Goal: Task Accomplishment & Management: Use online tool/utility

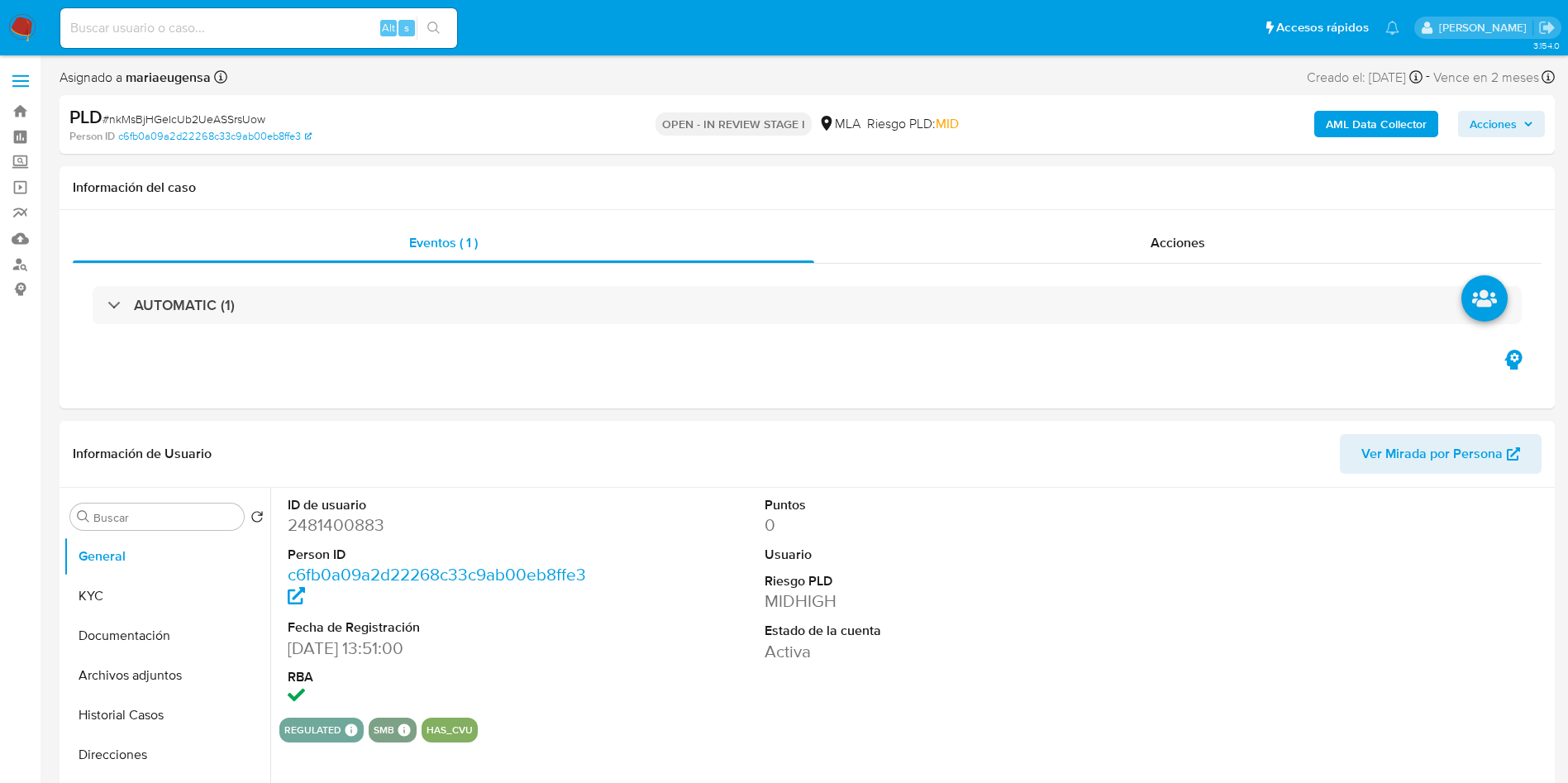
select select "10"
click at [195, 117] on span "# nkMsBjHGeIcUb2UeASSrsUow" at bounding box center [184, 119] width 163 height 17
click at [155, 597] on button "KYC" at bounding box center [160, 596] width 194 height 39
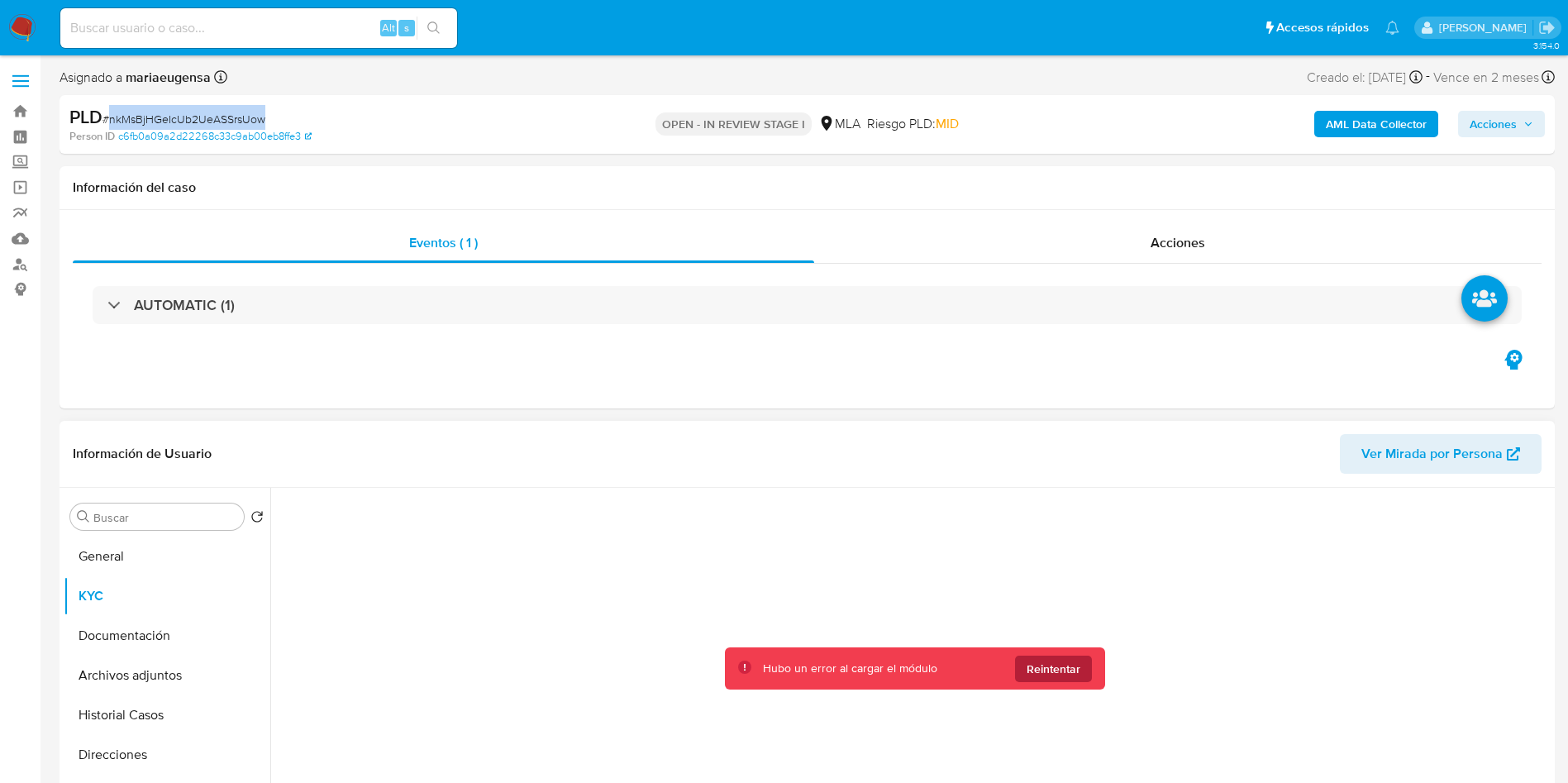
click at [1075, 664] on span "Reintentar" at bounding box center [1054, 668] width 54 height 27
click at [1071, 665] on span "Reintentar" at bounding box center [1054, 668] width 54 height 27
click at [1058, 670] on span "Reintentar" at bounding box center [1054, 668] width 54 height 27
click at [145, 592] on button "KYC" at bounding box center [160, 596] width 194 height 39
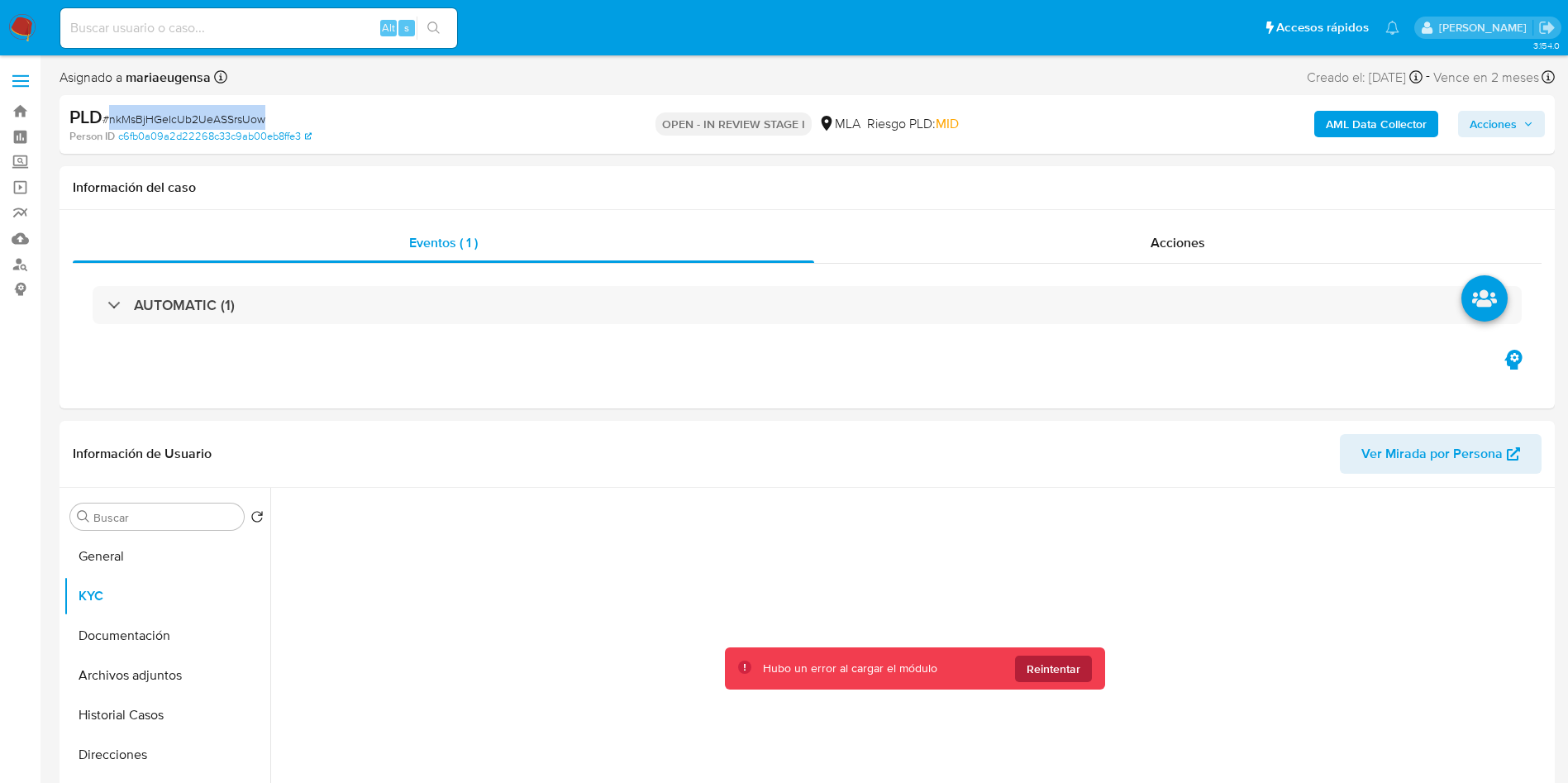
click at [1065, 670] on span "Reintentar" at bounding box center [1054, 668] width 54 height 27
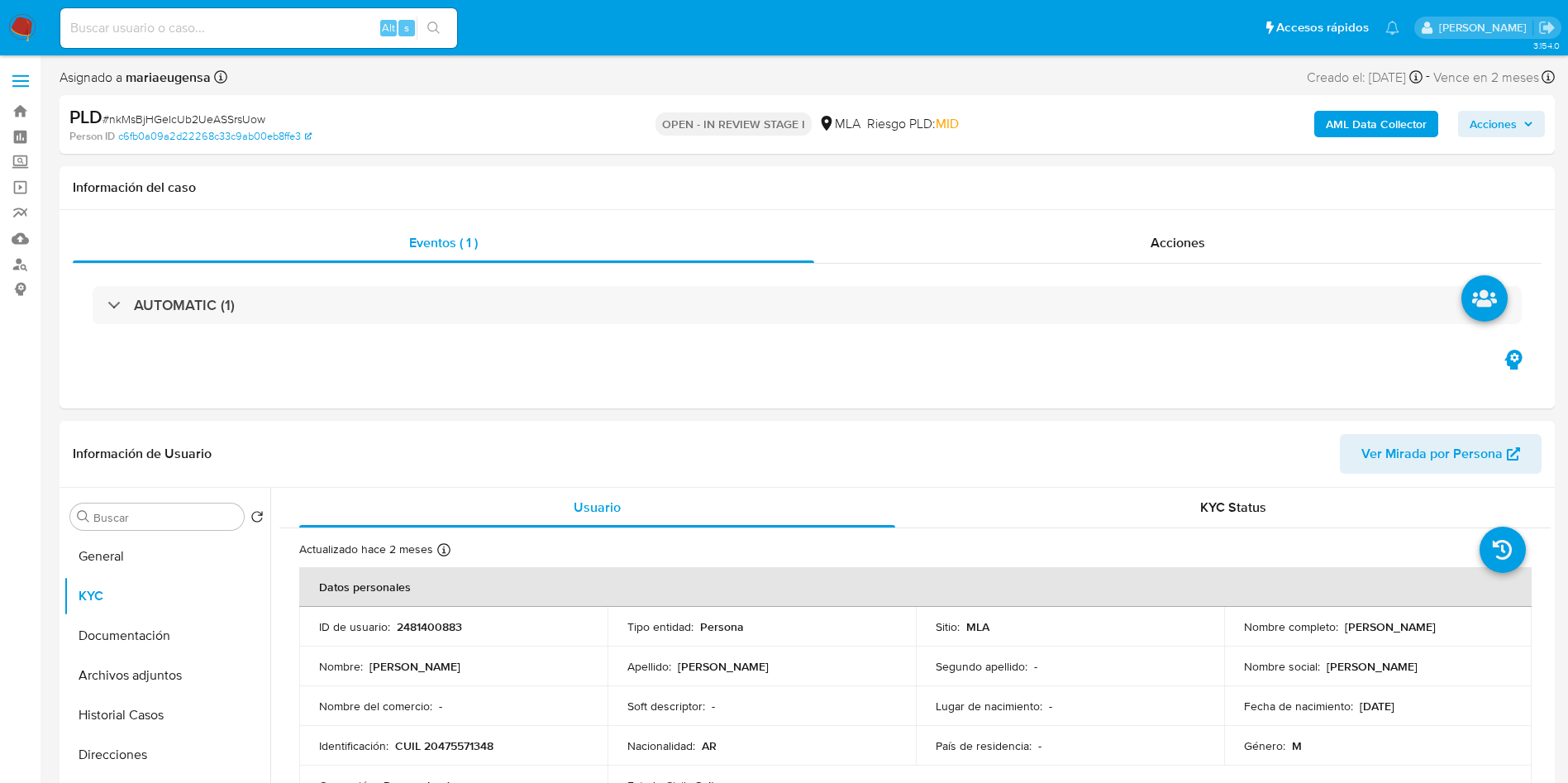
click at [972, 706] on p "Lugar de nacimiento :" at bounding box center [989, 705] width 106 height 15
click at [204, 114] on span "# nkMsBjHGeIcUb2UeASSrsUow" at bounding box center [184, 119] width 163 height 17
copy span "nkMsBjHGeIcUb2UeASSrsUow"
click at [204, 114] on span "# nkMsBjHGeIcUb2UeASSrsUow" at bounding box center [184, 119] width 163 height 17
click at [196, 556] on button "General" at bounding box center [160, 556] width 194 height 39
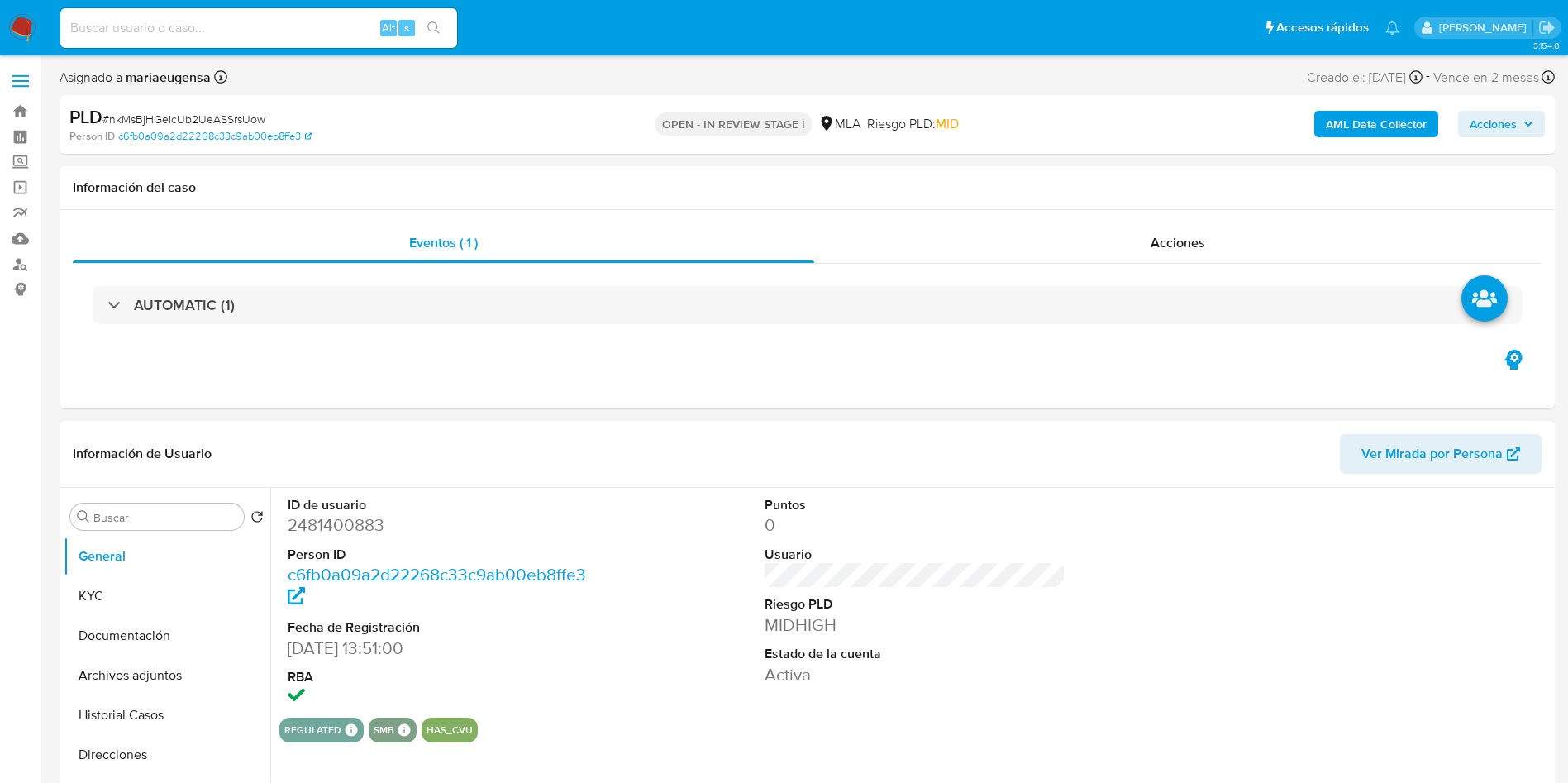
click at [334, 536] on dl "ID de usuario 2481400883 Person ID c6fb0a09a2d22268c33c9ab00eb8ffe3 Fecha de Re…" at bounding box center [438, 602] width 302 height 213
click at [343, 522] on dd "2481400883" at bounding box center [438, 525] width 302 height 24
copy dd "2481400883"
click at [343, 522] on dd "2481400883" at bounding box center [438, 525] width 302 height 24
click at [154, 515] on input "Buscar" at bounding box center [165, 516] width 144 height 15
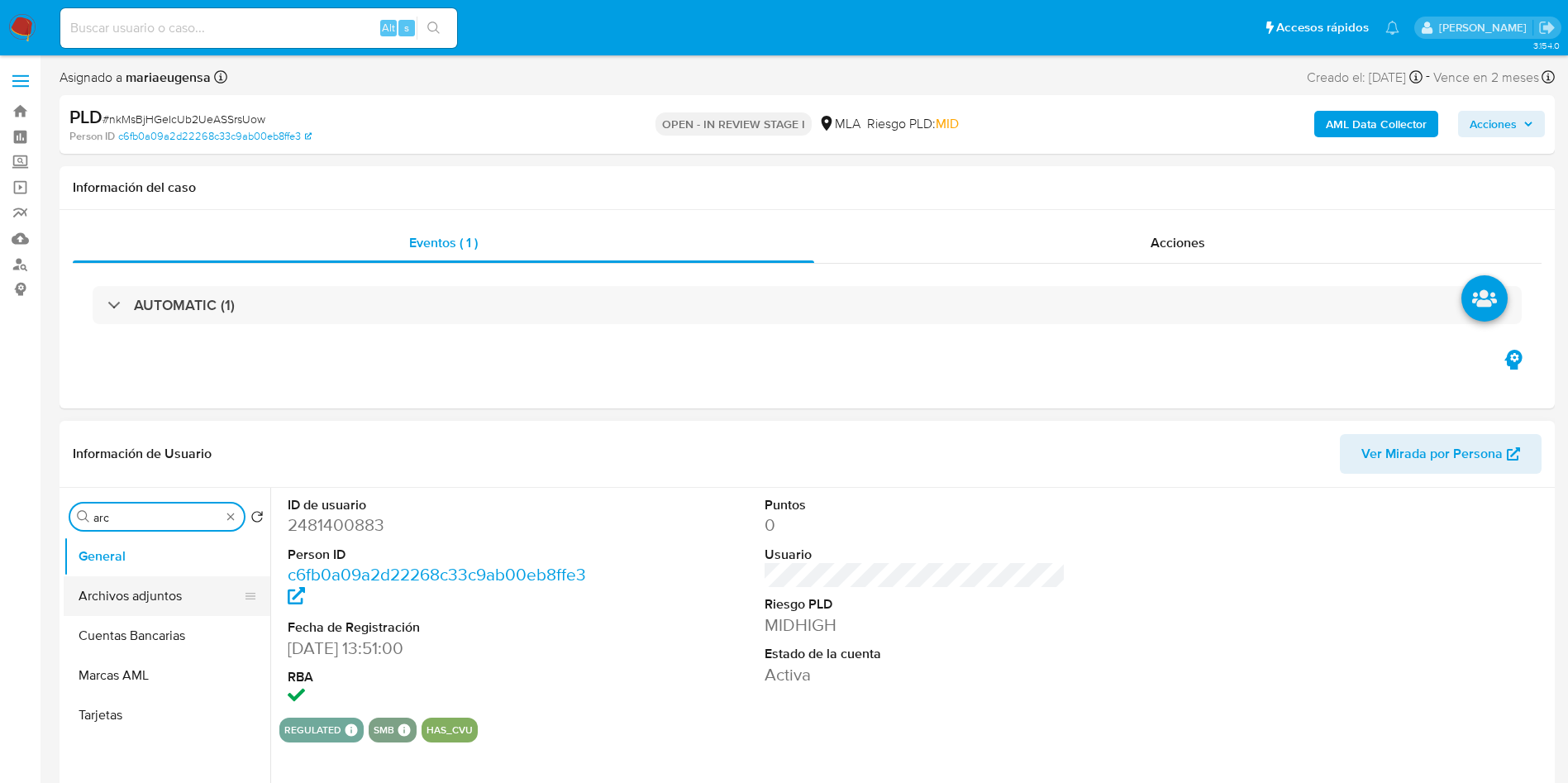
type input "arc"
click at [135, 585] on button "Archivos adjuntos" at bounding box center [160, 596] width 194 height 39
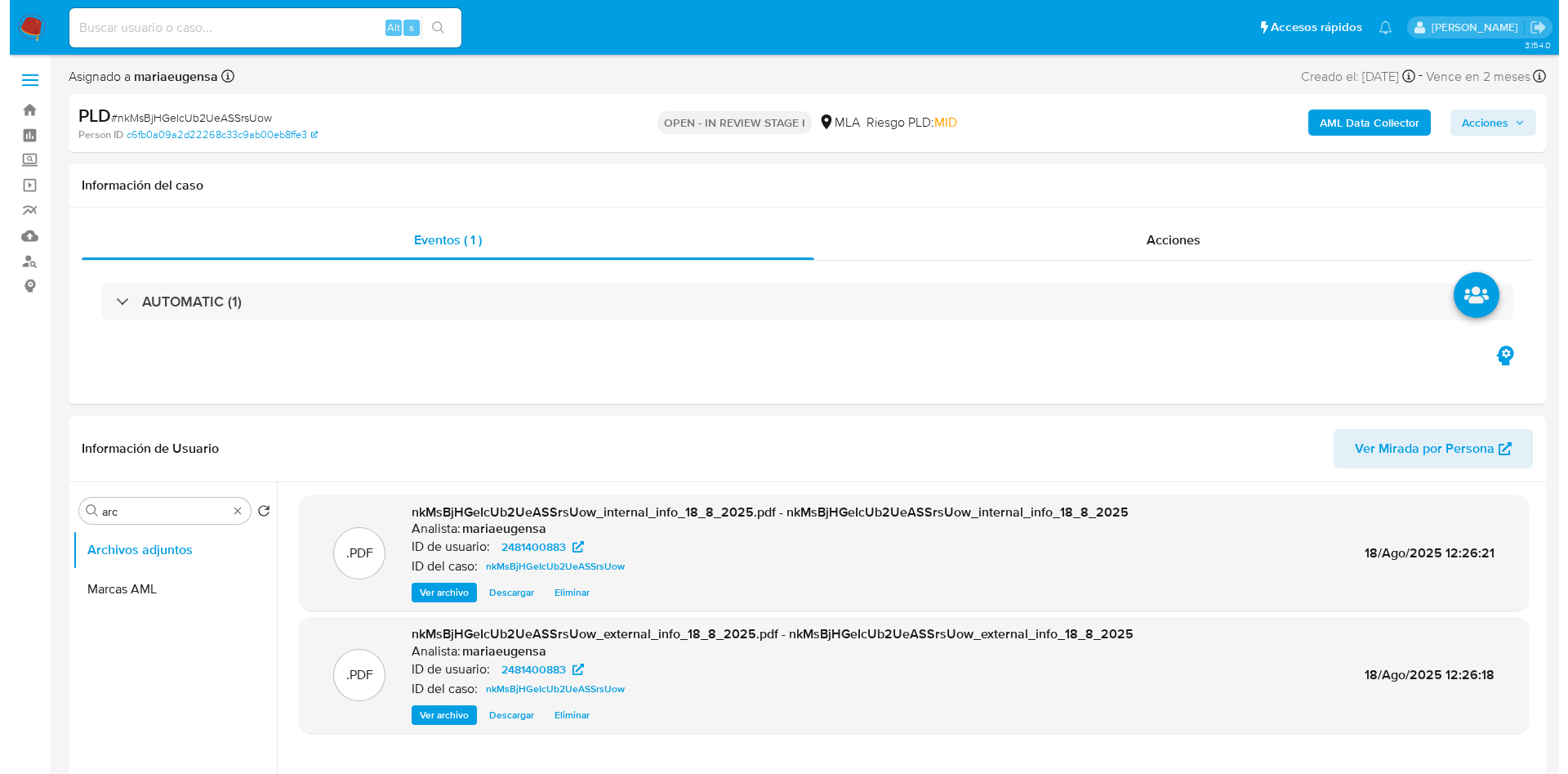
scroll to position [123, 0]
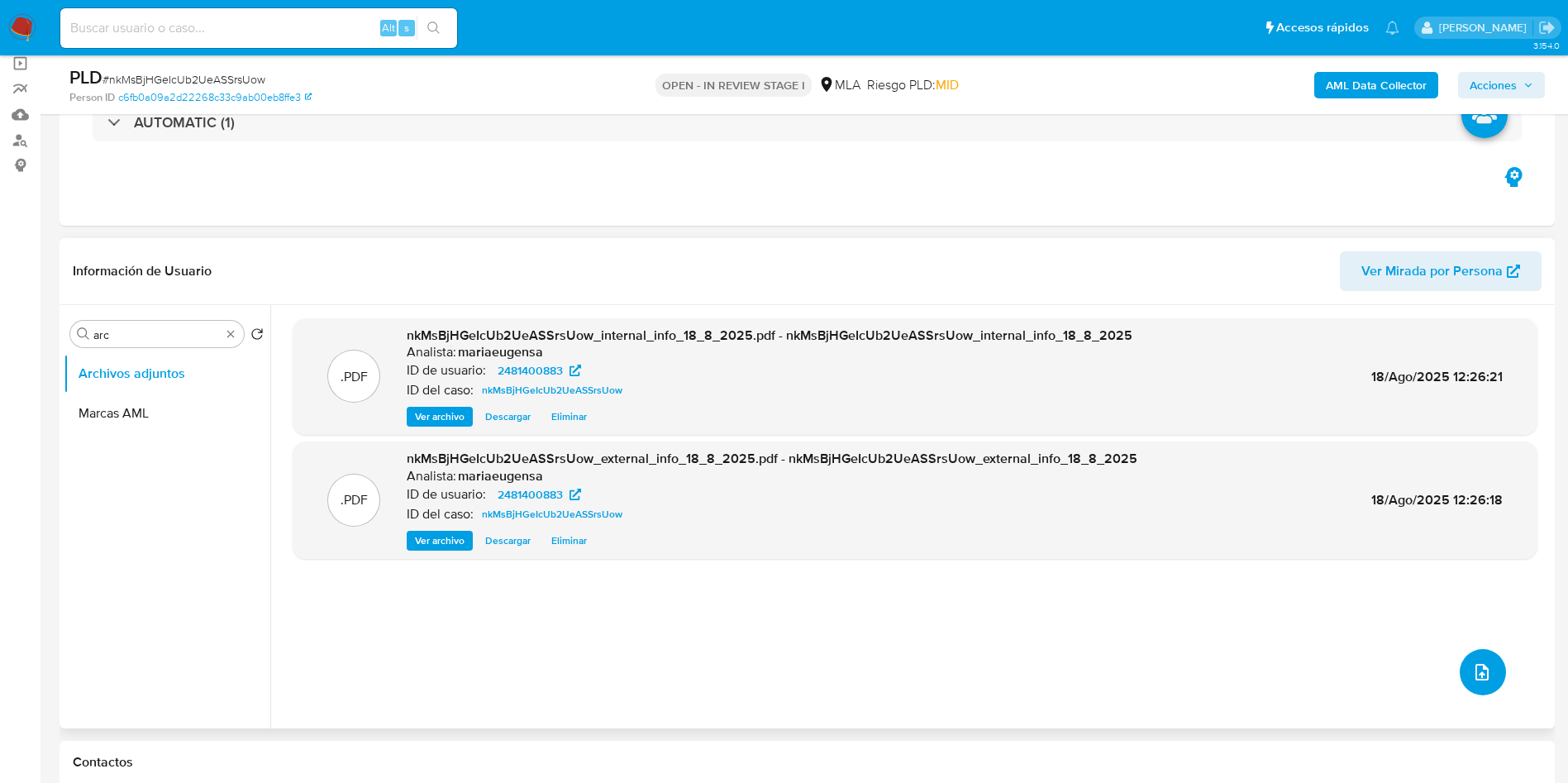
click at [1481, 675] on icon "upload-file" at bounding box center [1481, 672] width 20 height 20
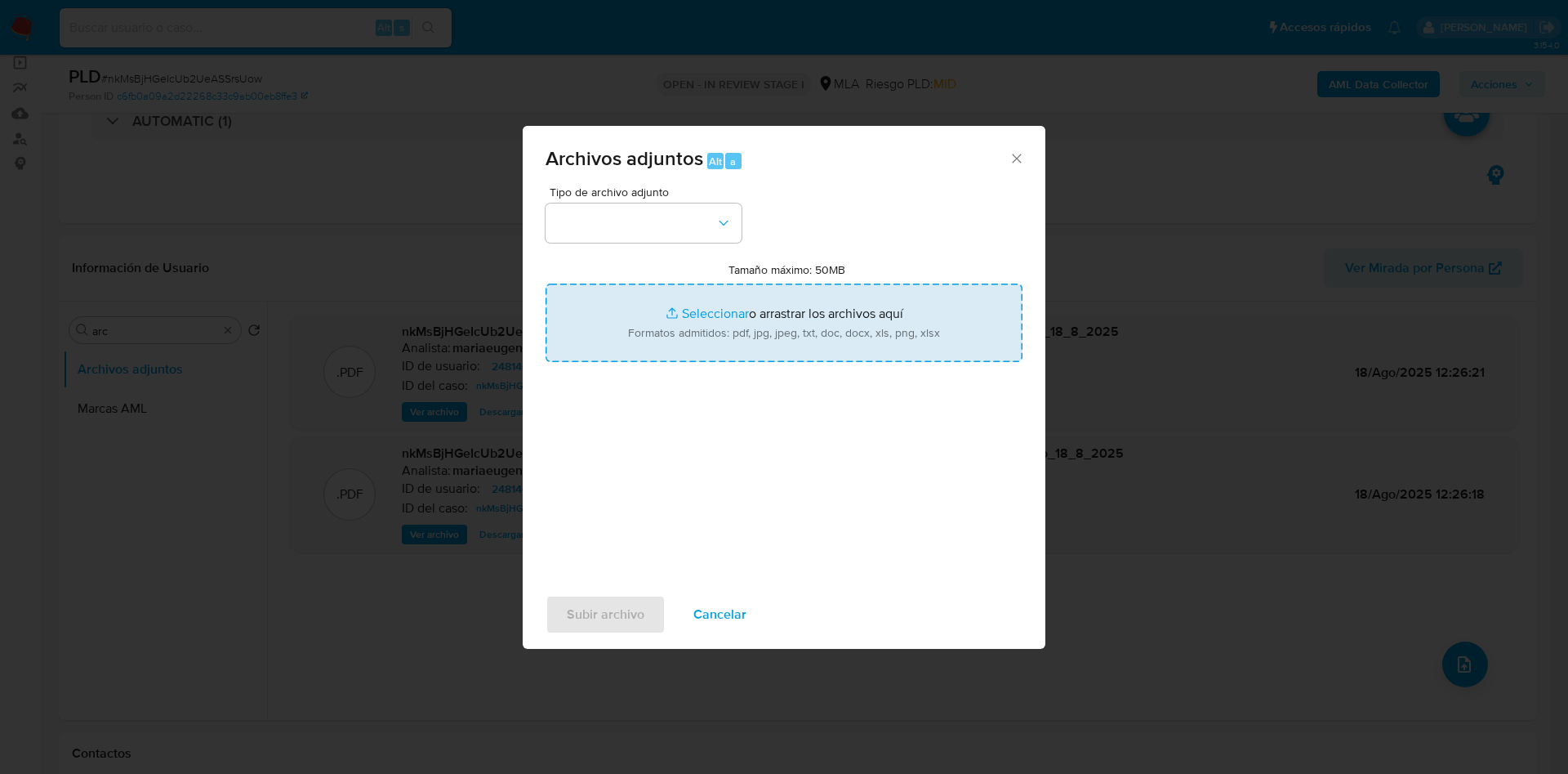
click at [728, 328] on input "Tamaño máximo: 50MB Seleccionar archivos" at bounding box center [784, 323] width 477 height 79
type input "C:\fakepath\Caselog nkMsBjHGeIcUb2UeASSrsUow_2025_07_18_14_32_22.docx"
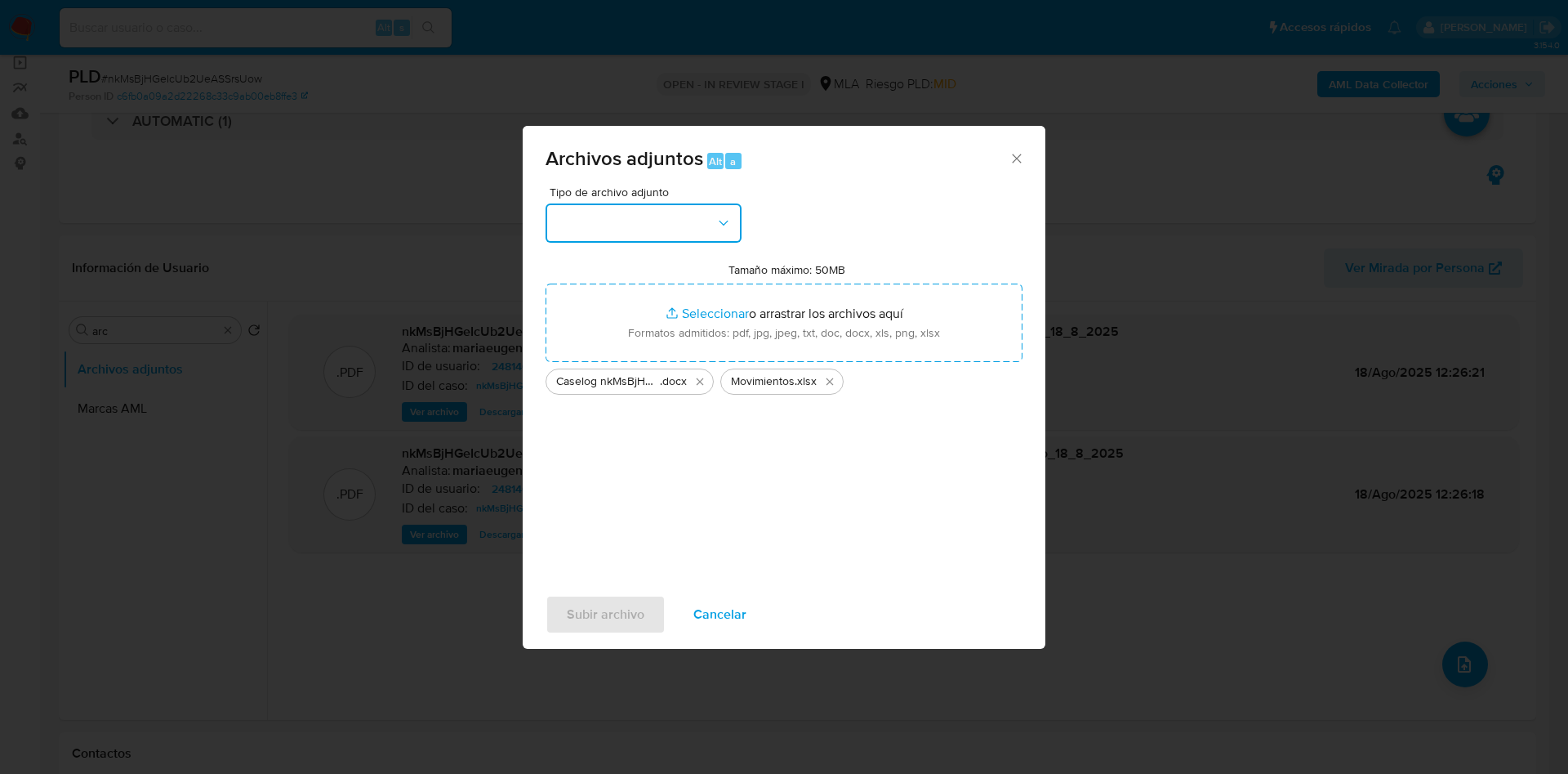
click at [659, 225] on button "button" at bounding box center [644, 223] width 196 height 39
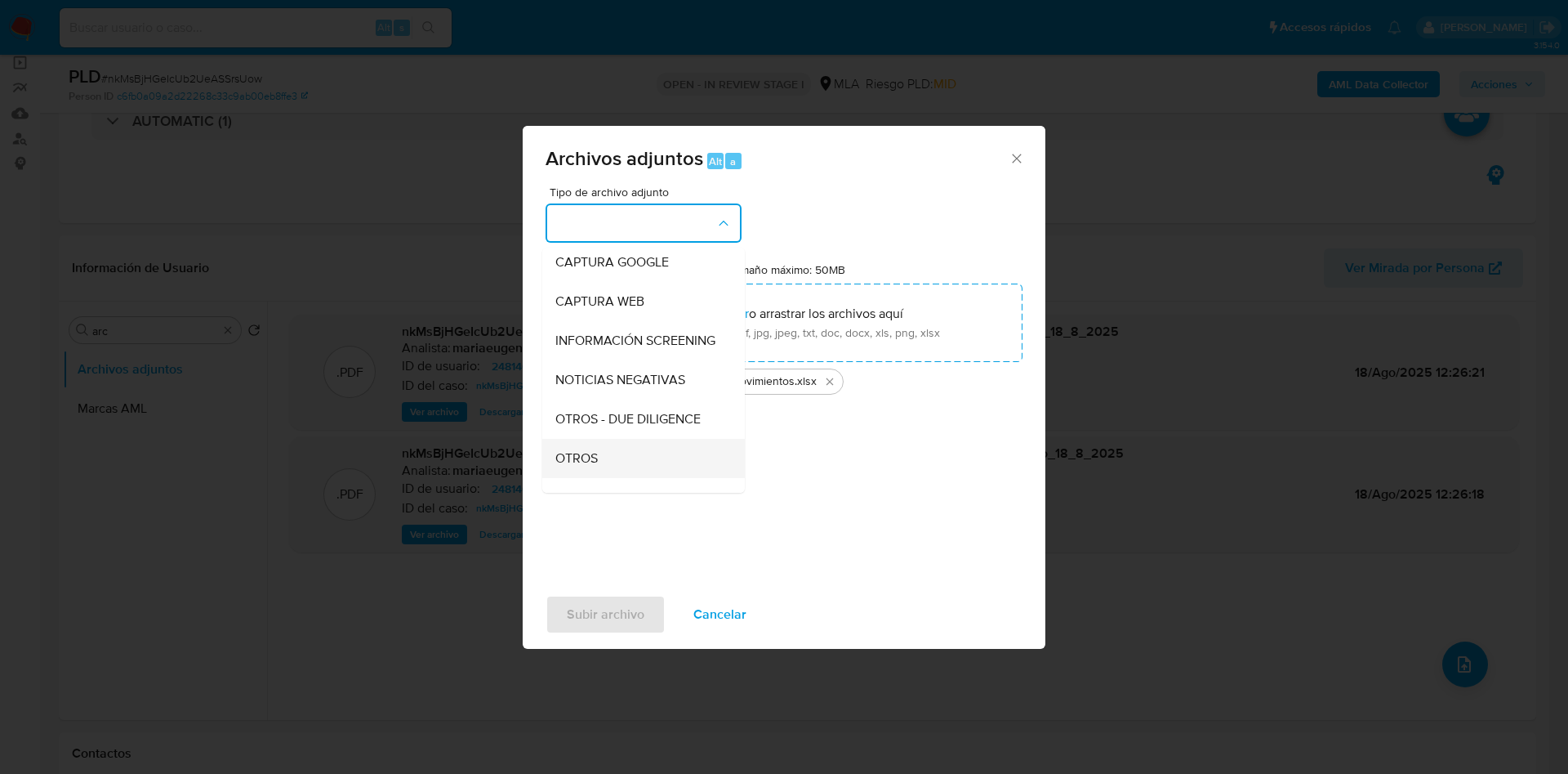
click at [573, 467] on span "OTROS" at bounding box center [576, 458] width 43 height 17
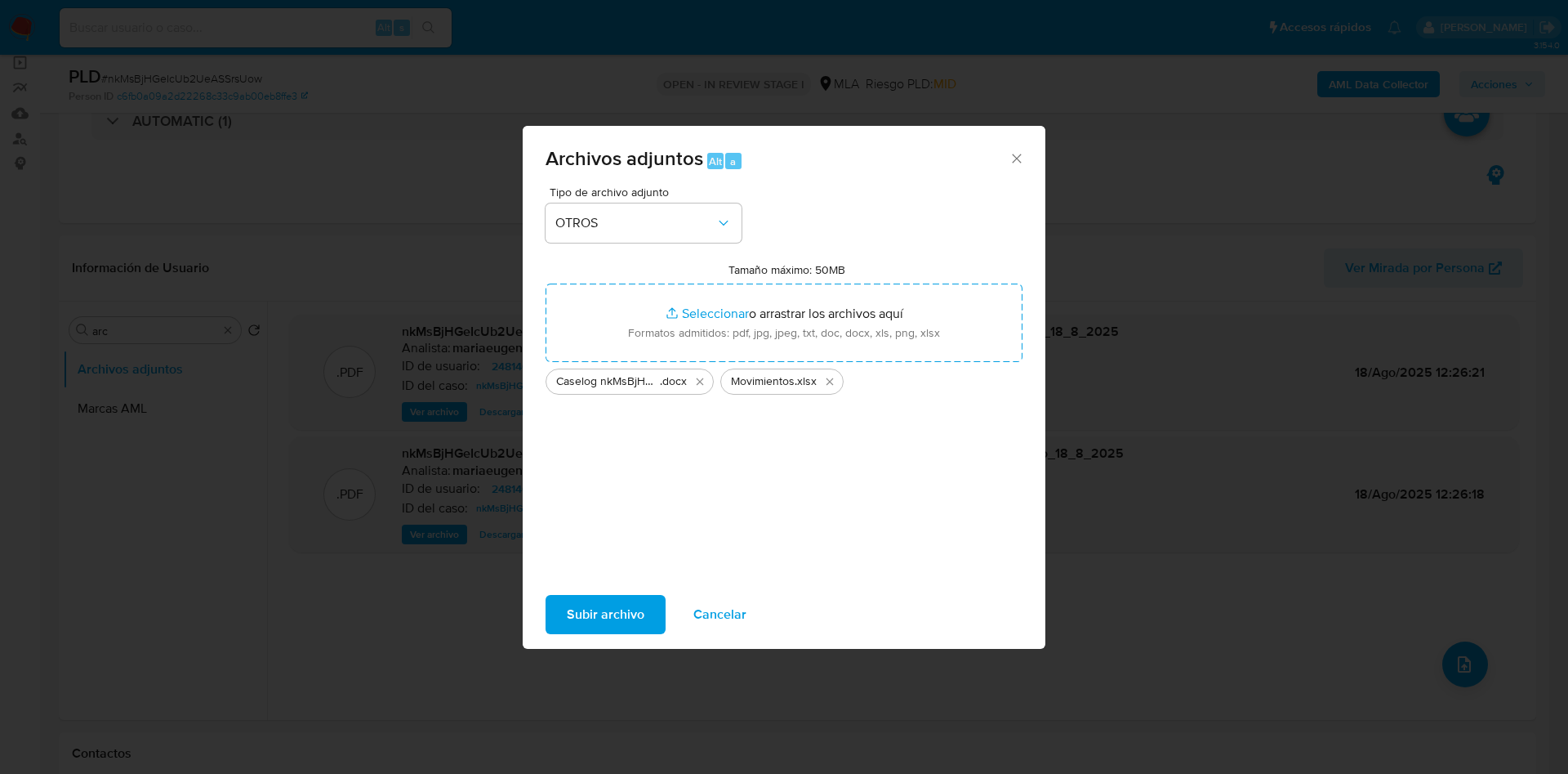
click at [576, 626] on span "Subir archivo" at bounding box center [606, 614] width 78 height 36
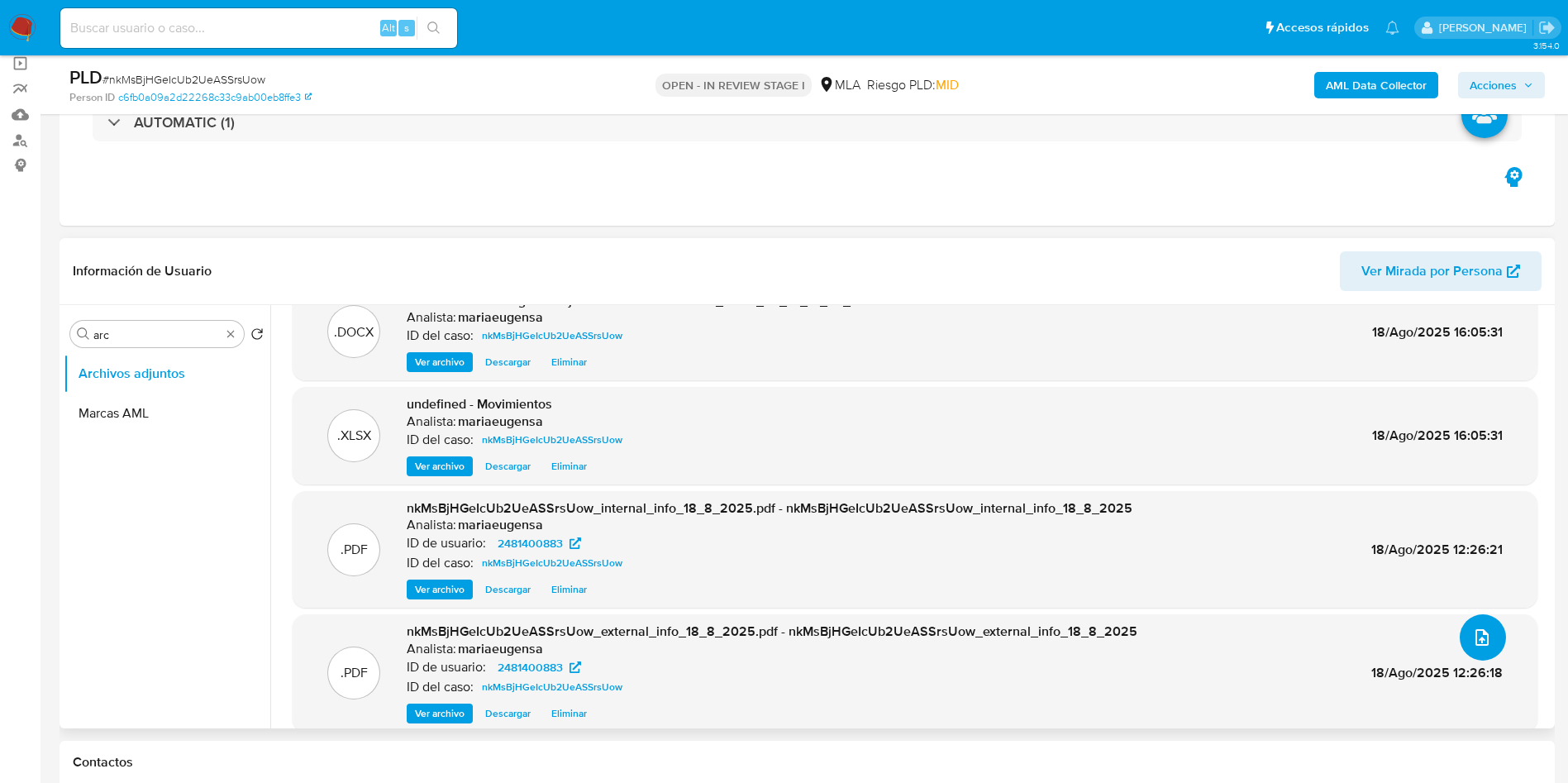
scroll to position [53, 0]
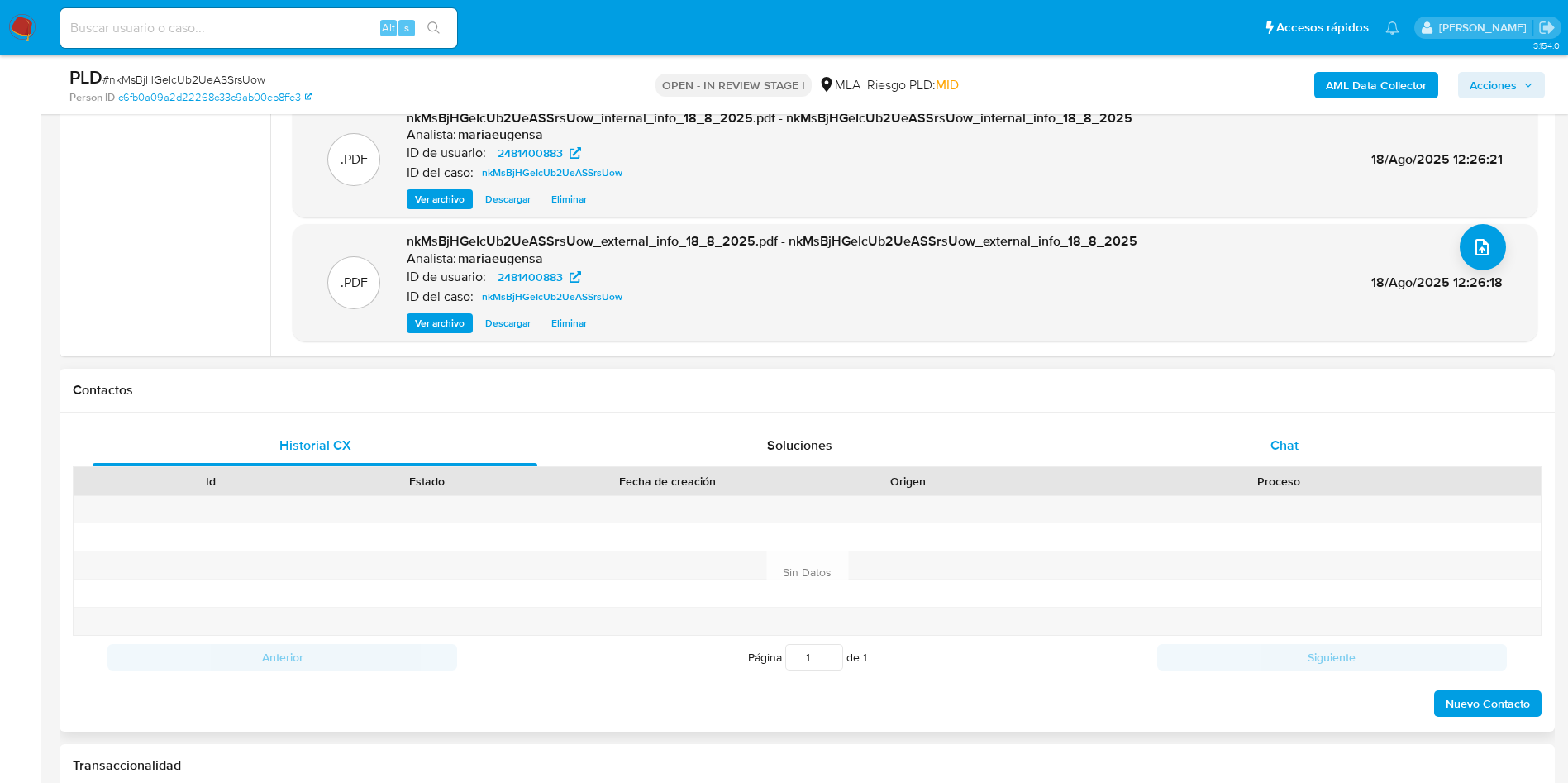
click at [1346, 457] on div "Chat" at bounding box center [1285, 446] width 445 height 39
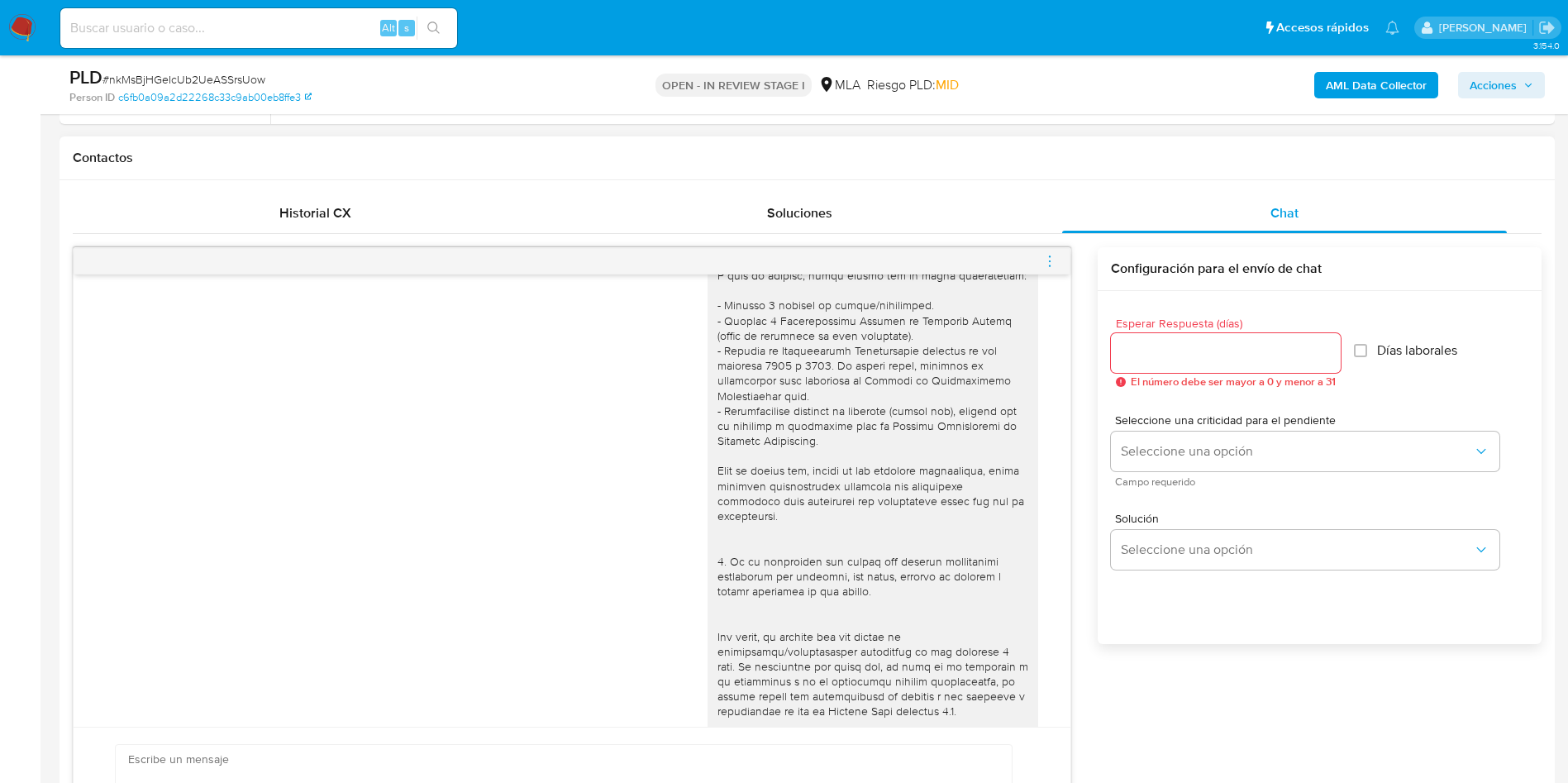
scroll to position [496, 0]
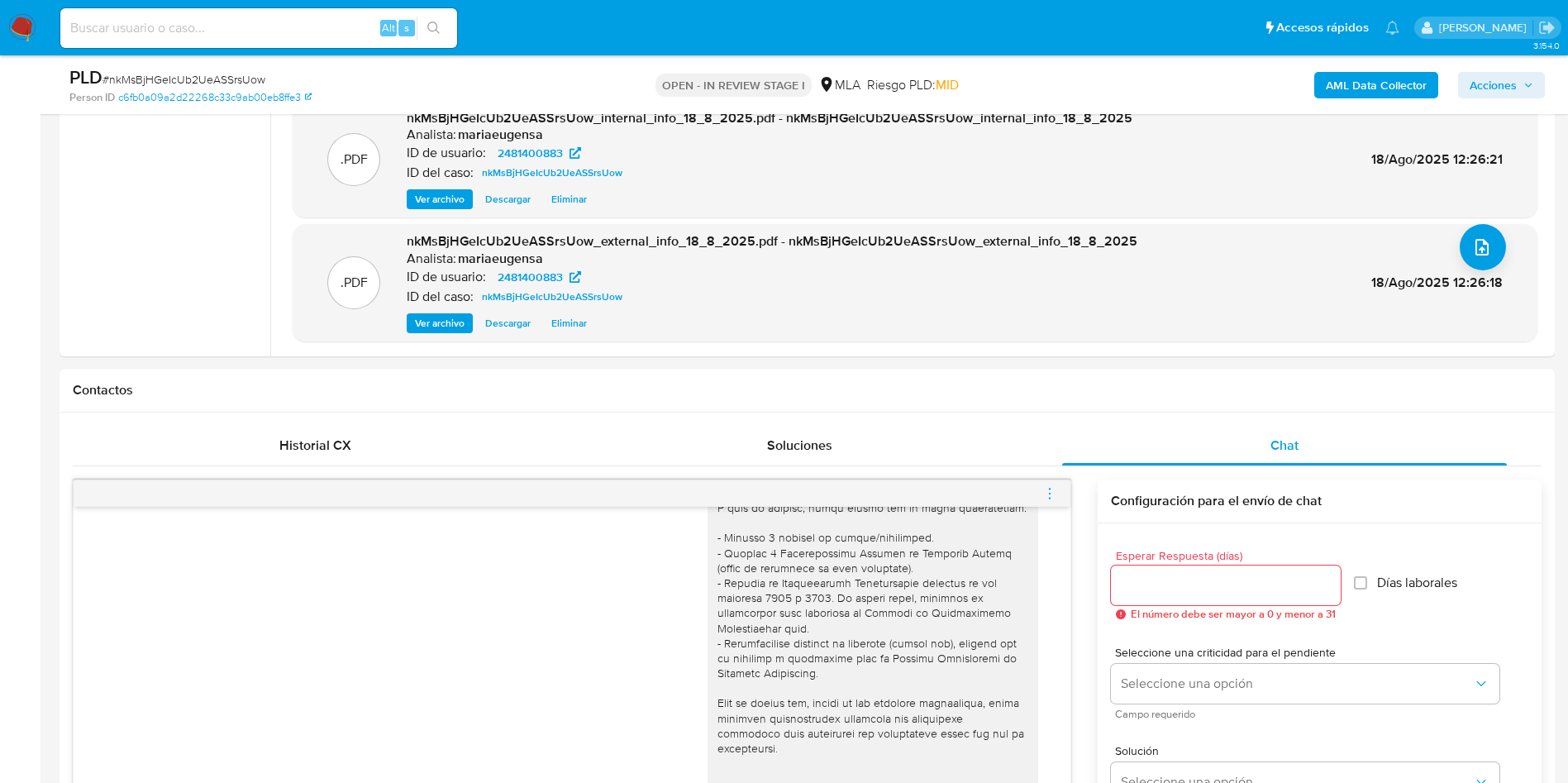
drag, startPoint x: 1053, startPoint y: 495, endPoint x: 1024, endPoint y: 486, distance: 30.4
click at [1049, 495] on icon "menu-action" at bounding box center [1050, 493] width 15 height 15
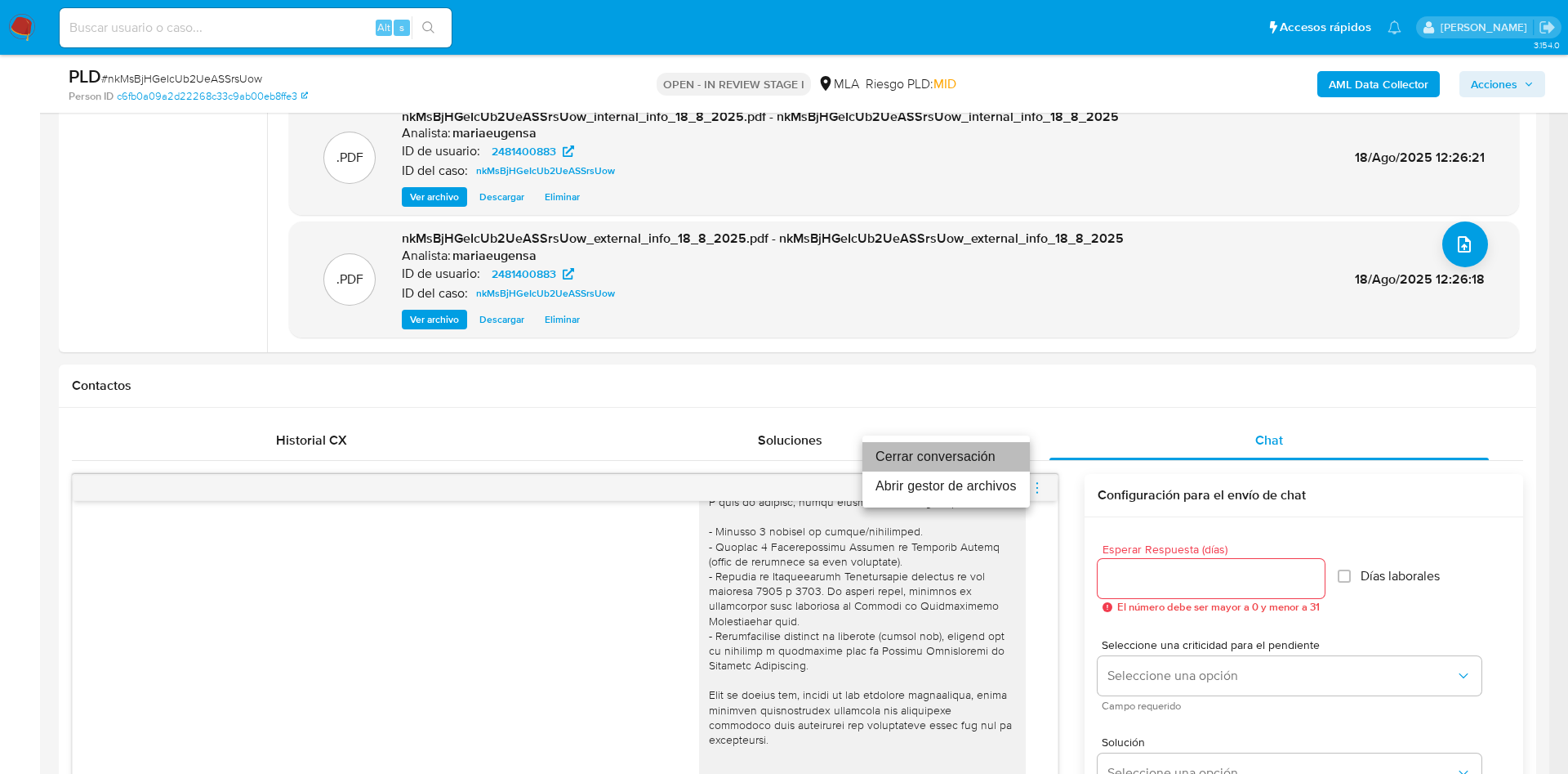
click at [974, 448] on li "Cerrar conversación" at bounding box center [946, 457] width 167 height 29
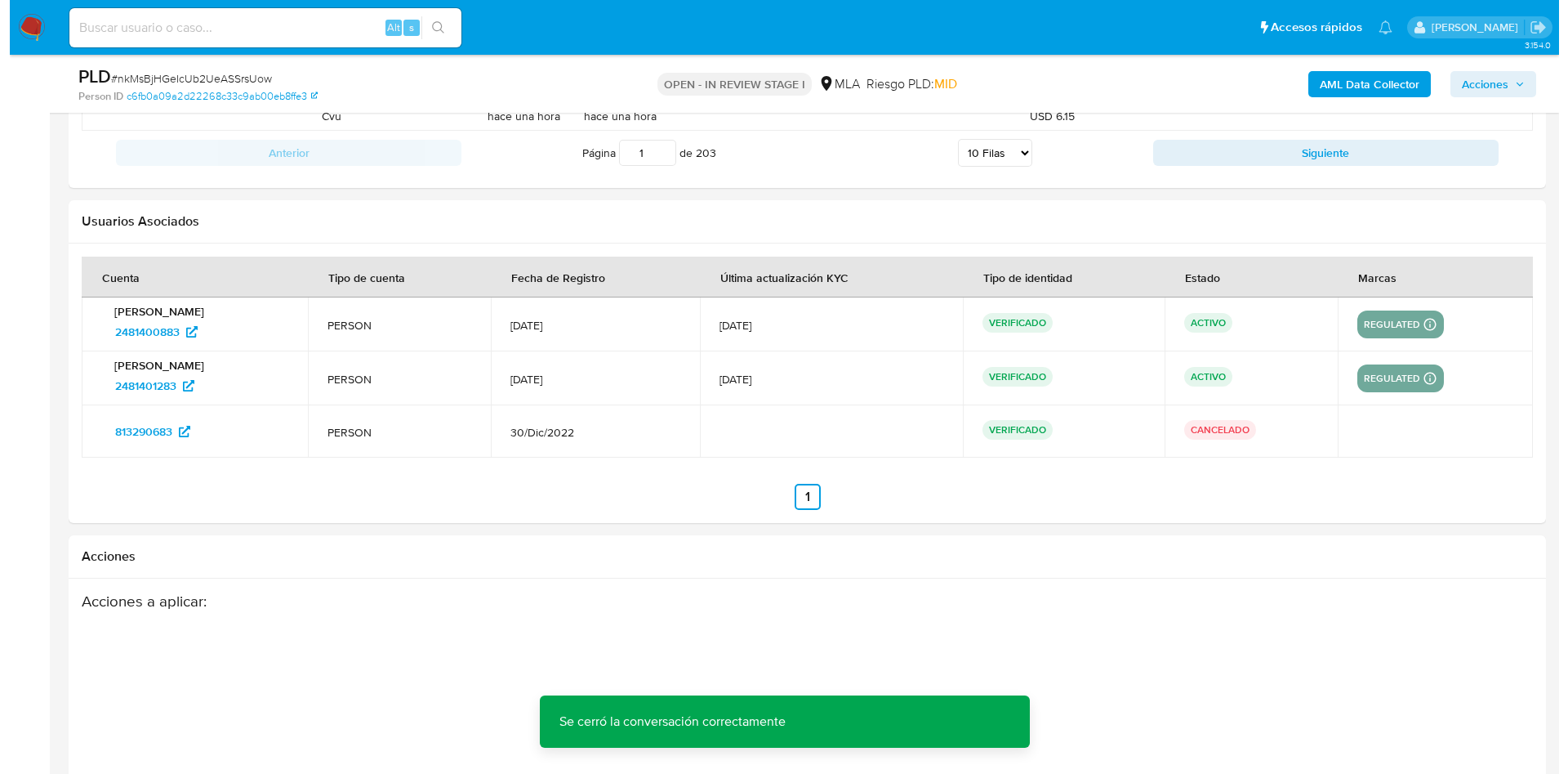
scroll to position [2979, 0]
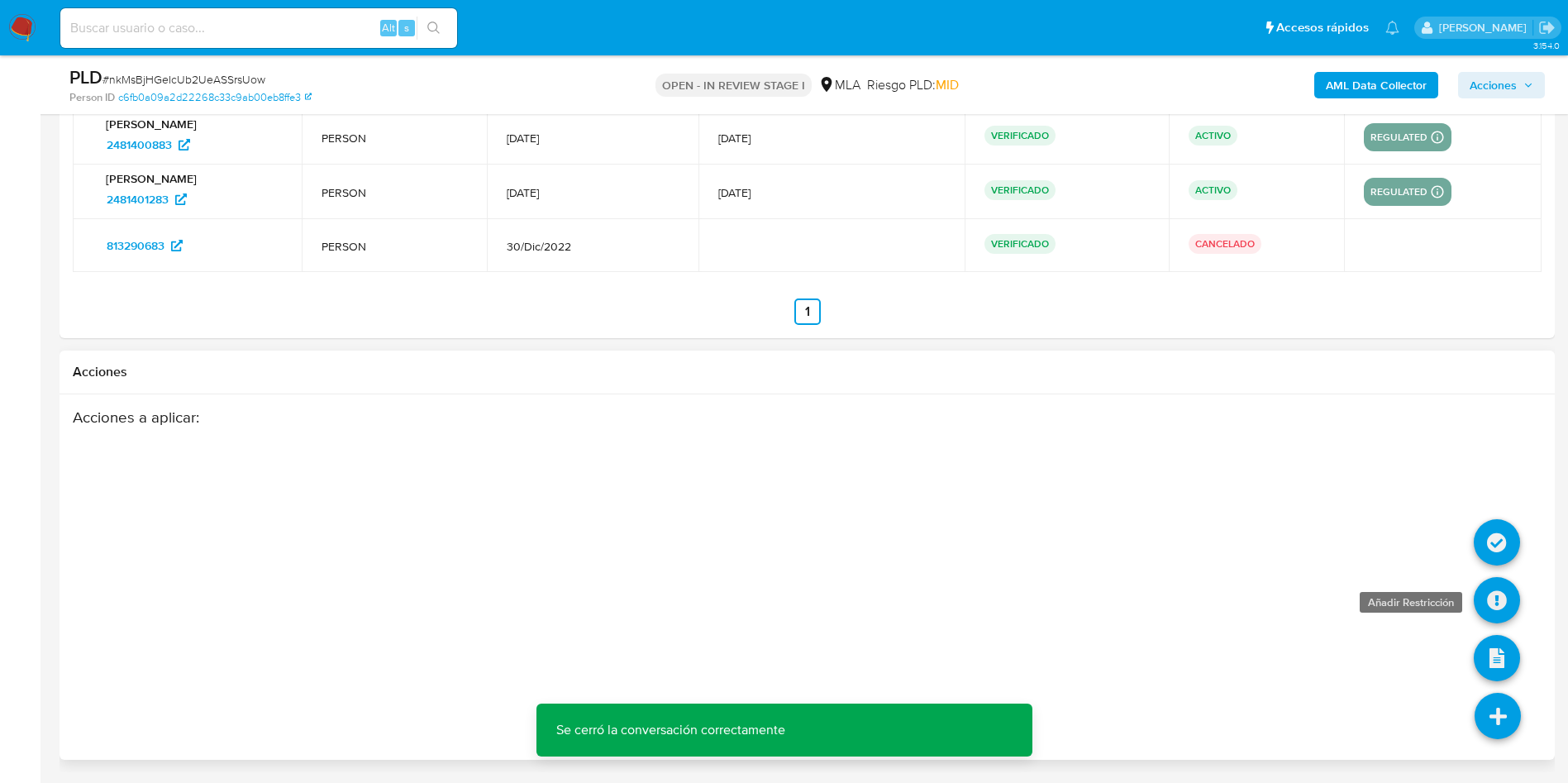
click at [1511, 595] on icon at bounding box center [1496, 599] width 46 height 46
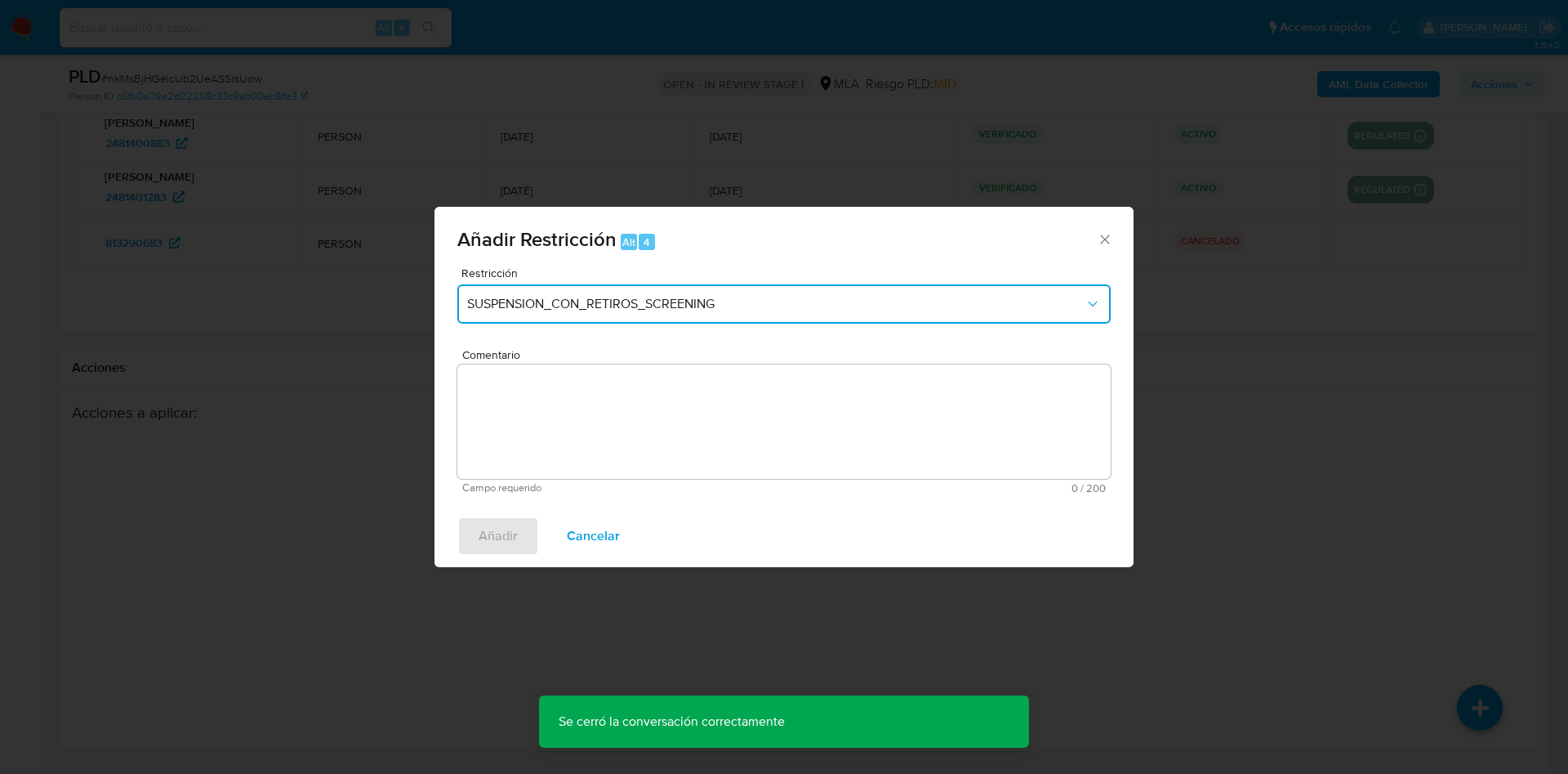
drag, startPoint x: 765, startPoint y: 320, endPoint x: 759, endPoint y: 289, distance: 31.6
click at [764, 316] on button "SUSPENSION_CON_RETIROS_SCREENING" at bounding box center [784, 303] width 653 height 39
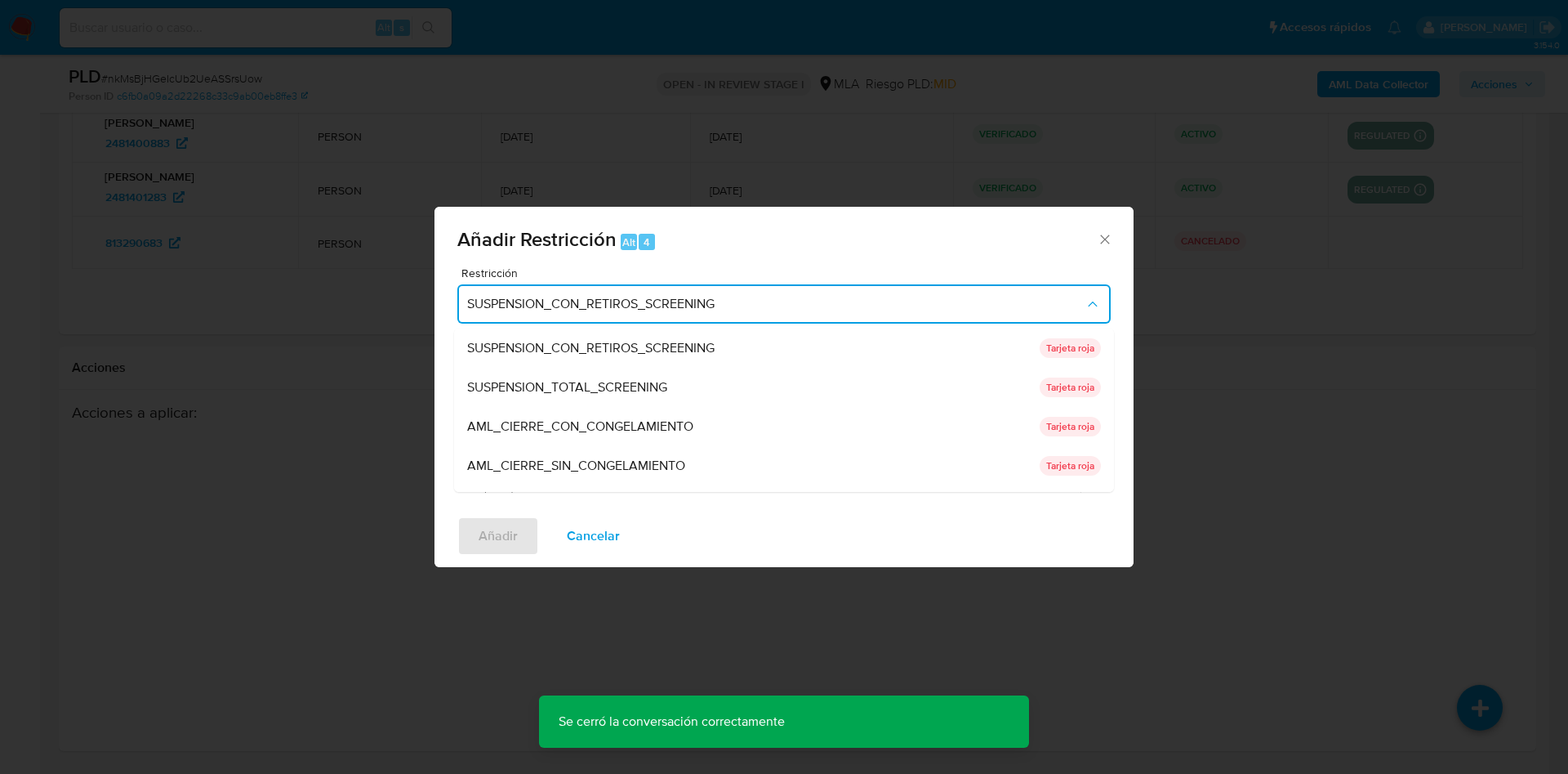
click at [759, 286] on button "SUSPENSION_CON_RETIROS_SCREENING" at bounding box center [784, 303] width 653 height 39
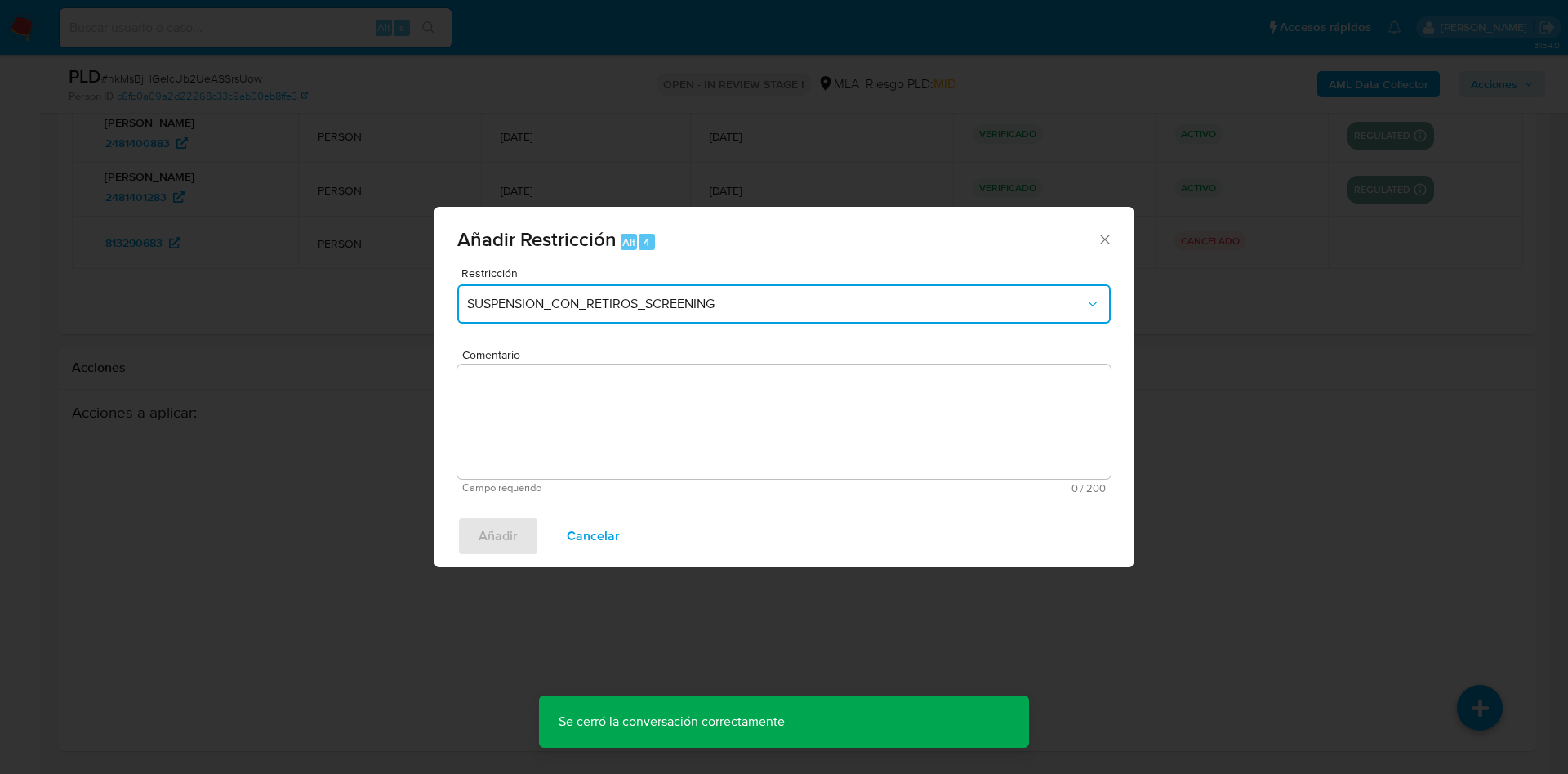
click at [759, 286] on button "SUSPENSION_CON_RETIROS_SCREENING" at bounding box center [784, 303] width 653 height 39
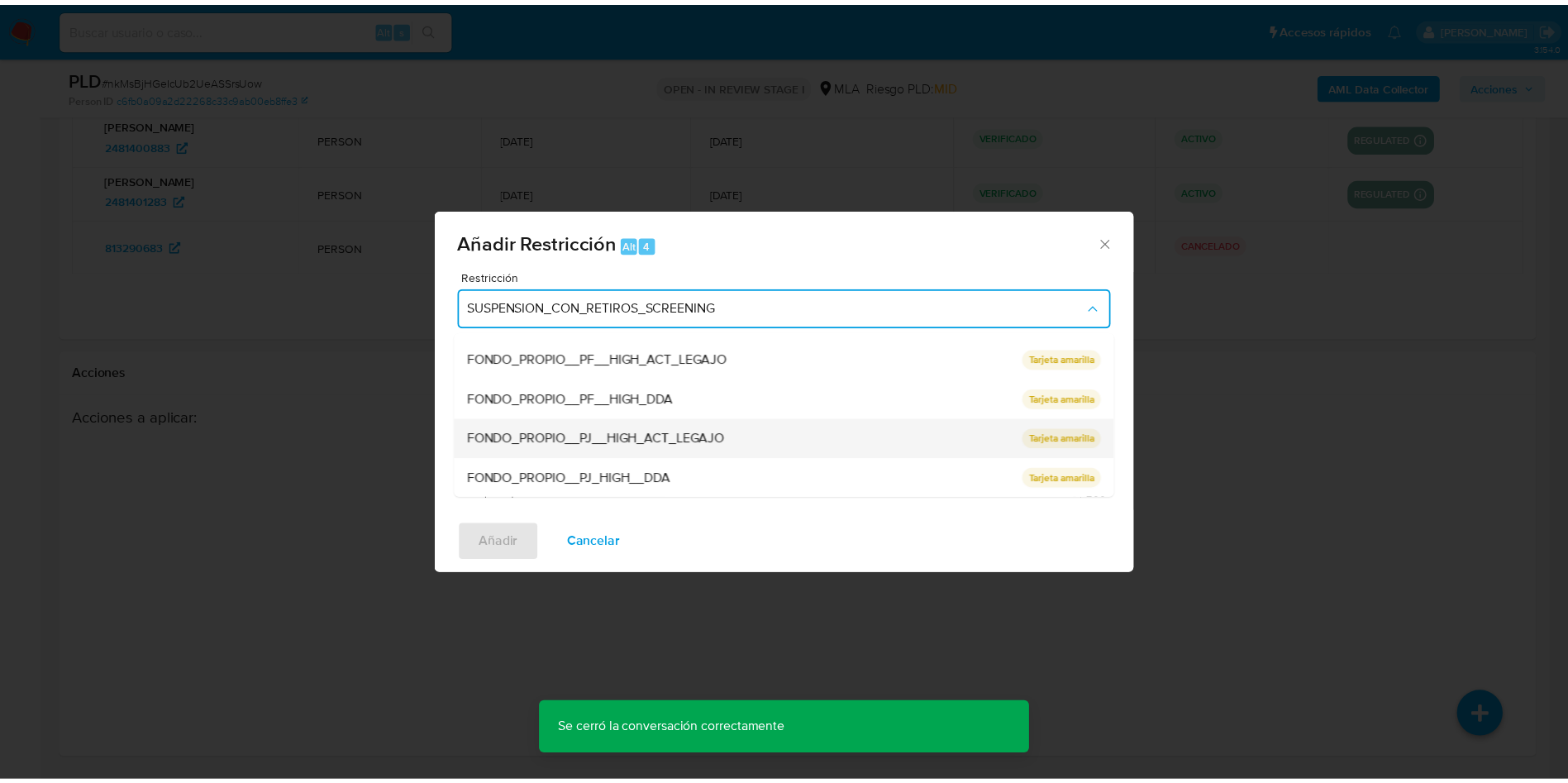
scroll to position [271, 0]
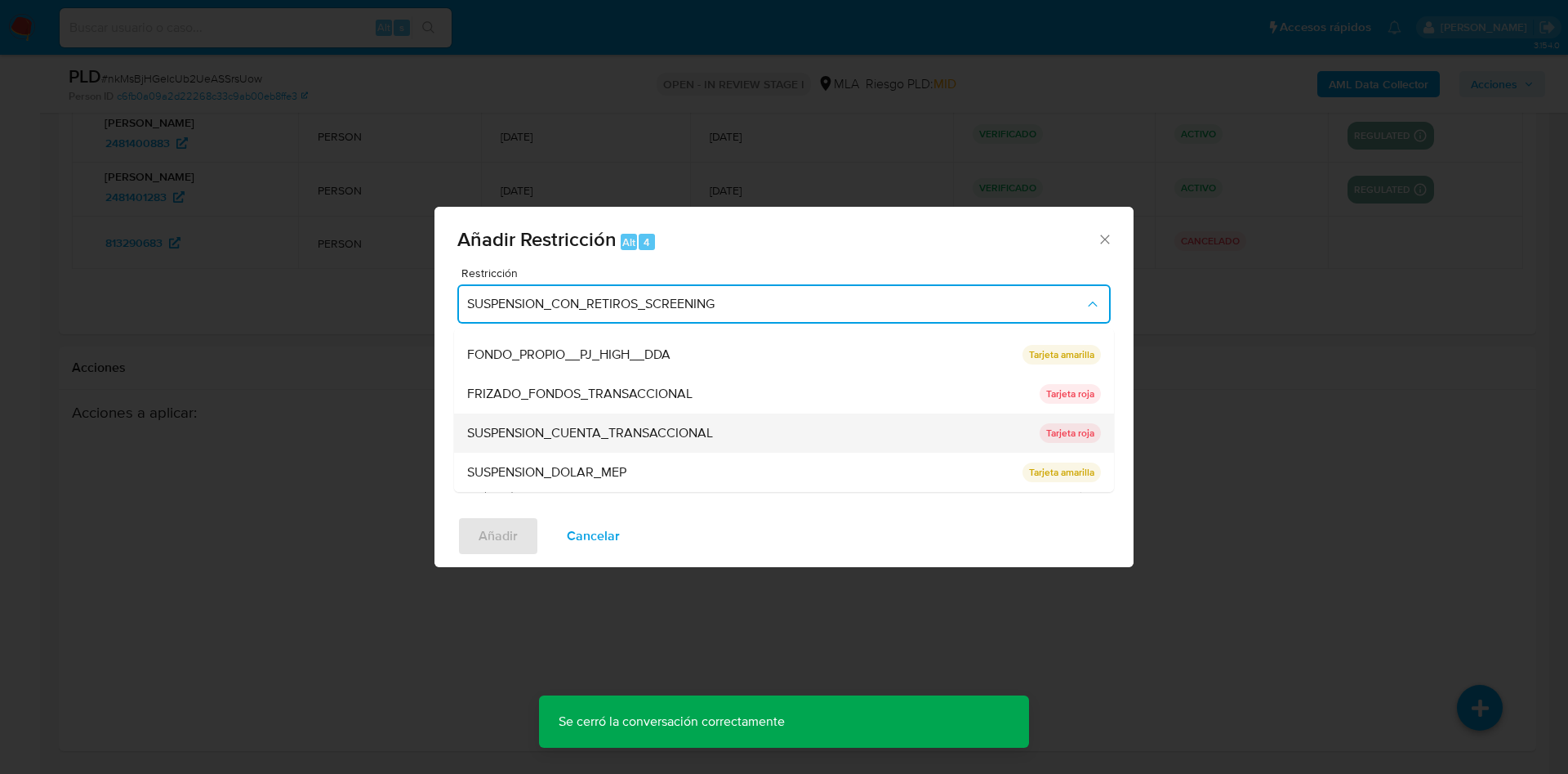
click at [606, 438] on span "SUSPENSION_CUENTA_TRANSACCIONAL" at bounding box center [590, 433] width 246 height 17
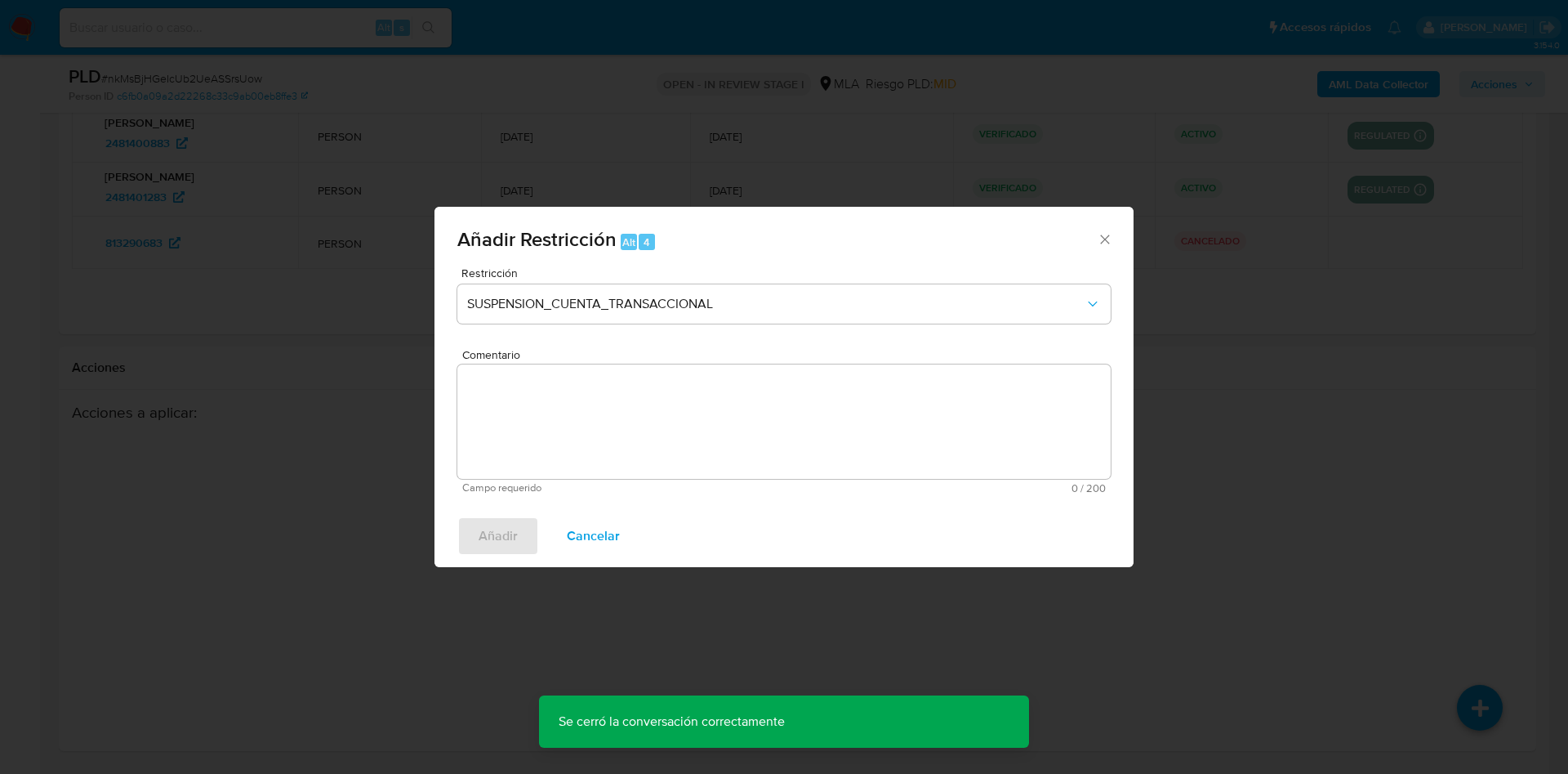
click at [606, 438] on textarea "Comentario" at bounding box center [784, 422] width 653 height 115
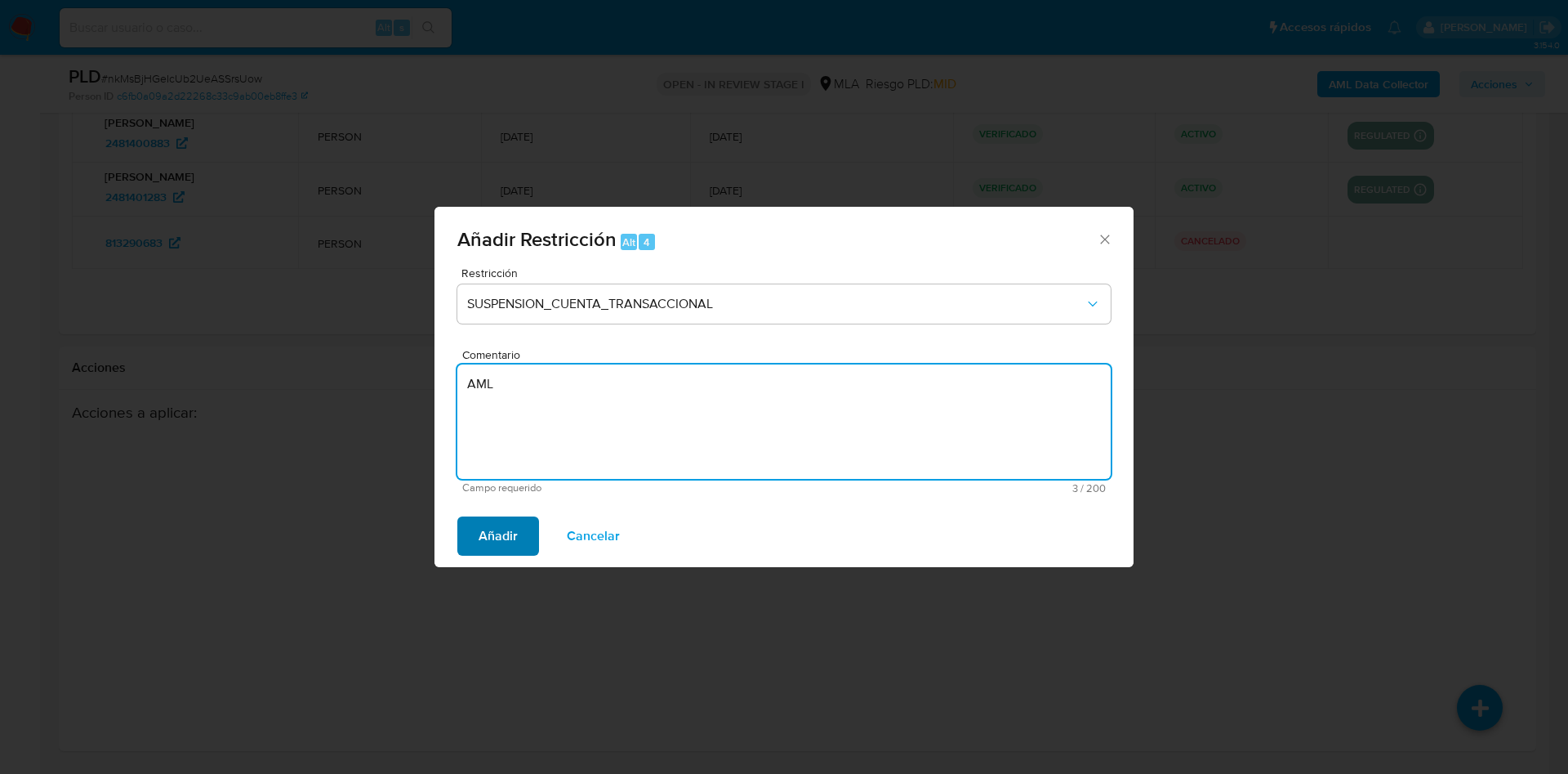
type textarea "AML"
click at [509, 534] on span "Añadir" at bounding box center [498, 536] width 39 height 36
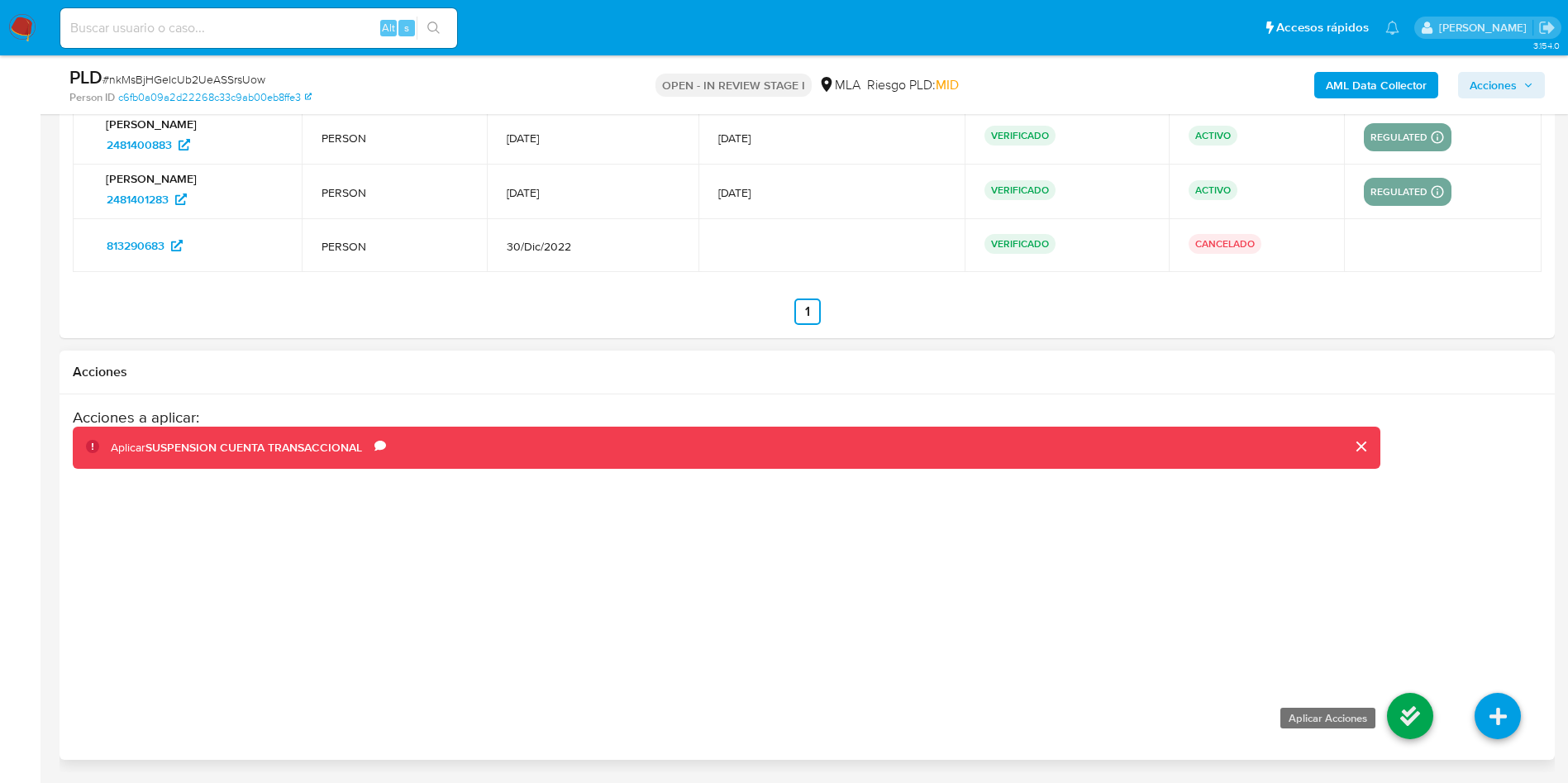
click at [1400, 698] on icon at bounding box center [1410, 715] width 46 height 46
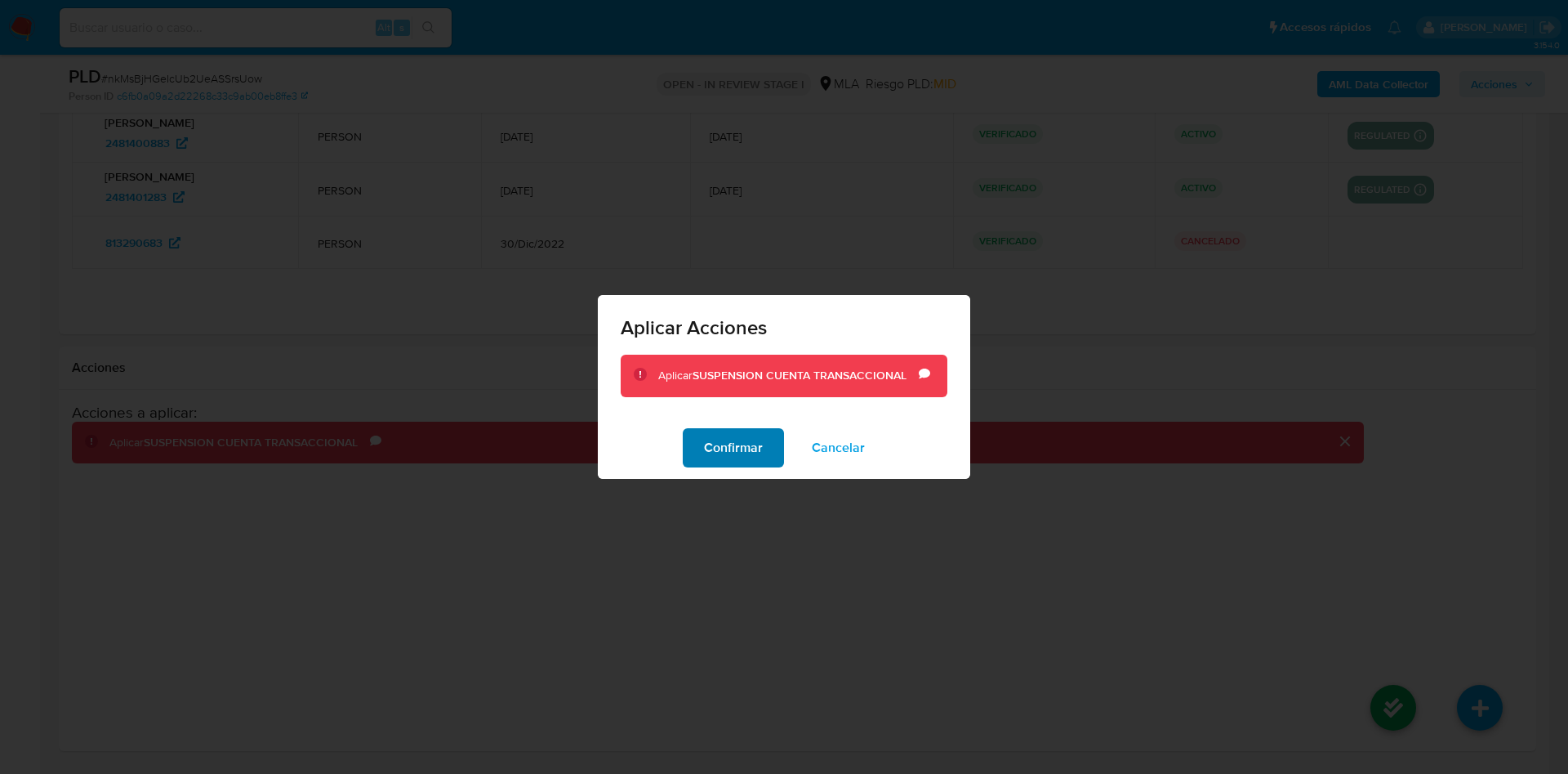
click at [719, 447] on span "Confirmar" at bounding box center [733, 447] width 58 height 36
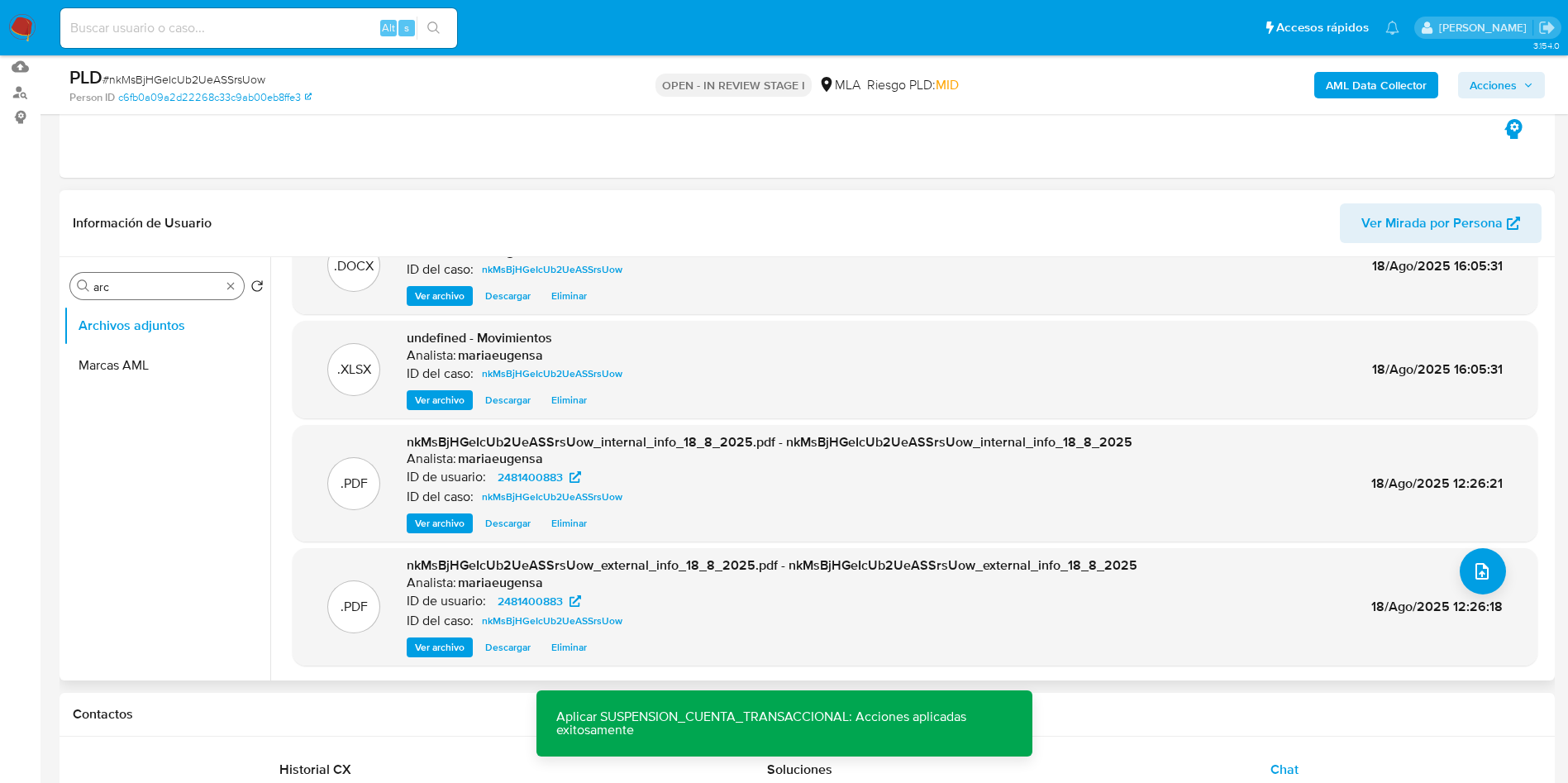
scroll to position [163, 0]
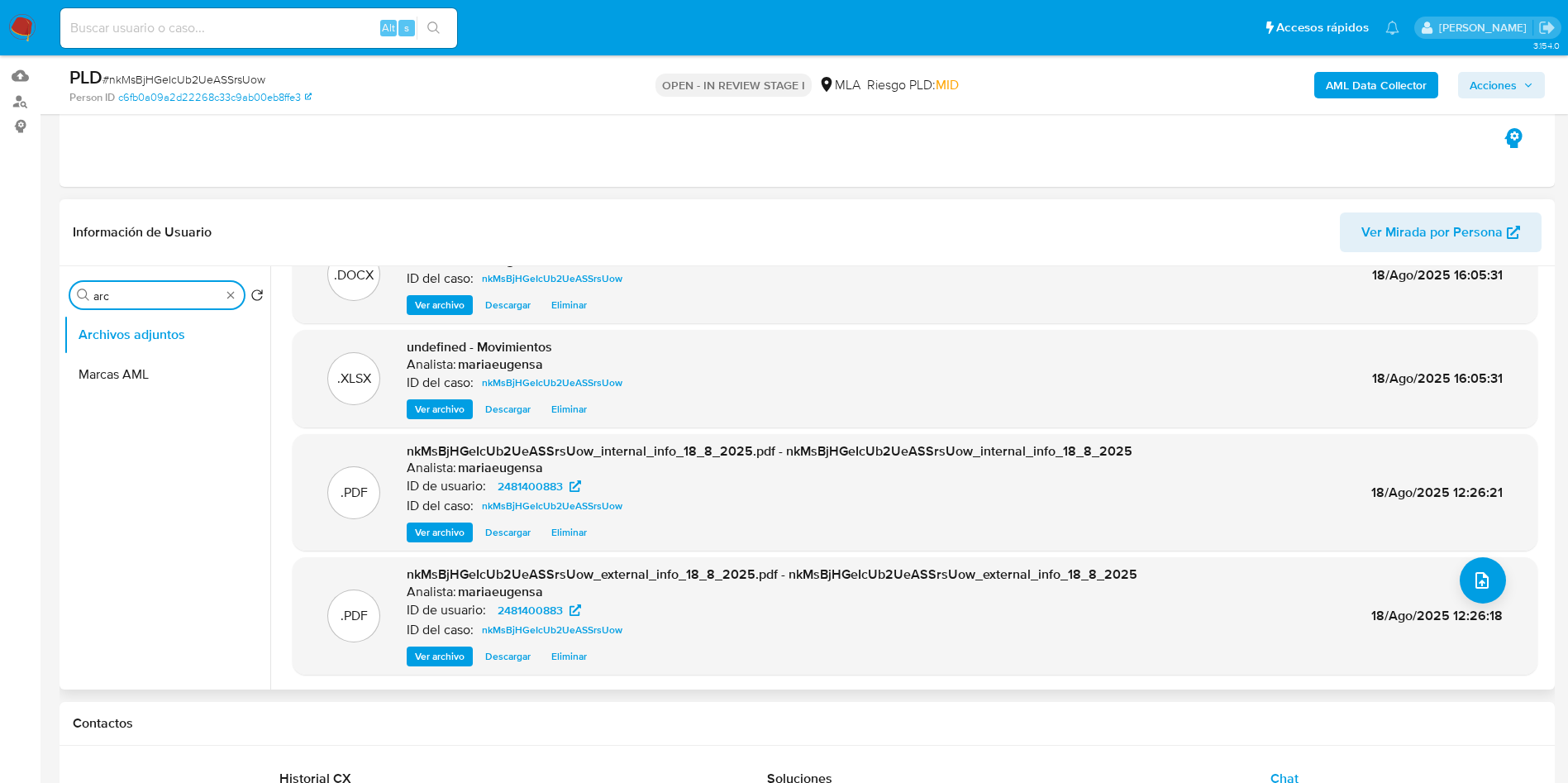
click at [142, 297] on input "arc" at bounding box center [156, 295] width 127 height 15
click at [142, 296] on input "arc" at bounding box center [156, 295] width 127 height 15
type input "RES"
click at [146, 386] on button "Restricciones Nuevo Mundo" at bounding box center [160, 374] width 194 height 39
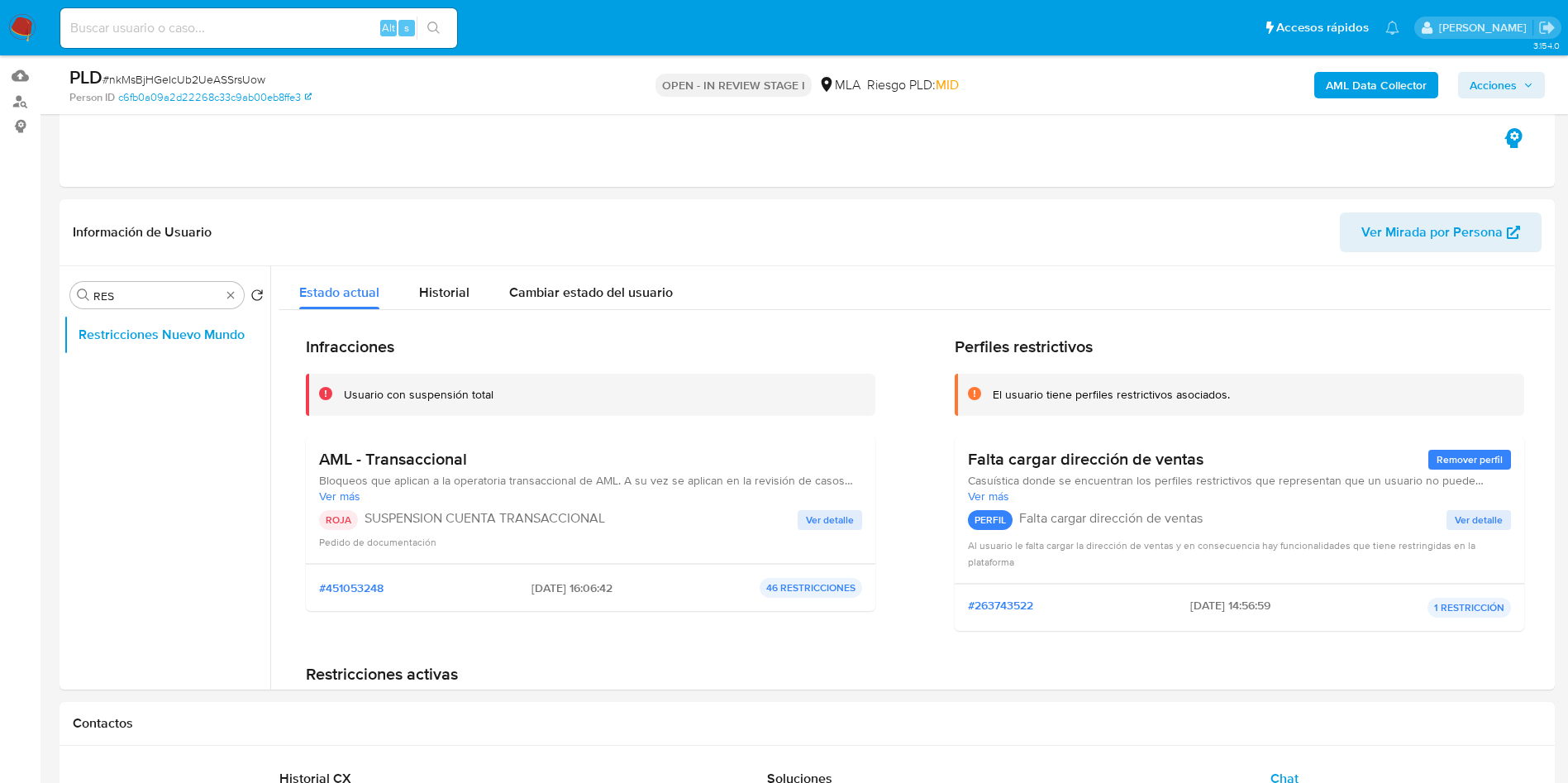
click at [1501, 91] on span "Acciones" at bounding box center [1493, 85] width 47 height 27
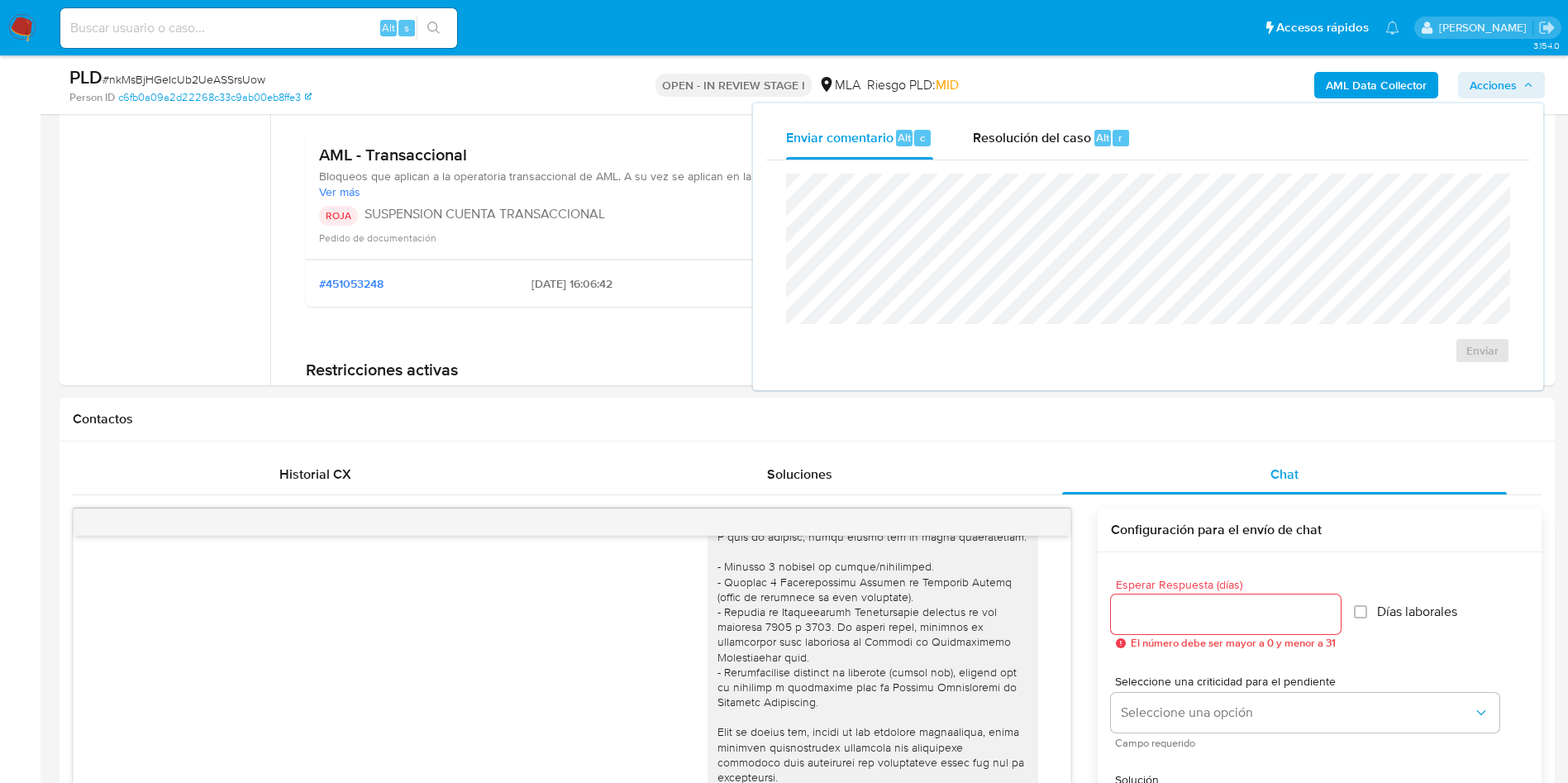
scroll to position [501, 0]
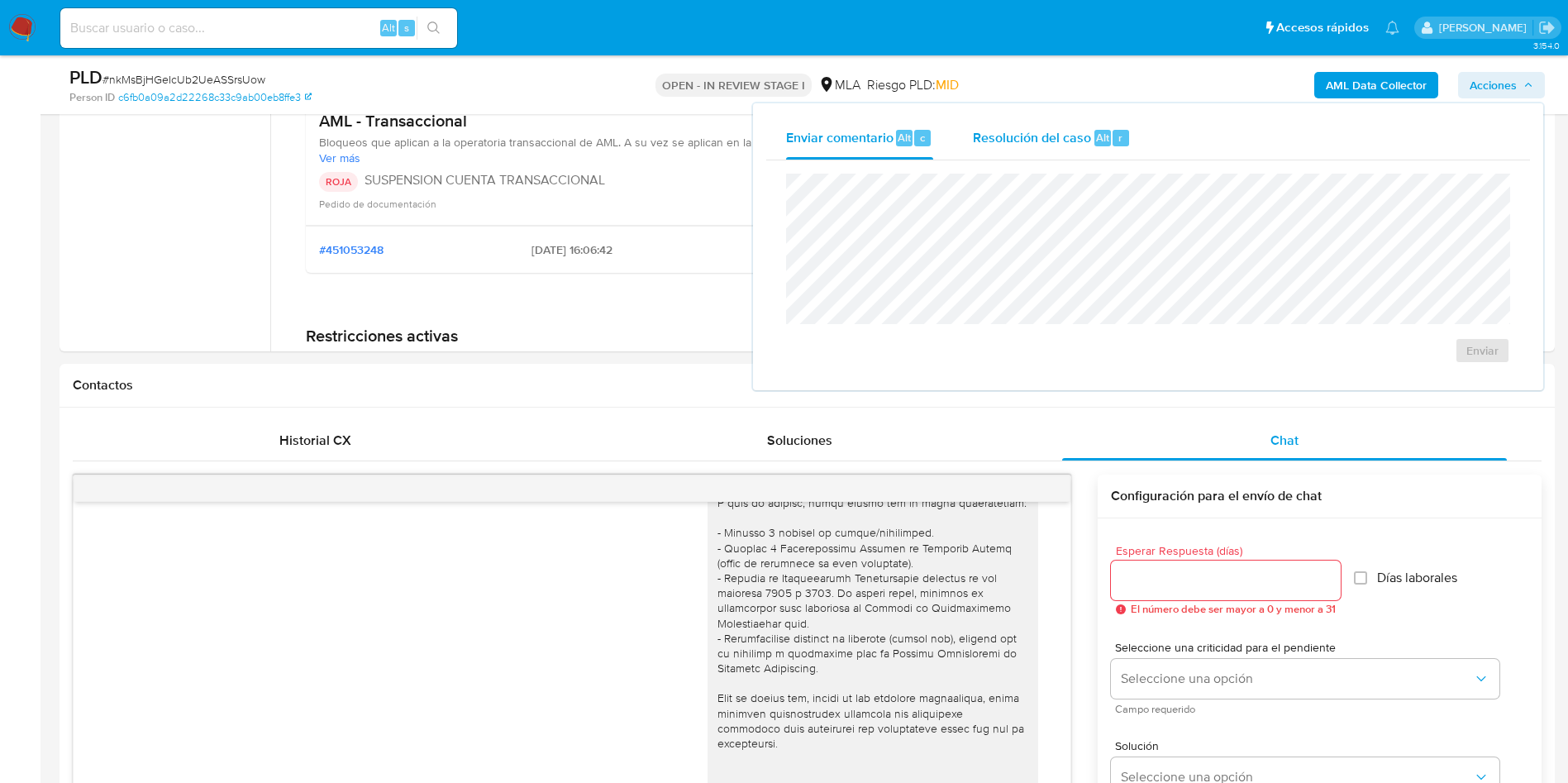
click at [1127, 146] on div "Resolución del caso Alt r" at bounding box center [1052, 138] width 157 height 43
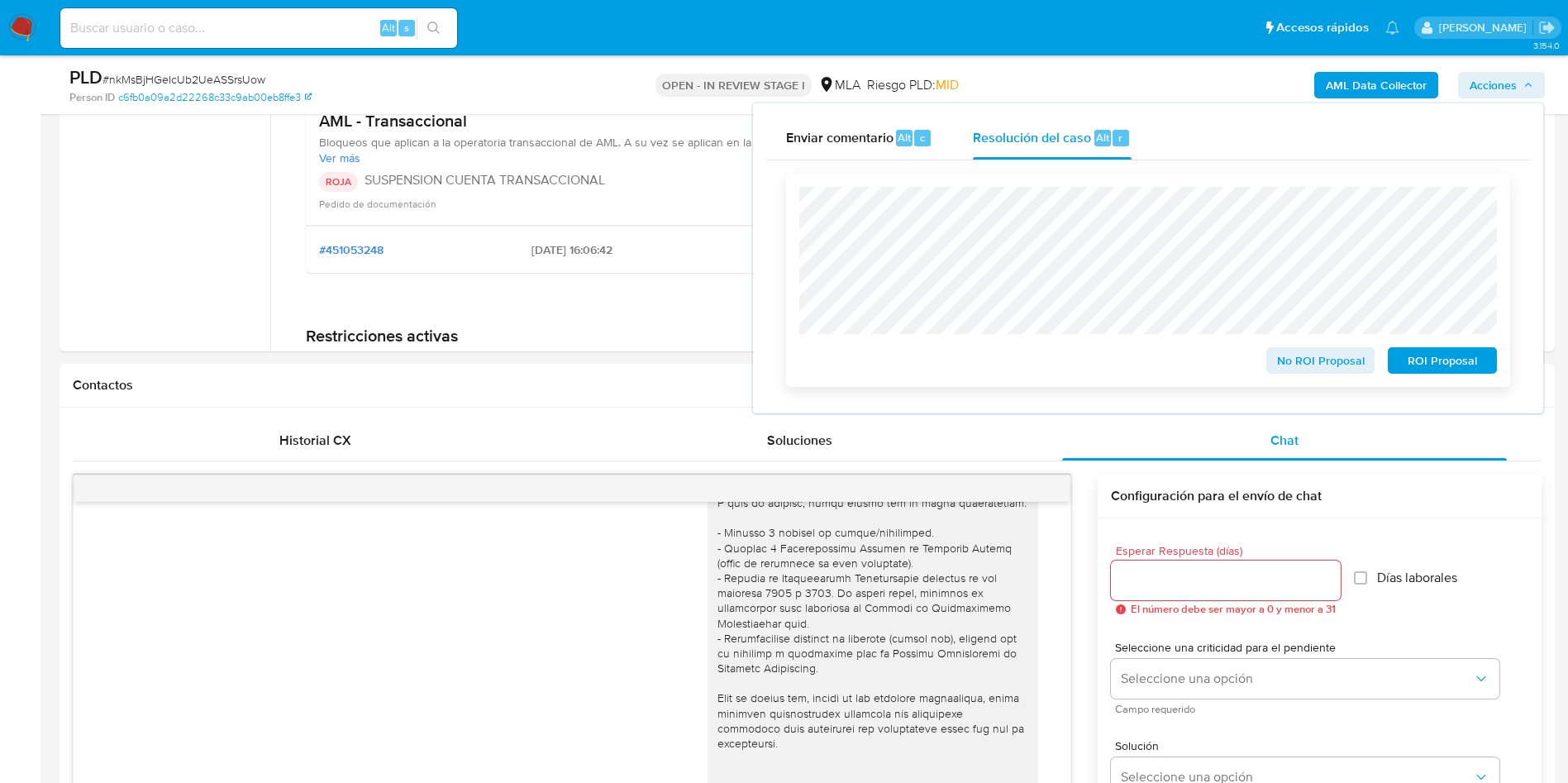
click at [1409, 352] on span "ROI Proposal" at bounding box center [1441, 361] width 86 height 24
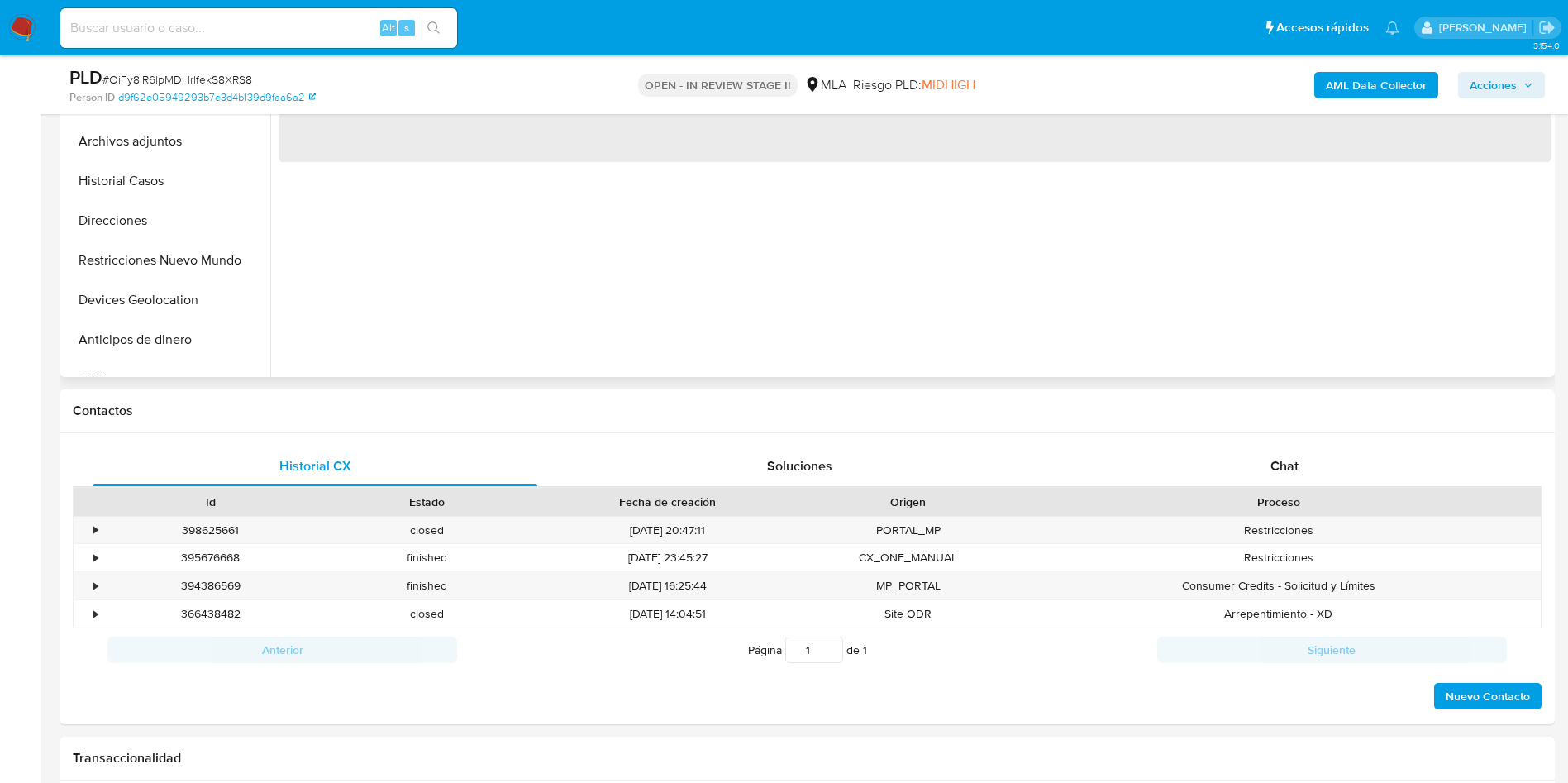
scroll to position [496, 0]
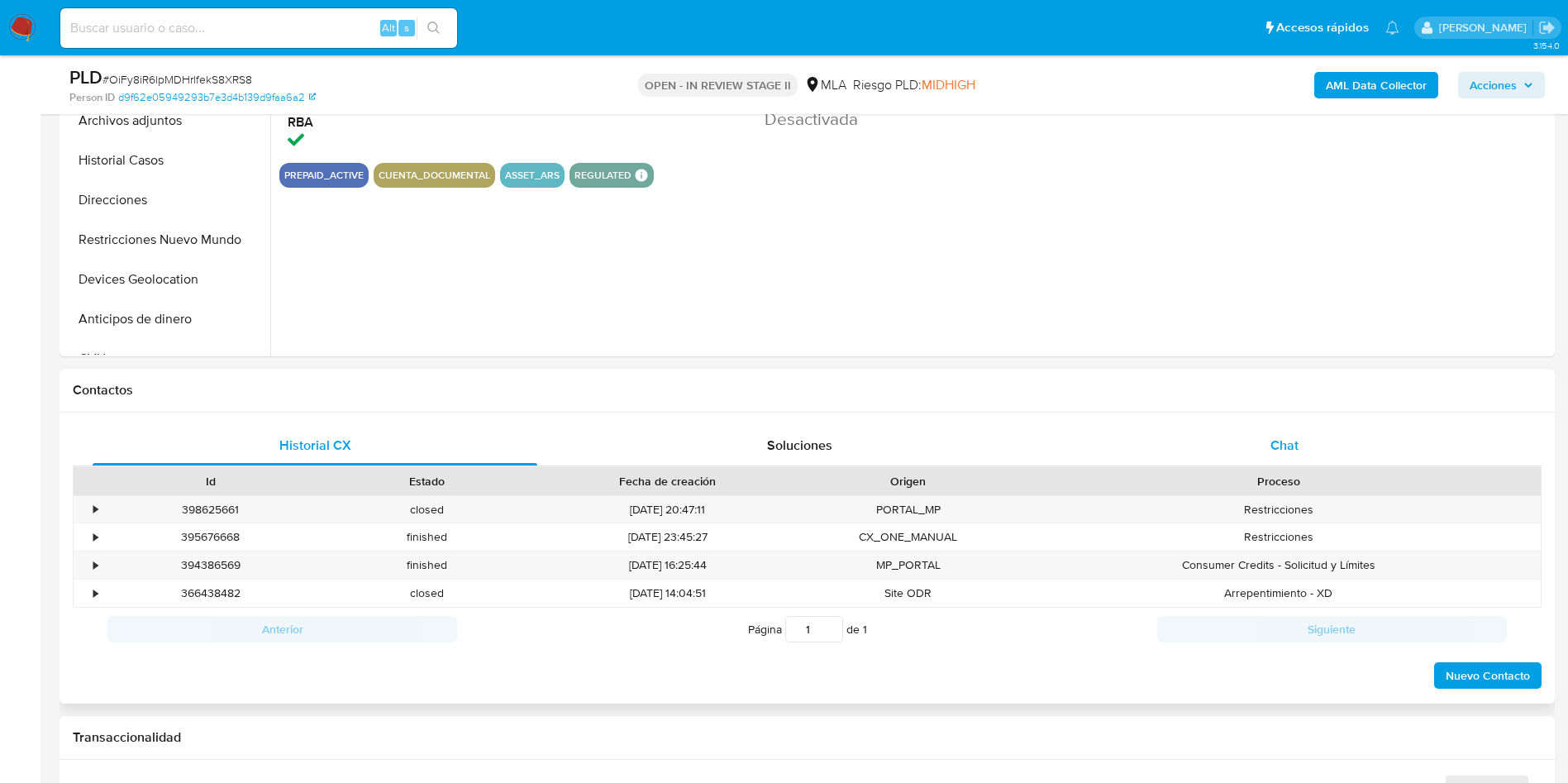
click at [1306, 452] on div "Chat" at bounding box center [1285, 446] width 445 height 39
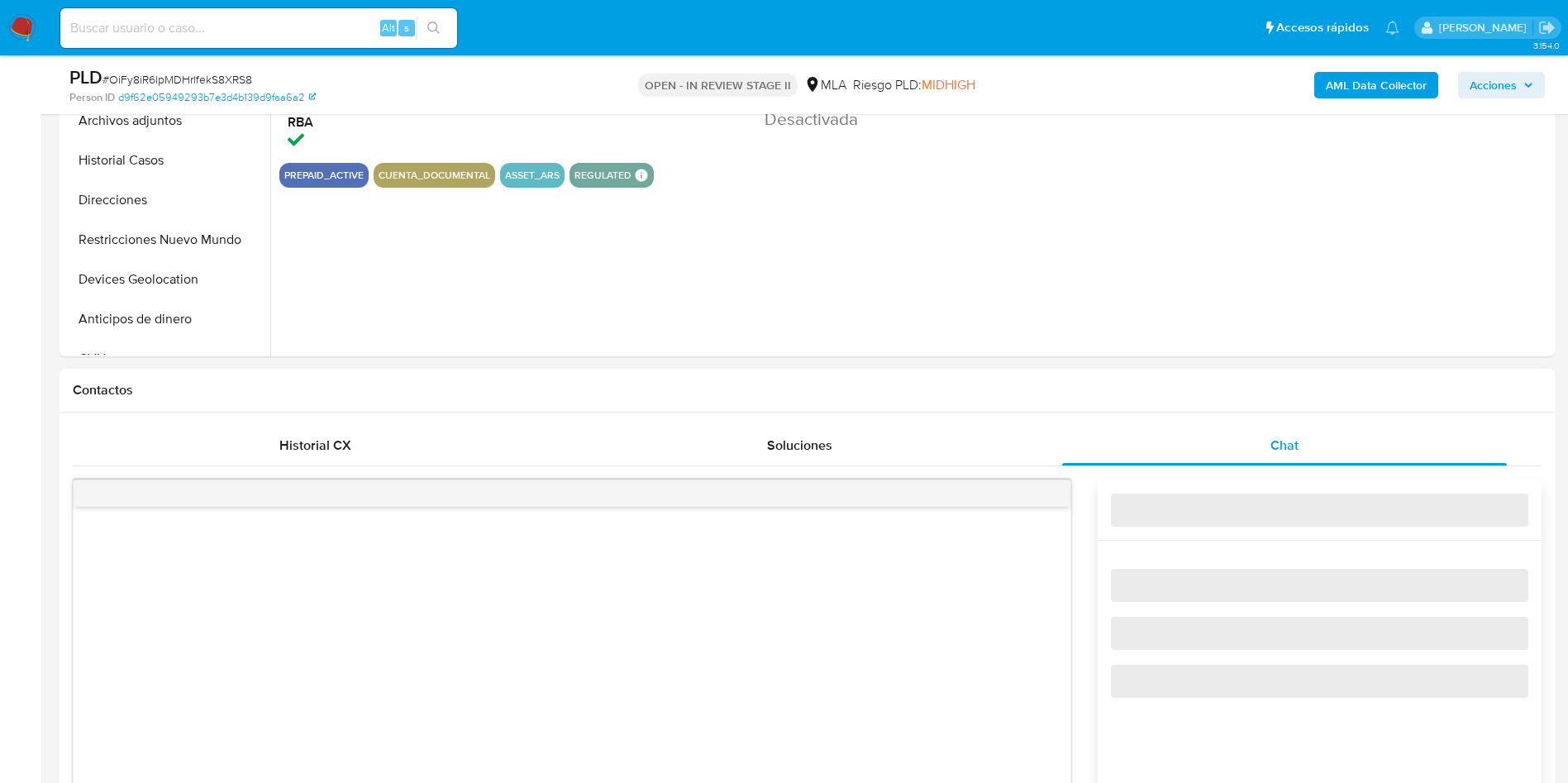
select select "10"
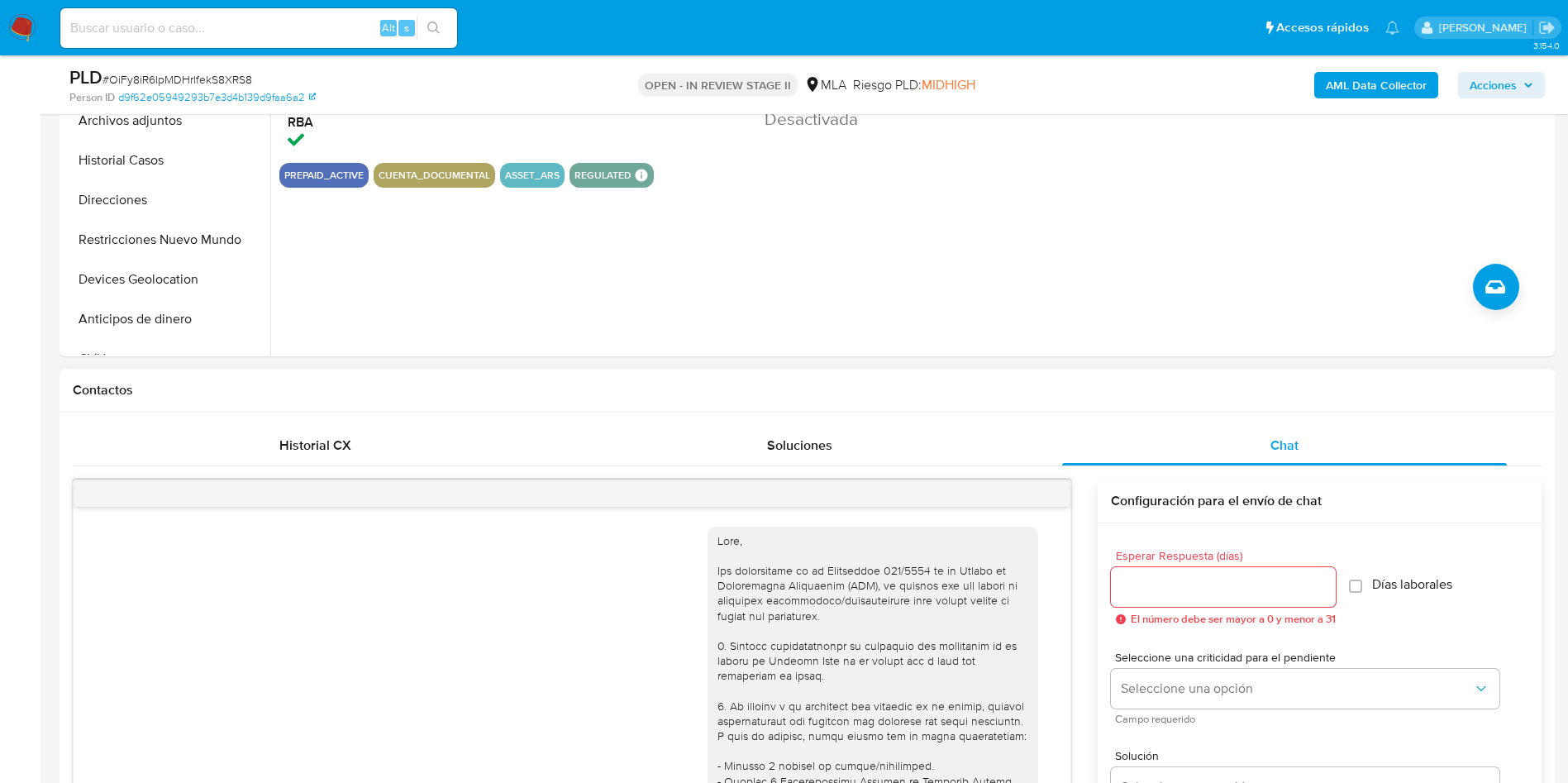
scroll to position [2499, 0]
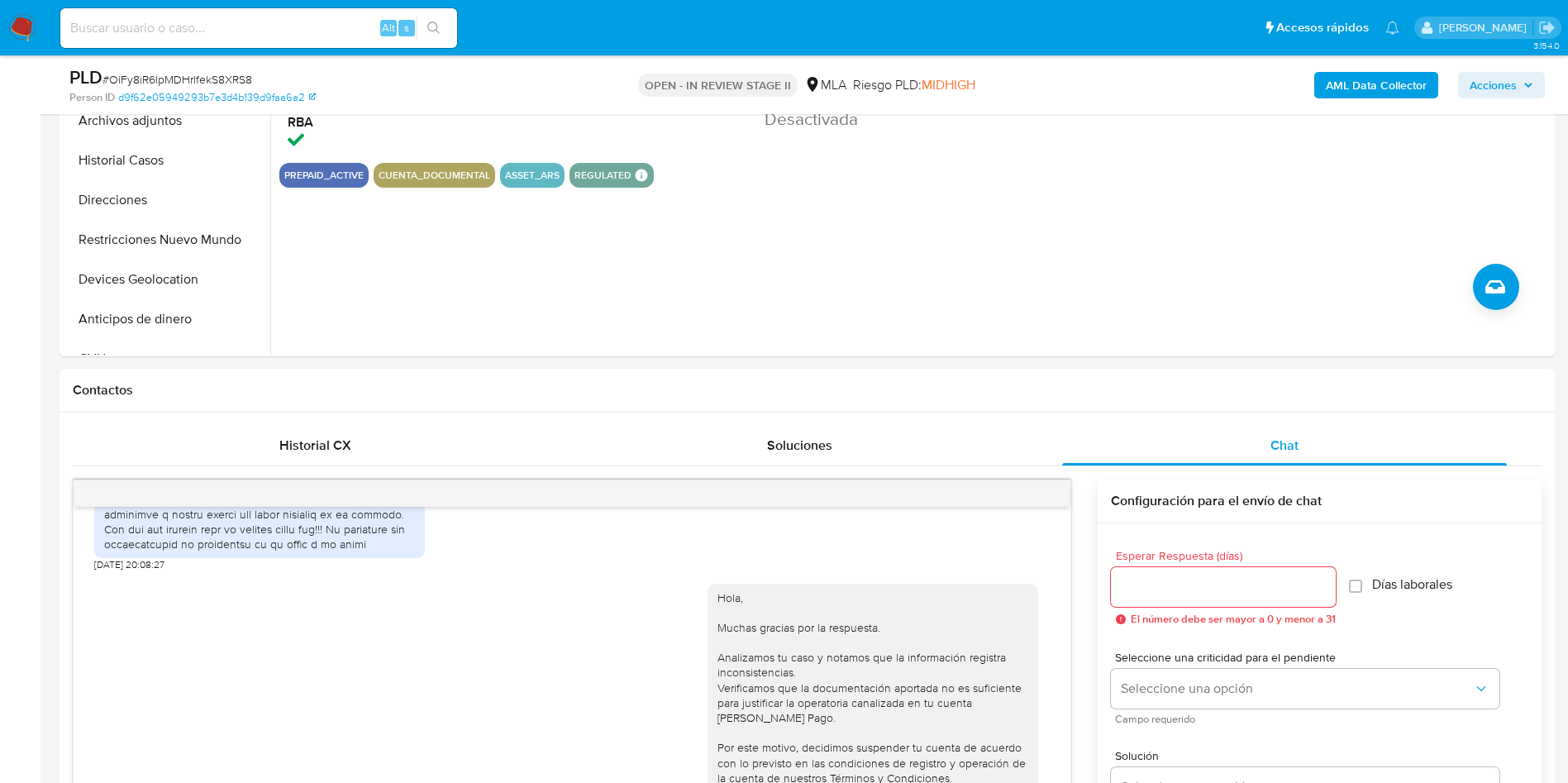
click at [601, 583] on div "Hola, Muchas gracias por la respuesta. Analizamos tu caso y notamos que la info…" at bounding box center [572, 760] width 955 height 379
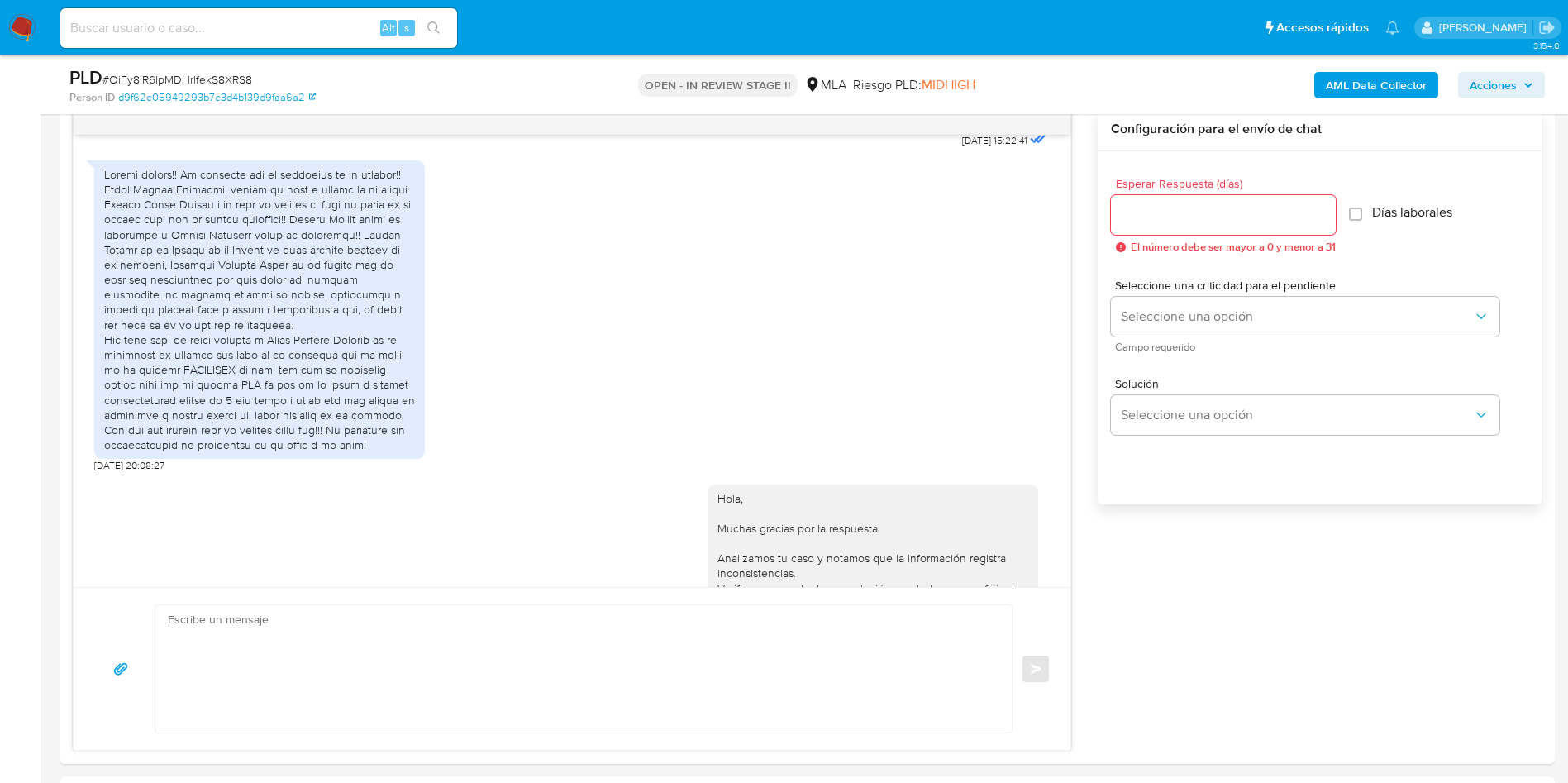
scroll to position [2127, 0]
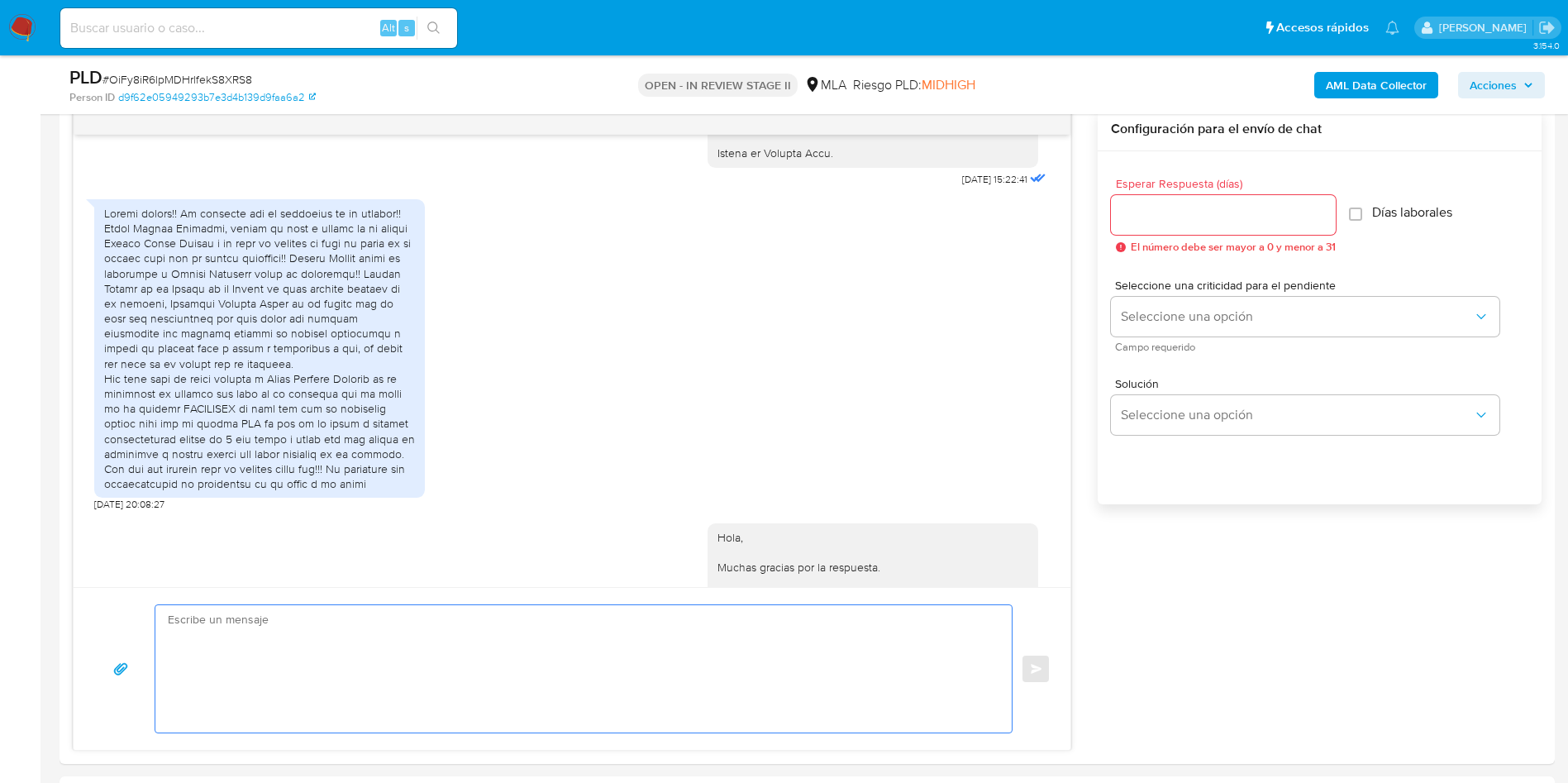
click at [400, 628] on textarea at bounding box center [579, 668] width 823 height 127
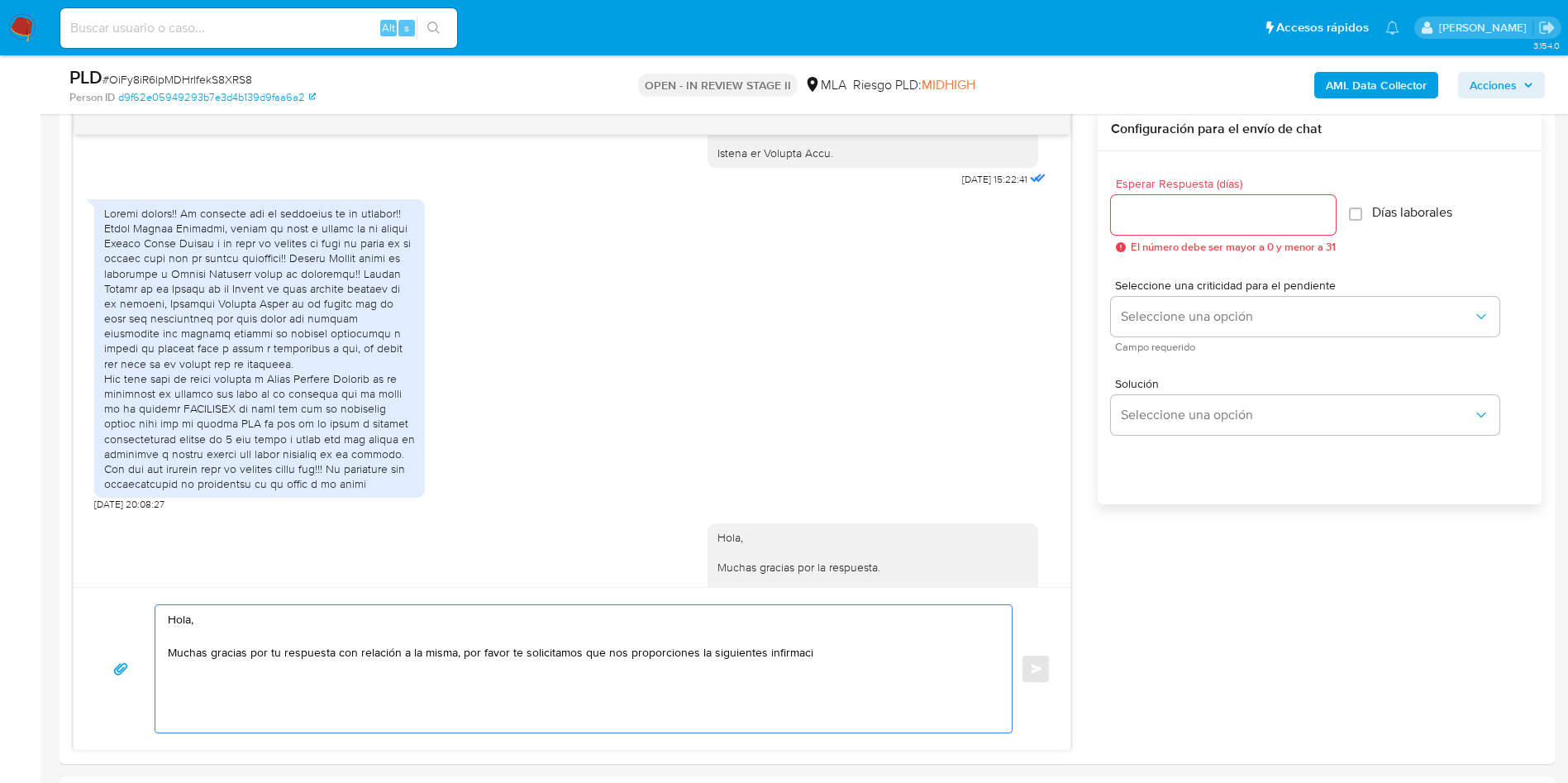
click at [772, 657] on textarea "Hola, Muchas gracias por tu respuesta con relación a la misma, por favor te sol…" at bounding box center [579, 668] width 823 height 127
paste textarea "documentación de la venta del auto, documentacion que avale el vinculo con la a…"
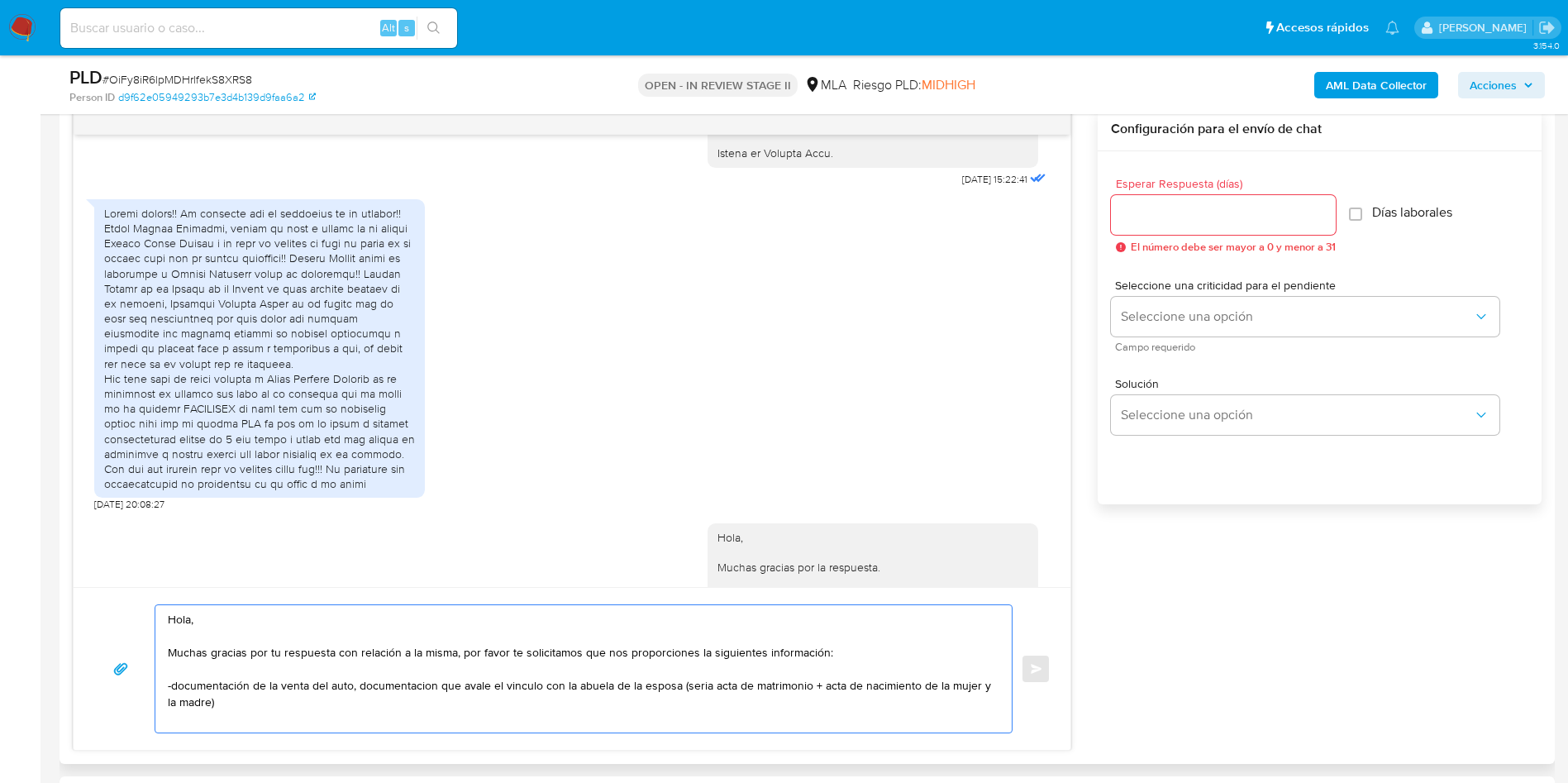
click at [179, 687] on textarea "Hola, Muchas gracias por tu respuesta con relación a la misma, por favor te sol…" at bounding box center [579, 668] width 823 height 127
click at [332, 650] on textarea "Hola, Muchas gracias por tu respuesta con relación a la misma, por favor te sol…" at bounding box center [579, 668] width 823 height 127
click at [359, 685] on textarea "Hola, Muchas gracias por tu respuesta. Con relación a la misma, por favor te so…" at bounding box center [579, 668] width 823 height 127
click at [792, 688] on textarea "Hola, Muchas gracias por tu respuesta. Con relación a la misma, por favor te so…" at bounding box center [579, 668] width 823 height 127
click at [925, 689] on textarea "Hola, Muchas gracias por tu respuesta. Con relación a la misma, por favor te so…" at bounding box center [579, 668] width 823 height 127
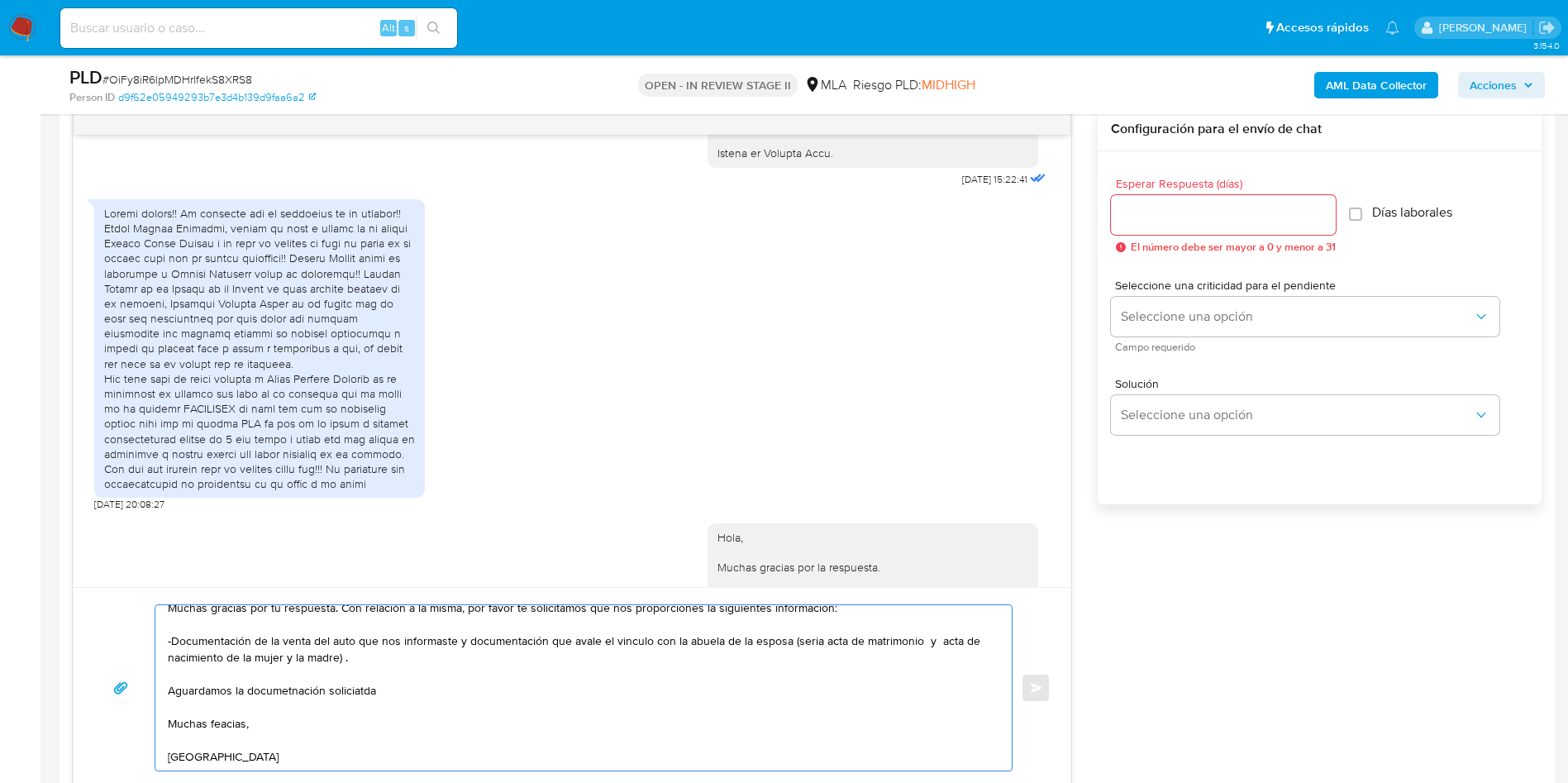
scroll to position [72, 0]
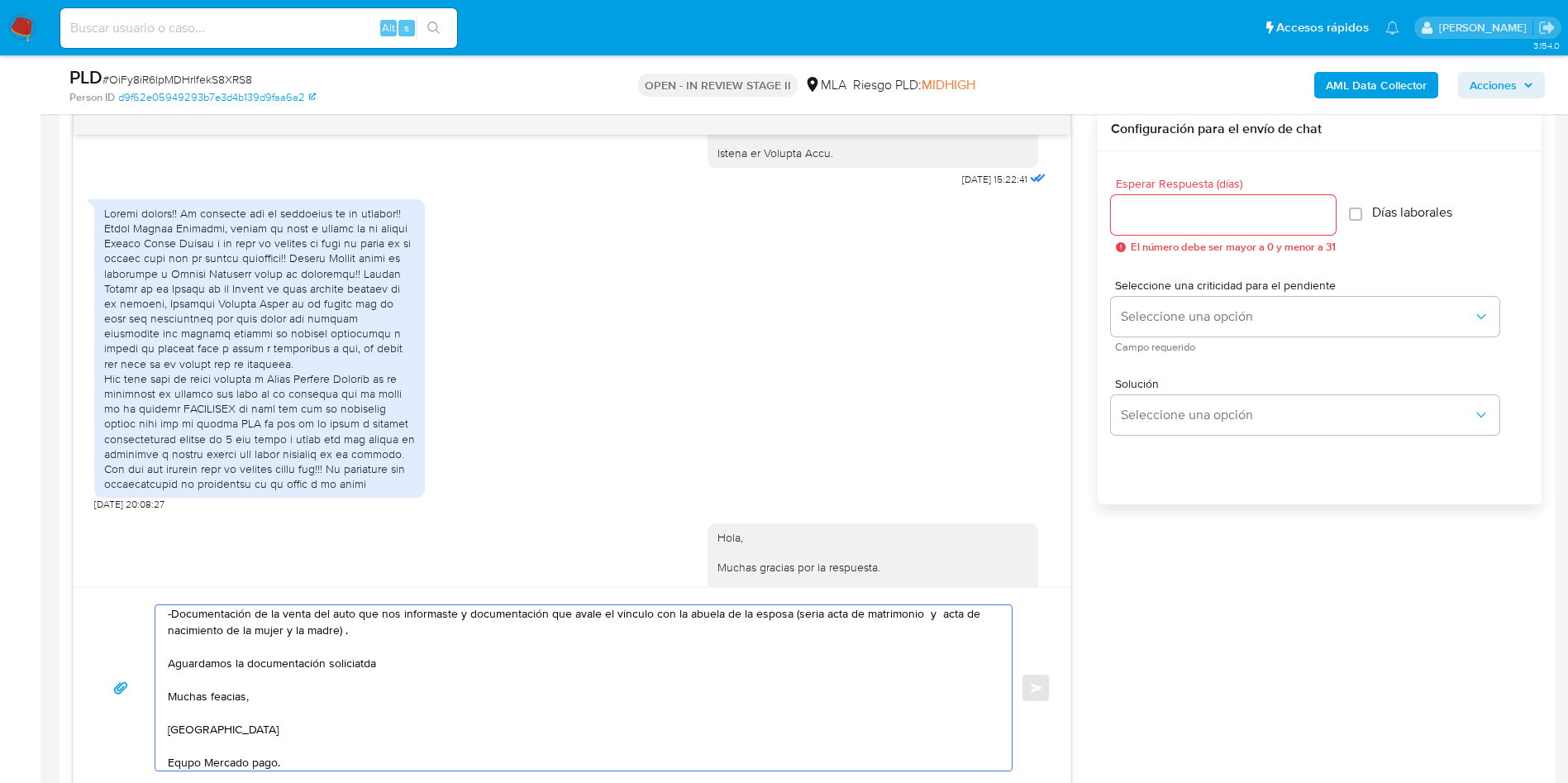
click at [366, 658] on textarea "Hola, Muchas gracias por tu respuesta. Con relación a la misma, por favor te so…" at bounding box center [579, 688] width 823 height 165
drag, startPoint x: 186, startPoint y: 763, endPoint x: 271, endPoint y: 747, distance: 86.5
click at [187, 763] on textarea "Hola, Muchas gracias por tu respuesta. Con relación a la misma, por favor te so…" at bounding box center [579, 688] width 823 height 165
click at [367, 719] on textarea "Hola, Muchas gracias por tu respuesta. Con relación a la misma, por favor te so…" at bounding box center [579, 688] width 823 height 165
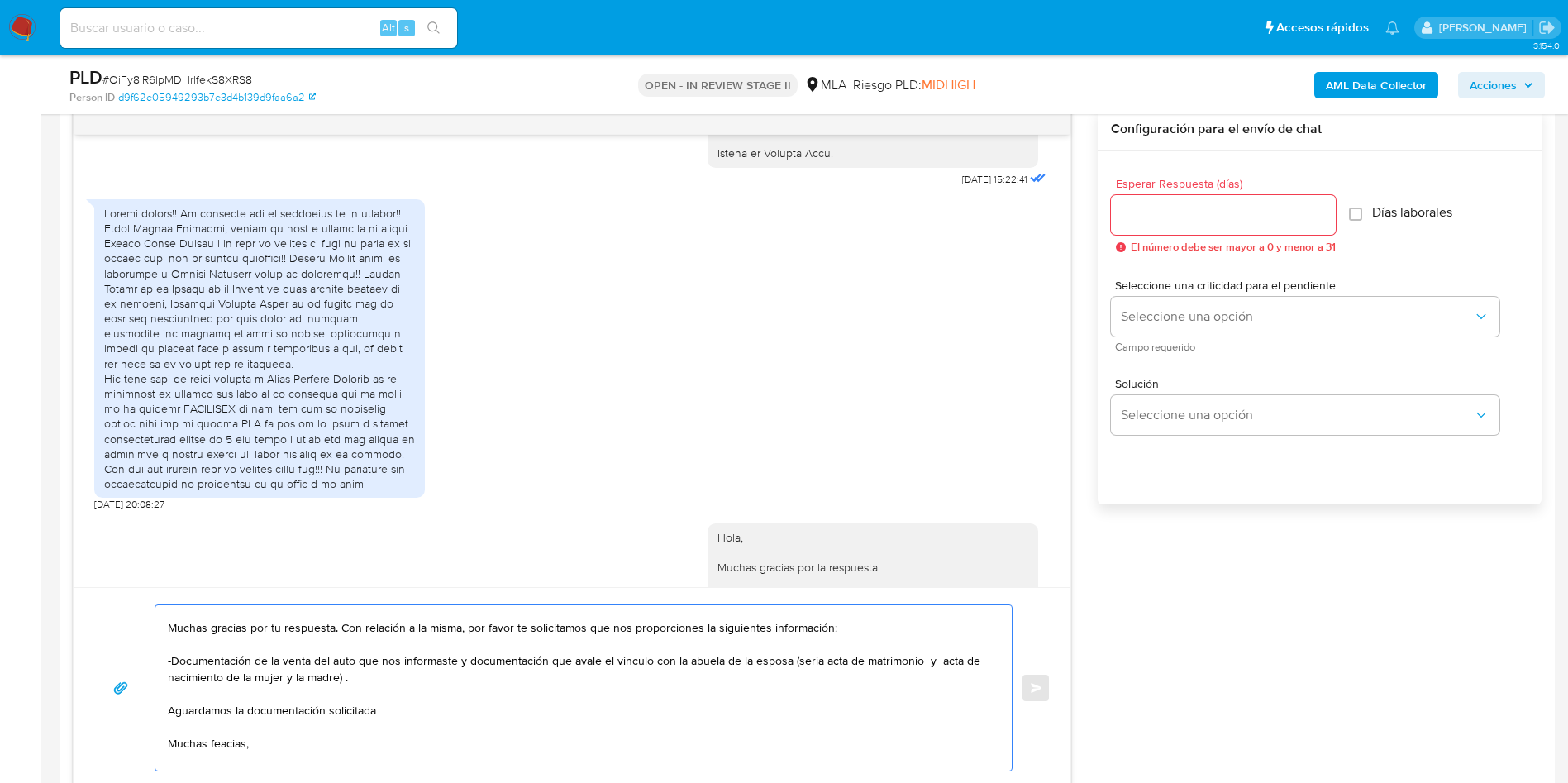
scroll to position [0, 0]
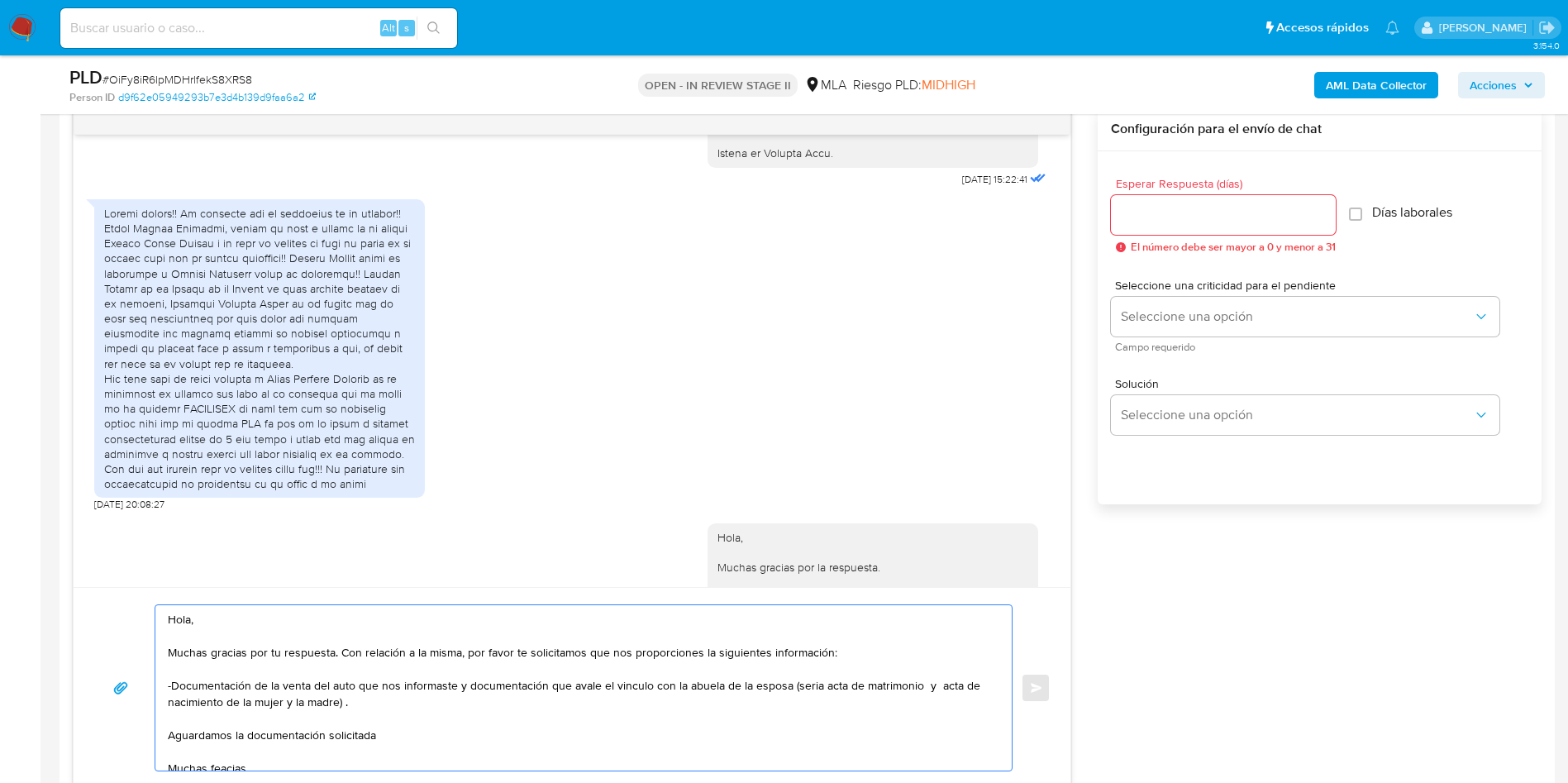
click at [790, 647] on textarea "Hola, Muchas gracias por tu respuesta. Con relación a la misma, por favor te so…" at bounding box center [579, 688] width 823 height 165
click at [466, 680] on textarea "Hola, Muchas gracias por tu respuesta. Con relación a la misma, por favor te so…" at bounding box center [579, 688] width 823 height 165
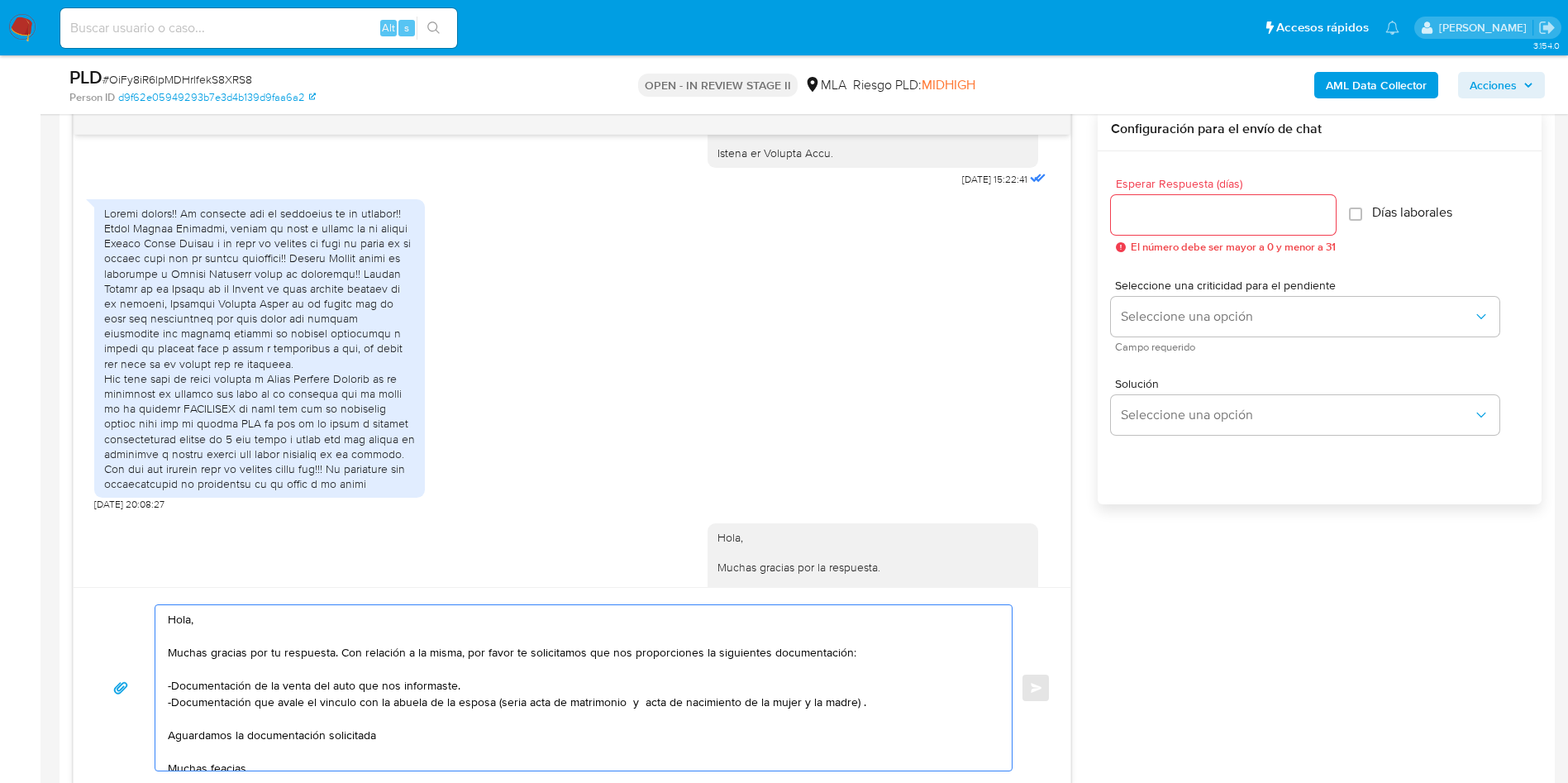
click at [515, 694] on textarea "Hola, Muchas gracias por tu respuesta. Con relación a la misma, por favor te so…" at bounding box center [579, 688] width 823 height 165
click at [602, 704] on textarea "Hola, Muchas gracias por tu respuesta. Con relación a la misma, por favor te so…" at bounding box center [579, 688] width 823 height 165
click at [613, 702] on textarea "Hola, Muchas gracias por tu respuesta. Con relación a la misma, por favor te so…" at bounding box center [579, 688] width 823 height 165
click at [452, 722] on textarea "Hola, Muchas gracias por tu respuesta. Con relación a la misma, por favor te so…" at bounding box center [579, 688] width 823 height 165
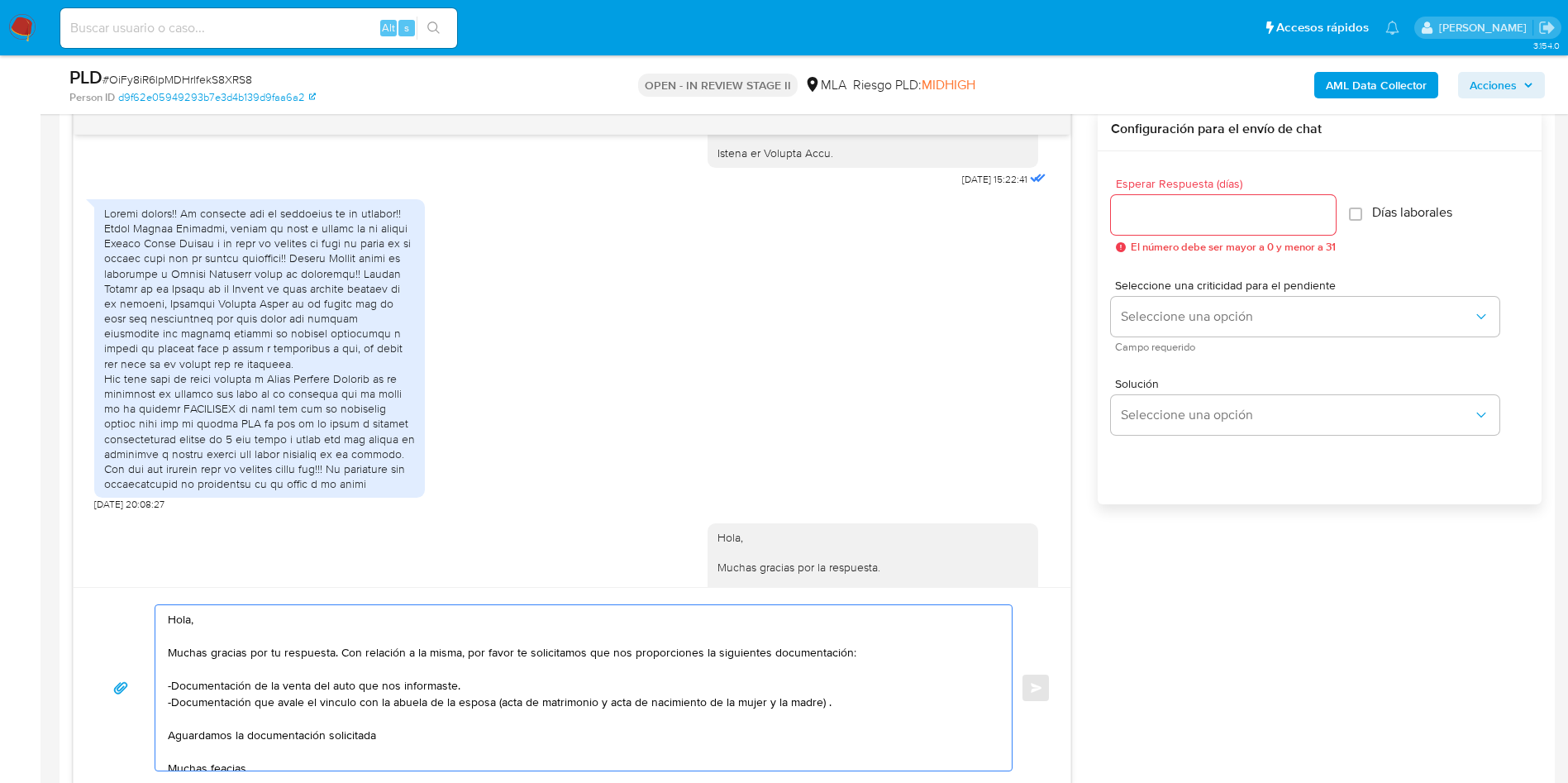
click at [452, 722] on textarea "Hola, Muchas gracias por tu respuesta. Con relación a la misma, por favor te so…" at bounding box center [579, 688] width 823 height 165
drag, startPoint x: 416, startPoint y: 753, endPoint x: 29, endPoint y: 525, distance: 449.2
type textarea "Hola, Muchas gracias por tu respuesta. Con relación a la misma, por favor te so…"
drag, startPoint x: 1183, startPoint y: 200, endPoint x: 1184, endPoint y: 214, distance: 14.0
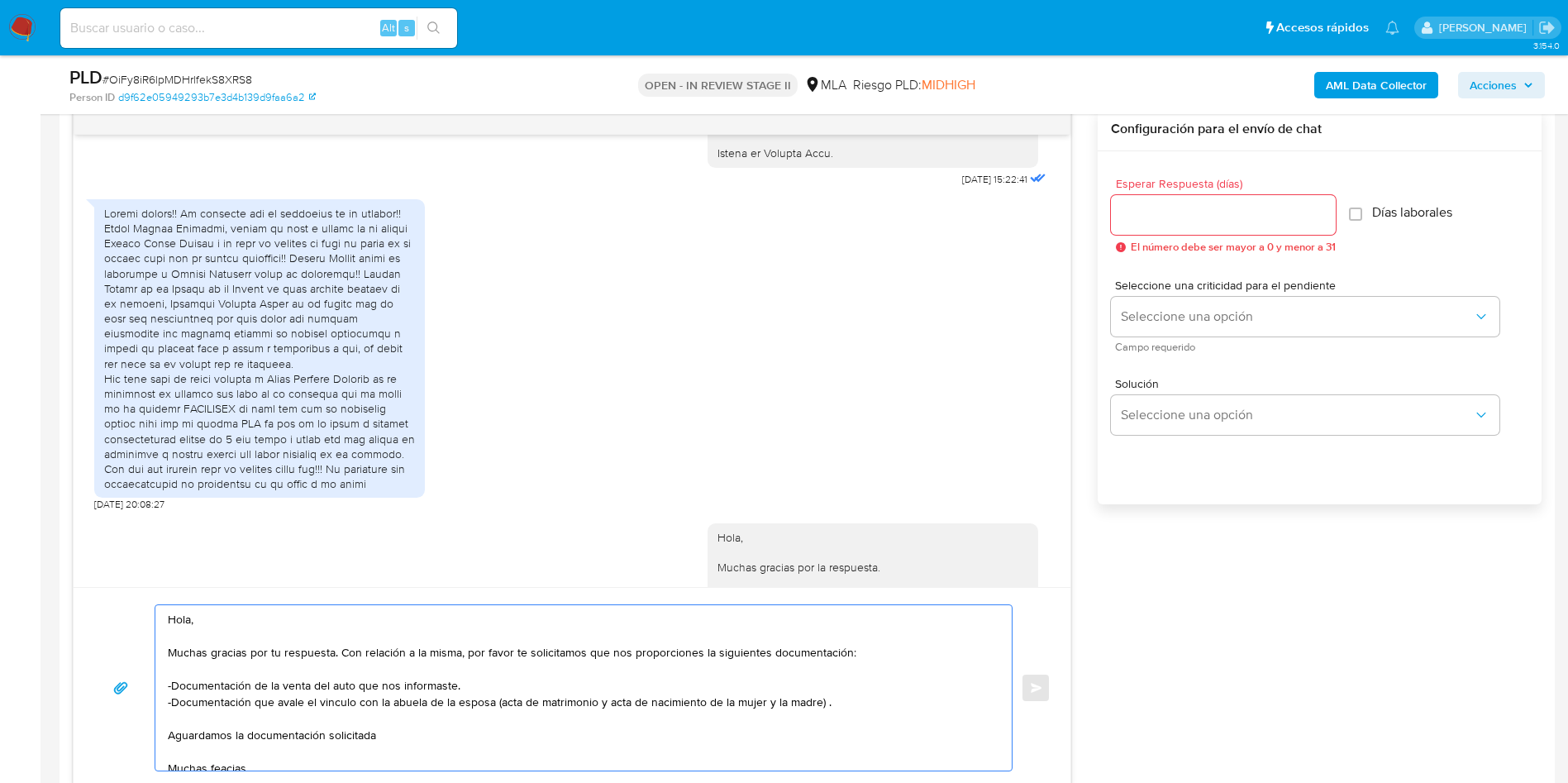
click at [1183, 205] on div at bounding box center [1223, 214] width 225 height 39
click at [1184, 214] on input "Esperar Respuesta (días)" at bounding box center [1223, 215] width 225 height 22
type input "2"
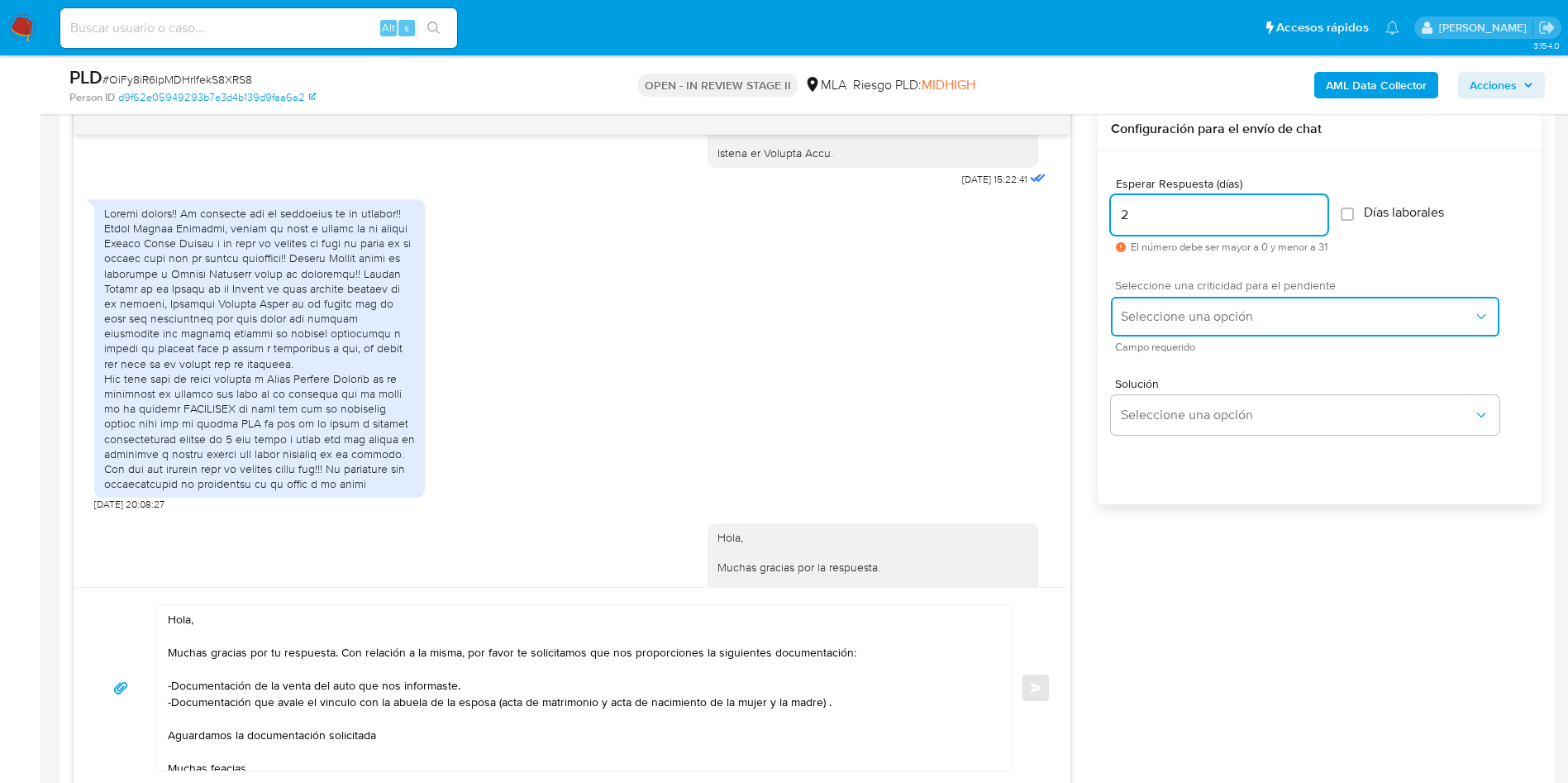
click at [1196, 311] on span "Seleccione una opción" at bounding box center [1297, 316] width 352 height 17
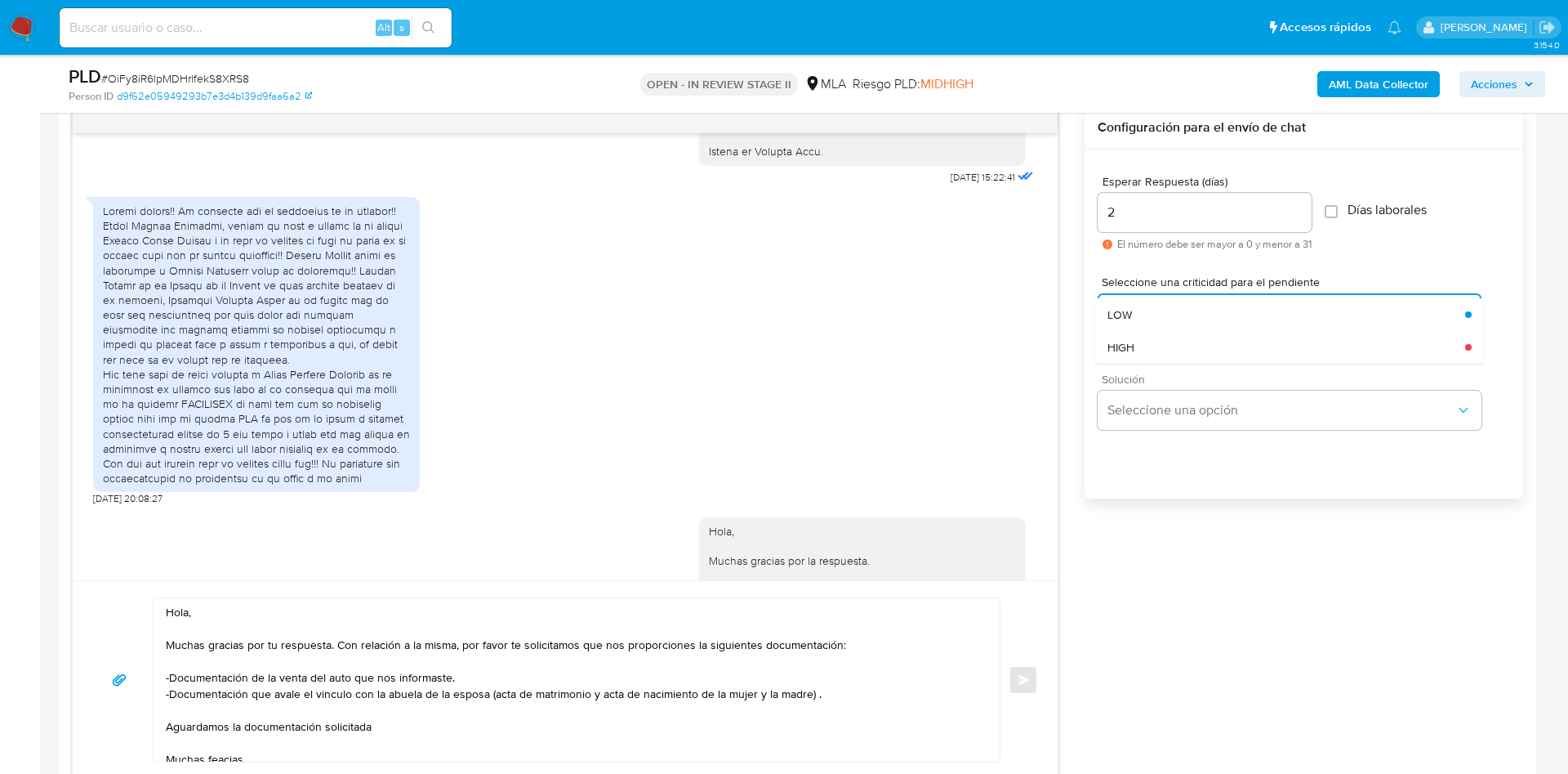
drag, startPoint x: 1176, startPoint y: 340, endPoint x: 1171, endPoint y: 379, distance: 39.3
click at [1176, 339] on div "HIGH" at bounding box center [1286, 347] width 358 height 33
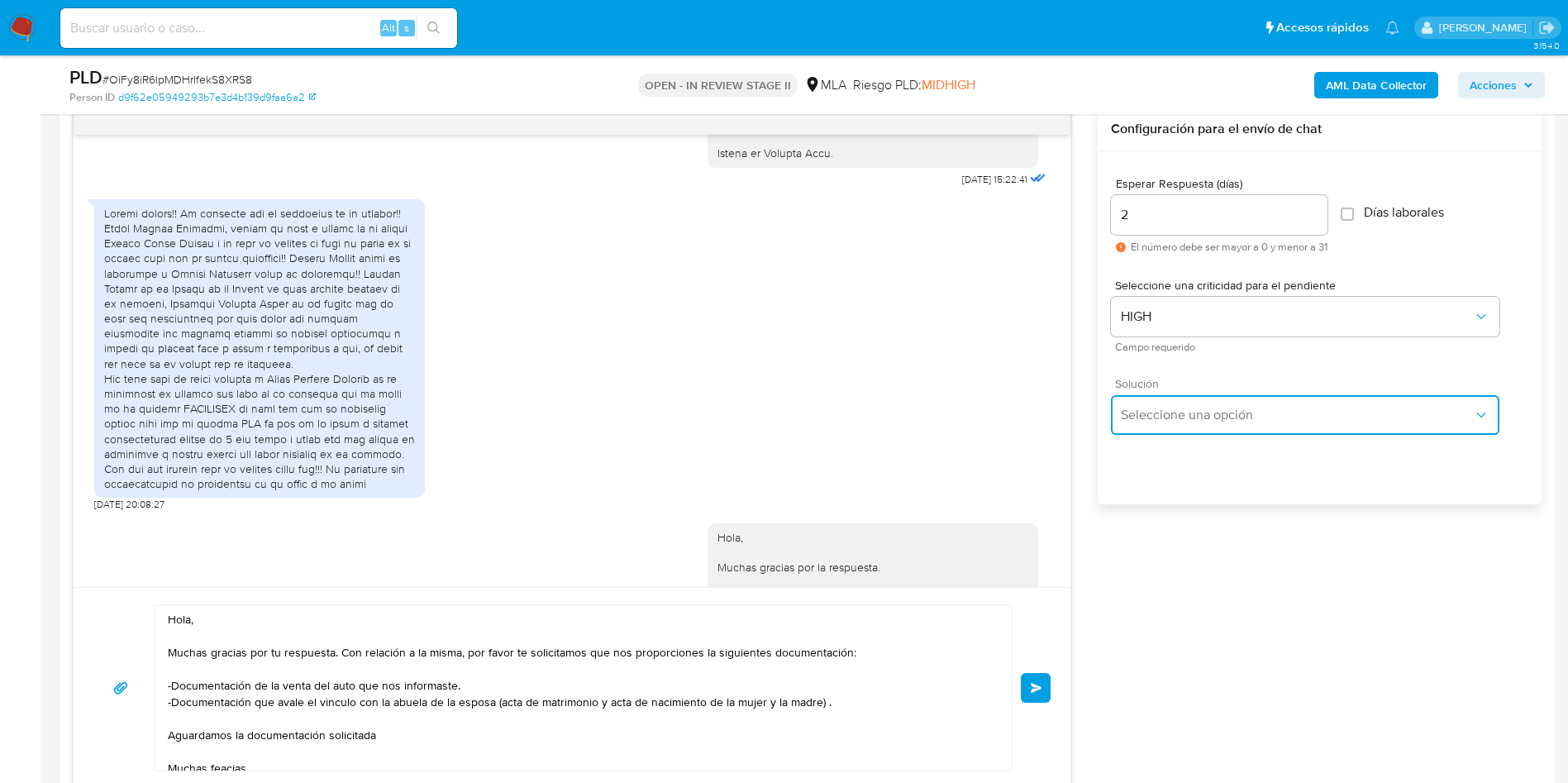
drag, startPoint x: 1169, startPoint y: 432, endPoint x: 1176, endPoint y: 419, distance: 14.8
click at [1171, 429] on button "Seleccione una opción" at bounding box center [1304, 415] width 389 height 39
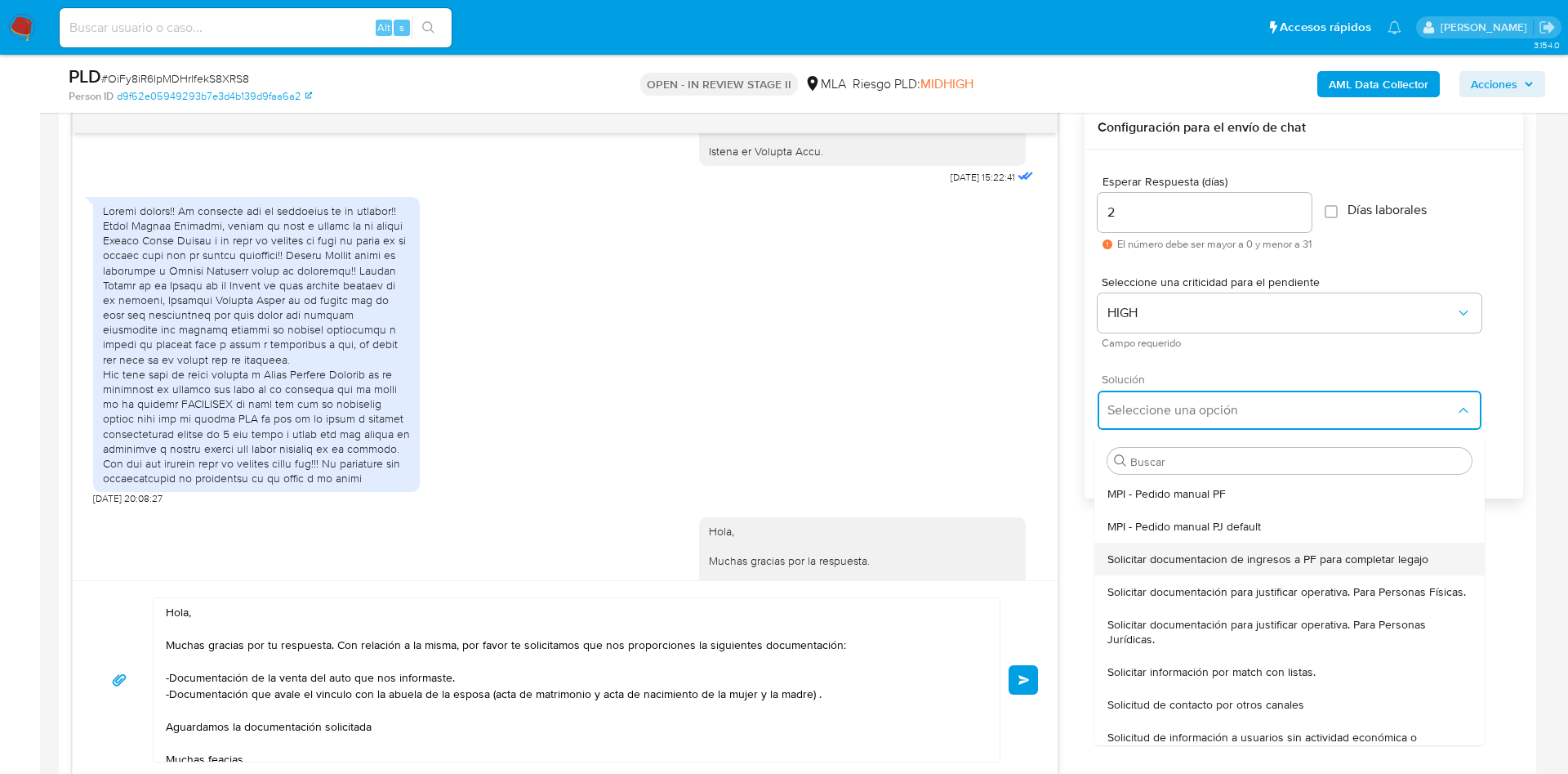
click at [1136, 556] on span "Solicitar documentacion de ingresos a PF para completar legajo" at bounding box center [1268, 558] width 321 height 15
type textarea "Hola, En función de las operaciones registradas en tu cuenta de Mercado Pago, n…"
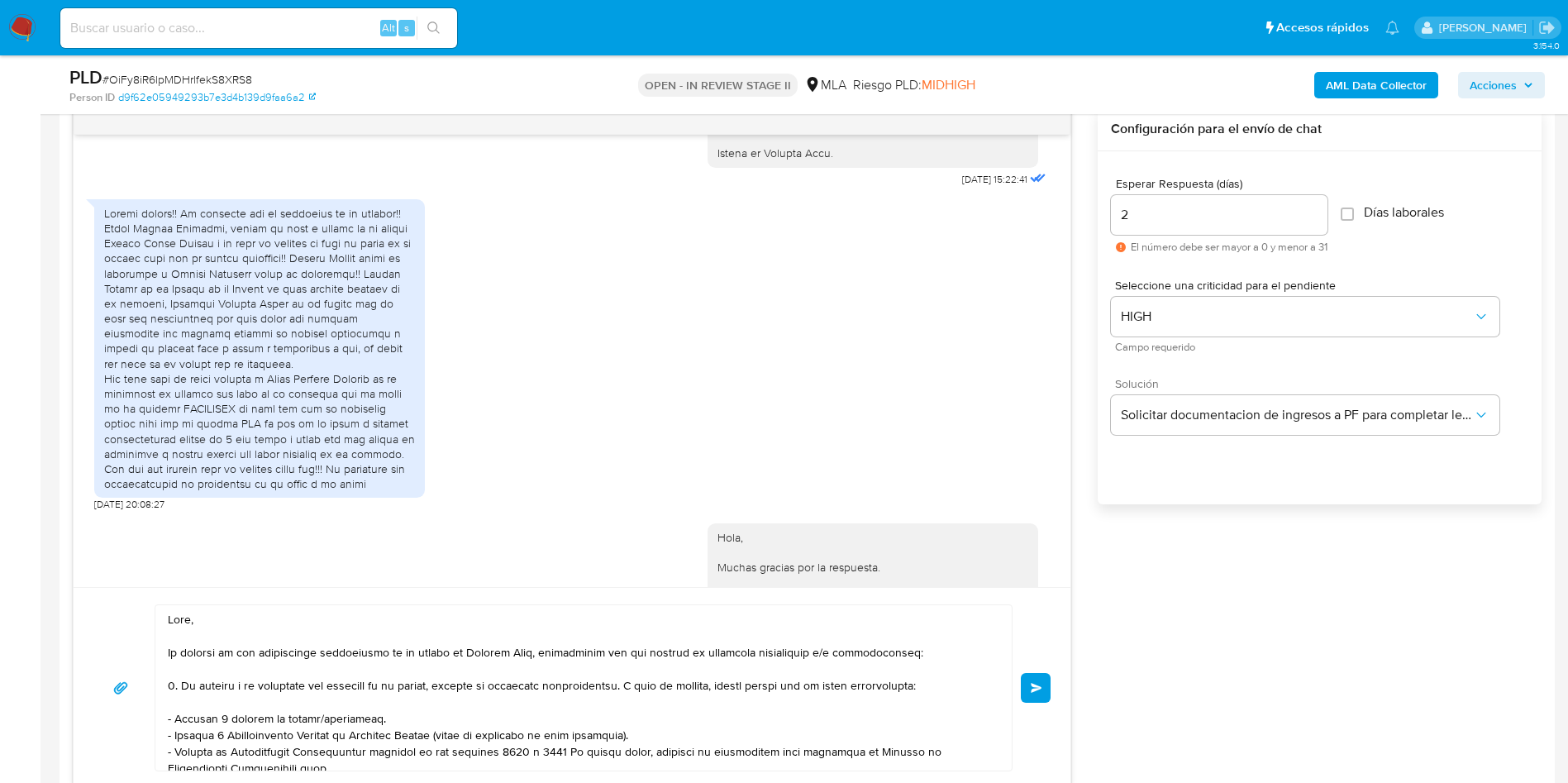
click at [718, 670] on textarea at bounding box center [579, 688] width 823 height 165
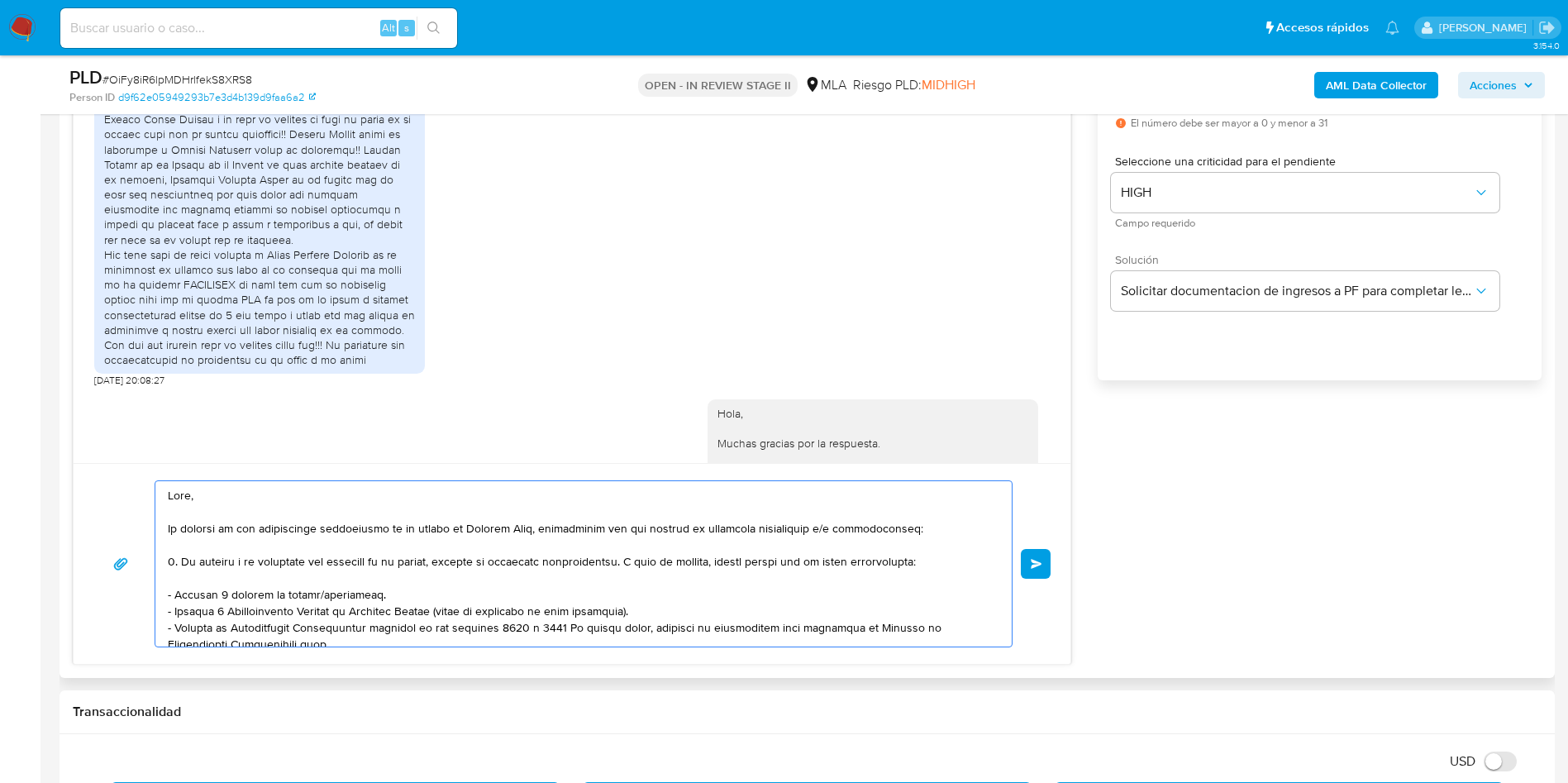
drag, startPoint x: 370, startPoint y: 631, endPoint x: 151, endPoint y: 321, distance: 379.6
click at [151, 321] on div "18/06/2025 18:09:44 Hola, Esperamos que te encuentres muy bien. Te consultamos …" at bounding box center [572, 324] width 998 height 681
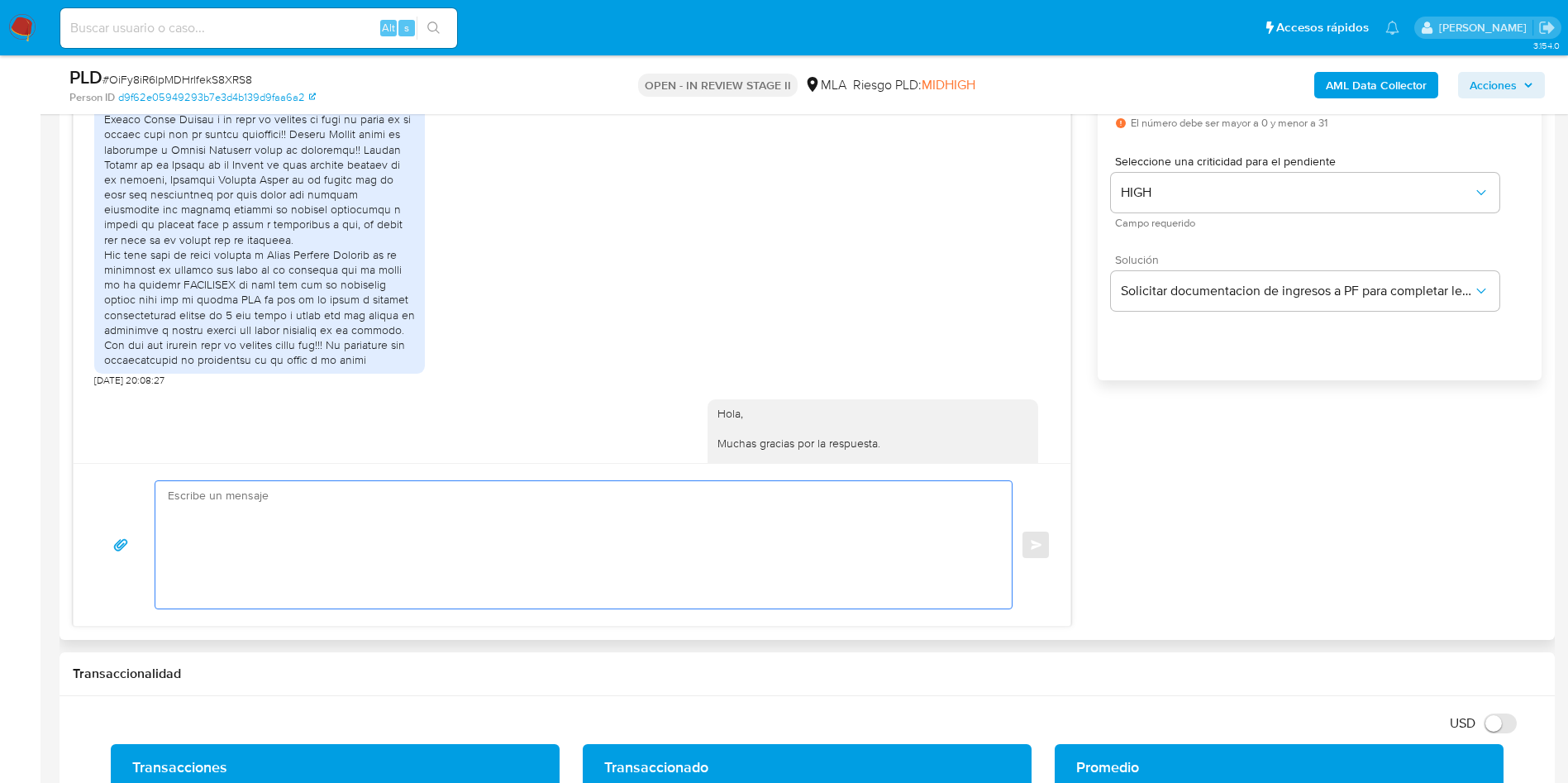
paste textarea "Hola, Muchas gracias por tu respuesta. Con relación a la misma, por favor te so…"
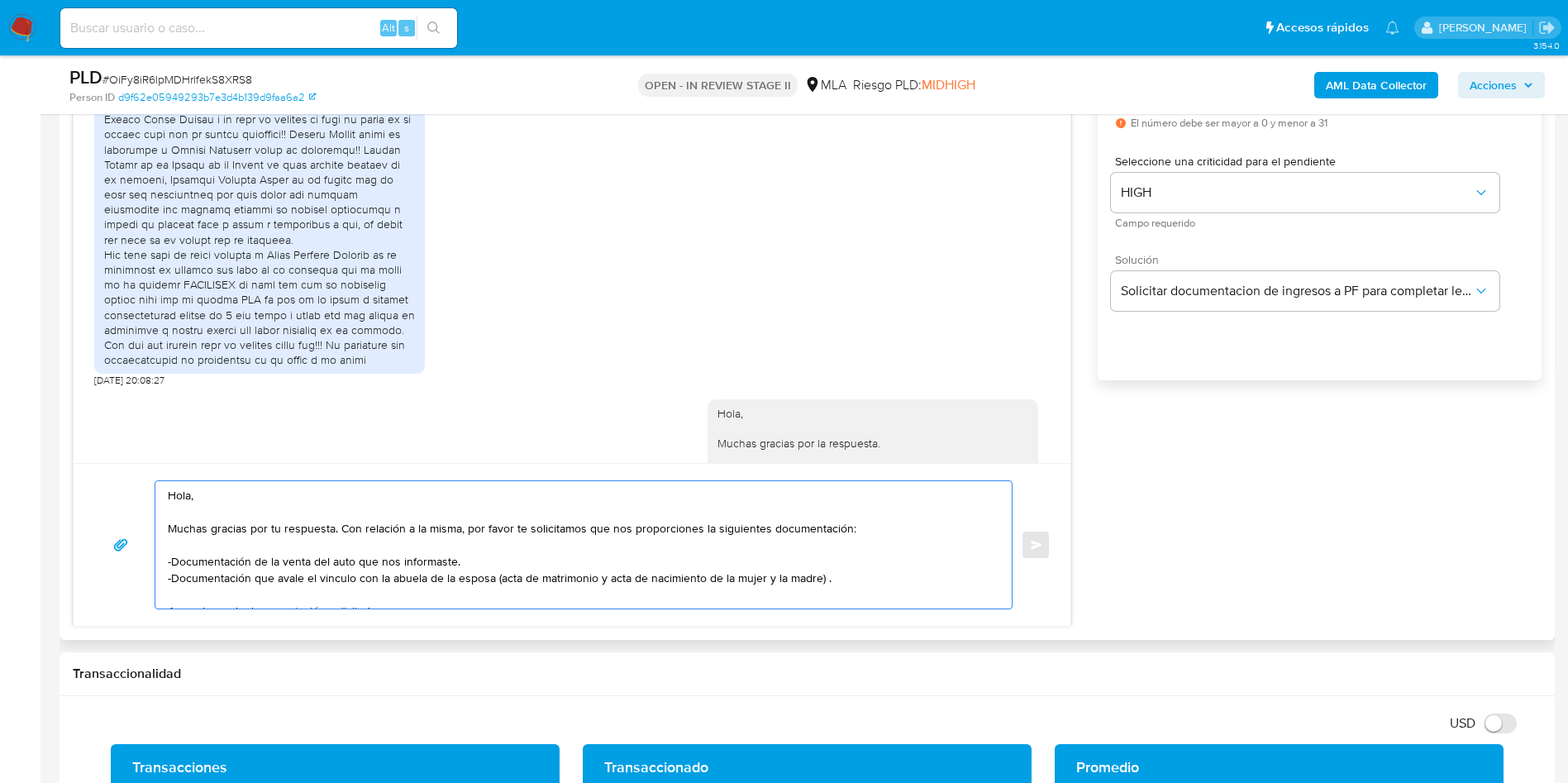
scroll to position [72, 0]
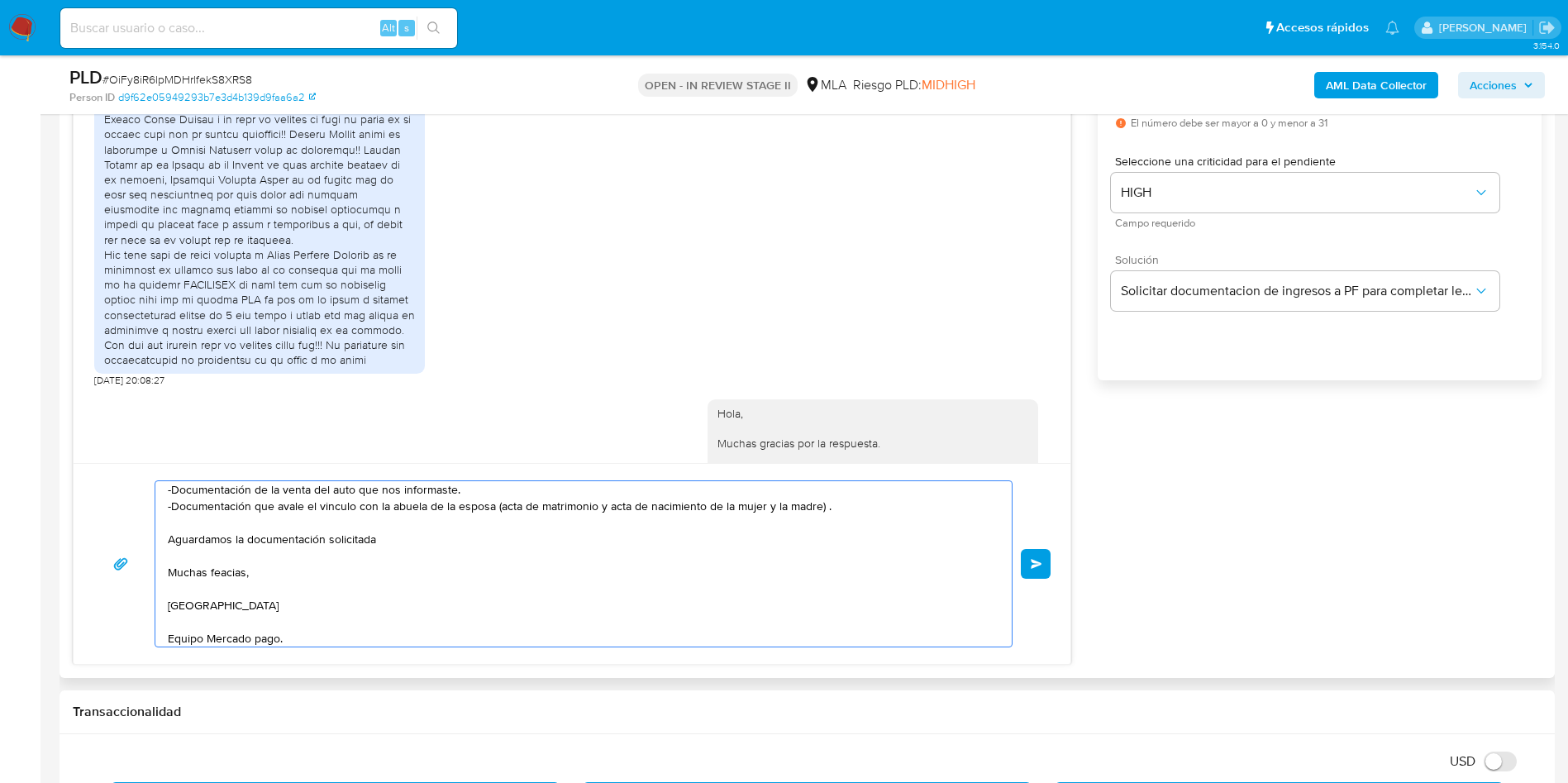
drag, startPoint x: 429, startPoint y: 562, endPoint x: 433, endPoint y: 554, distance: 8.9
click at [433, 554] on textarea "Hola, Muchas gracias por tu respuesta. Con relación a la misma, por favor te so…" at bounding box center [579, 564] width 823 height 165
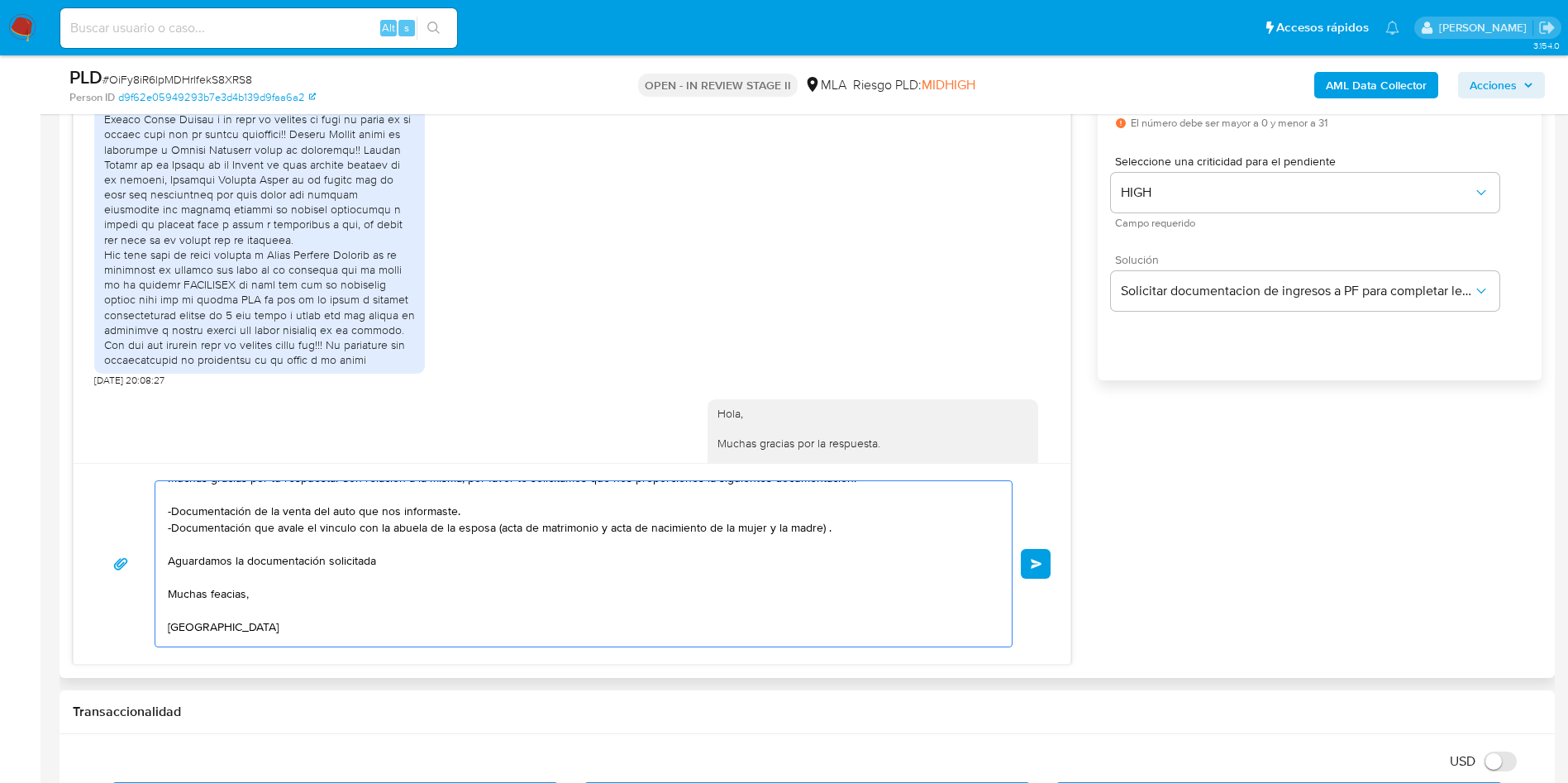
scroll to position [78, 0]
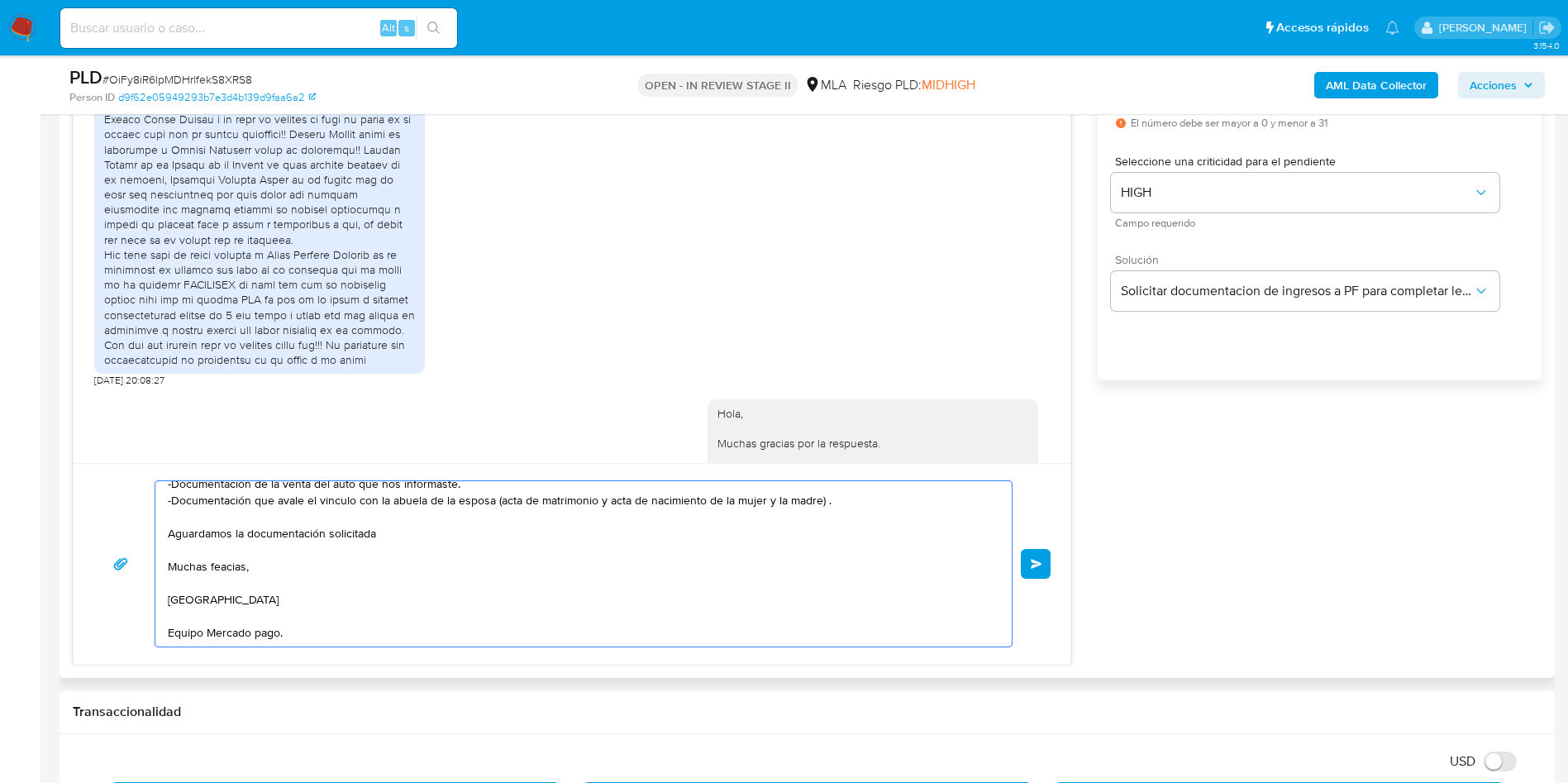
click at [211, 572] on textarea "Hola, Muchas gracias por tu respuesta. Con relación a la misma, por favor te so…" at bounding box center [579, 564] width 823 height 165
click at [241, 567] on textarea "Hola, Muchas gracias por tu respuesta. Con relación a la misma, por favor te so…" at bounding box center [579, 564] width 823 height 165
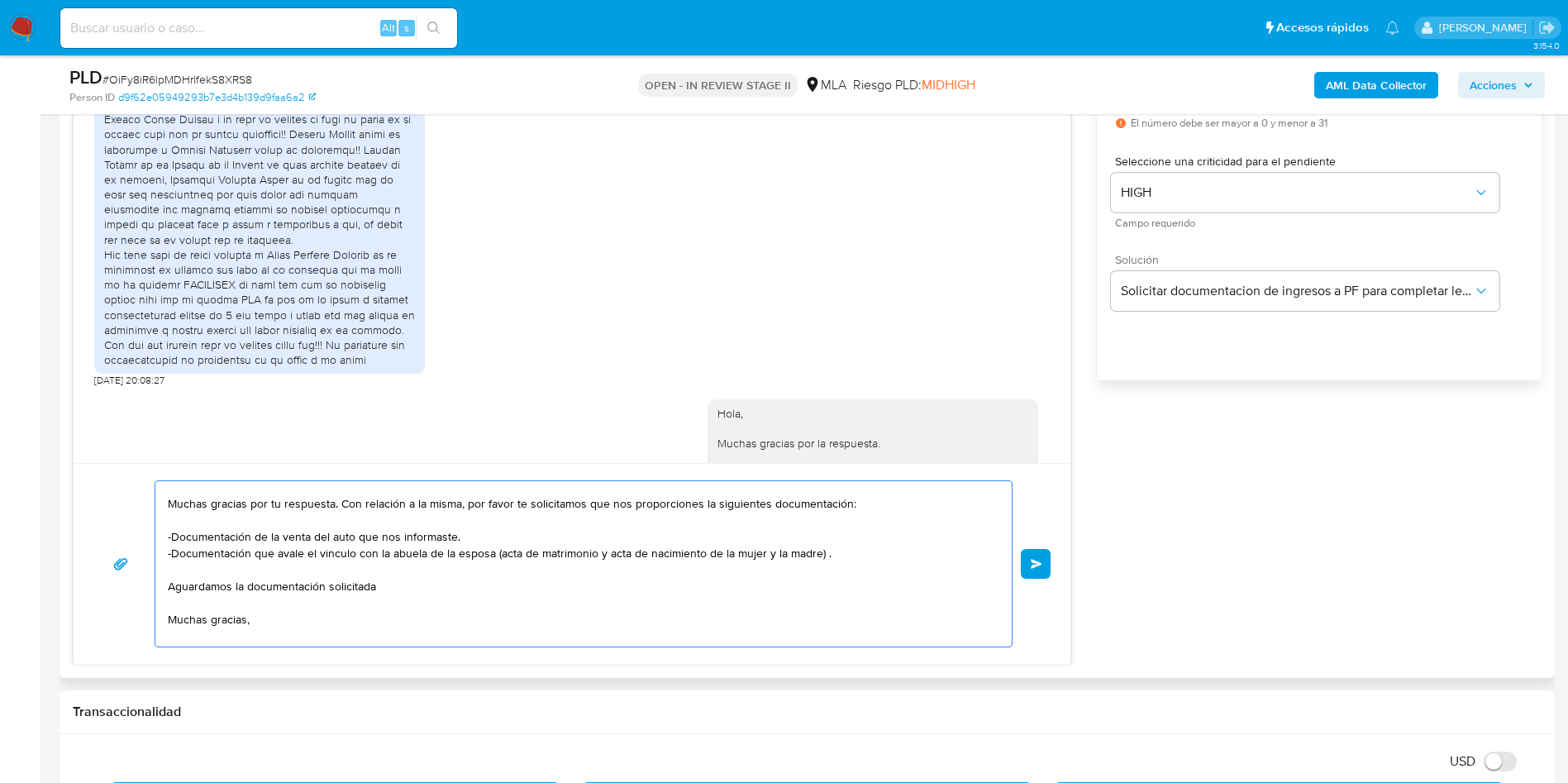
scroll to position [0, 0]
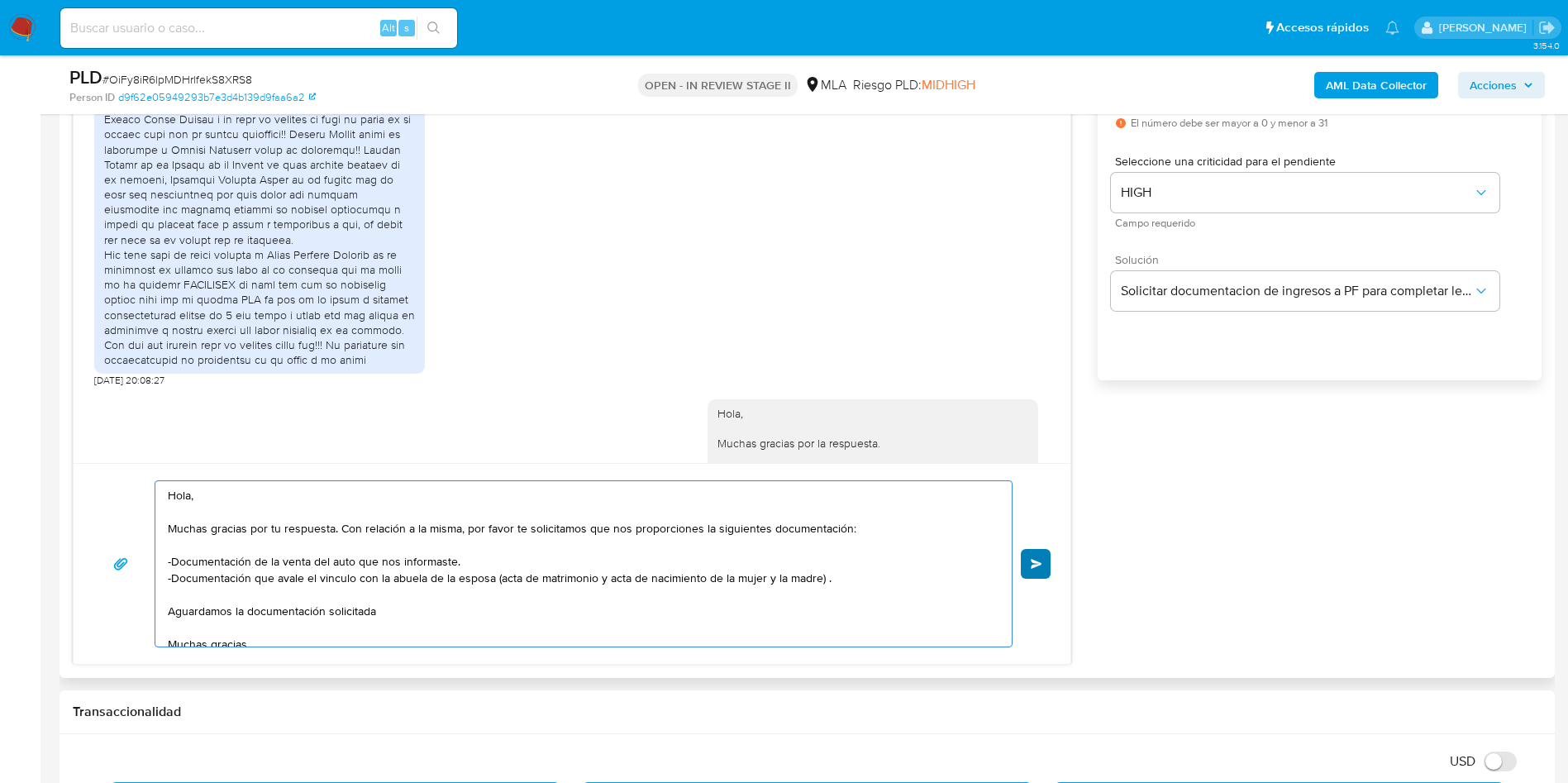
type textarea "Hola, Muchas gracias por tu respuesta. Con relación a la misma, por favor te so…"
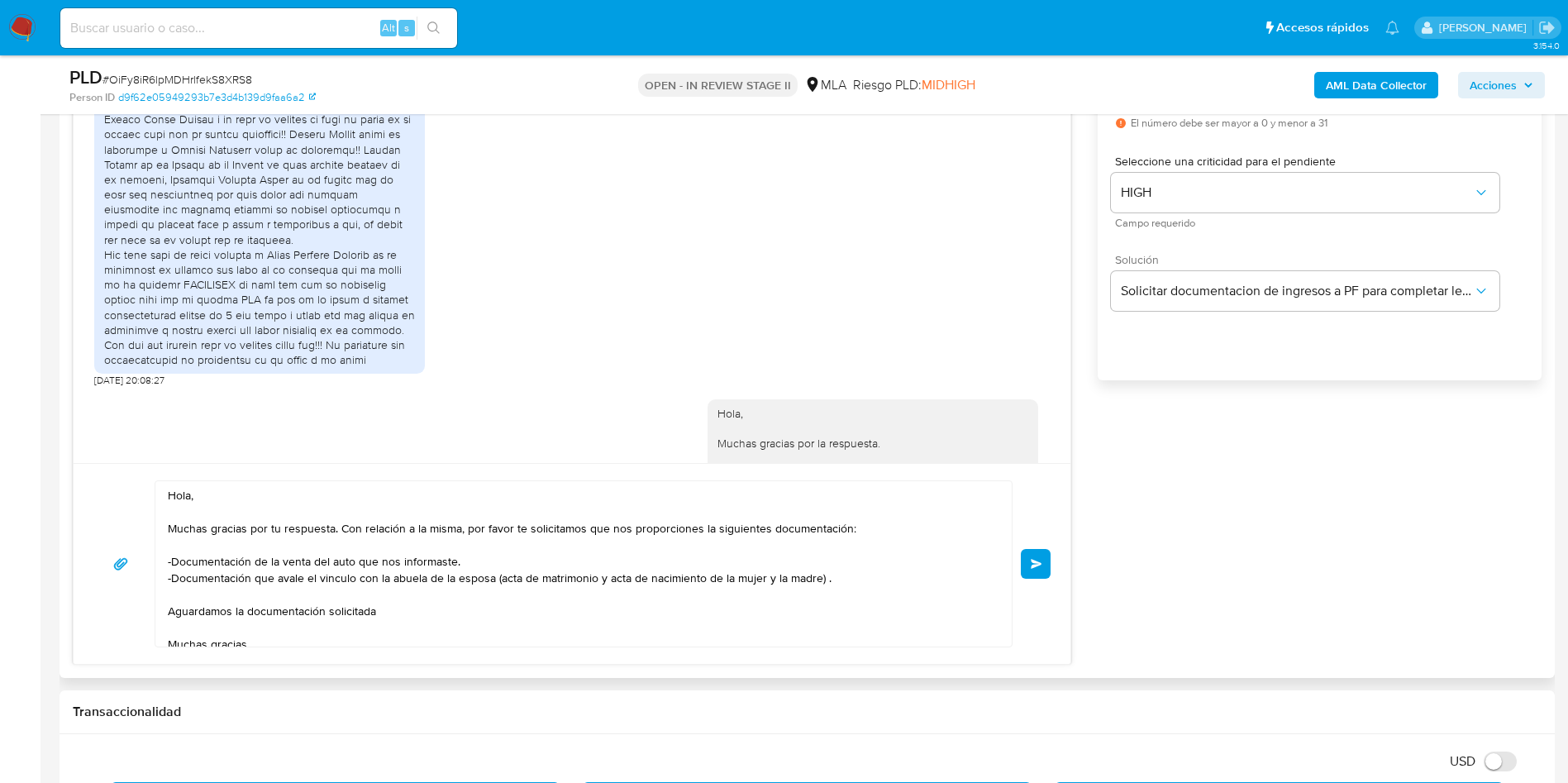
click at [1036, 565] on span "Enviar" at bounding box center [1037, 564] width 12 height 10
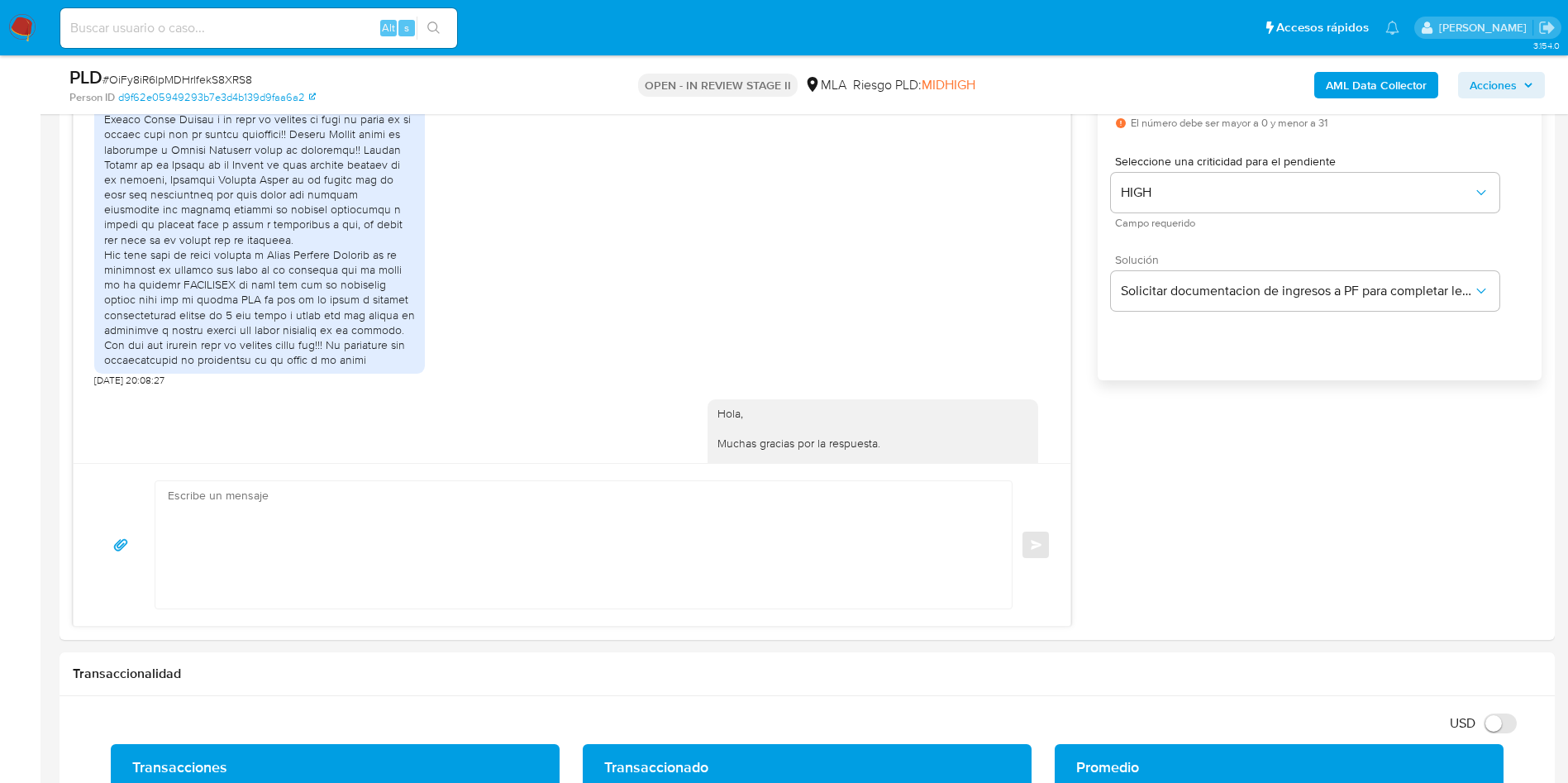
scroll to position [2817, 0]
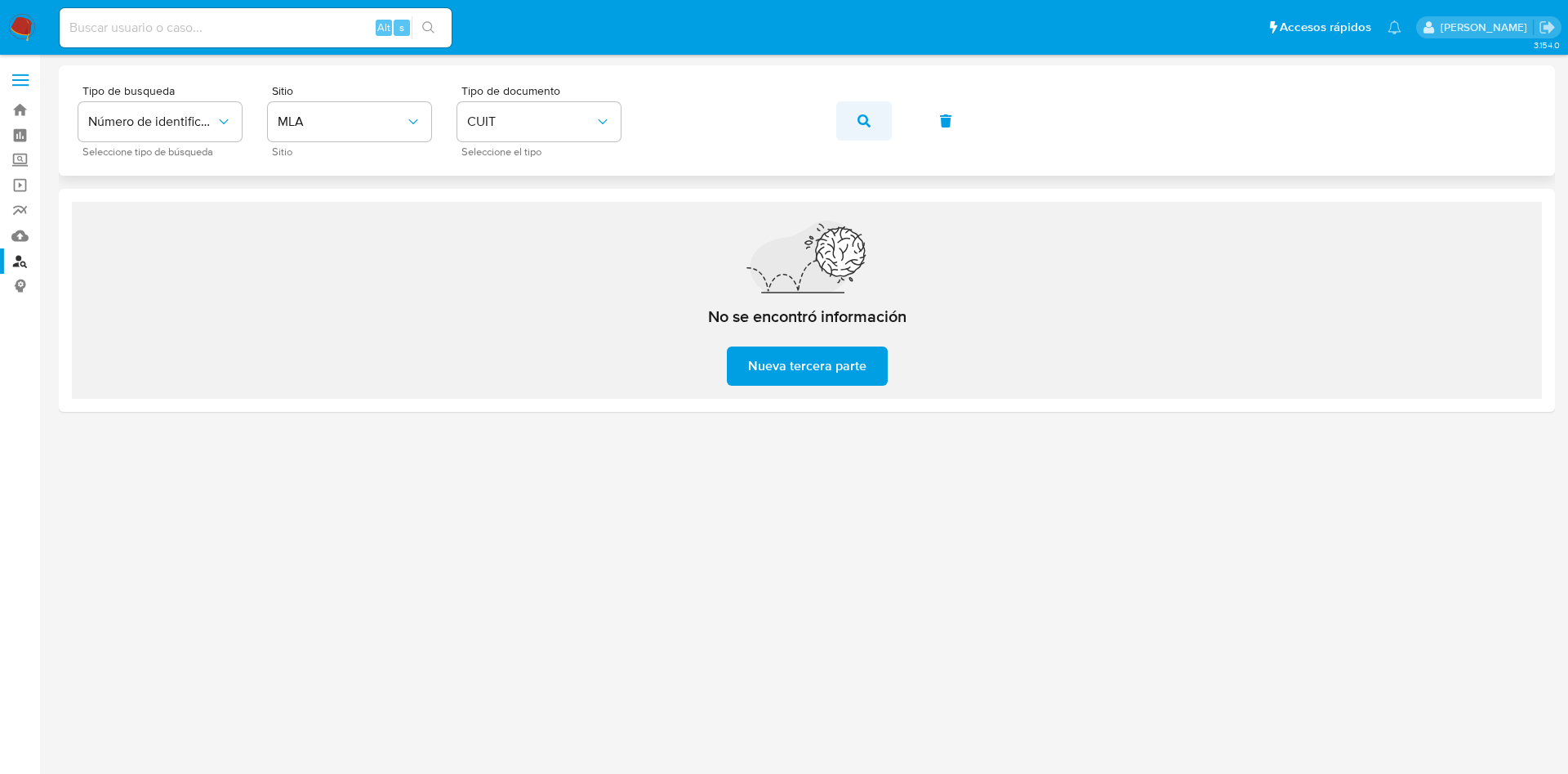
click at [881, 118] on button "button" at bounding box center [863, 121] width 55 height 39
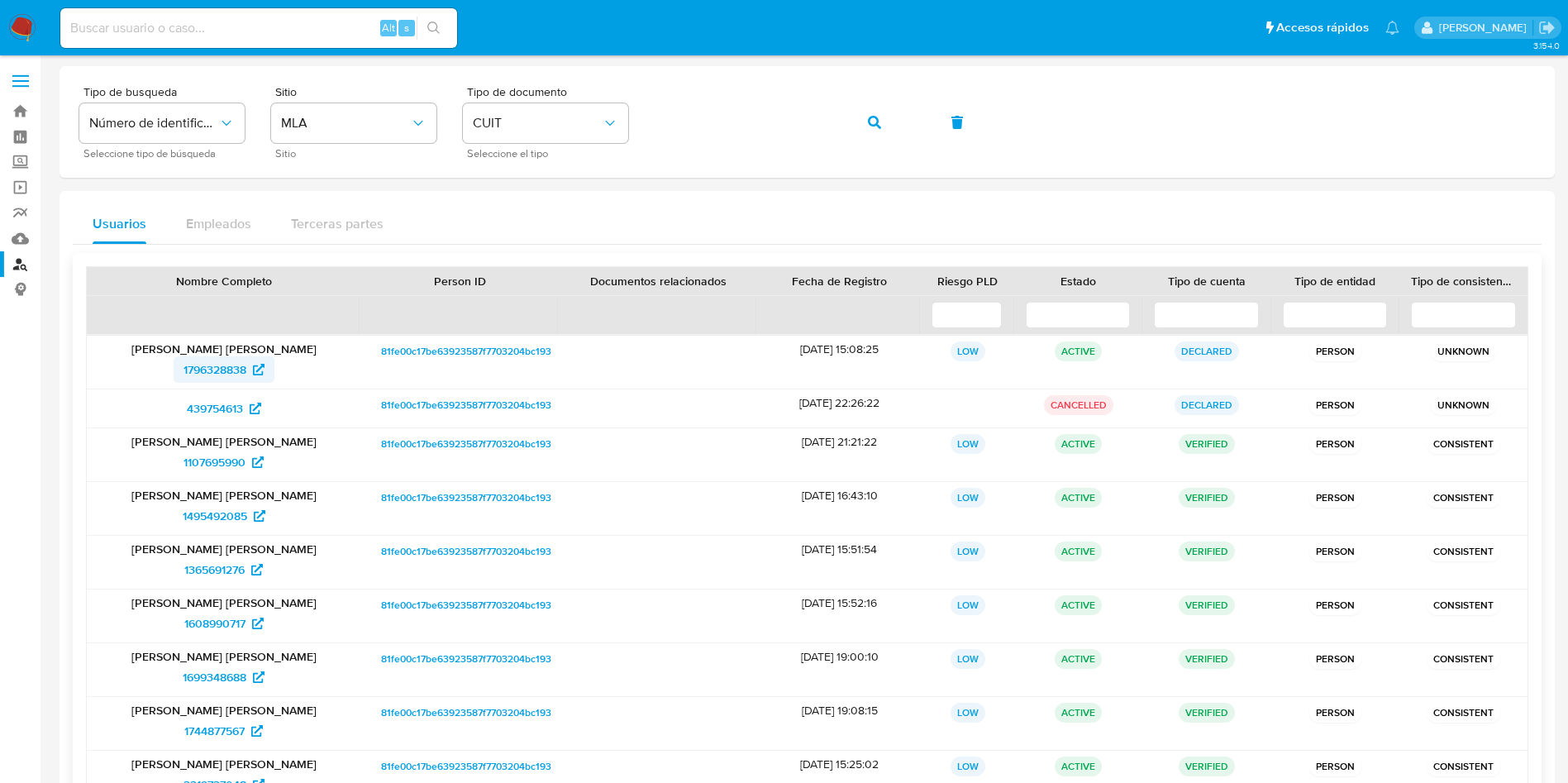
click at [213, 356] on span "1796328838" at bounding box center [215, 369] width 63 height 27
click at [230, 408] on span "439754613" at bounding box center [214, 408] width 56 height 27
click at [192, 415] on span "439754613" at bounding box center [214, 408] width 56 height 27
click at [220, 457] on span "1107695990" at bounding box center [214, 461] width 62 height 27
click at [191, 566] on span "1365691276" at bounding box center [213, 569] width 60 height 27
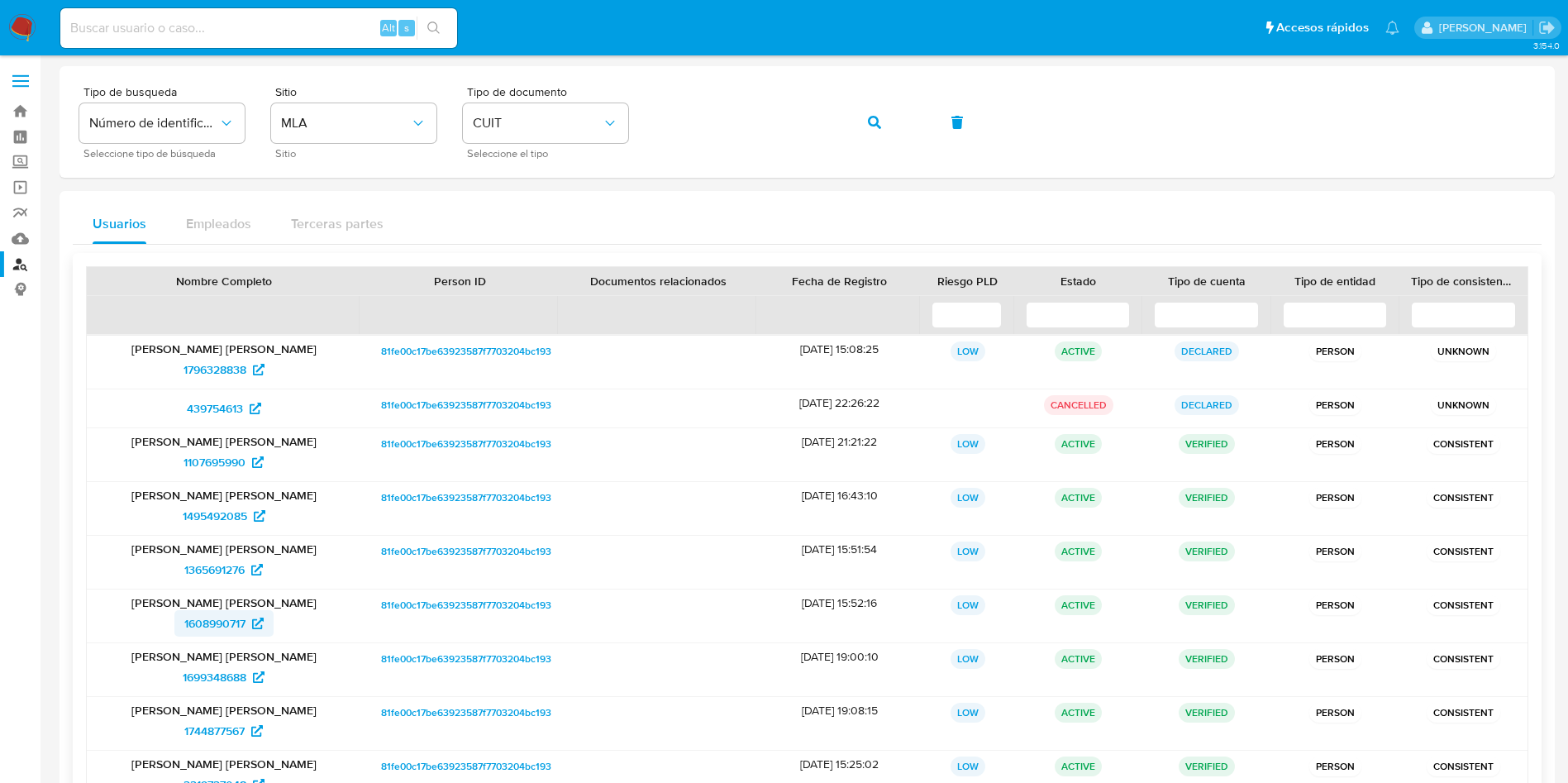
click at [184, 624] on span "1608990717" at bounding box center [214, 623] width 61 height 27
click at [219, 687] on span "1699348688" at bounding box center [214, 677] width 64 height 27
click at [200, 726] on span "1744877567" at bounding box center [213, 730] width 60 height 27
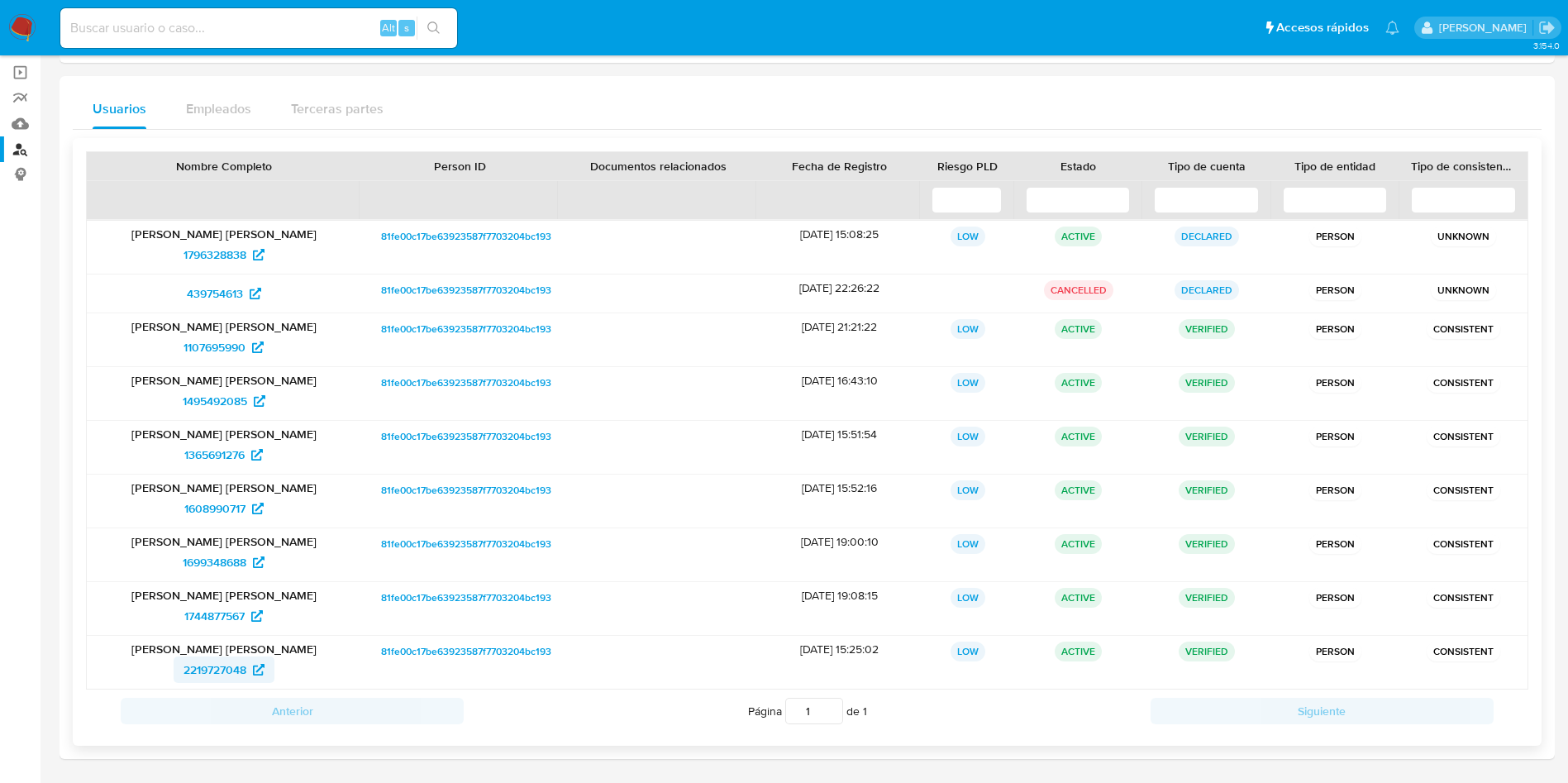
click at [214, 673] on span "2219727048" at bounding box center [215, 669] width 63 height 27
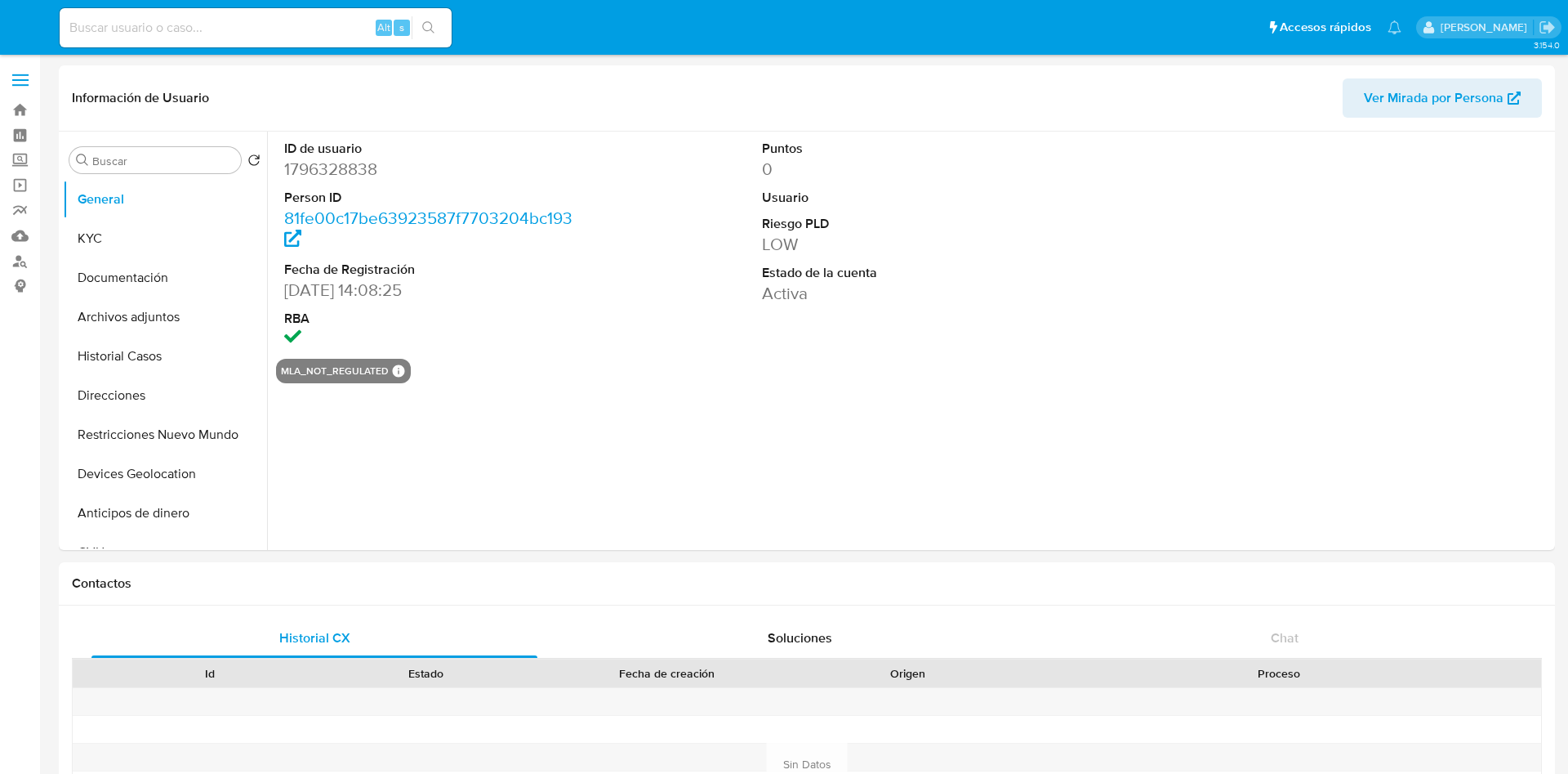
select select "10"
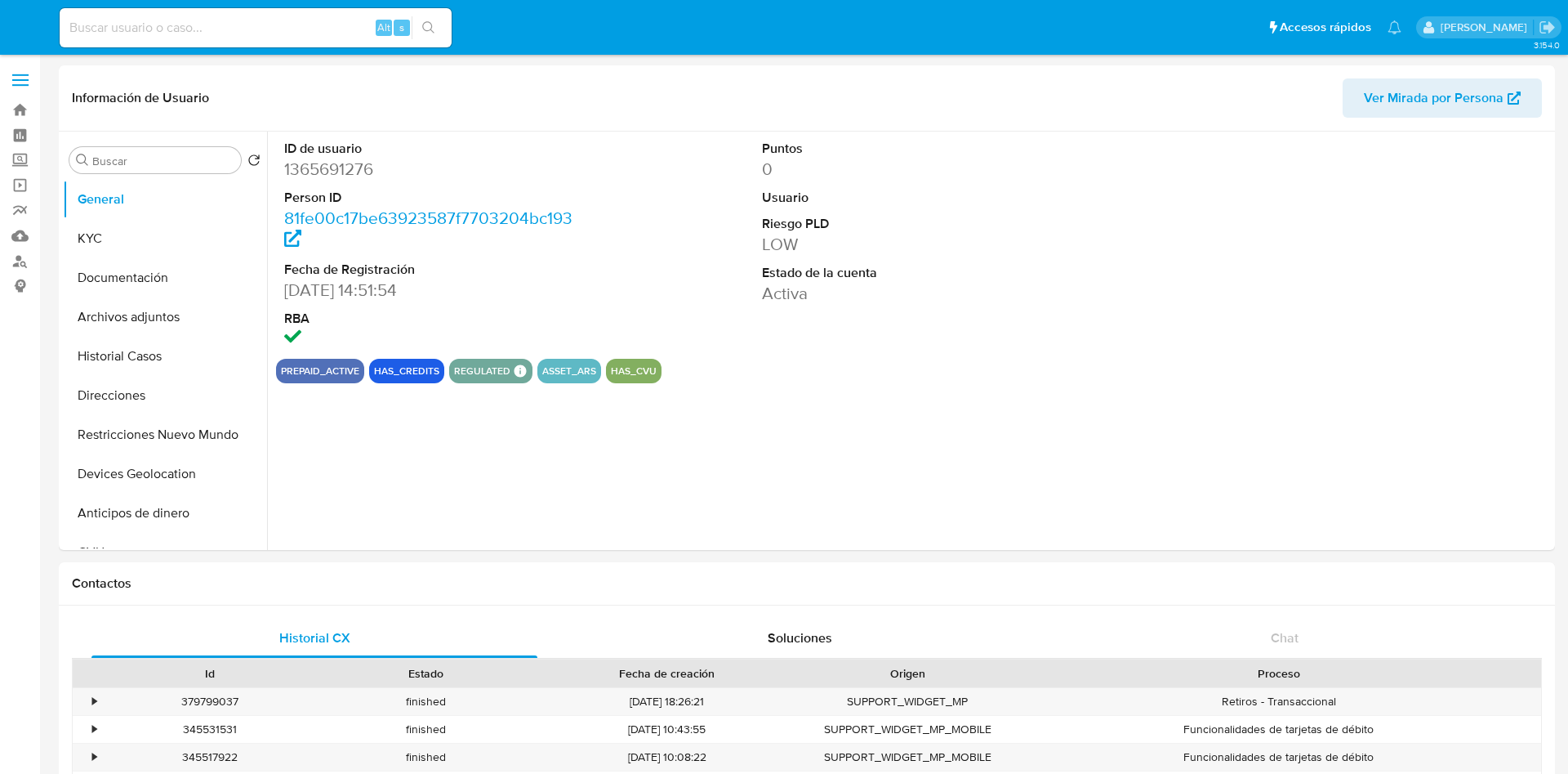
select select "10"
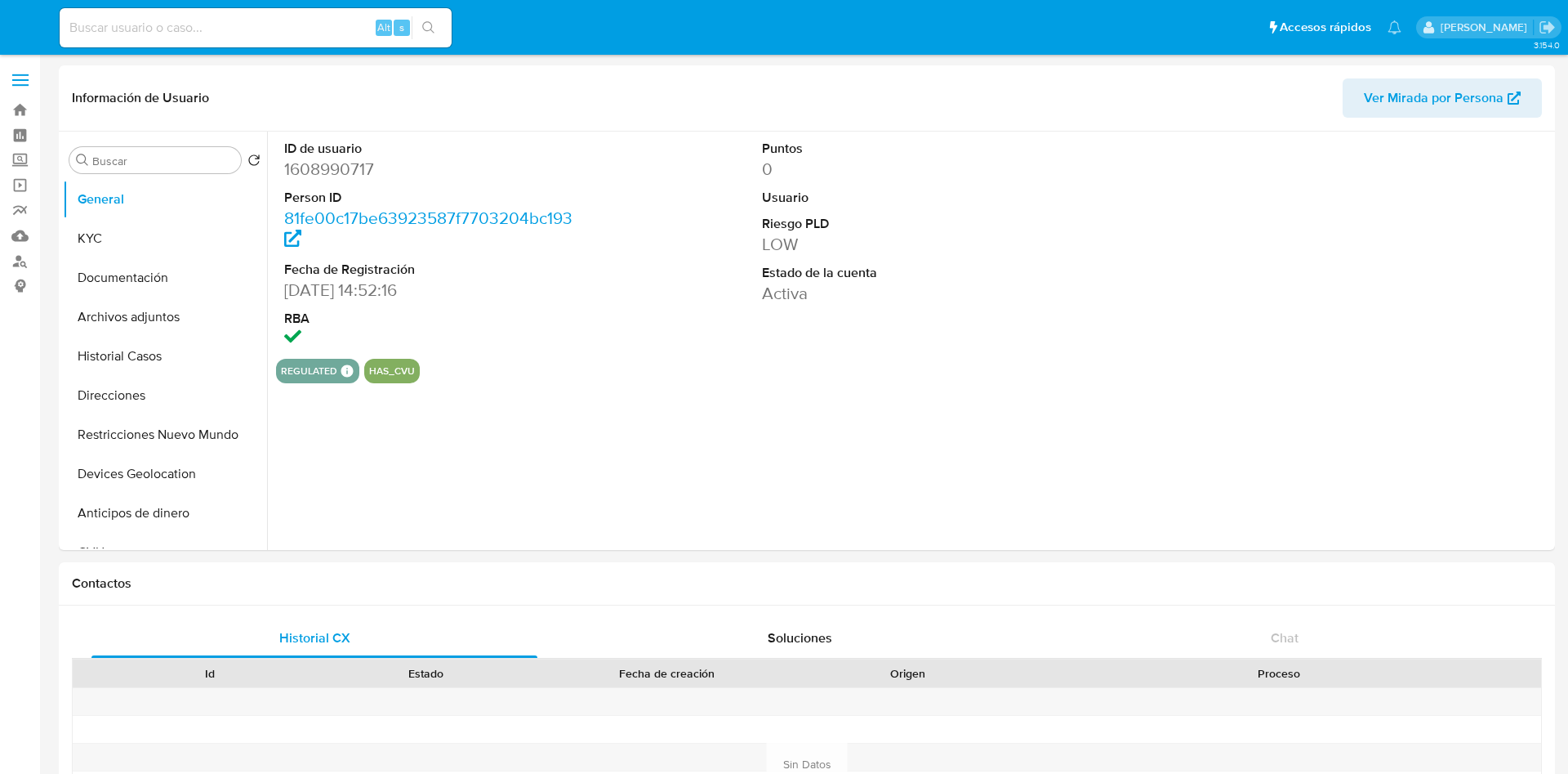
select select "10"
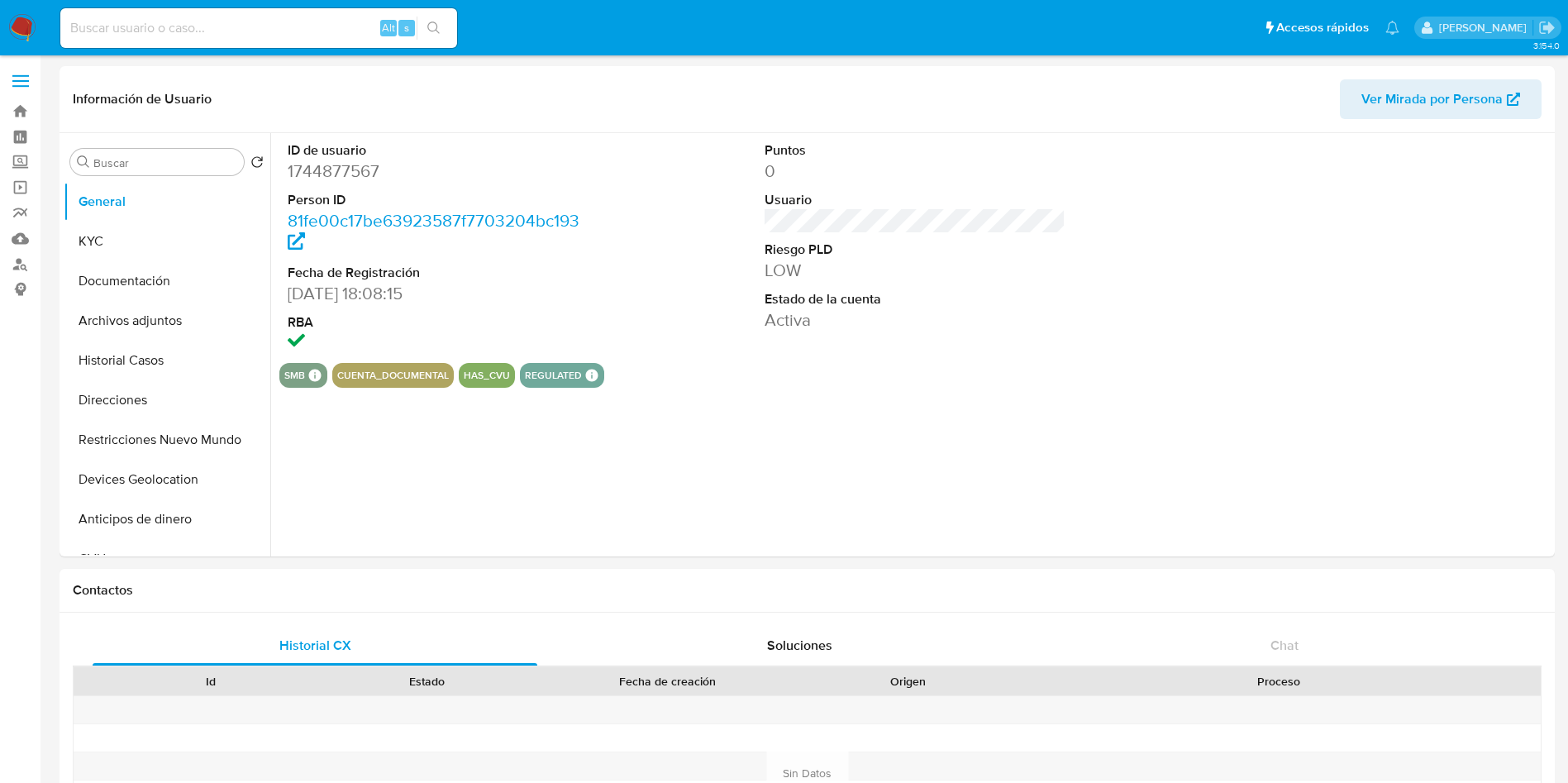
select select "10"
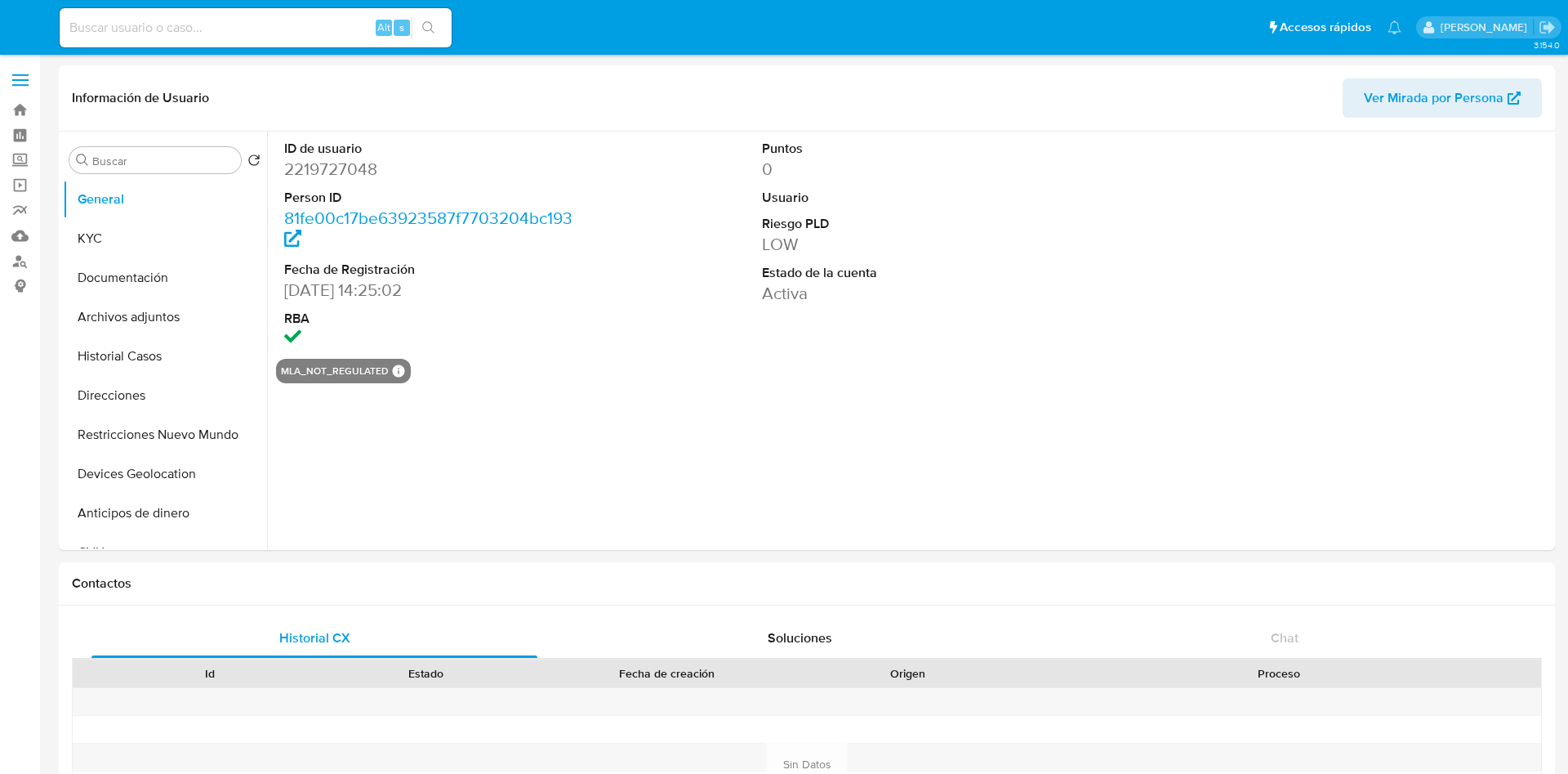
select select "10"
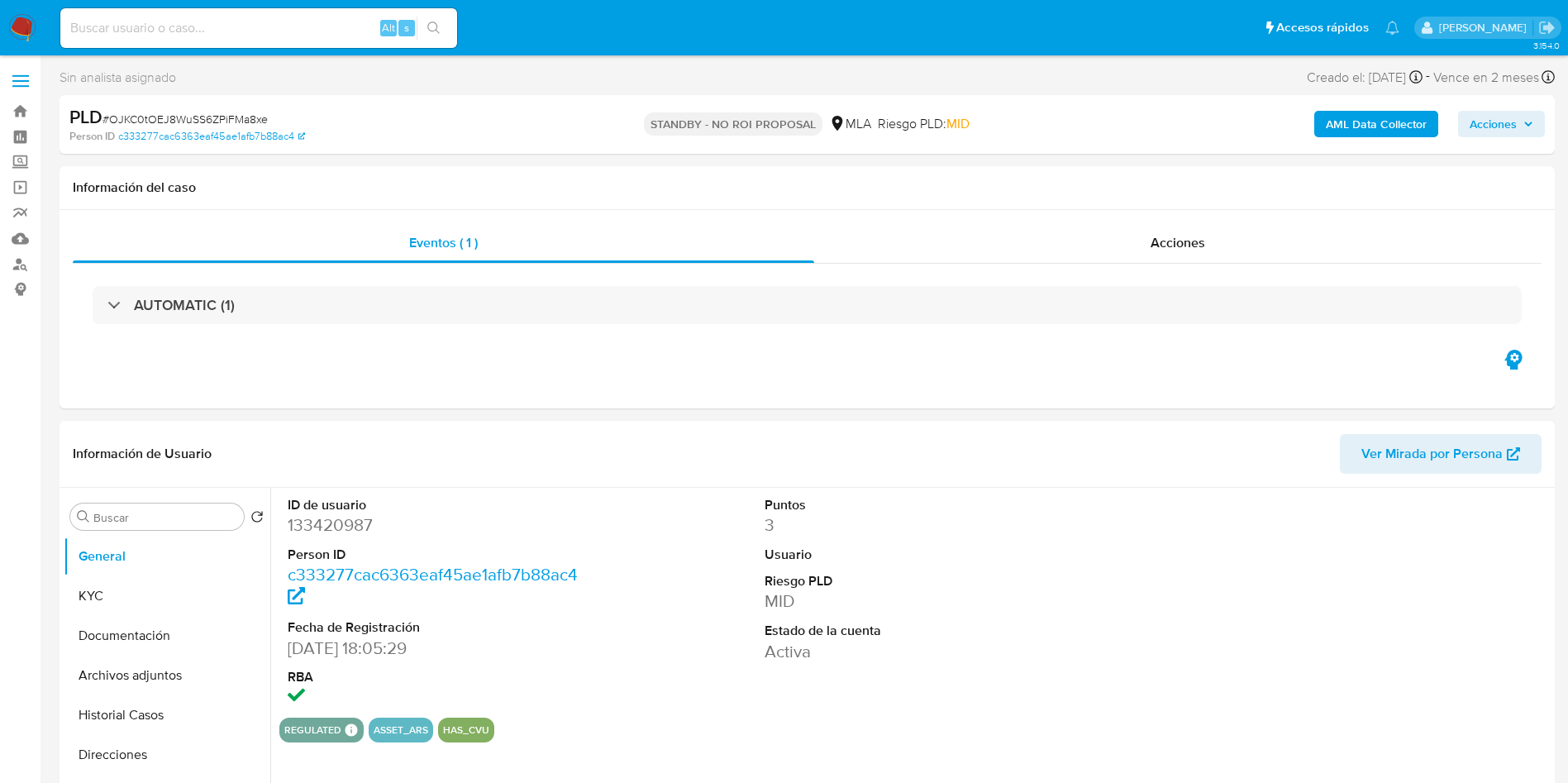
select select "10"
click at [24, 267] on link "Buscador de personas" at bounding box center [98, 264] width 197 height 26
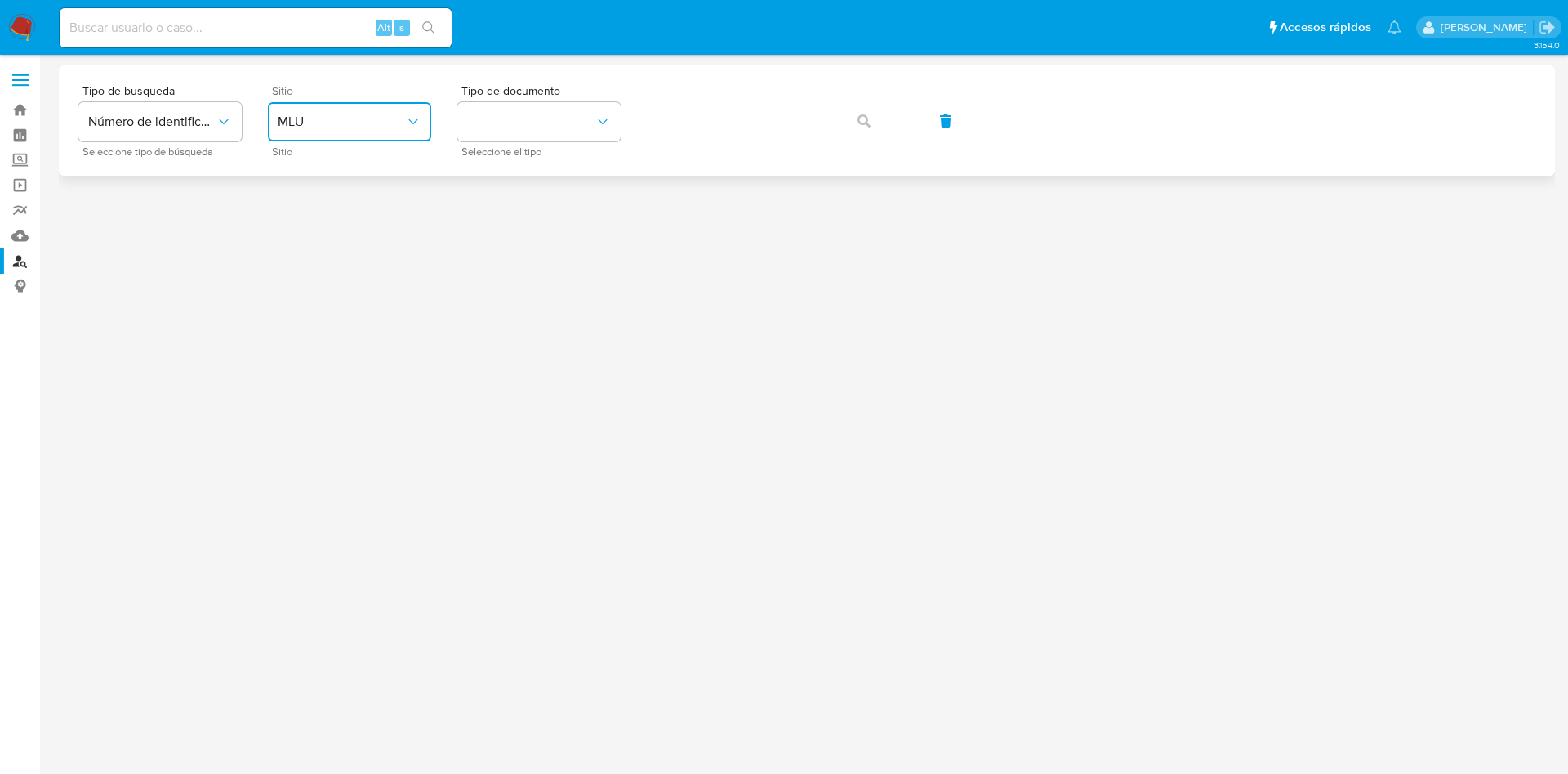
drag, startPoint x: 388, startPoint y: 107, endPoint x: 375, endPoint y: 136, distance: 31.8
click at [386, 107] on button "MLU" at bounding box center [350, 122] width 163 height 39
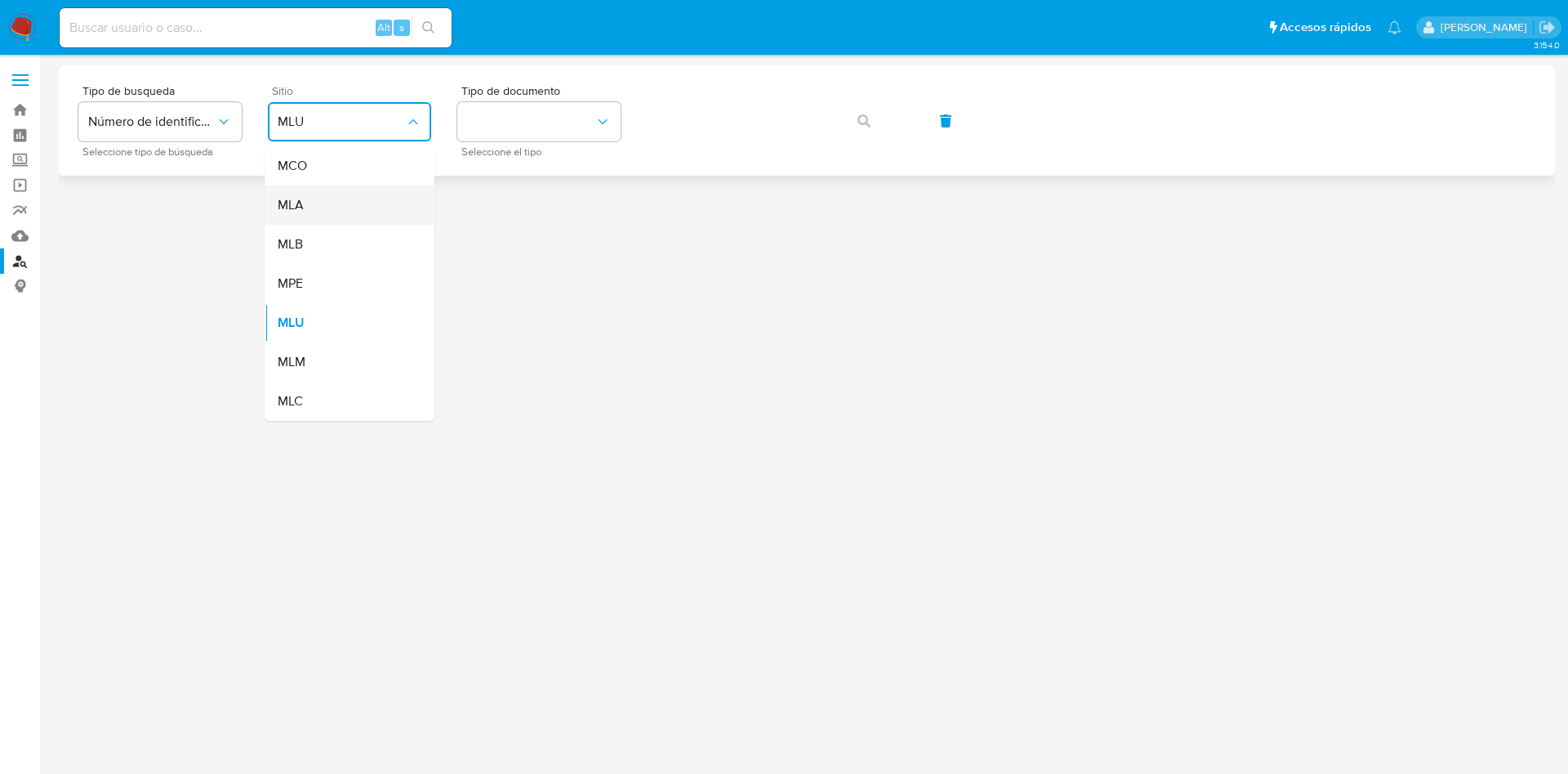
click at [366, 186] on div "MLA" at bounding box center [345, 205] width 134 height 39
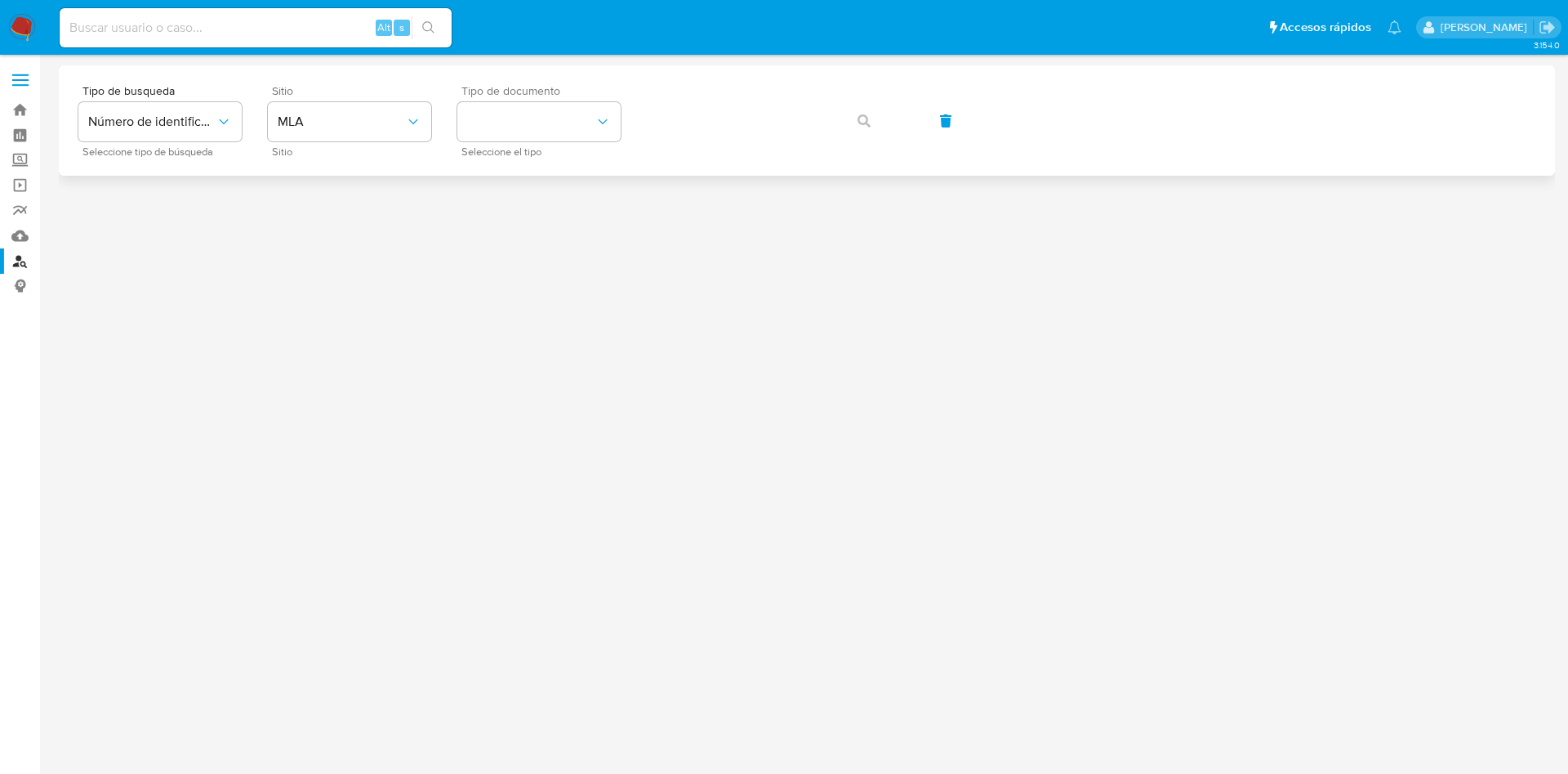
click at [621, 89] on span "Tipo de documento" at bounding box center [543, 90] width 163 height 12
click at [562, 110] on button "identificationType" at bounding box center [540, 122] width 163 height 39
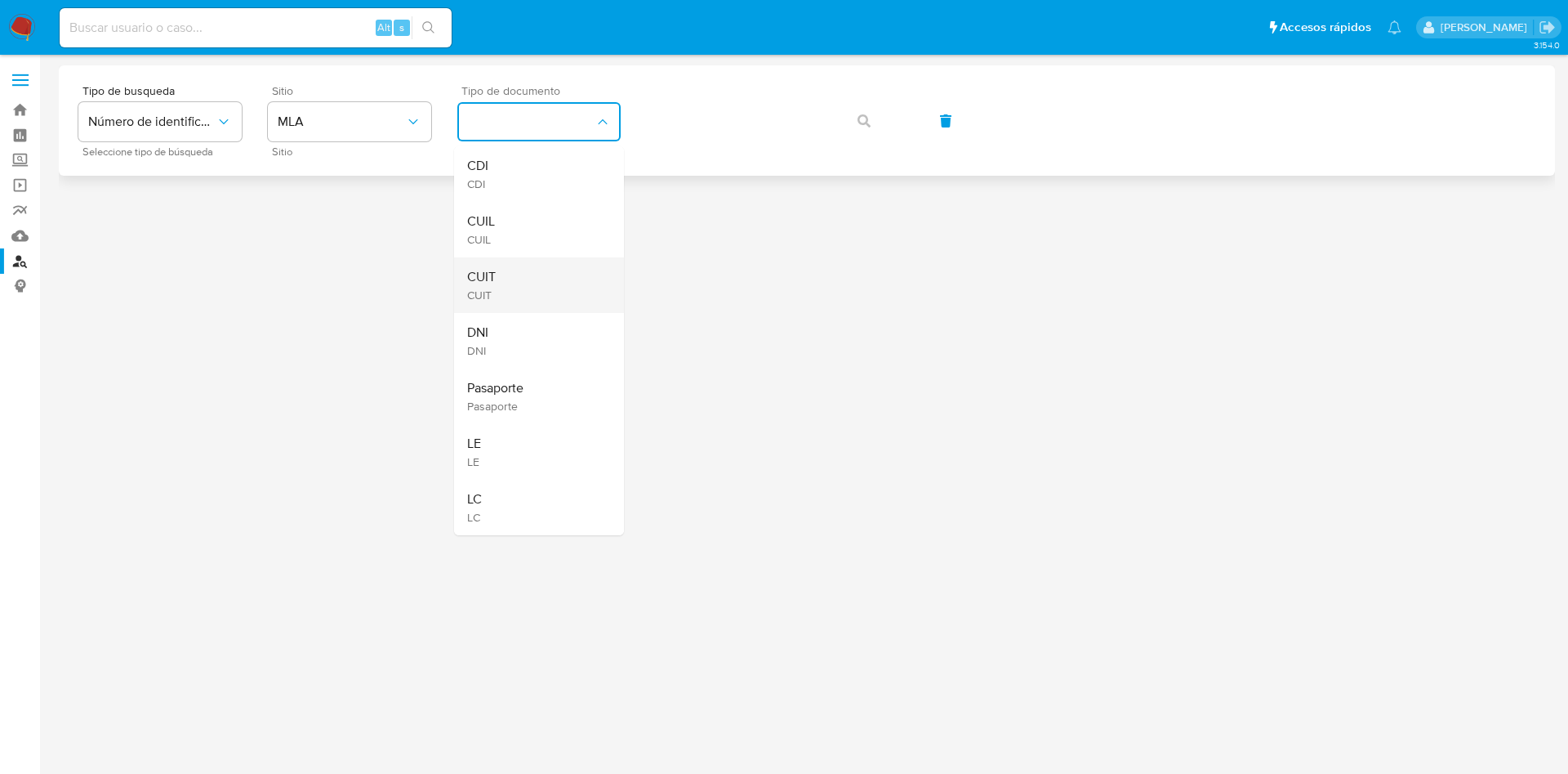
click at [534, 300] on div "CUIT CUIT" at bounding box center [535, 285] width 134 height 55
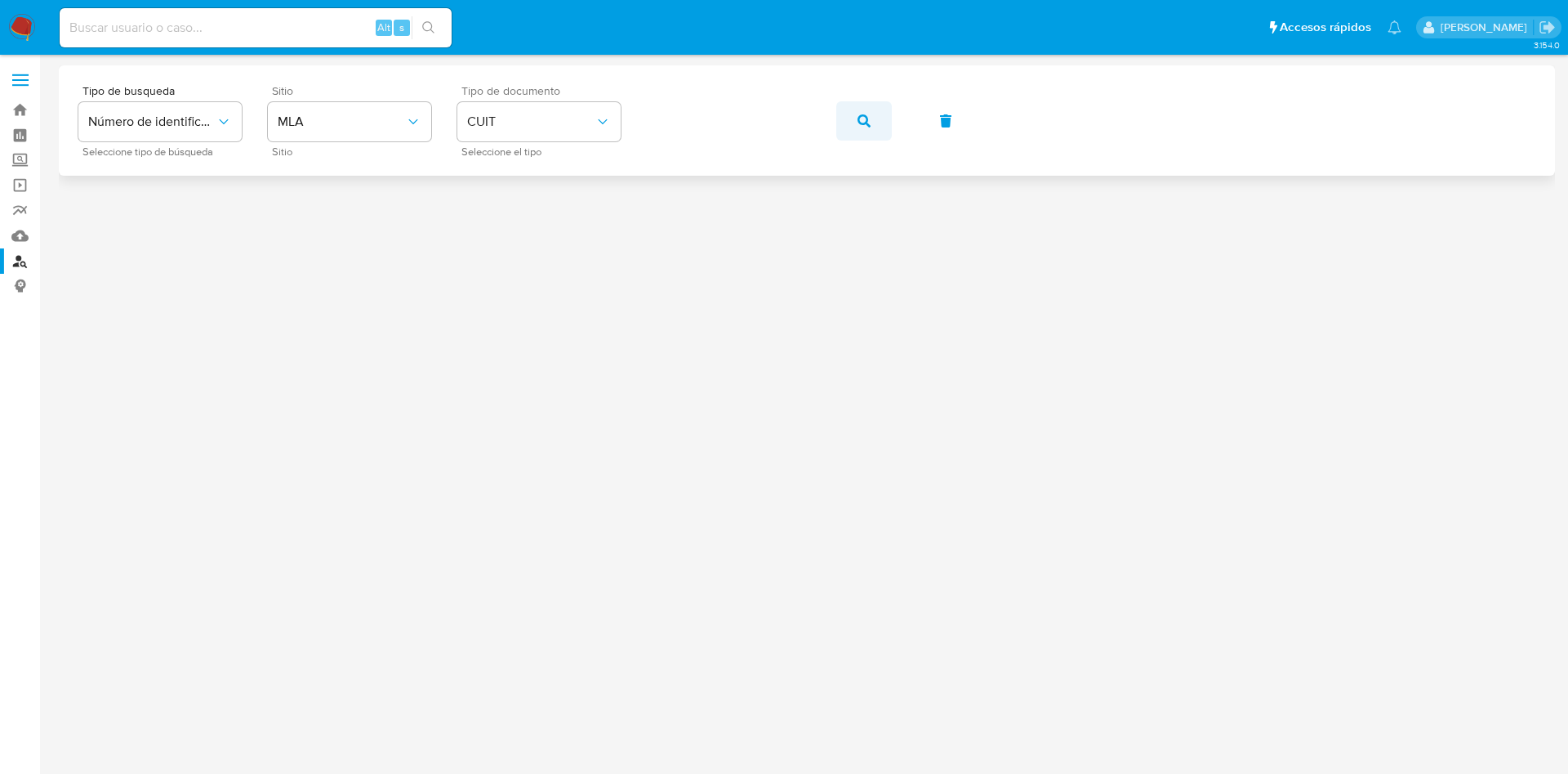
click at [872, 125] on button "button" at bounding box center [863, 121] width 55 height 39
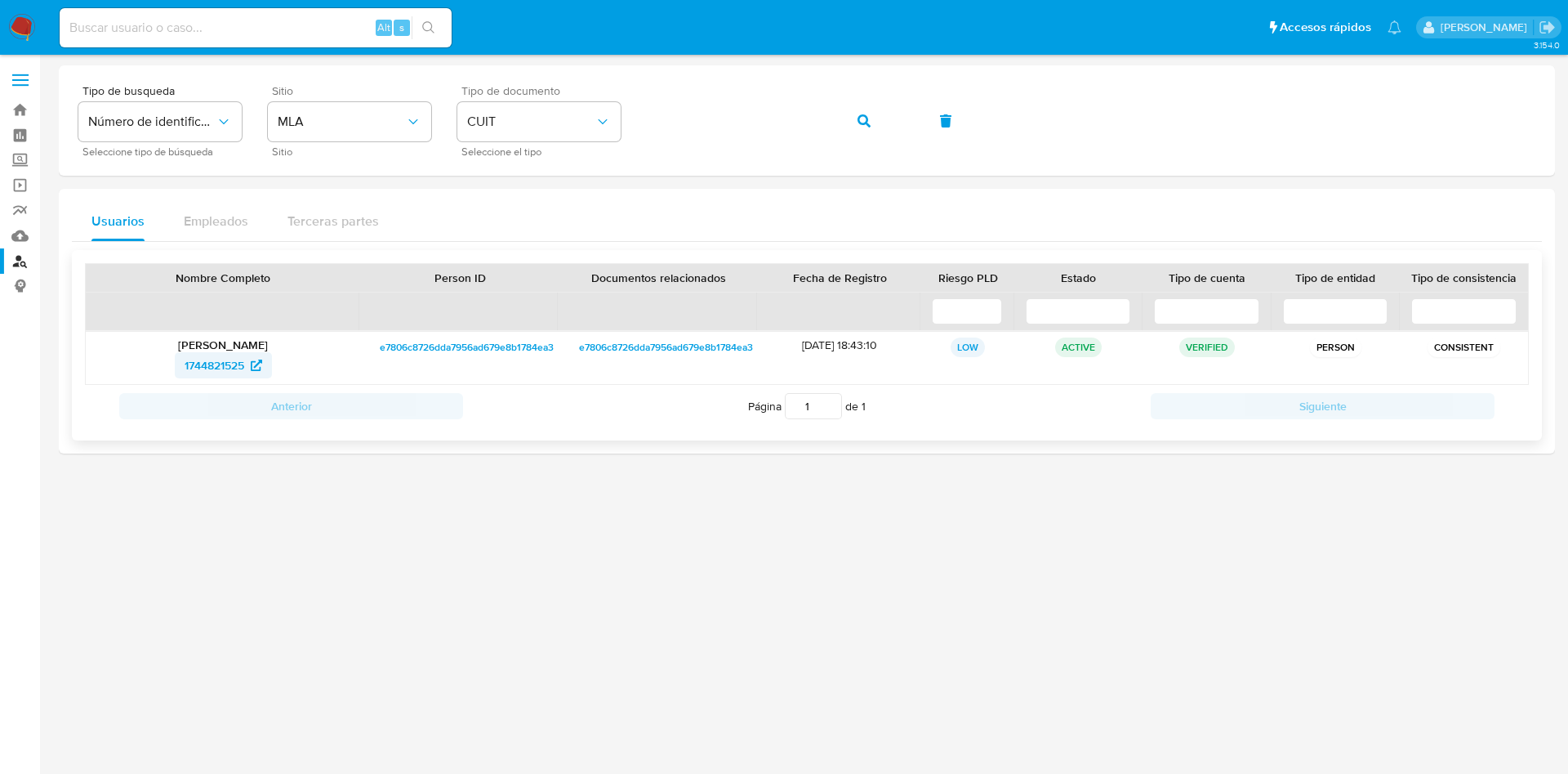
click at [212, 362] on span "1744821525" at bounding box center [214, 365] width 59 height 26
click at [864, 128] on span "button" at bounding box center [863, 121] width 13 height 36
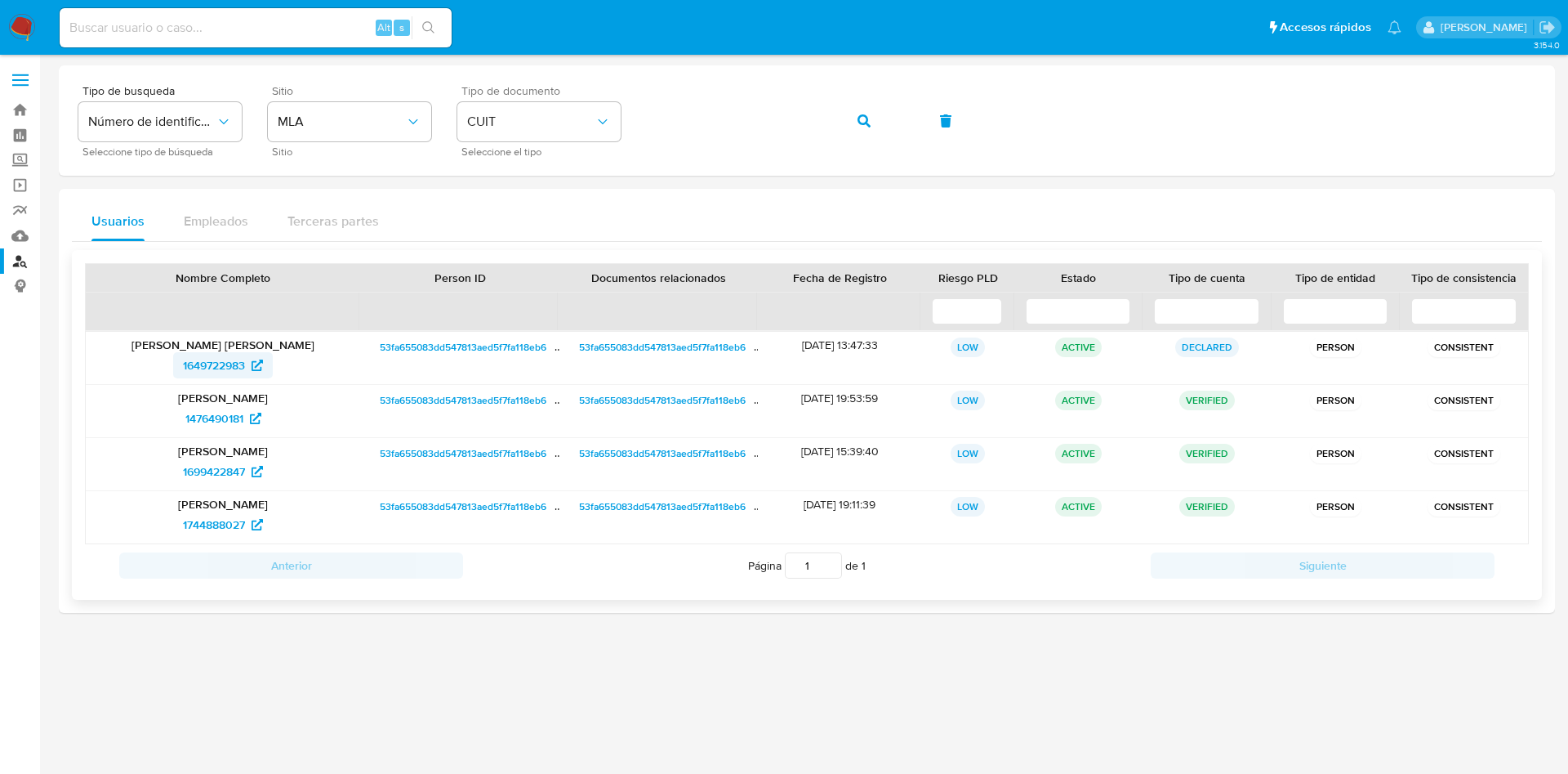
click at [214, 370] on span "1649722983" at bounding box center [214, 365] width 62 height 26
click at [214, 417] on span "1476490181" at bounding box center [215, 418] width 58 height 26
click at [207, 475] on span "1699422847" at bounding box center [214, 471] width 62 height 26
click at [196, 525] on span "1744888027" at bounding box center [214, 524] width 62 height 26
click at [216, 374] on span "1649722983" at bounding box center [214, 365] width 62 height 26
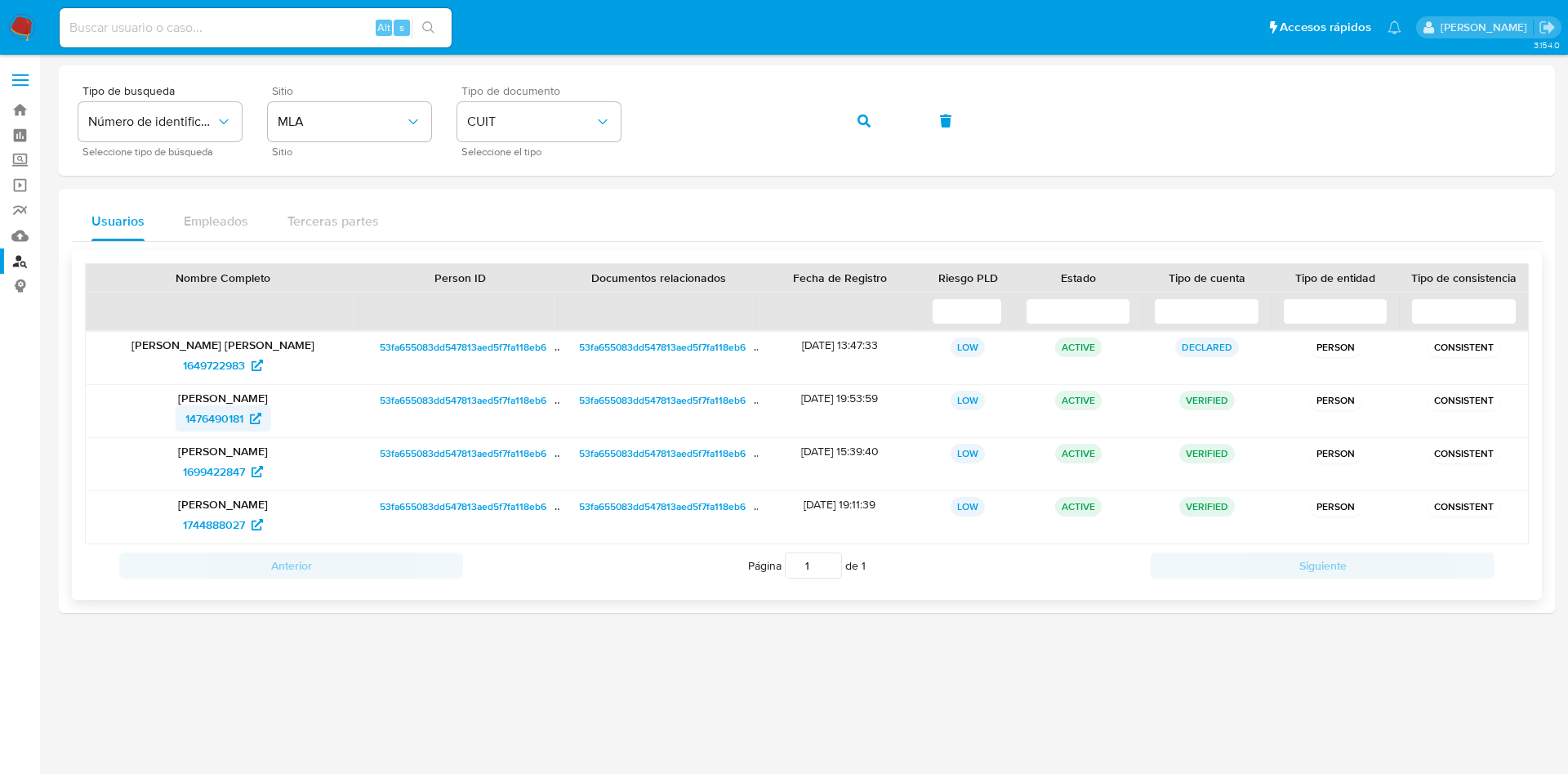
click at [206, 407] on span "1476490181" at bounding box center [215, 418] width 58 height 26
click at [207, 497] on p "Jorge Enrique Lopez" at bounding box center [223, 504] width 252 height 15
click at [212, 474] on span "1699422847" at bounding box center [214, 471] width 62 height 26
click at [206, 529] on span "1744888027" at bounding box center [214, 524] width 62 height 26
click at [197, 375] on span "1649722983" at bounding box center [214, 365] width 62 height 26
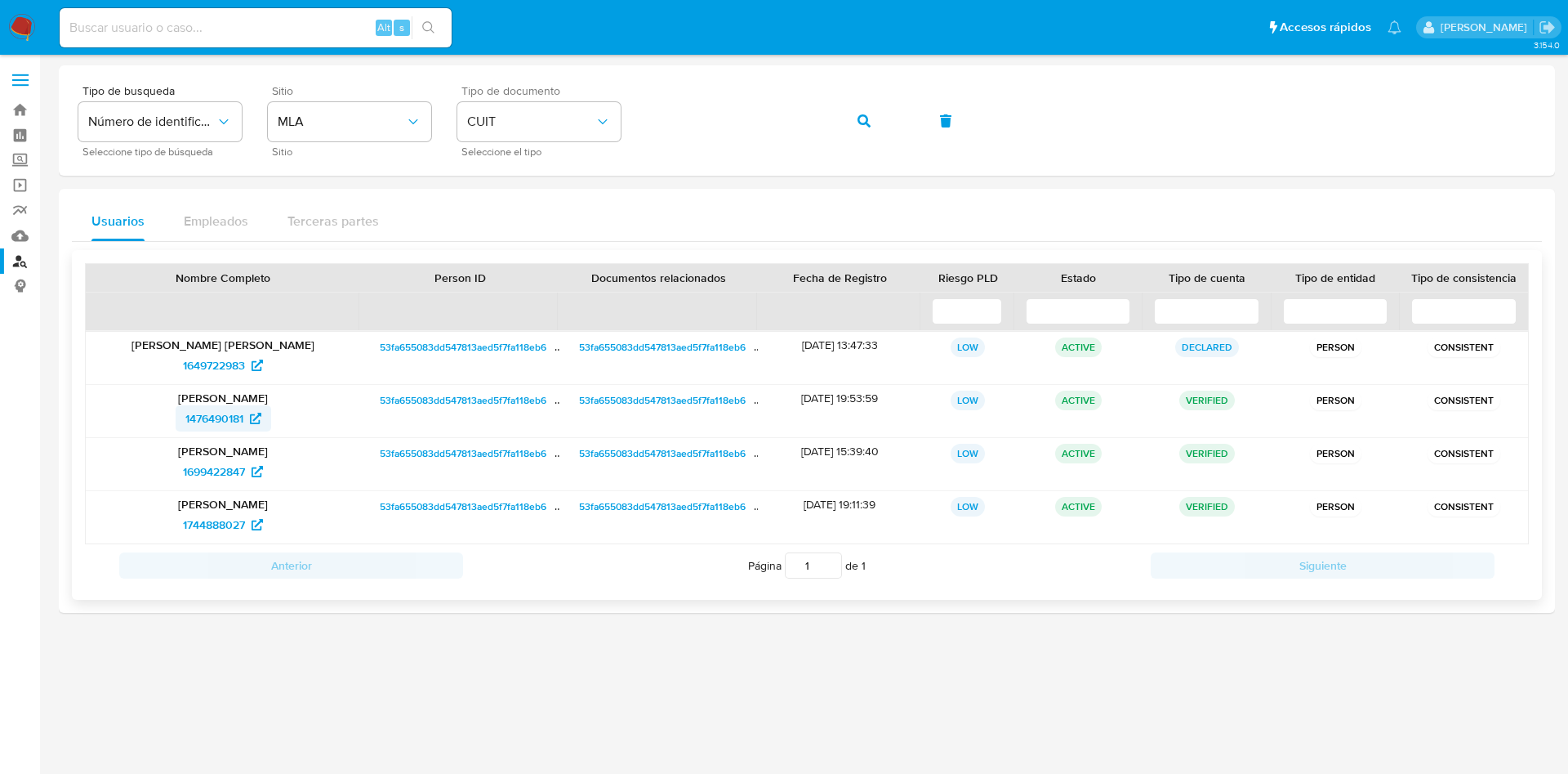
click at [202, 421] on span "1476490181" at bounding box center [215, 418] width 58 height 26
click at [226, 473] on span "1699422847" at bounding box center [214, 471] width 62 height 26
click at [209, 524] on span "1744888027" at bounding box center [214, 524] width 62 height 26
click at [852, 124] on button "button" at bounding box center [863, 121] width 55 height 39
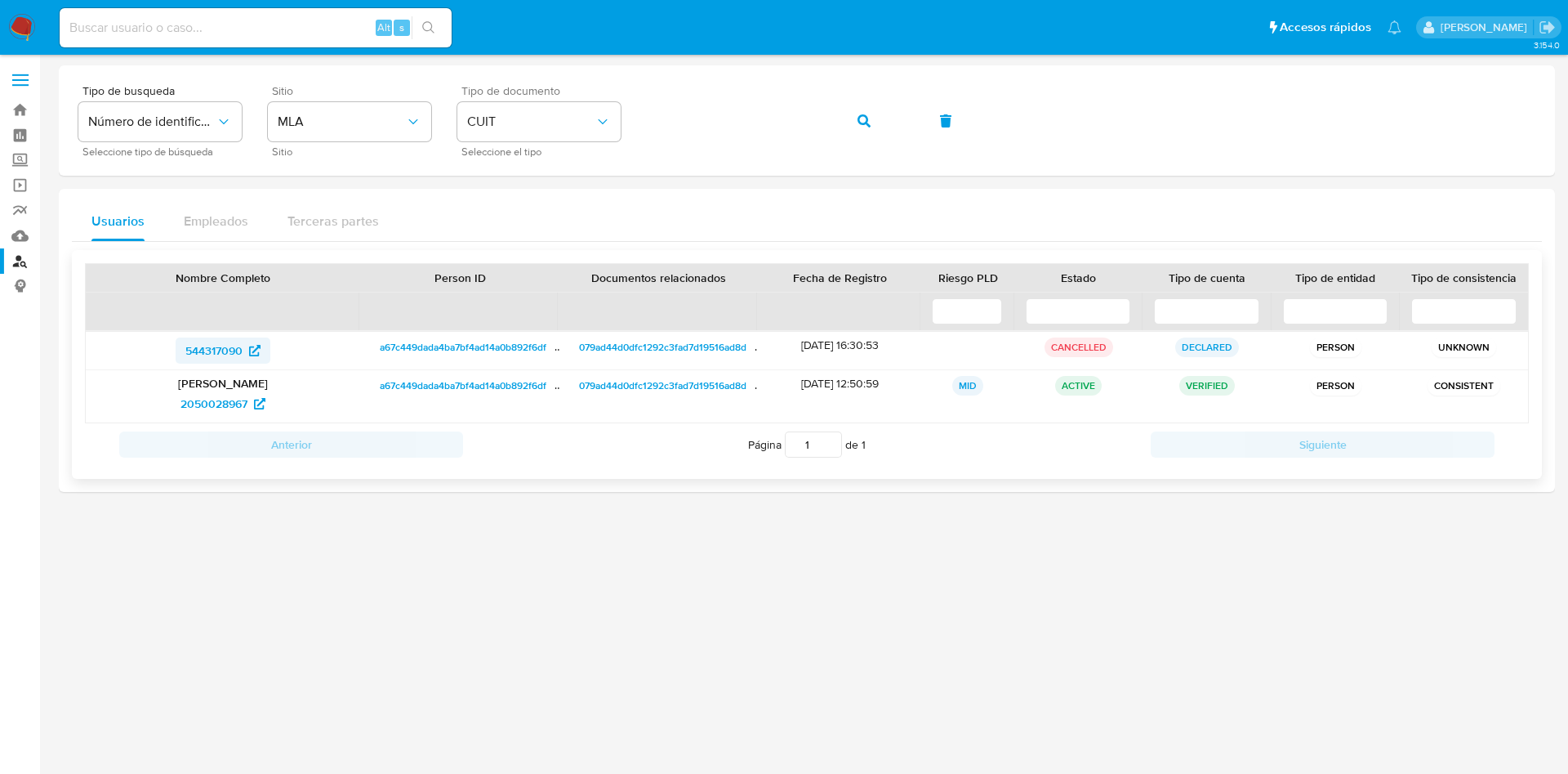
click at [194, 356] on span "544317090" at bounding box center [214, 350] width 57 height 26
click at [198, 411] on span "2050028967" at bounding box center [214, 404] width 67 height 26
click at [851, 121] on button "button" at bounding box center [863, 121] width 55 height 39
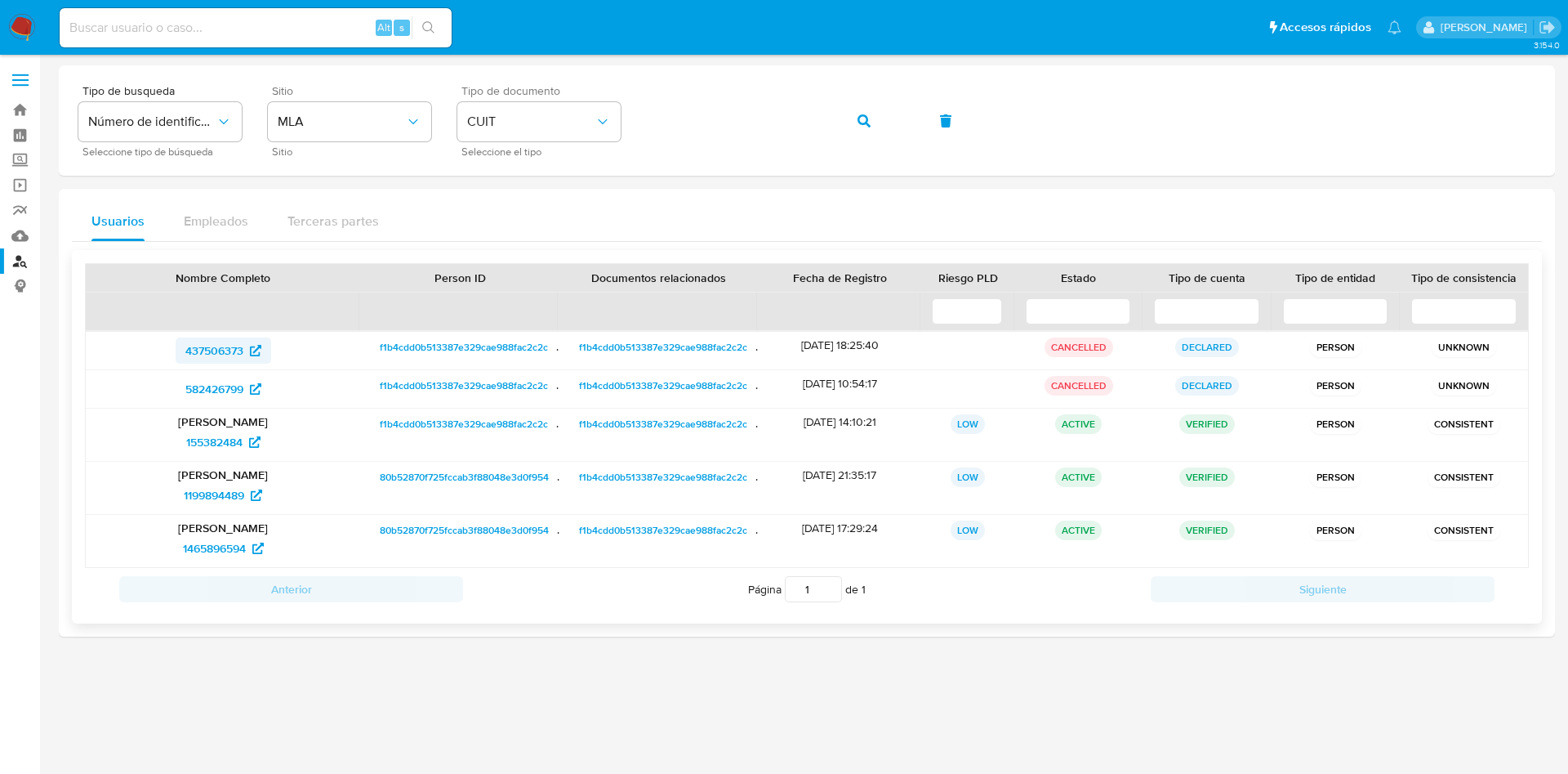
click at [192, 361] on span "437506373" at bounding box center [215, 350] width 58 height 26
click at [216, 381] on span "582426799" at bounding box center [215, 388] width 58 height 26
click at [217, 437] on span "155382484" at bounding box center [215, 441] width 56 height 26
click at [207, 547] on span "1465896594" at bounding box center [214, 547] width 63 height 26
click at [856, 122] on button "button" at bounding box center [863, 121] width 55 height 39
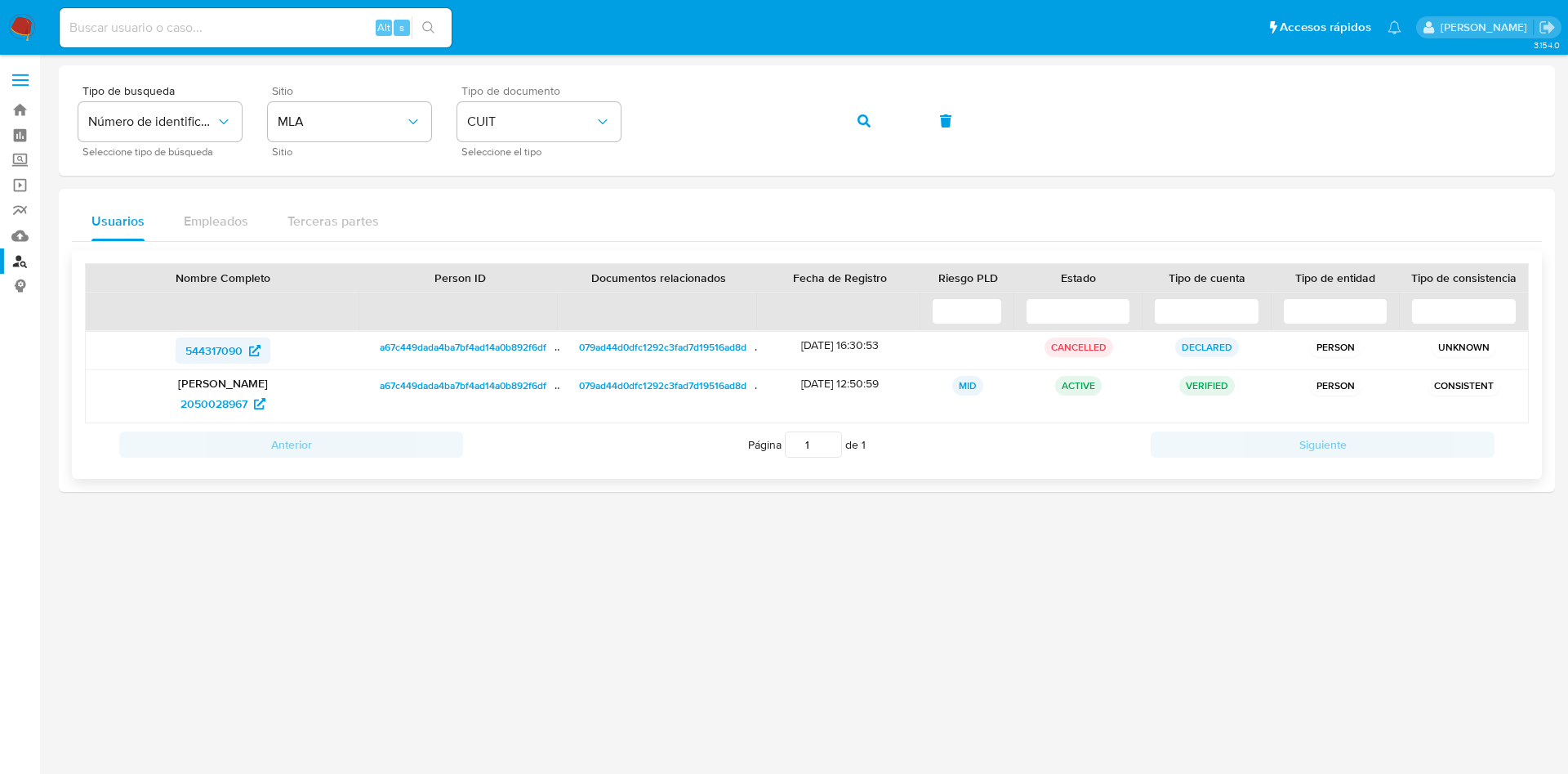
click at [192, 353] on span "544317090" at bounding box center [214, 350] width 57 height 26
click at [232, 409] on span "2050028967" at bounding box center [214, 404] width 67 height 26
click at [874, 115] on button "button" at bounding box center [863, 121] width 55 height 39
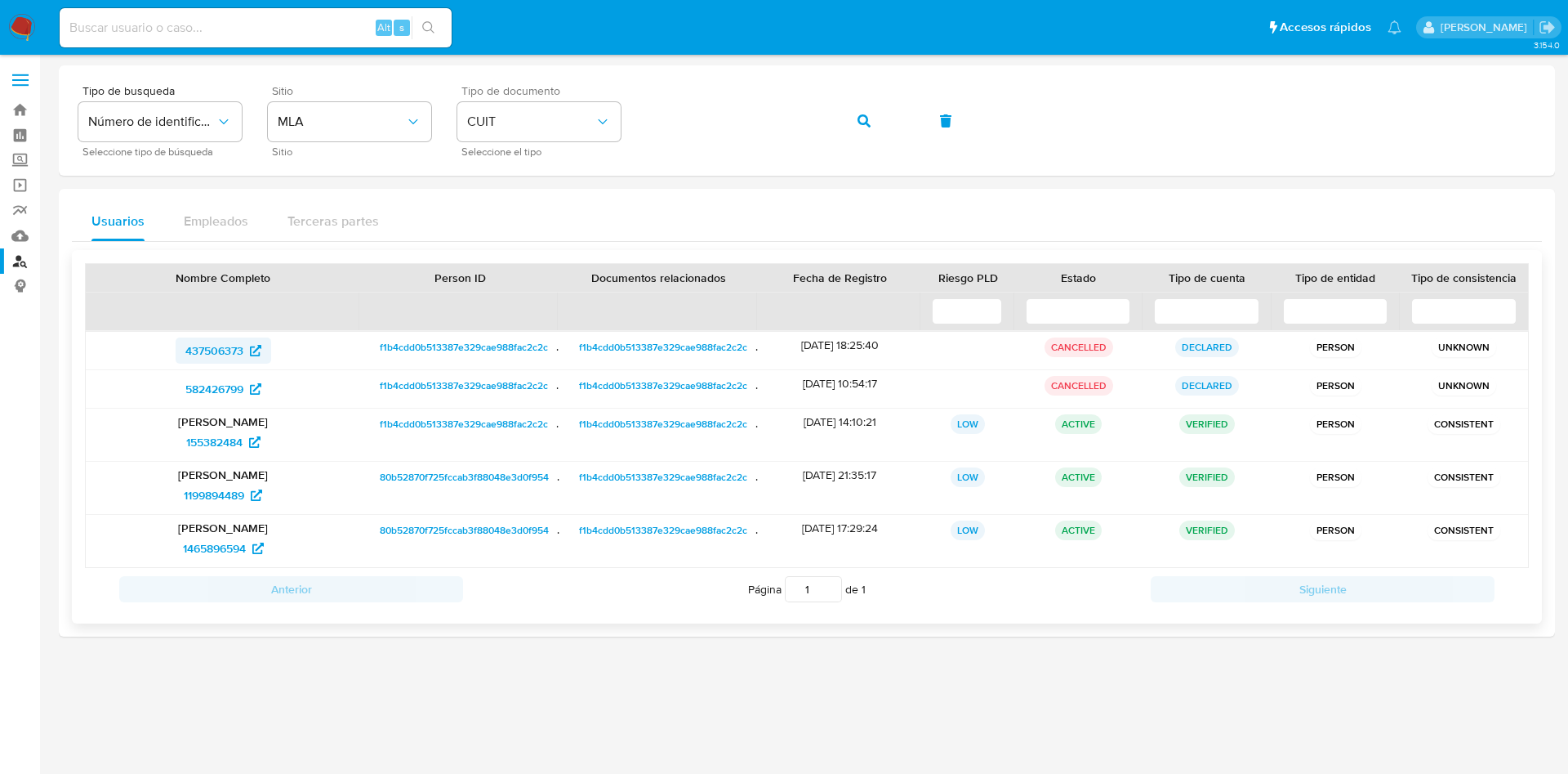
click at [214, 350] on span "437506373" at bounding box center [215, 350] width 58 height 26
click at [222, 391] on span "582426799" at bounding box center [215, 388] width 58 height 26
click at [225, 447] on span "155382484" at bounding box center [215, 441] width 56 height 26
click at [196, 489] on span "1199894489" at bounding box center [214, 495] width 60 height 26
click at [217, 539] on span "1465896594" at bounding box center [214, 547] width 63 height 26
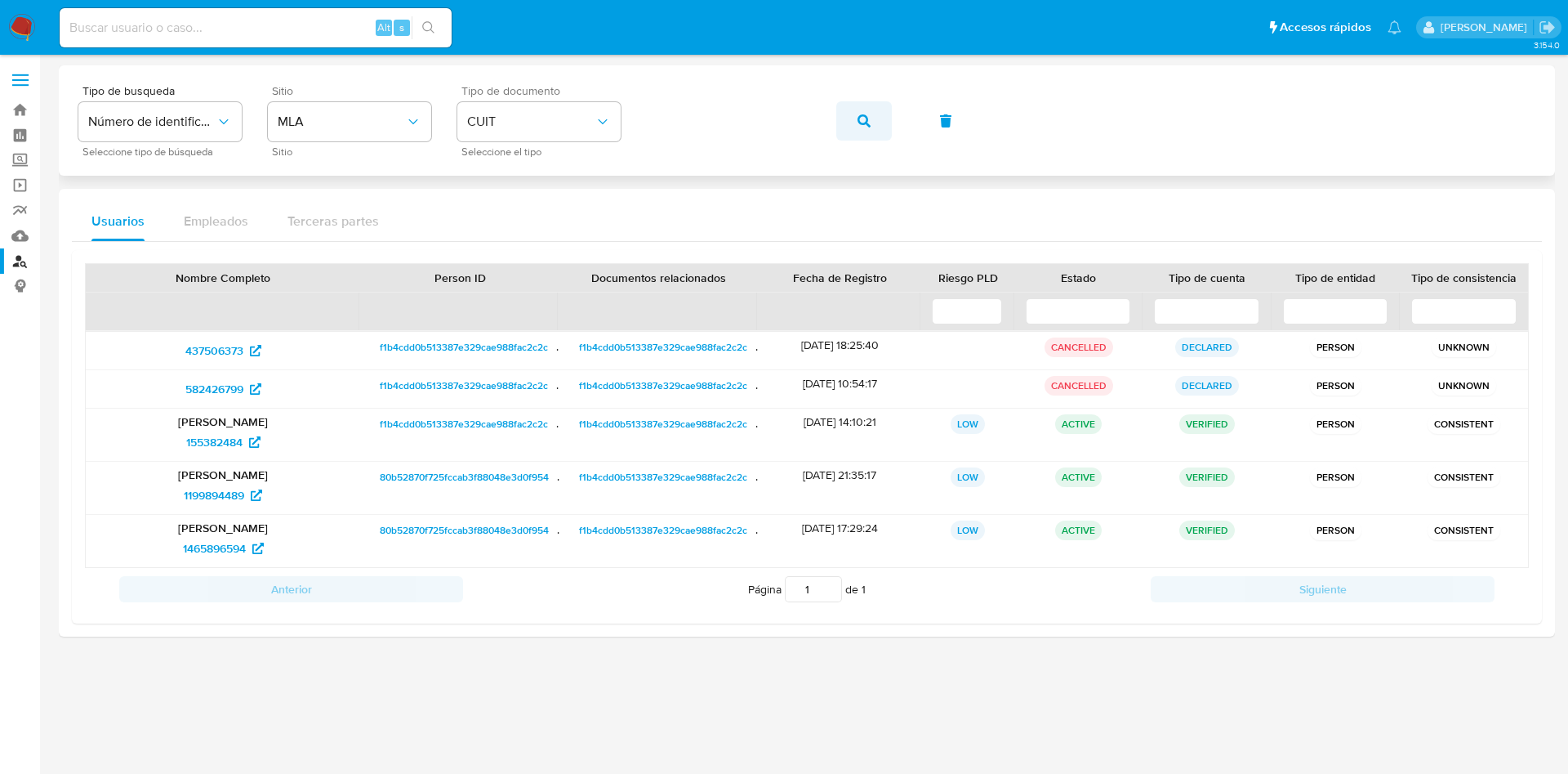
click at [872, 121] on button "button" at bounding box center [863, 121] width 55 height 39
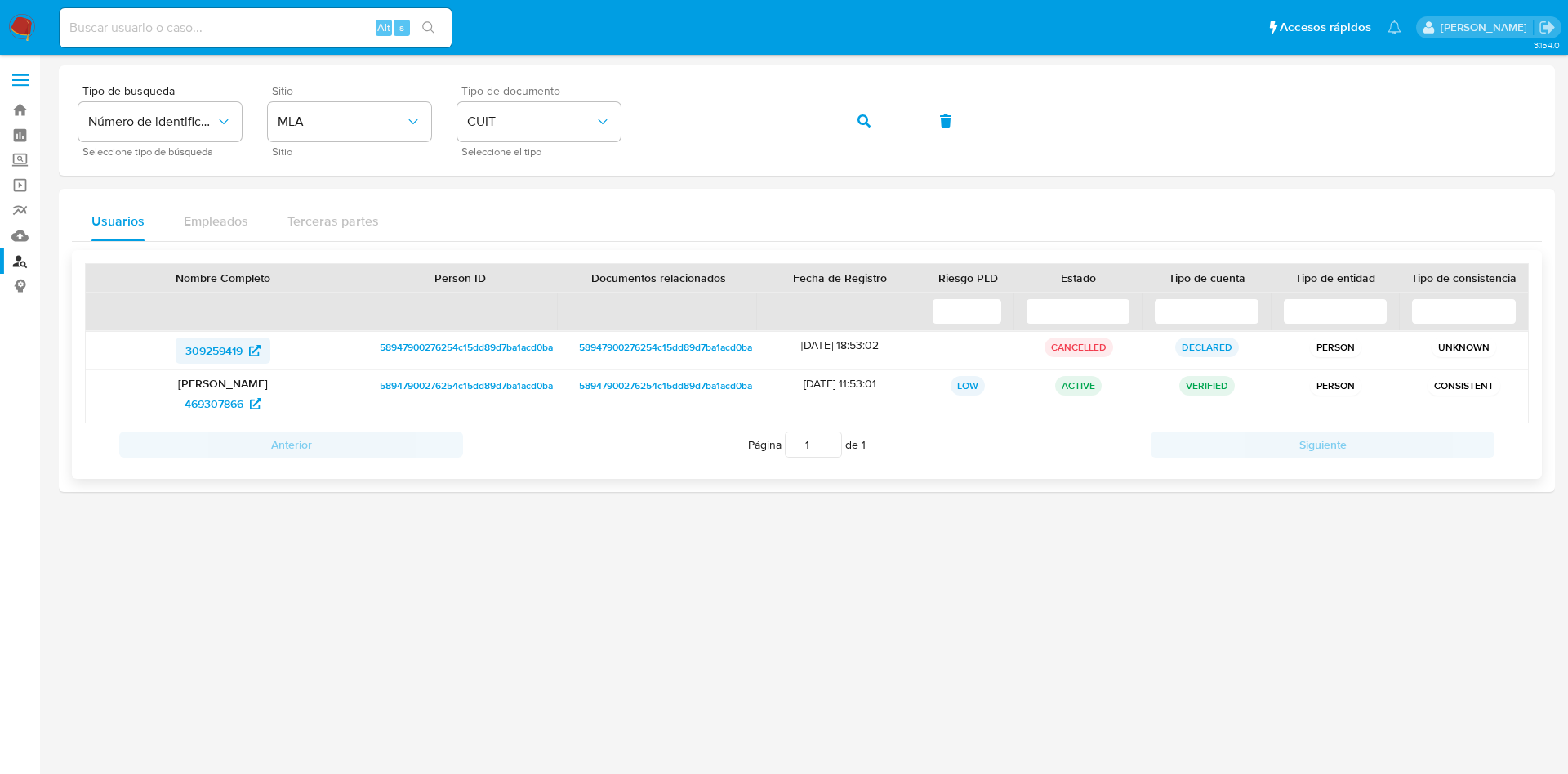
click at [207, 350] on span "309259419" at bounding box center [214, 350] width 57 height 26
click at [221, 402] on span "469307866" at bounding box center [214, 404] width 58 height 26
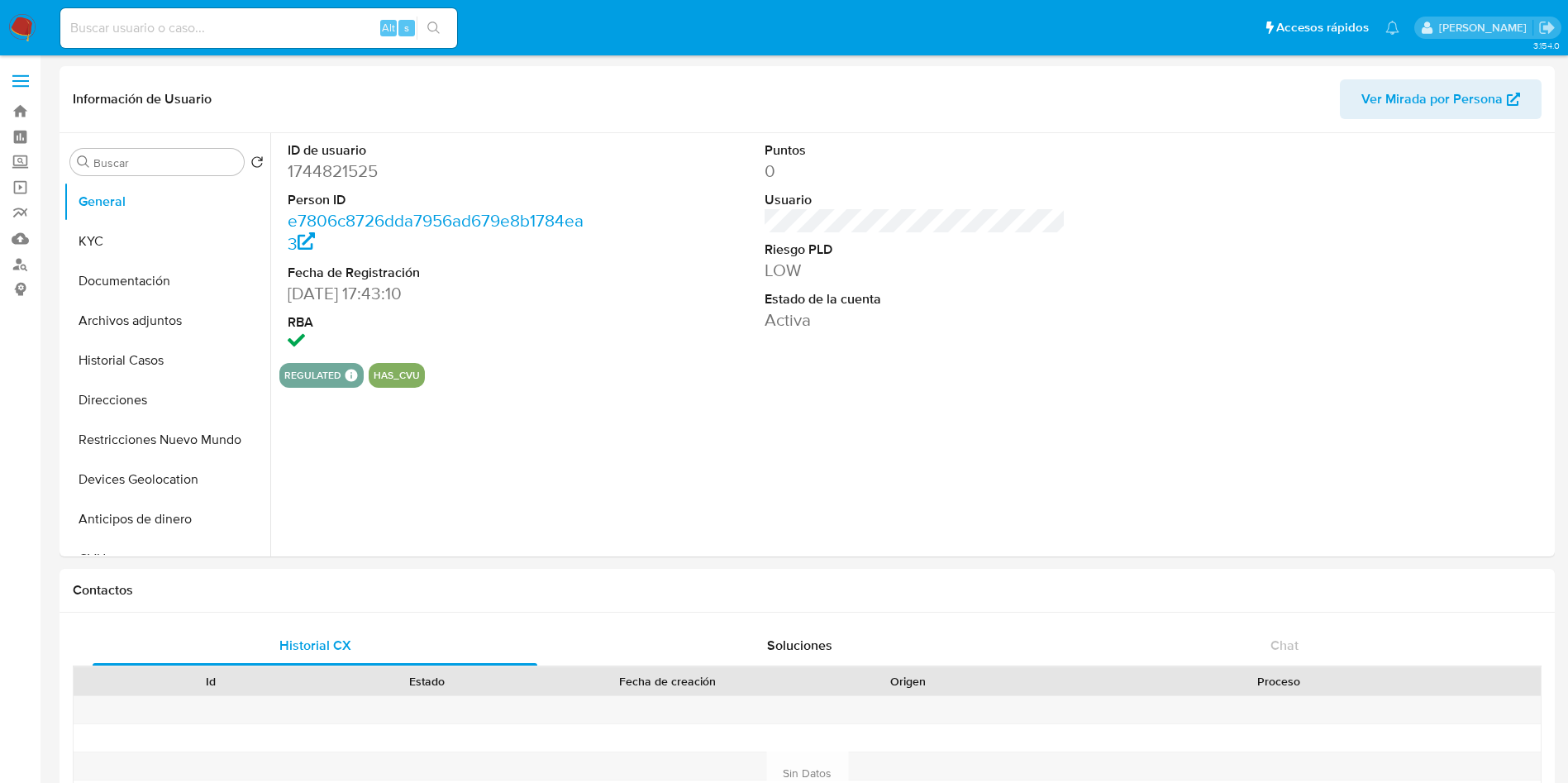
select select "10"
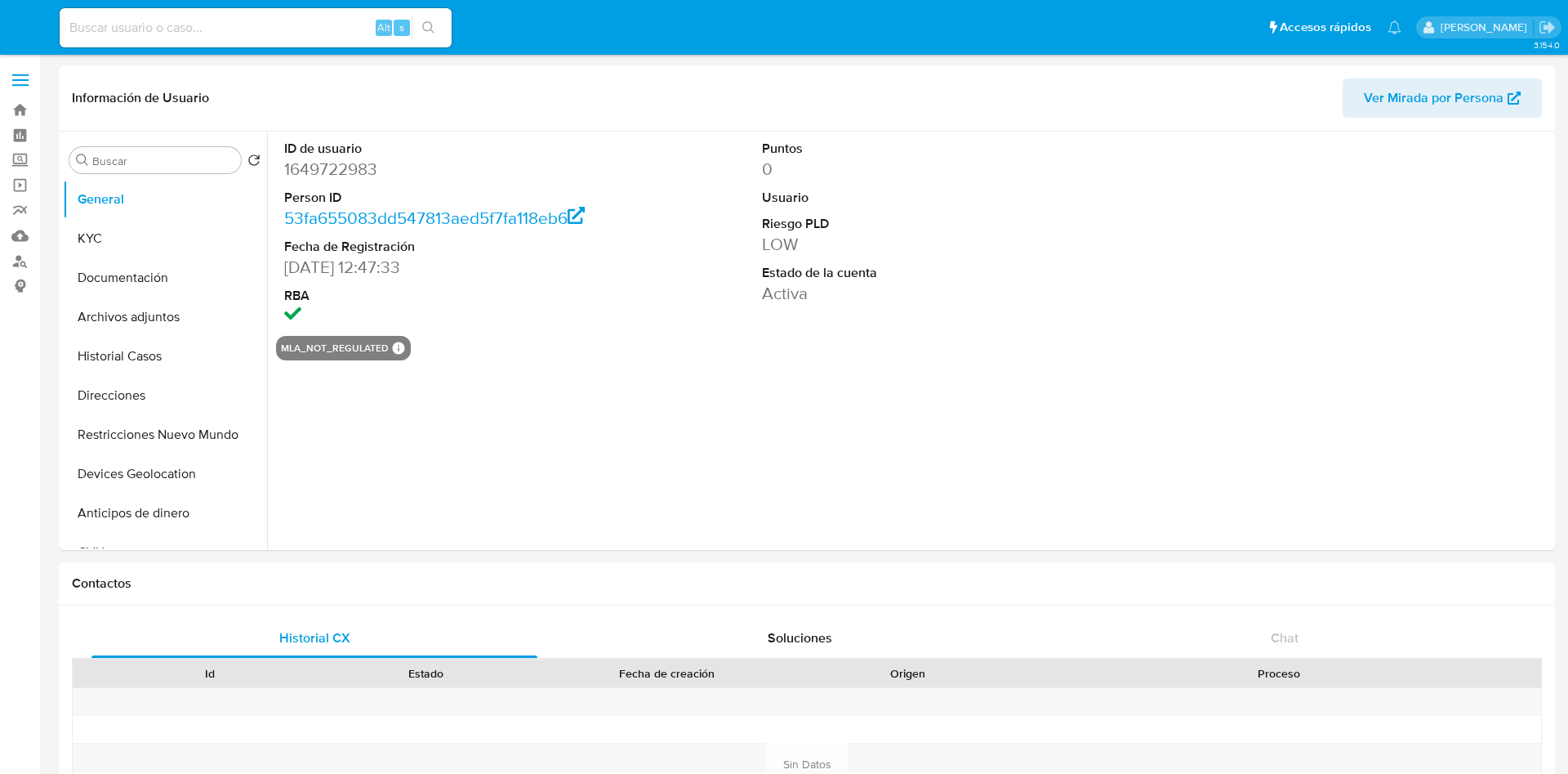
select select "10"
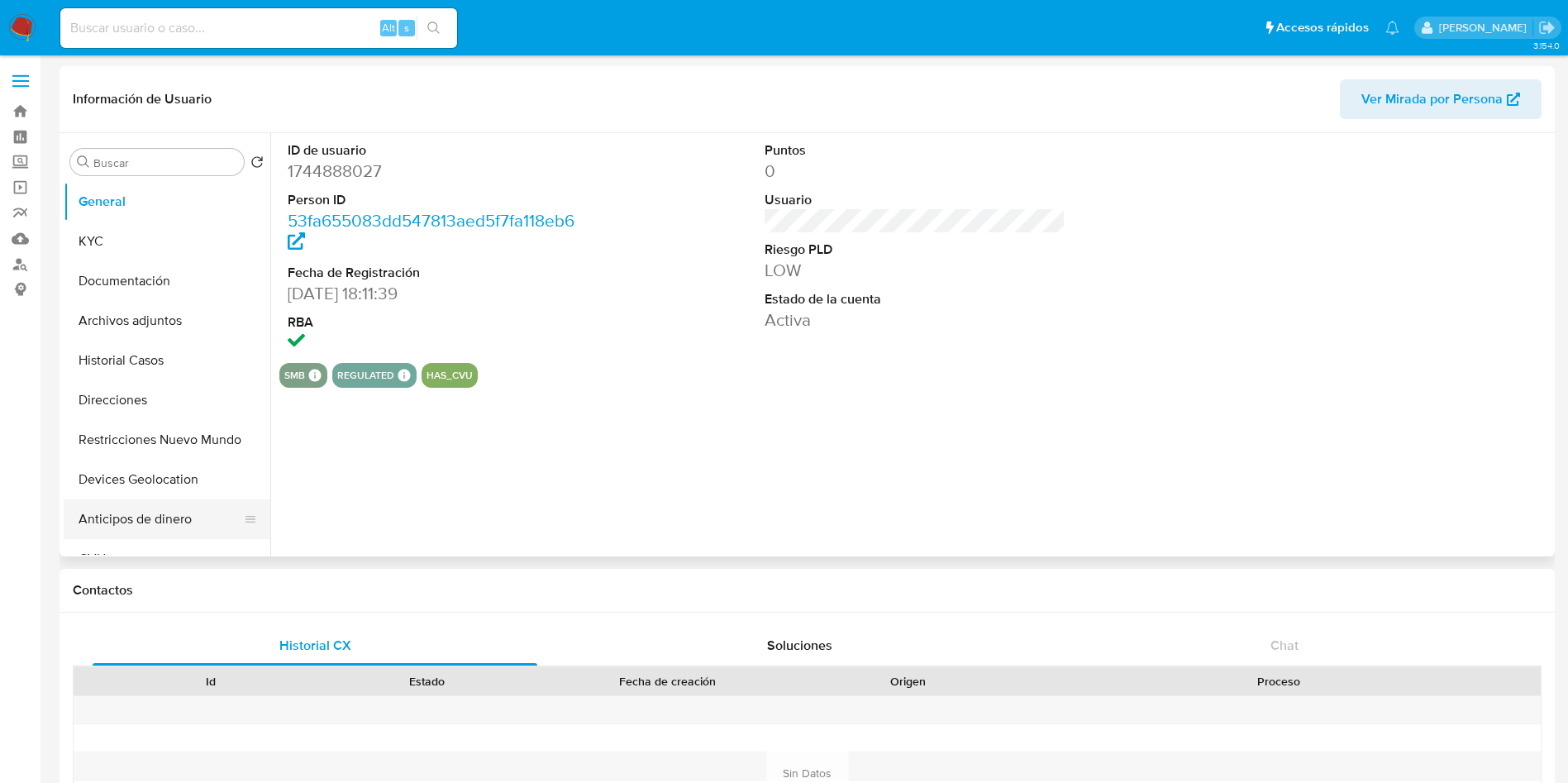
select select "10"
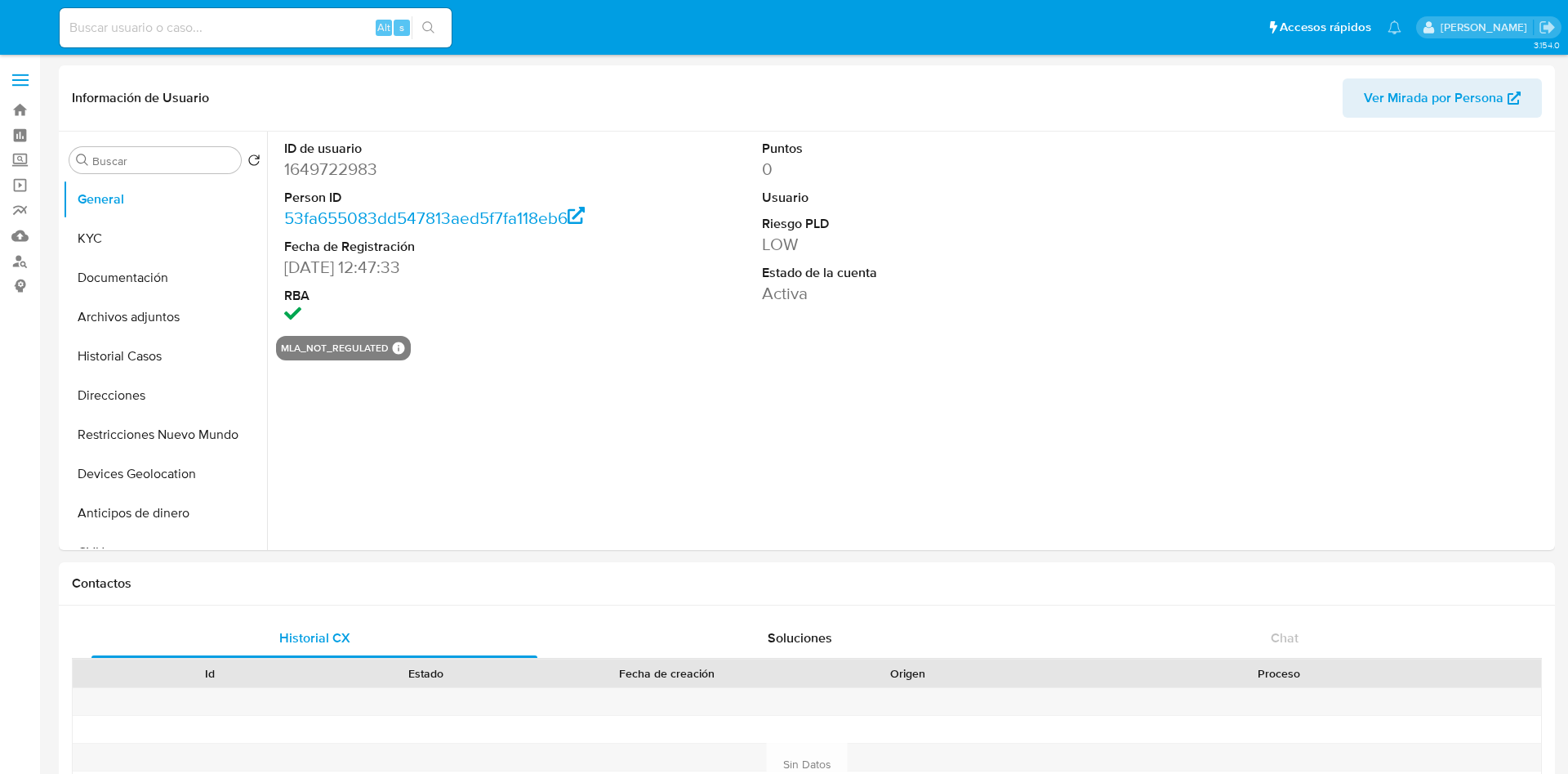
select select "10"
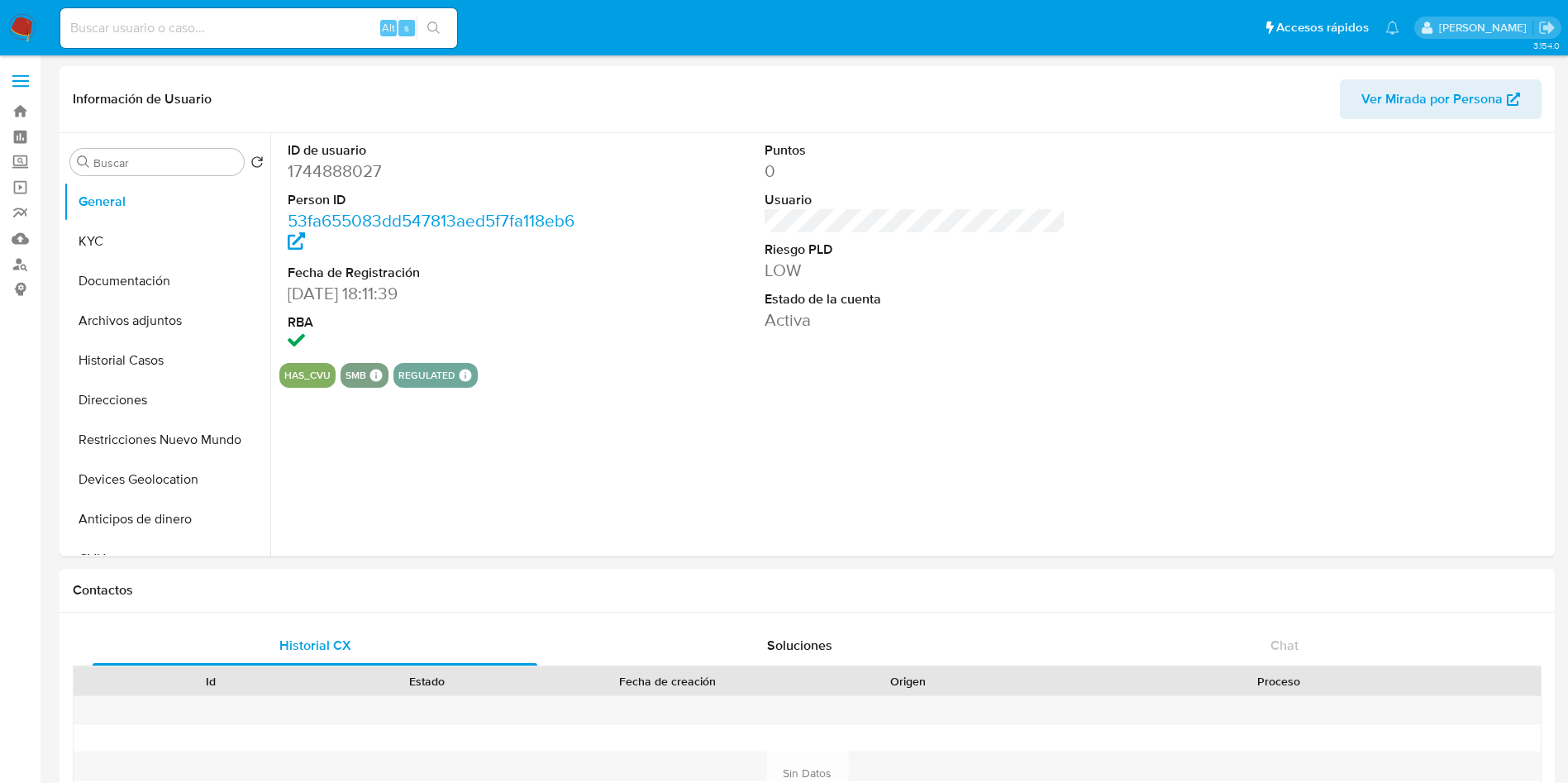
select select "10"
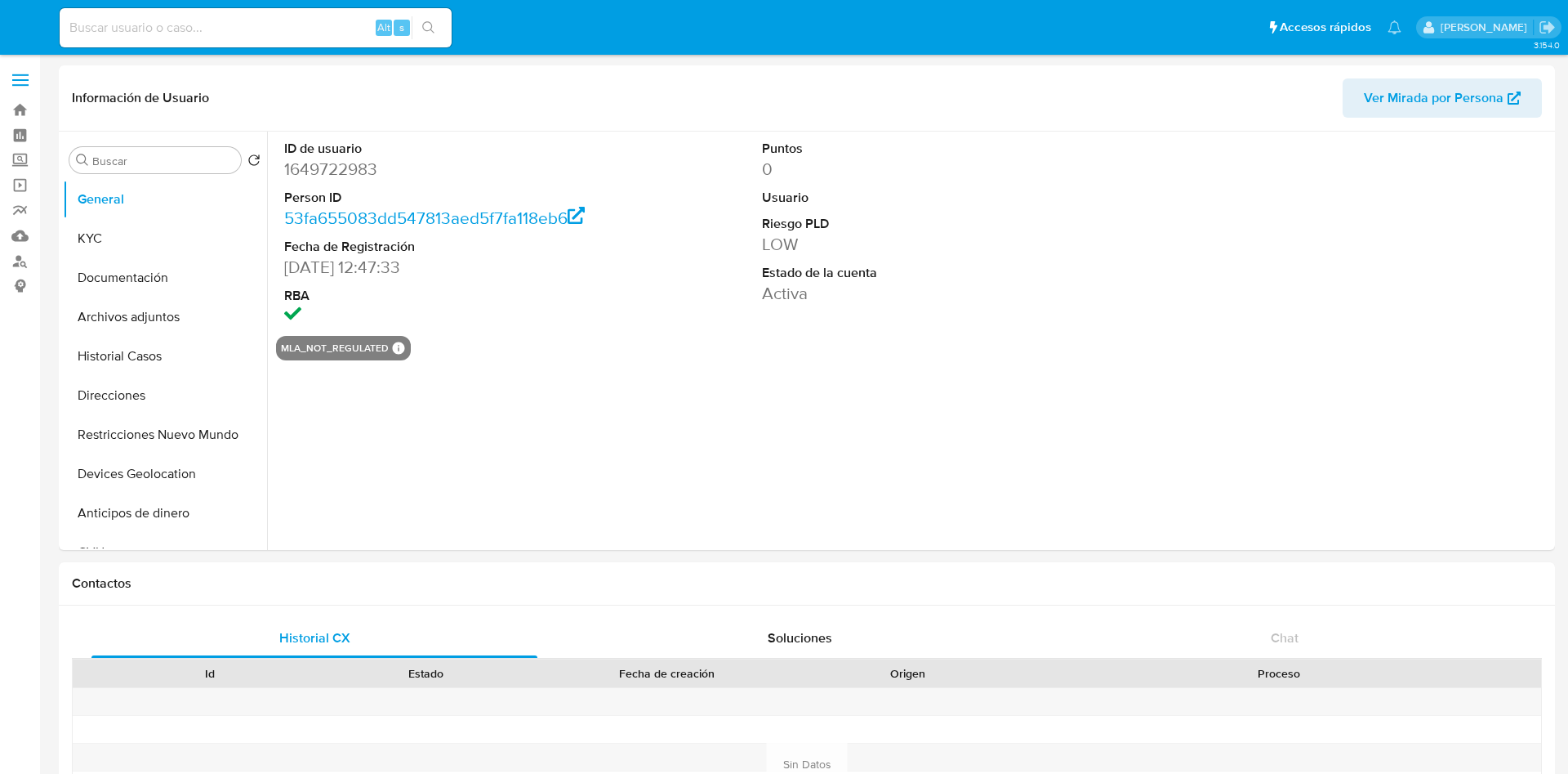
select select "10"
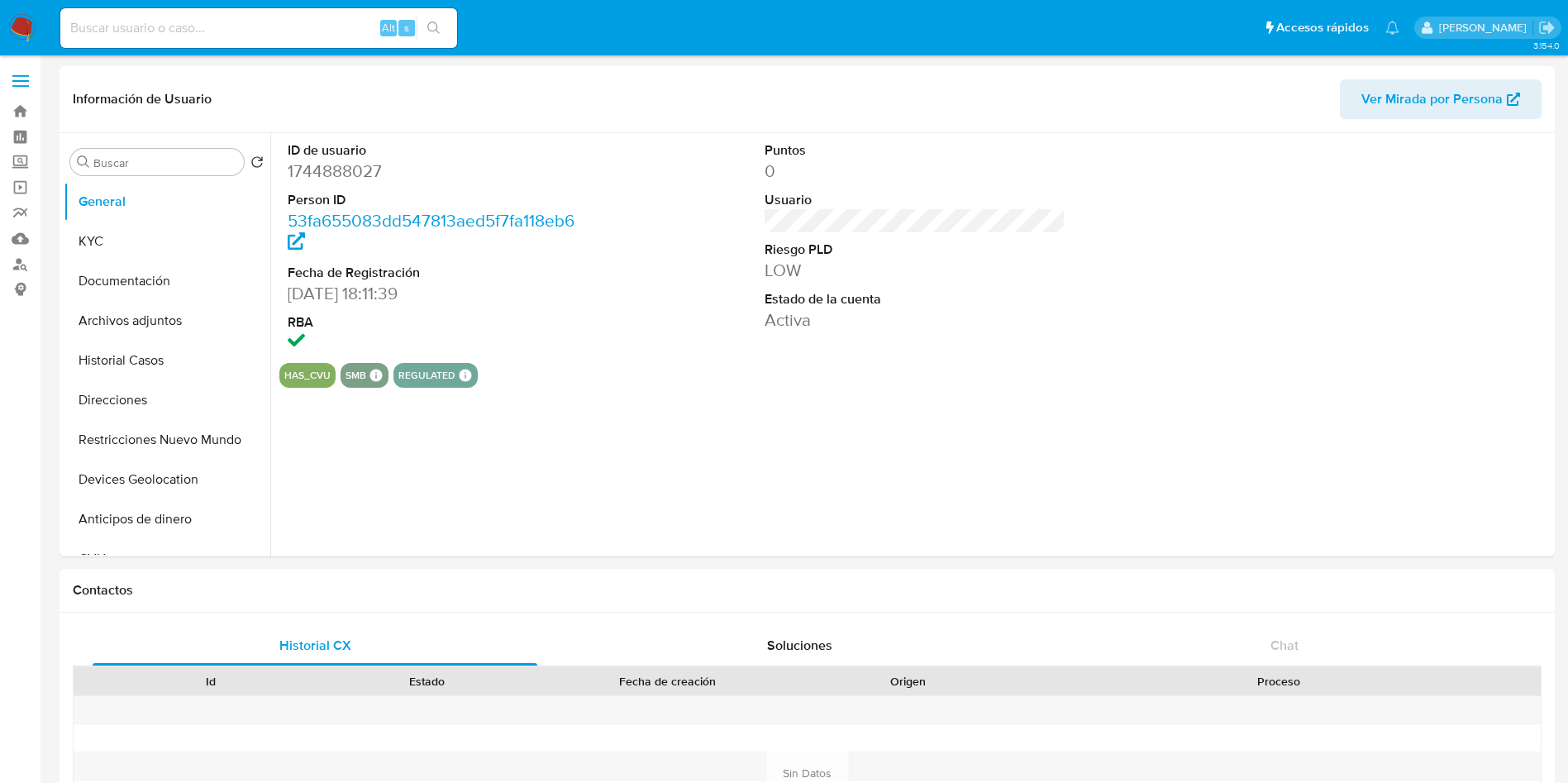
select select "10"
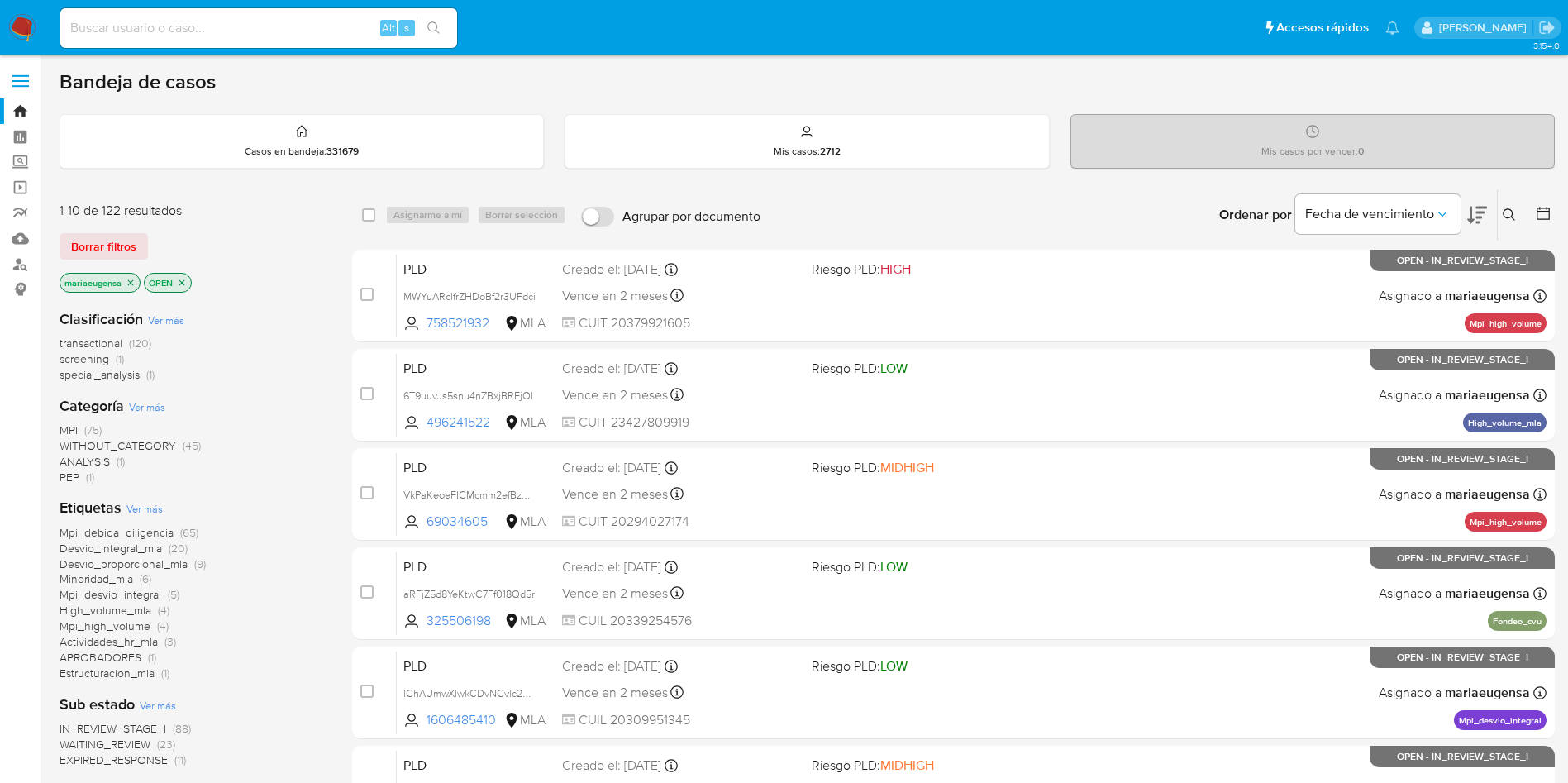
click at [1509, 212] on icon at bounding box center [1508, 214] width 13 height 13
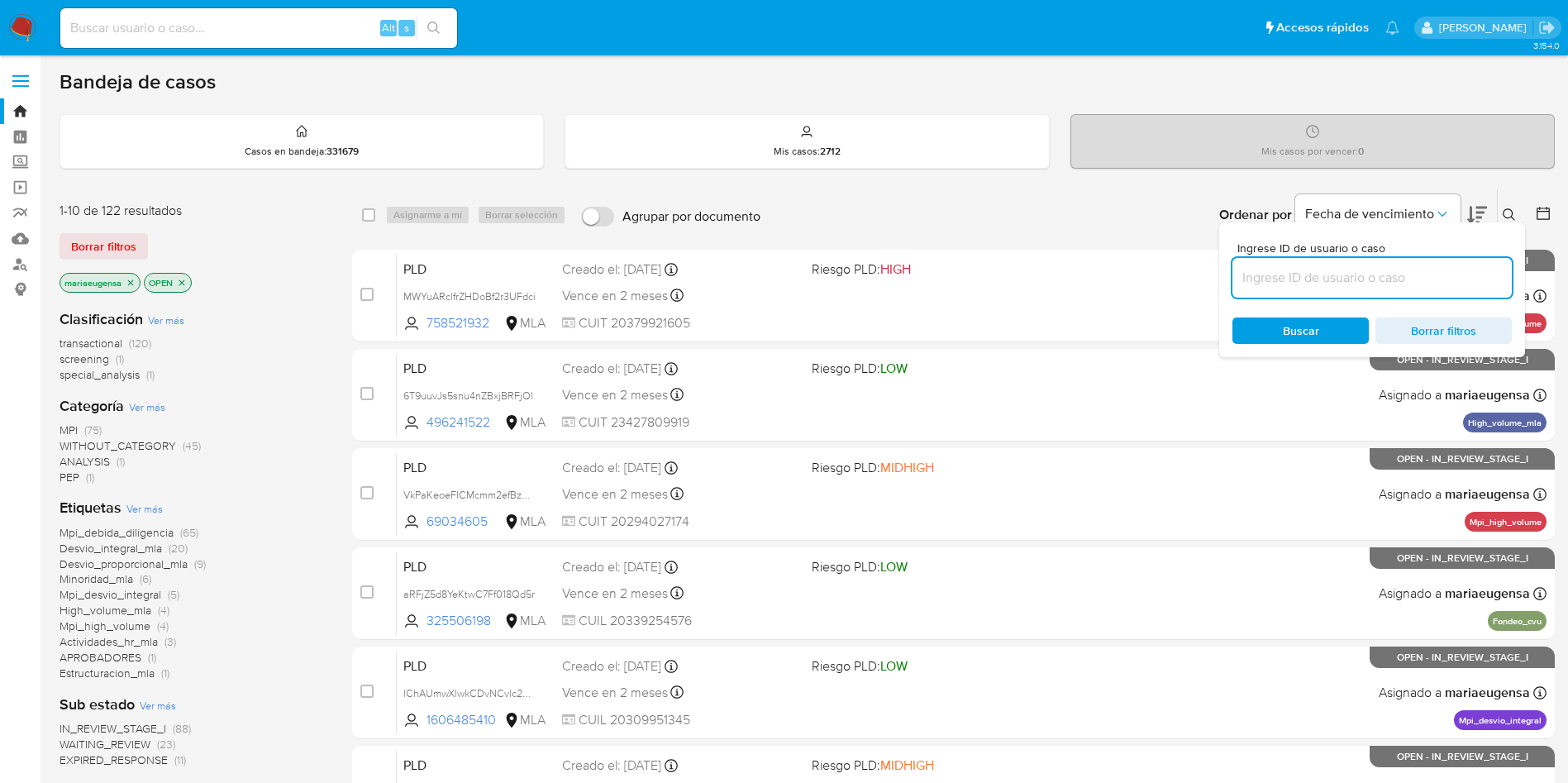
click at [1378, 287] on input at bounding box center [1372, 277] width 279 height 22
type input "ldrCrgv7cvkyJZf527iGkKl0"
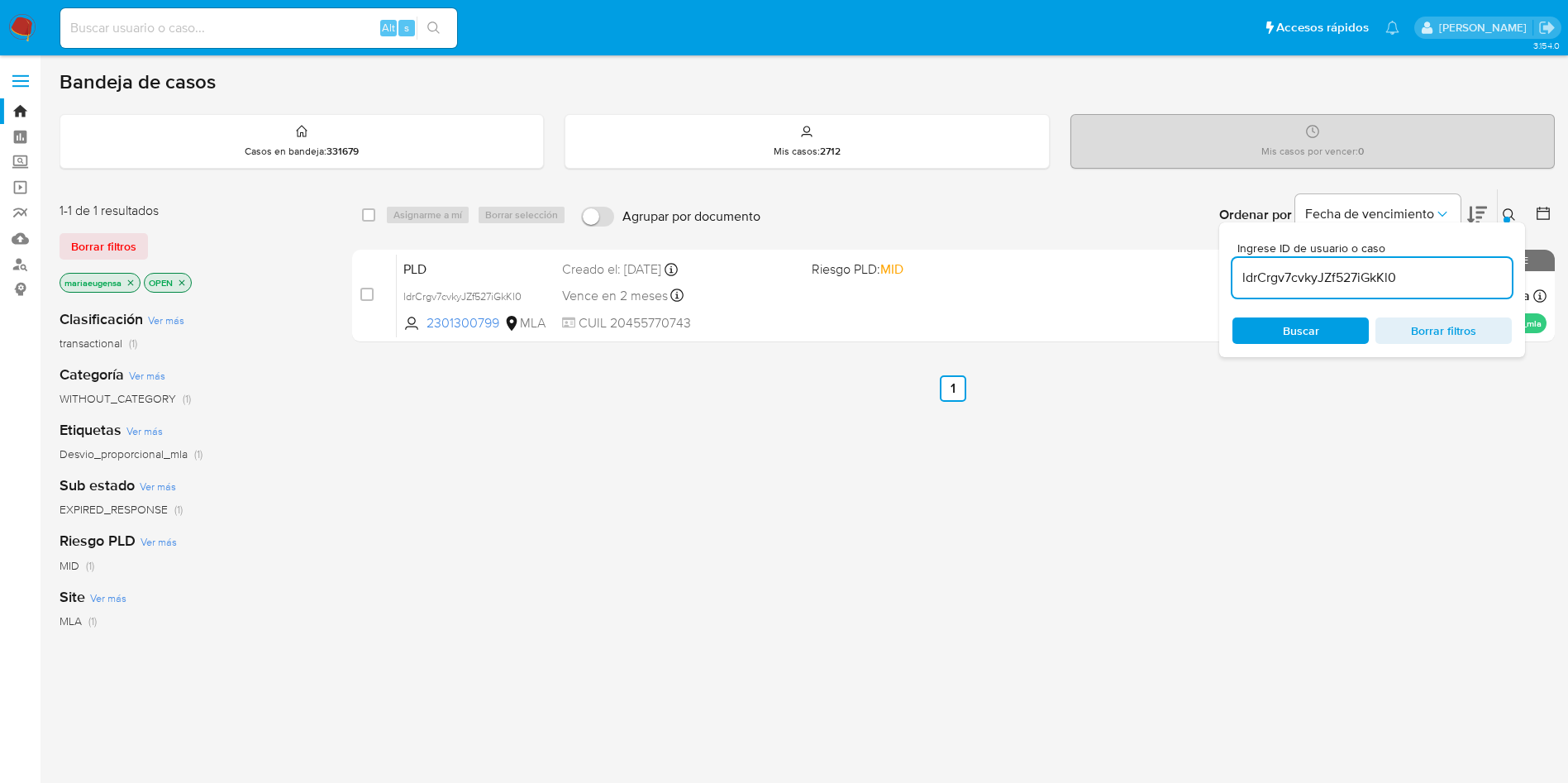
click at [1509, 206] on button at bounding box center [1511, 214] width 28 height 20
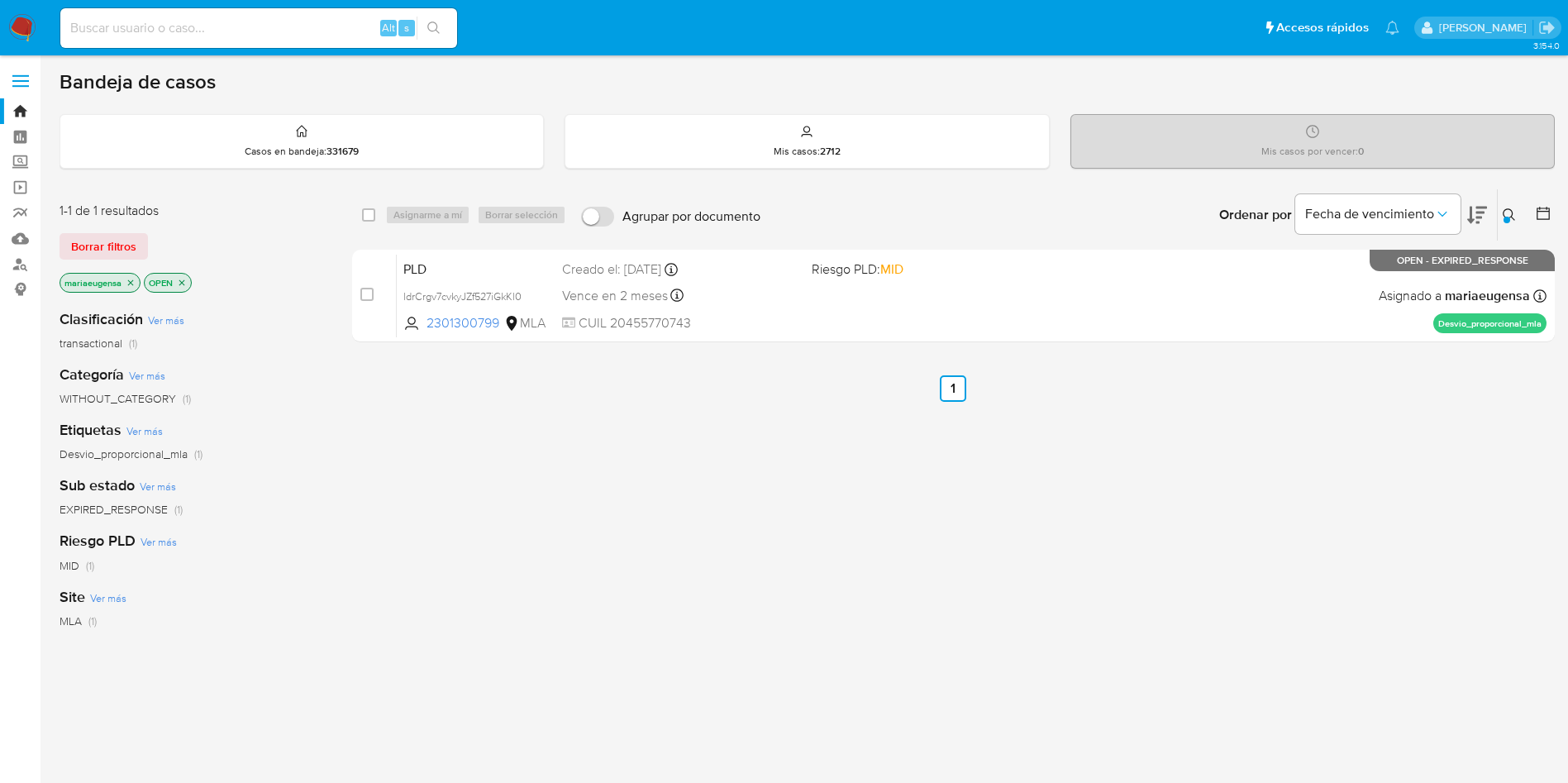
click at [1509, 206] on button at bounding box center [1511, 214] width 28 height 20
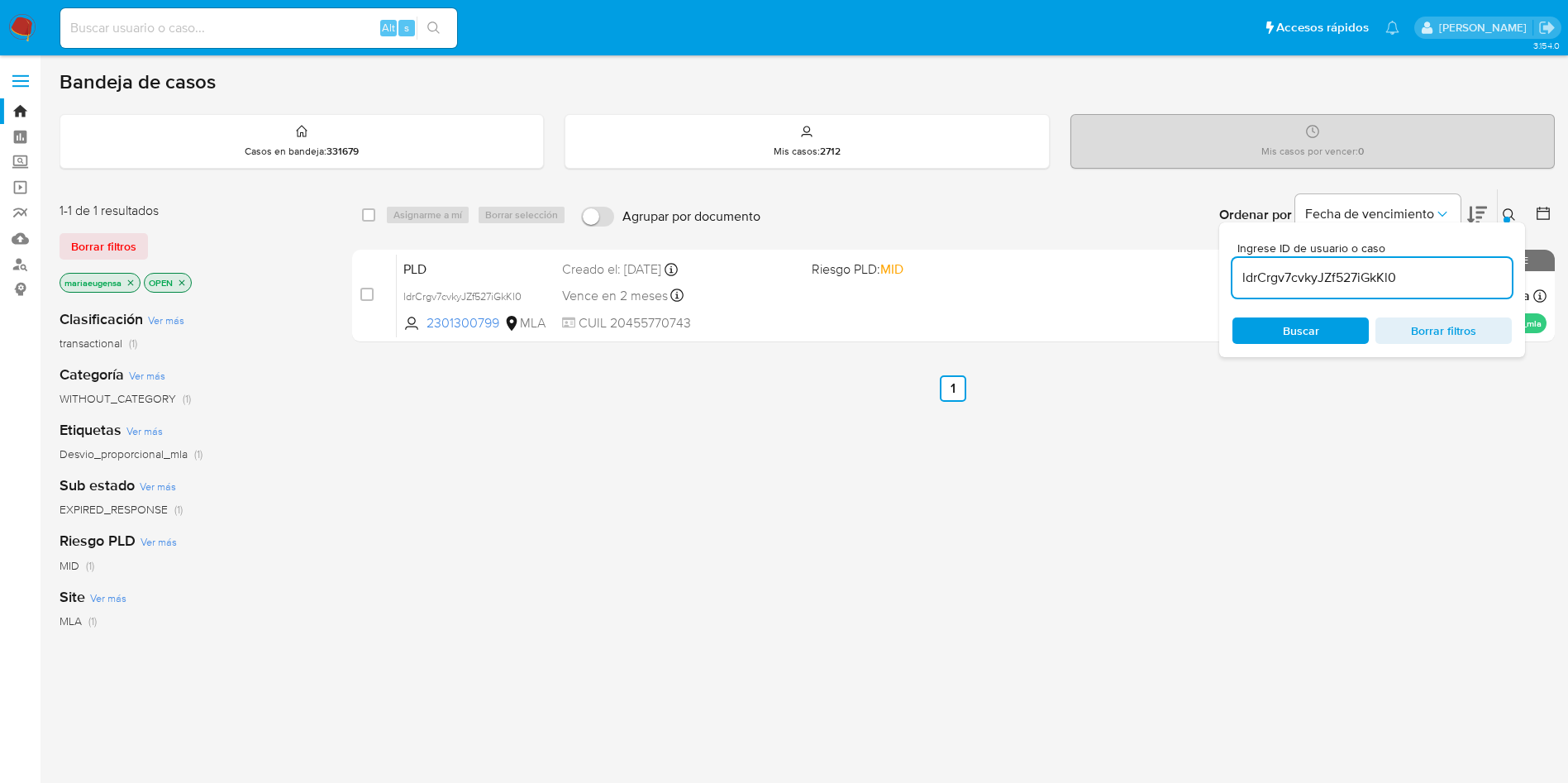
drag, startPoint x: 373, startPoint y: 296, endPoint x: 420, endPoint y: 222, distance: 87.7
click at [373, 294] on input "checkbox" at bounding box center [366, 293] width 13 height 13
checkbox input "true"
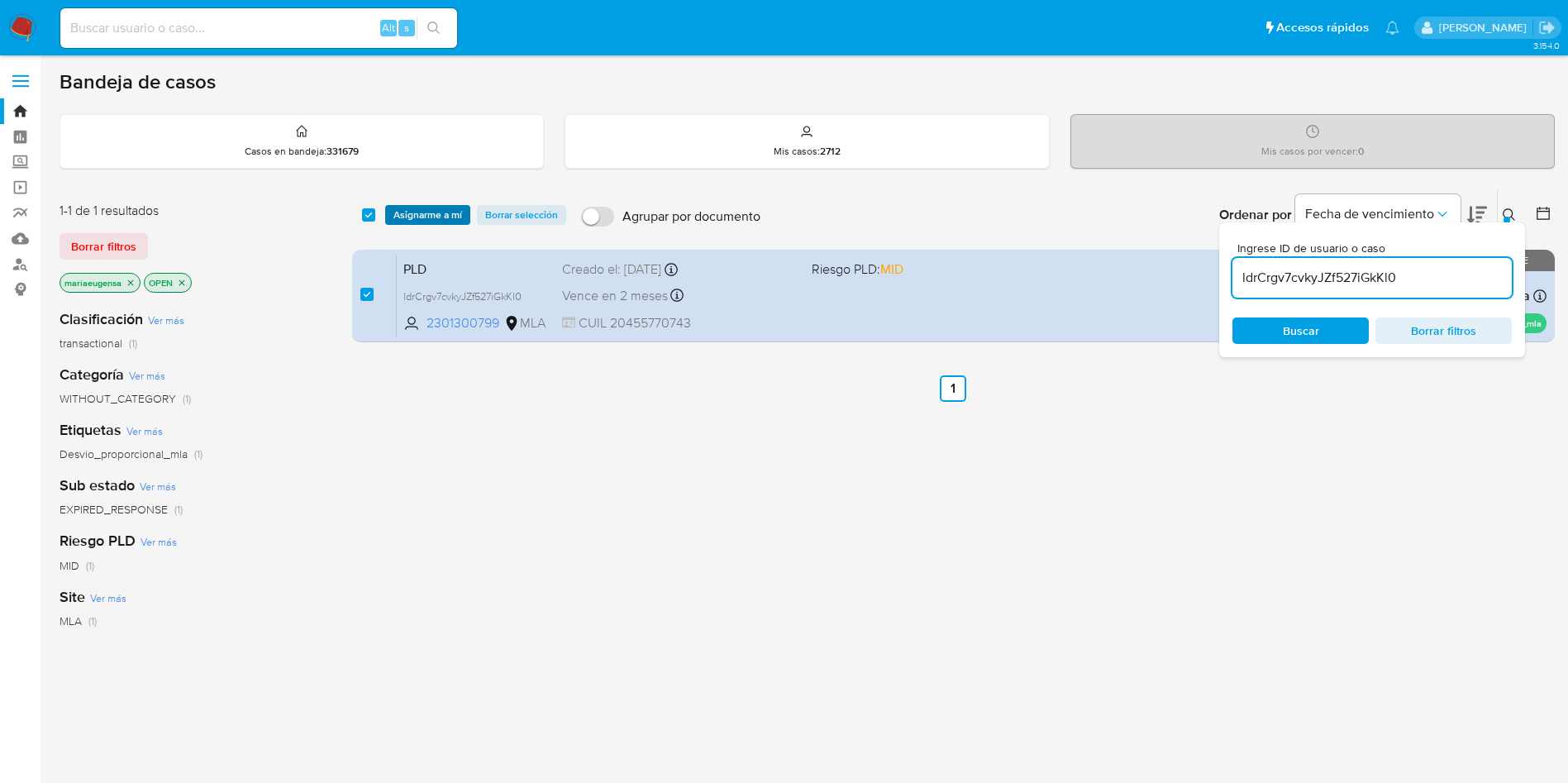
click at [421, 219] on span "Asignarme a mí" at bounding box center [428, 214] width 69 height 17
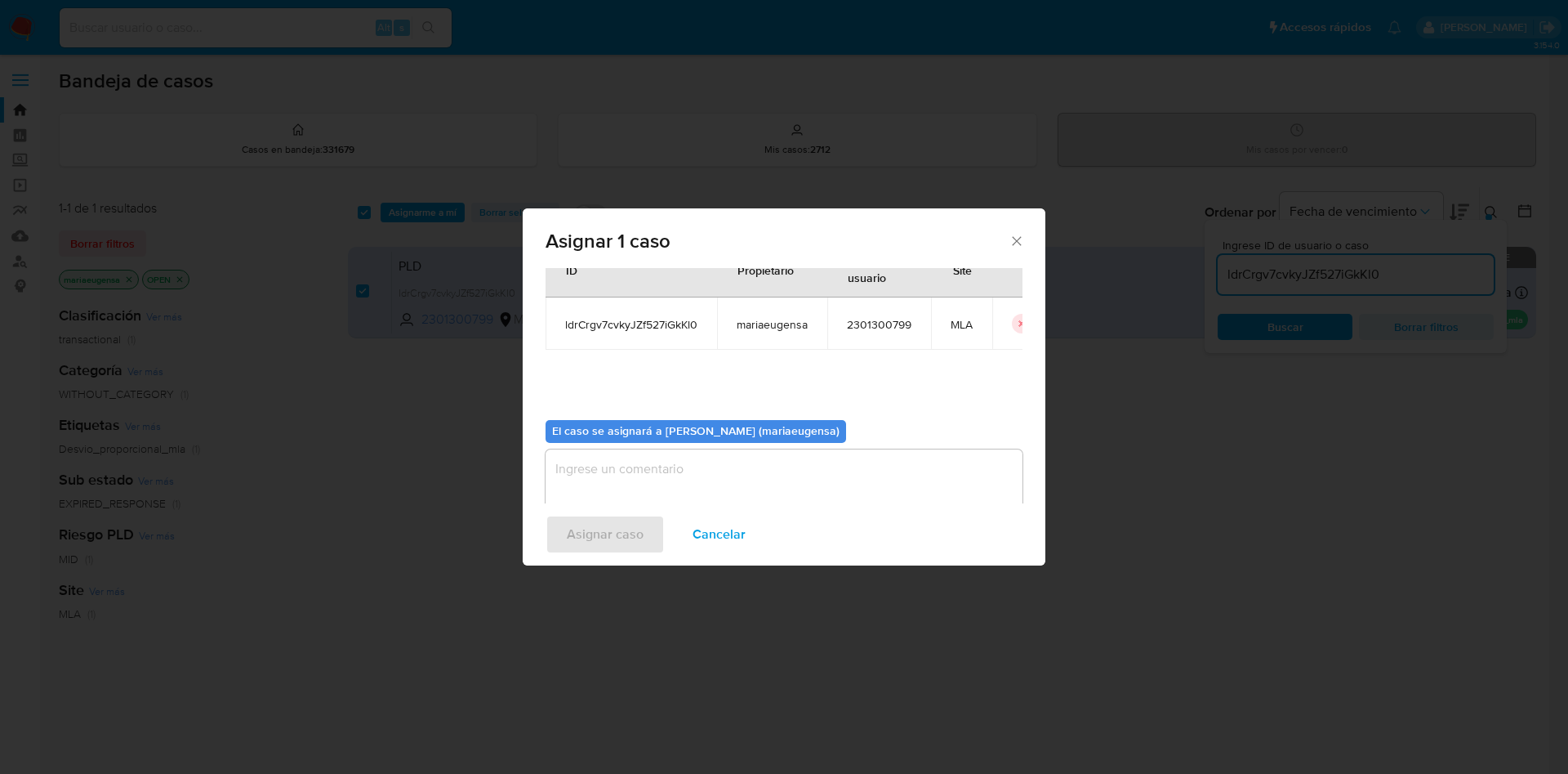
scroll to position [85, 0]
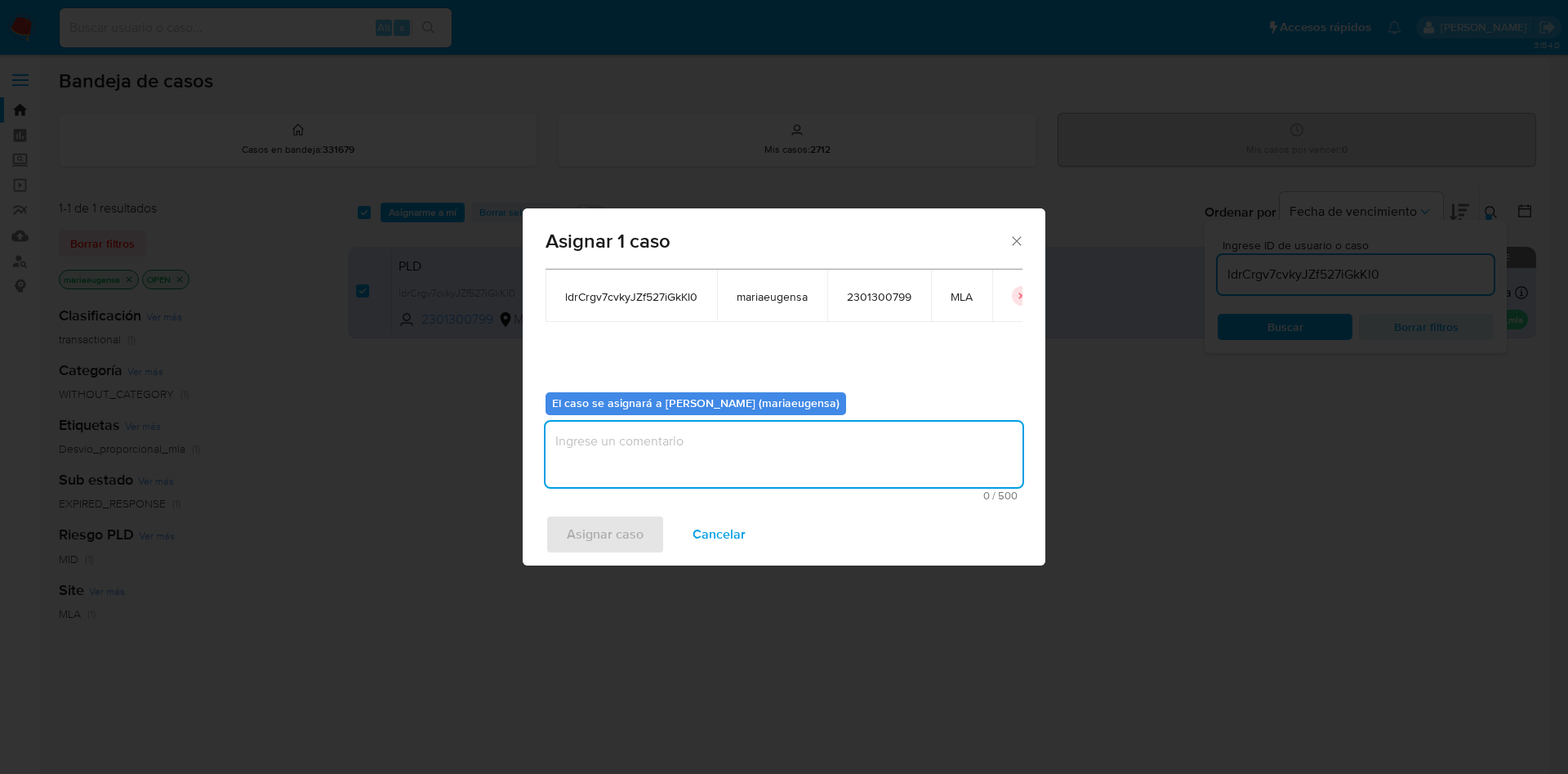
drag, startPoint x: 603, startPoint y: 468, endPoint x: 601, endPoint y: 478, distance: 10.2
click at [603, 468] on textarea "assign-modal" at bounding box center [784, 454] width 477 height 65
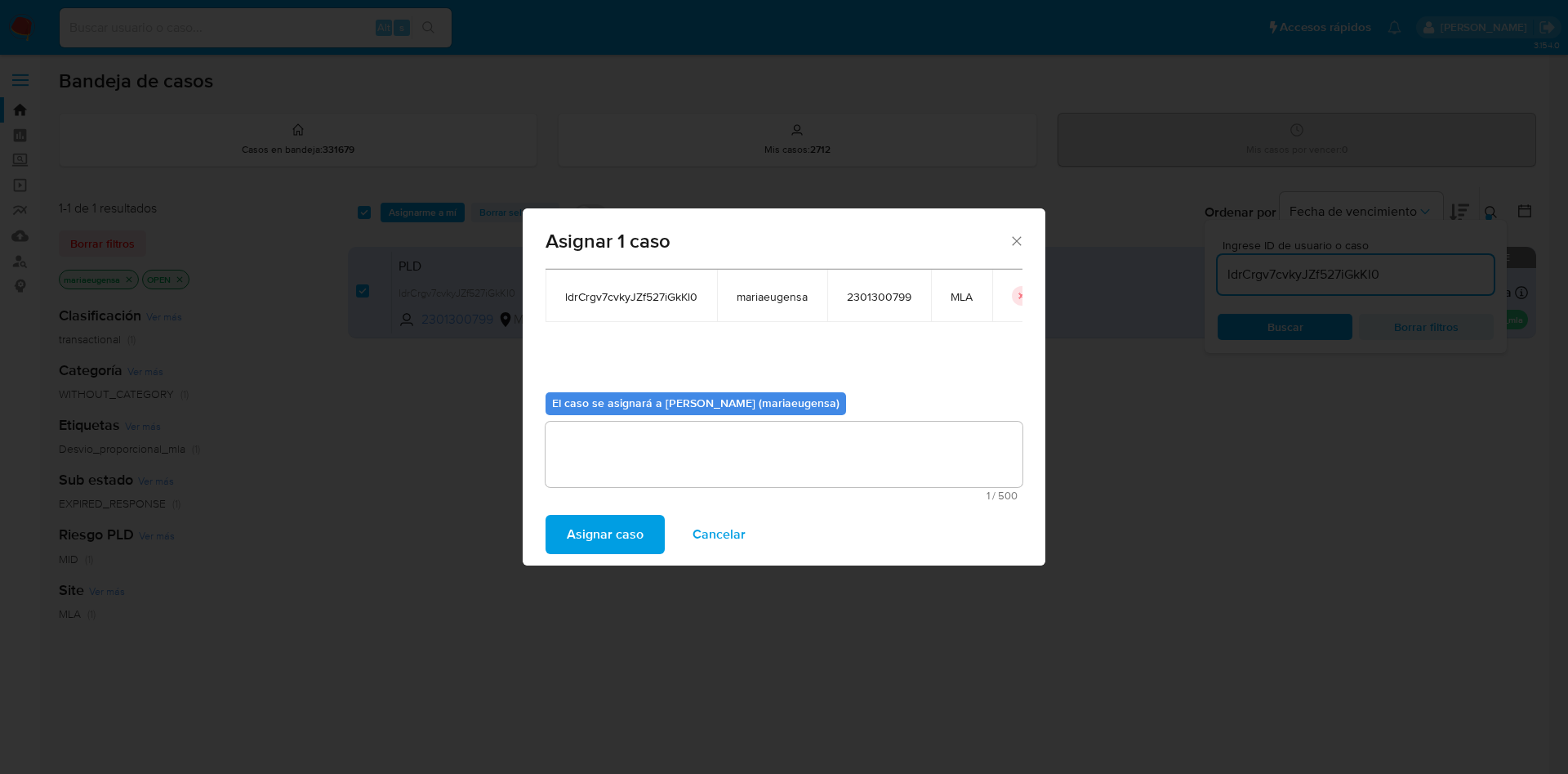
click at [585, 527] on span "Asignar caso" at bounding box center [605, 534] width 77 height 36
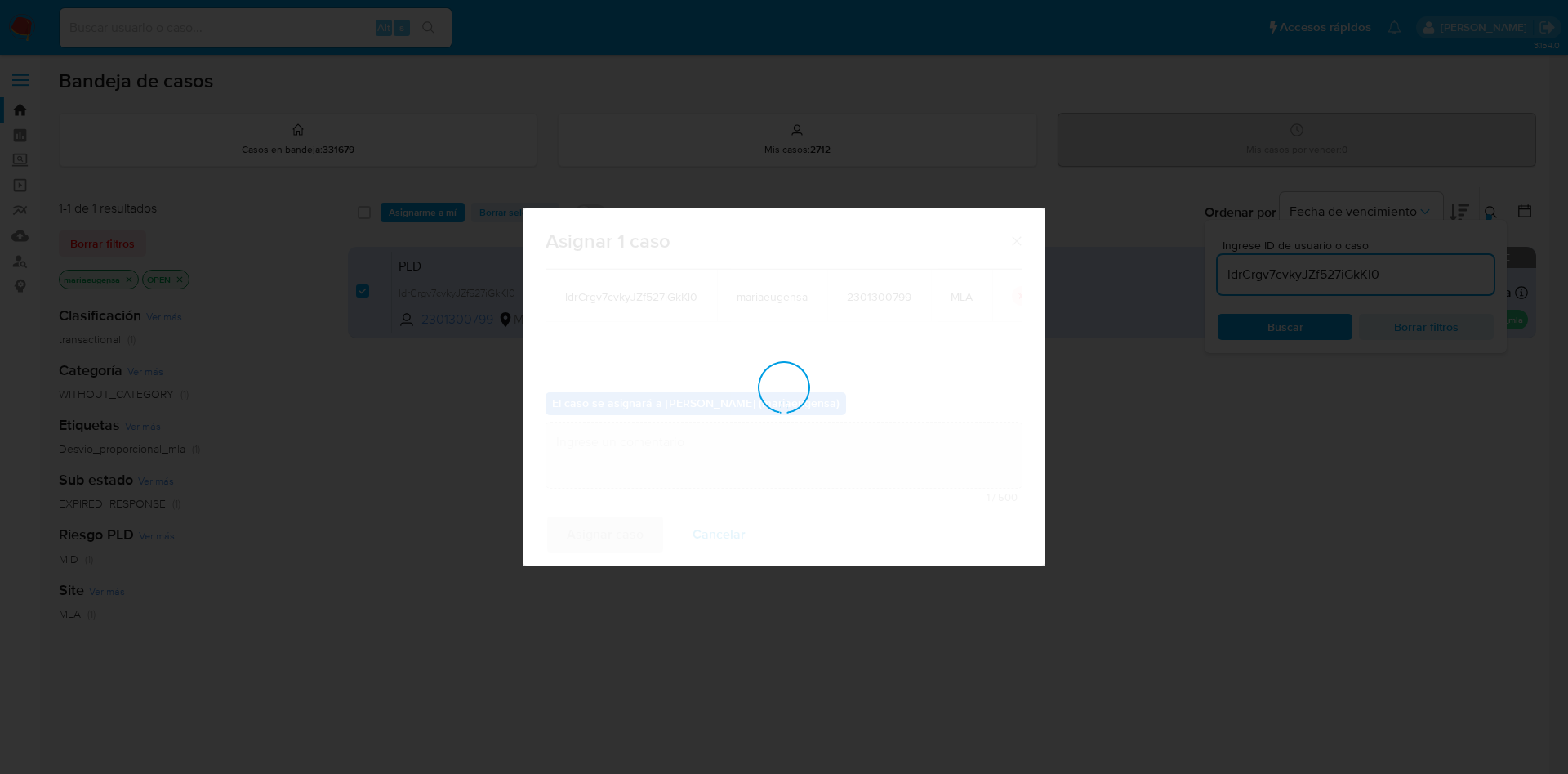
checkbox input "false"
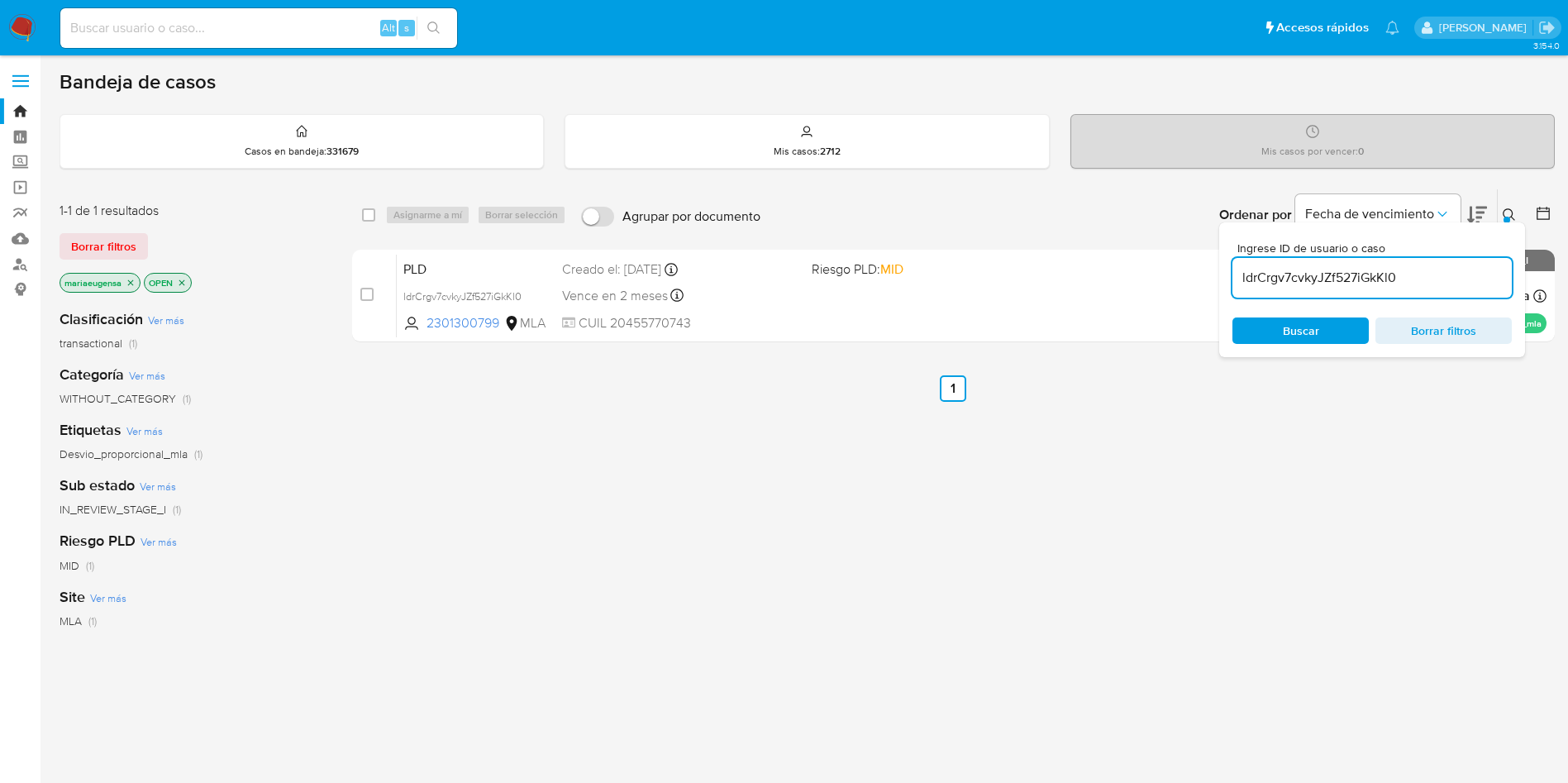
click at [1352, 275] on input "ldrCrgv7cvkyJZf527iGkKl0" at bounding box center [1372, 277] width 279 height 22
paste input "uHbdeN1JQymBEdh6qoKH2KJt"
type input "uHbdeN1JQymBEdh6qoKH2KJt"
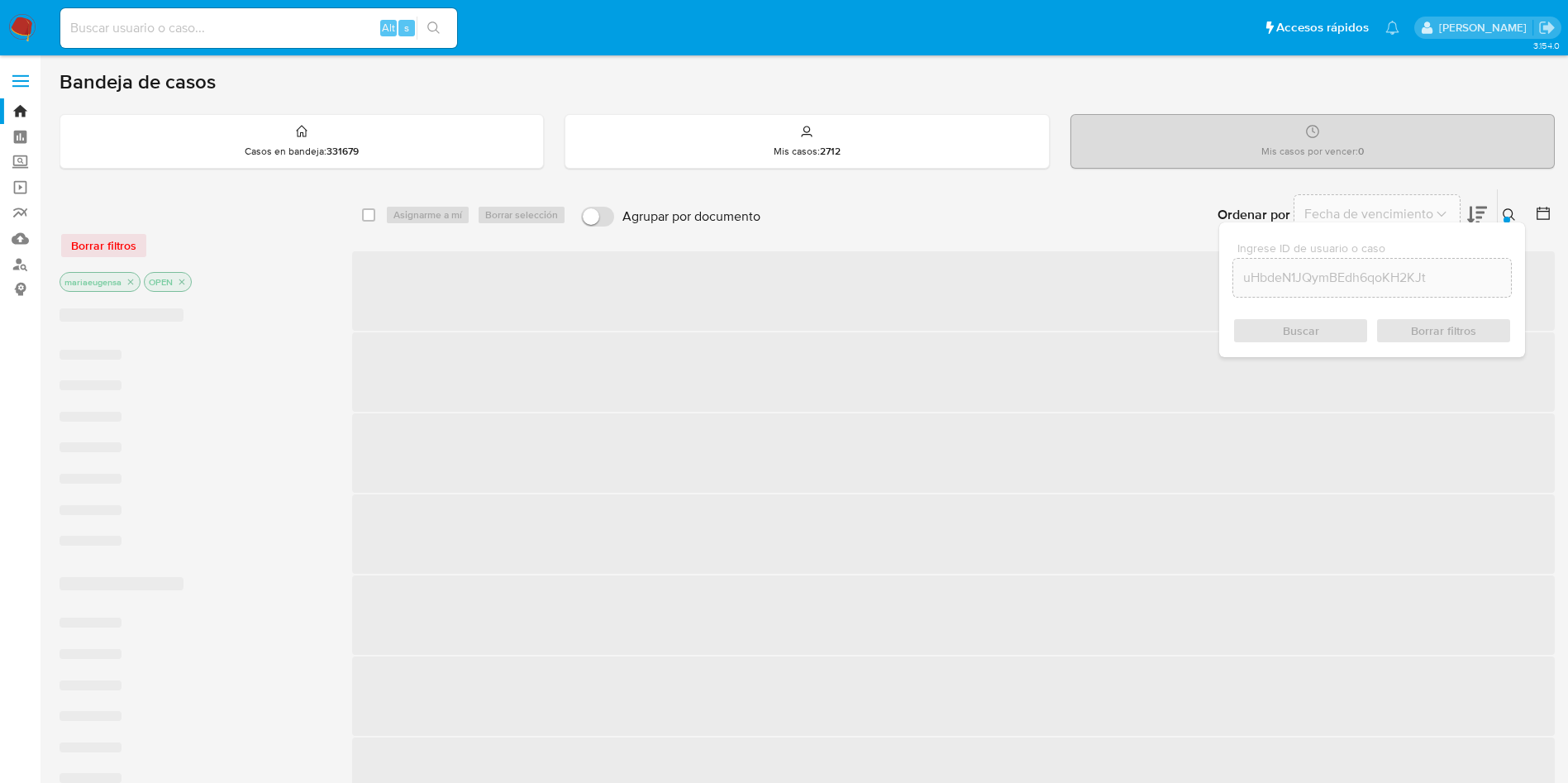
click at [1507, 212] on icon at bounding box center [1508, 214] width 13 height 13
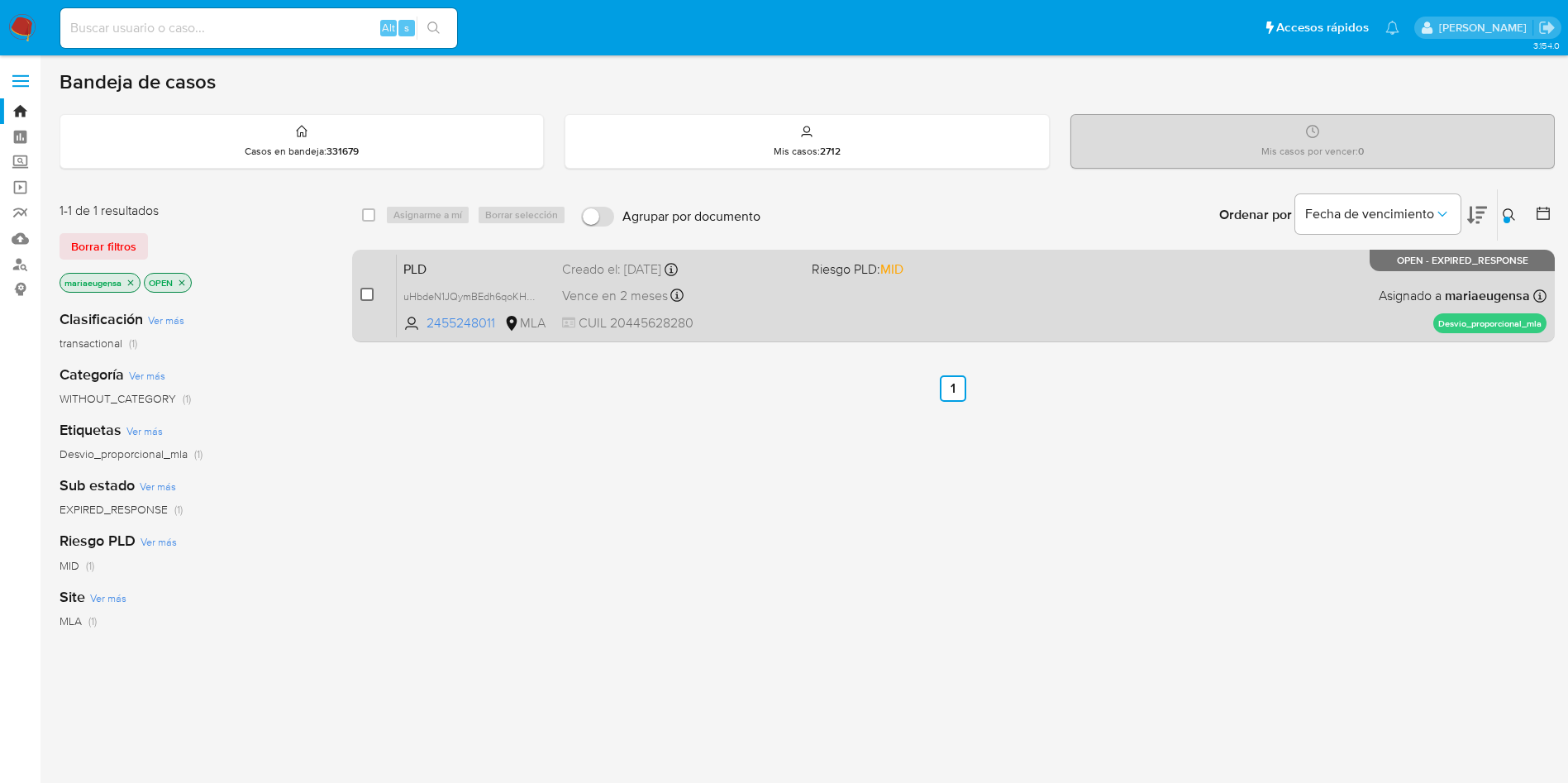
click at [365, 297] on input "checkbox" at bounding box center [366, 293] width 13 height 13
checkbox input "true"
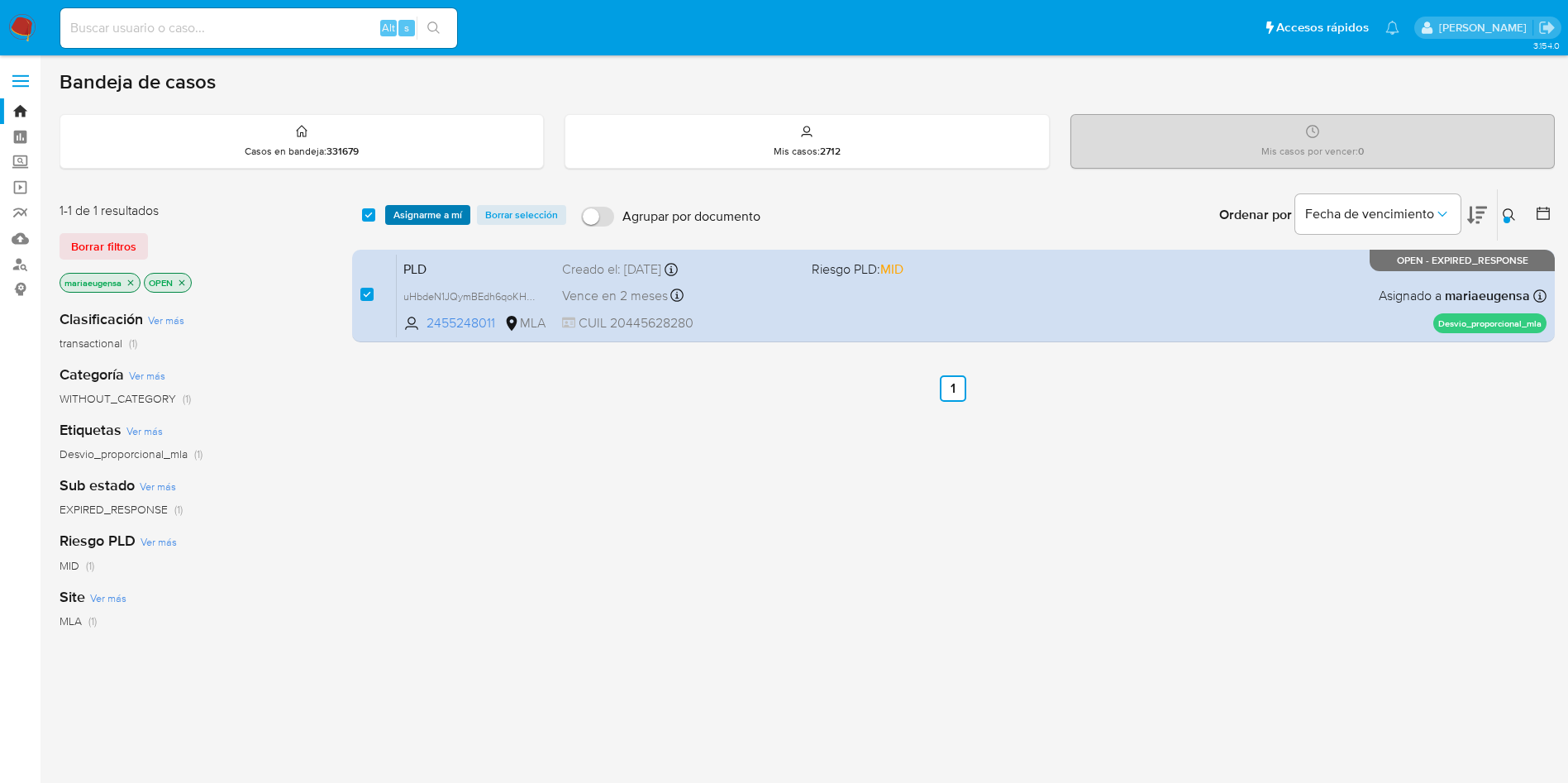
click at [400, 211] on span "Asignarme a mí" at bounding box center [428, 214] width 69 height 17
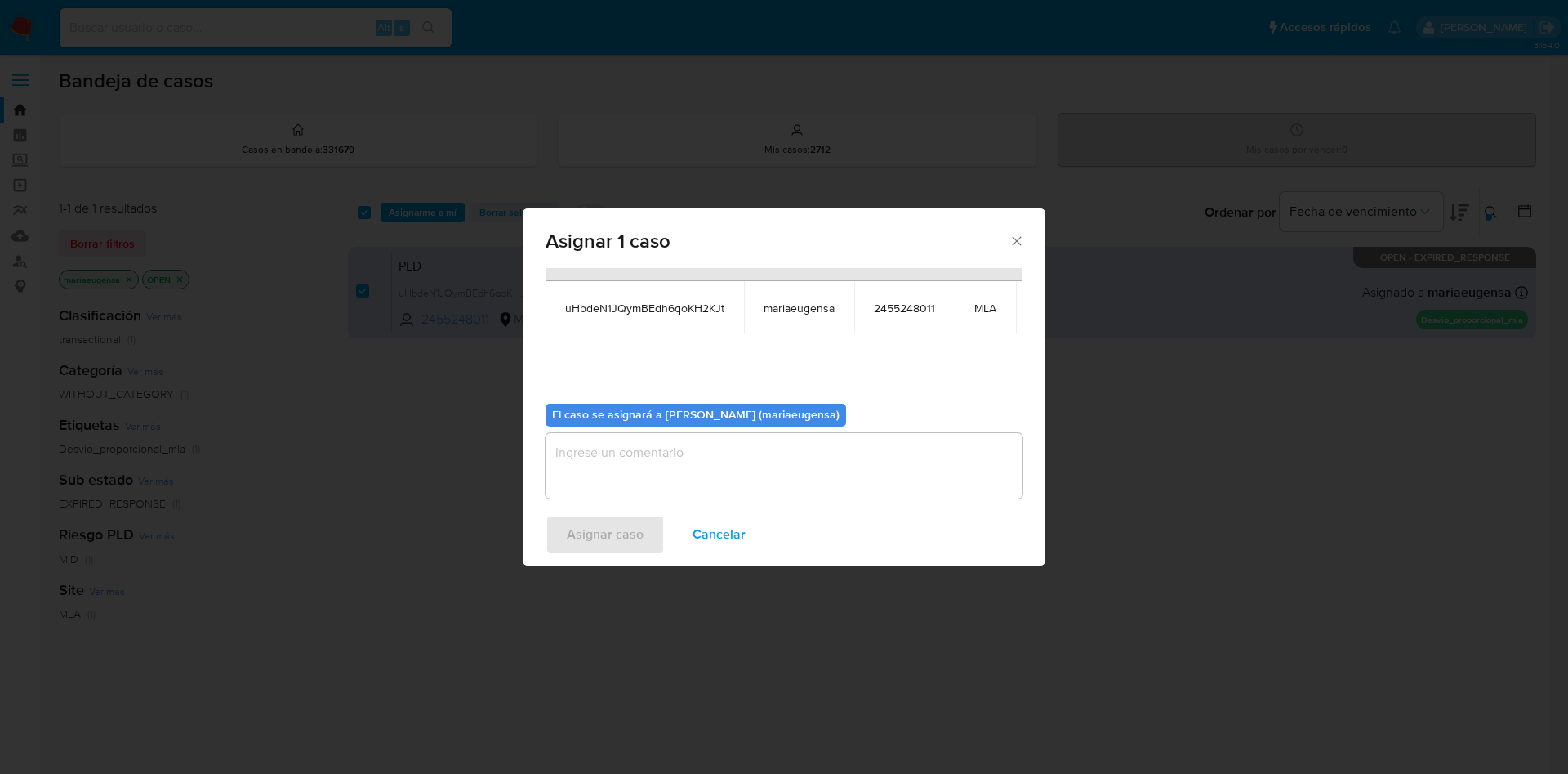
scroll to position [104, 0]
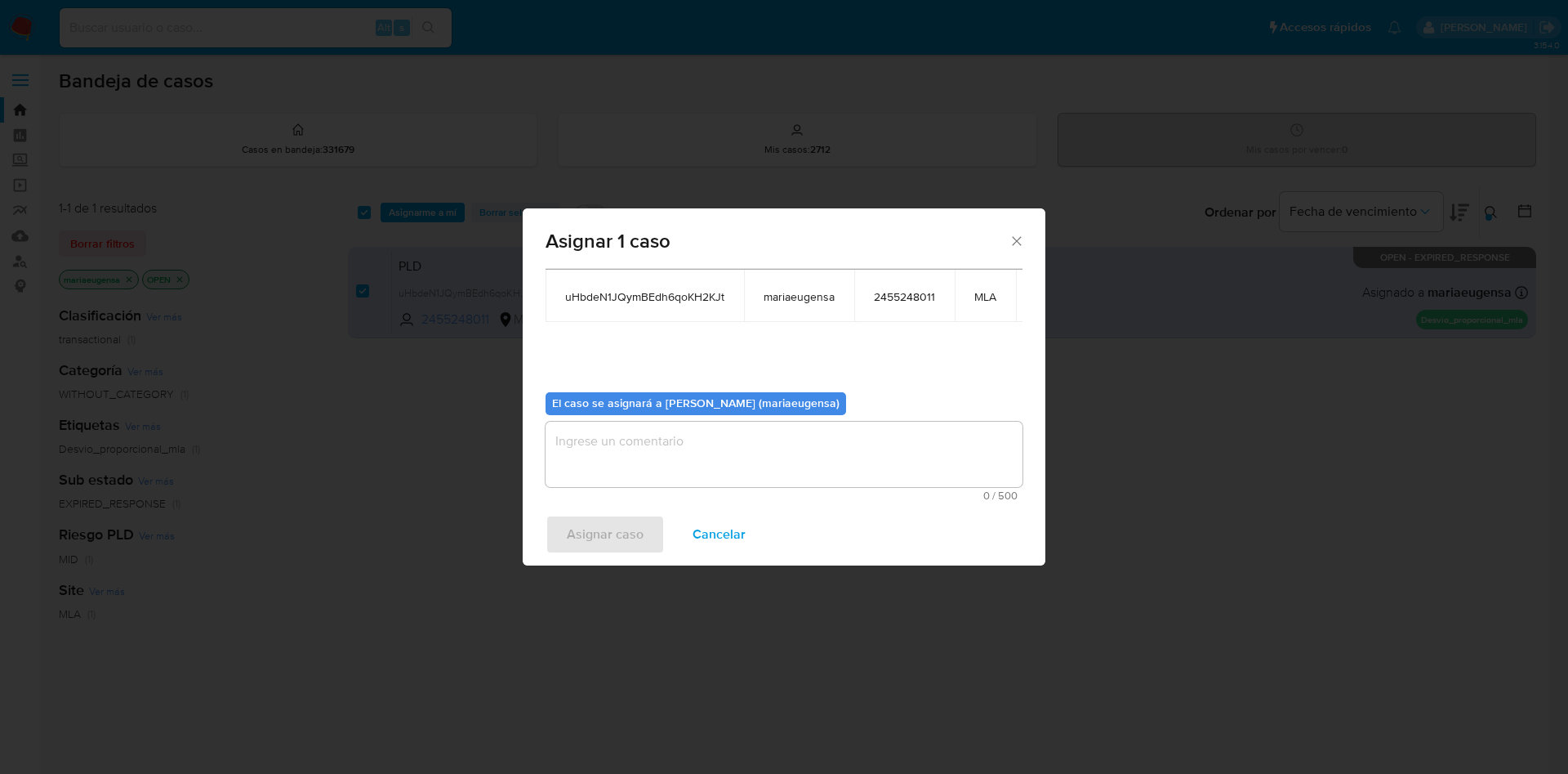
click at [571, 442] on textarea "assign-modal" at bounding box center [784, 454] width 477 height 65
click at [561, 524] on button "Asignar caso" at bounding box center [605, 534] width 120 height 39
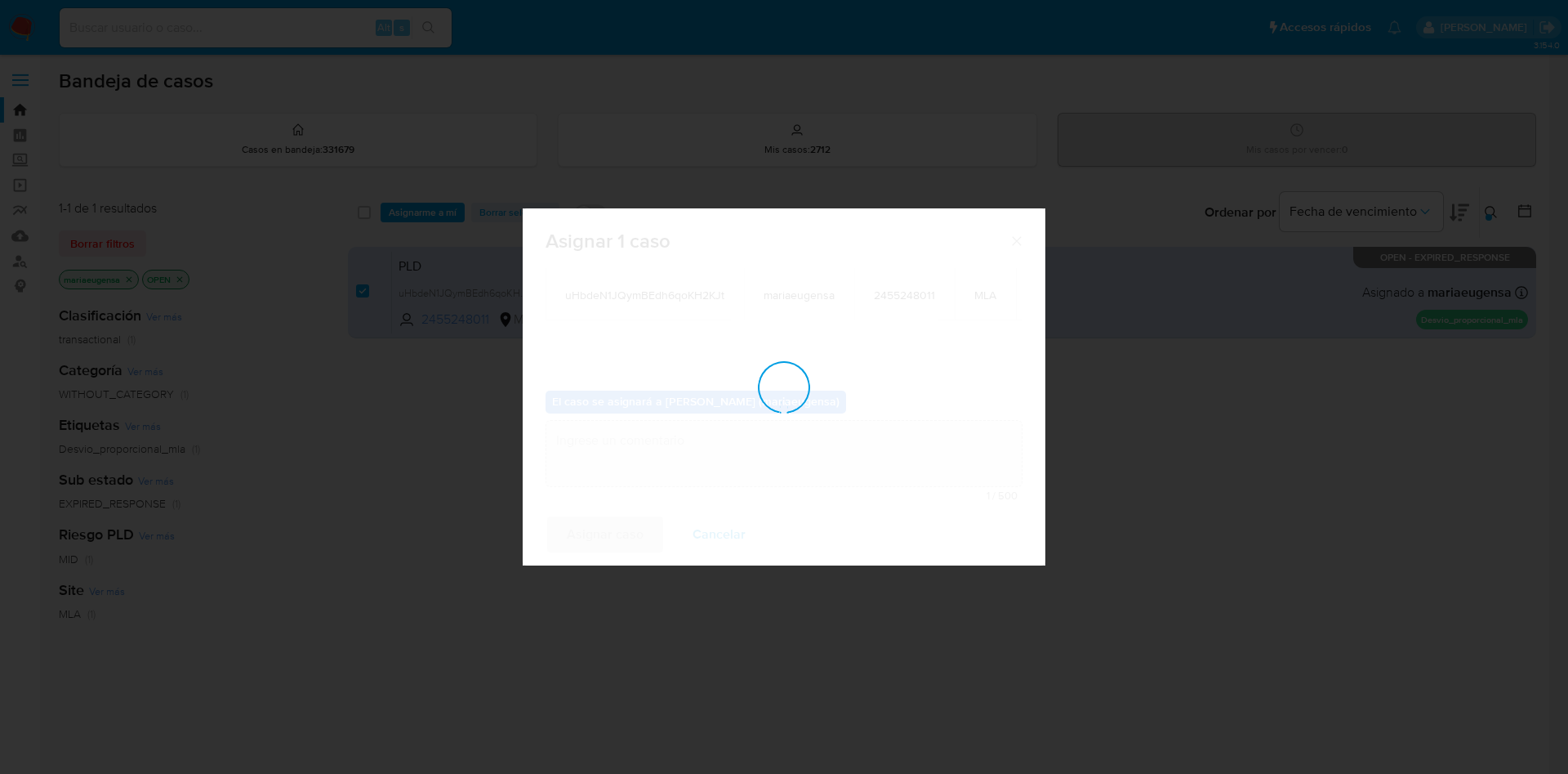
checkbox input "false"
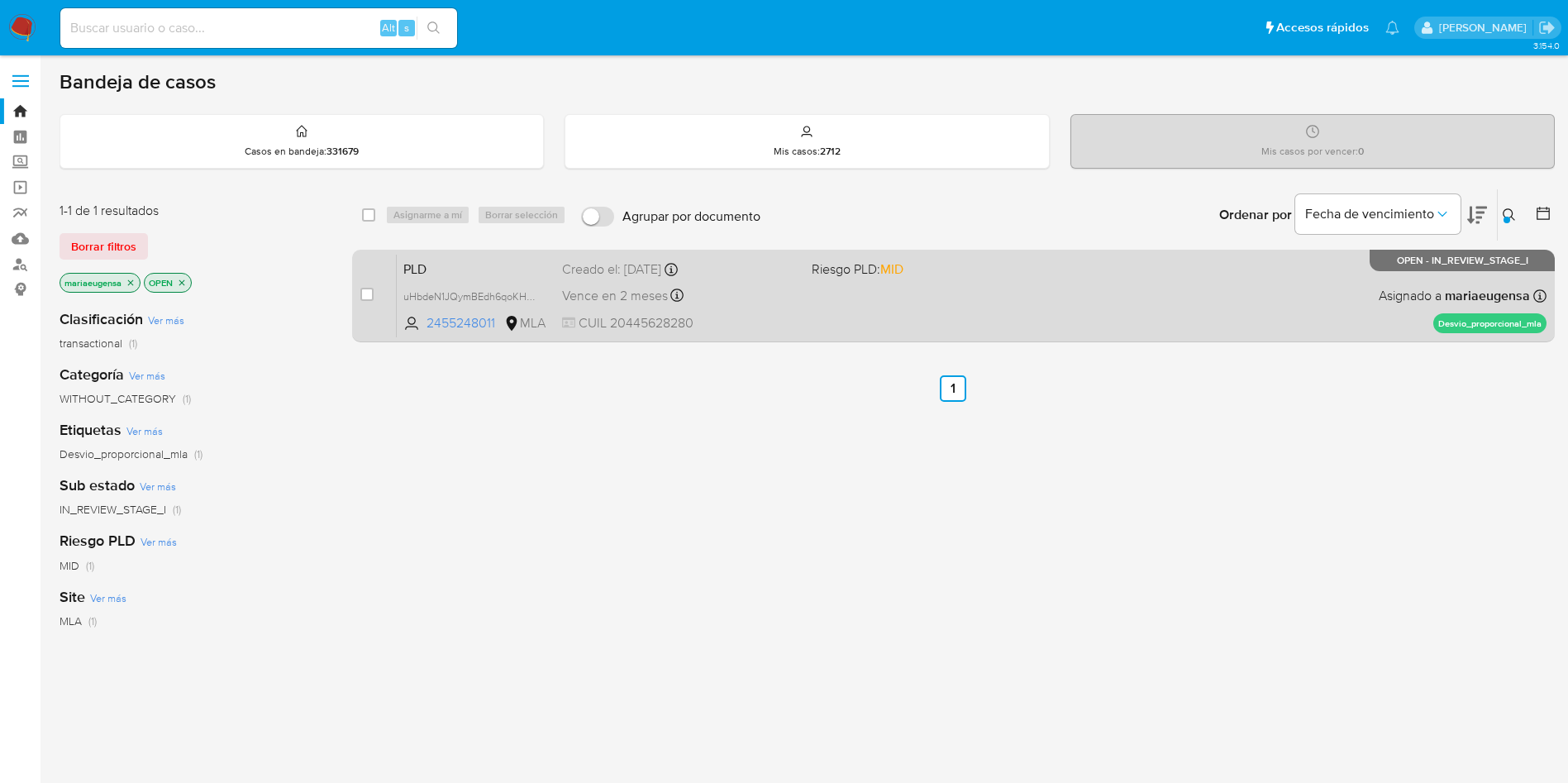
click at [456, 268] on span "PLD" at bounding box center [476, 268] width 146 height 22
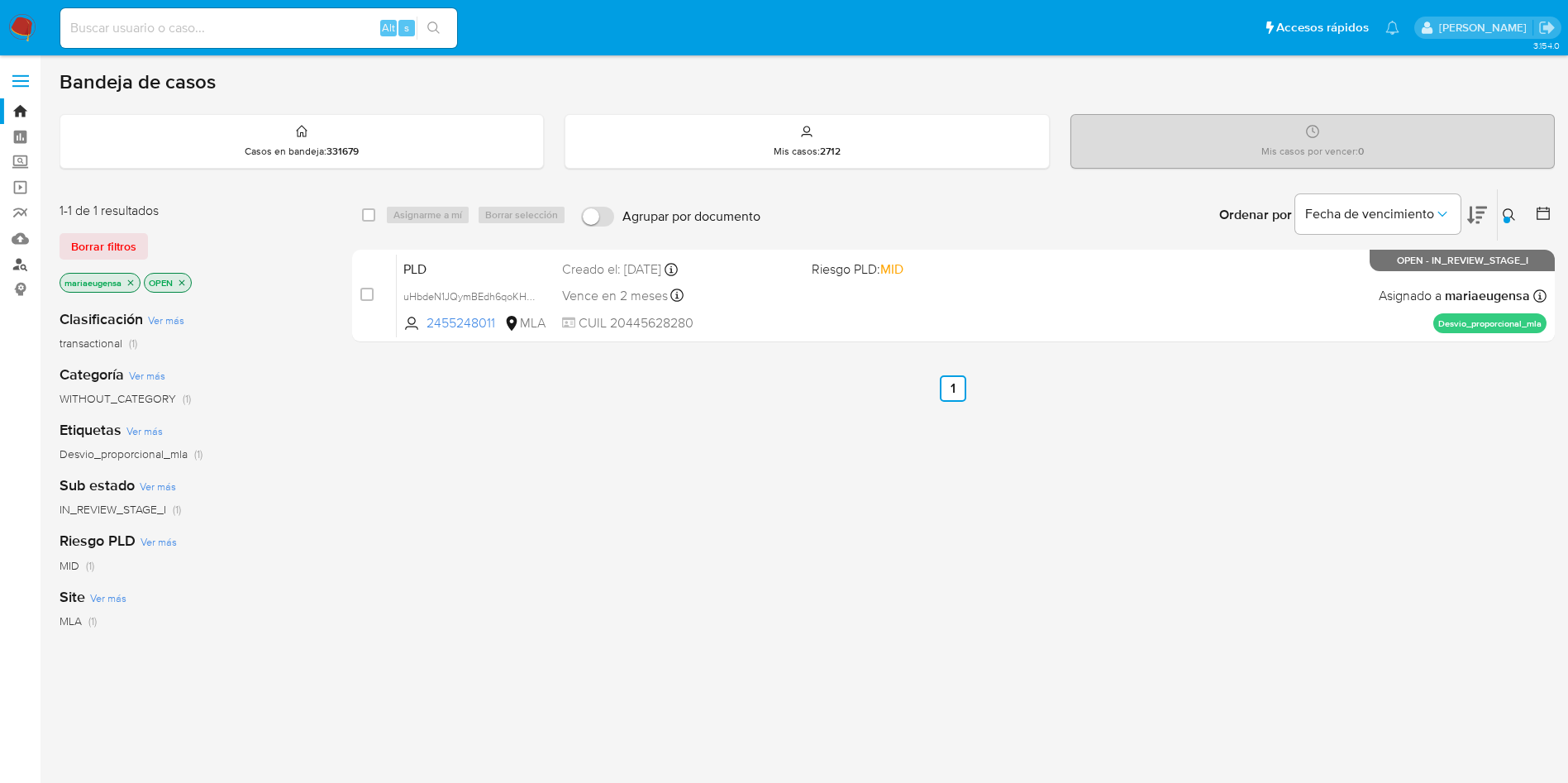
click at [20, 260] on link "Buscador de personas" at bounding box center [98, 264] width 197 height 26
click at [18, 267] on link "Buscador de personas" at bounding box center [98, 264] width 197 height 26
click at [1513, 214] on icon at bounding box center [1508, 214] width 13 height 13
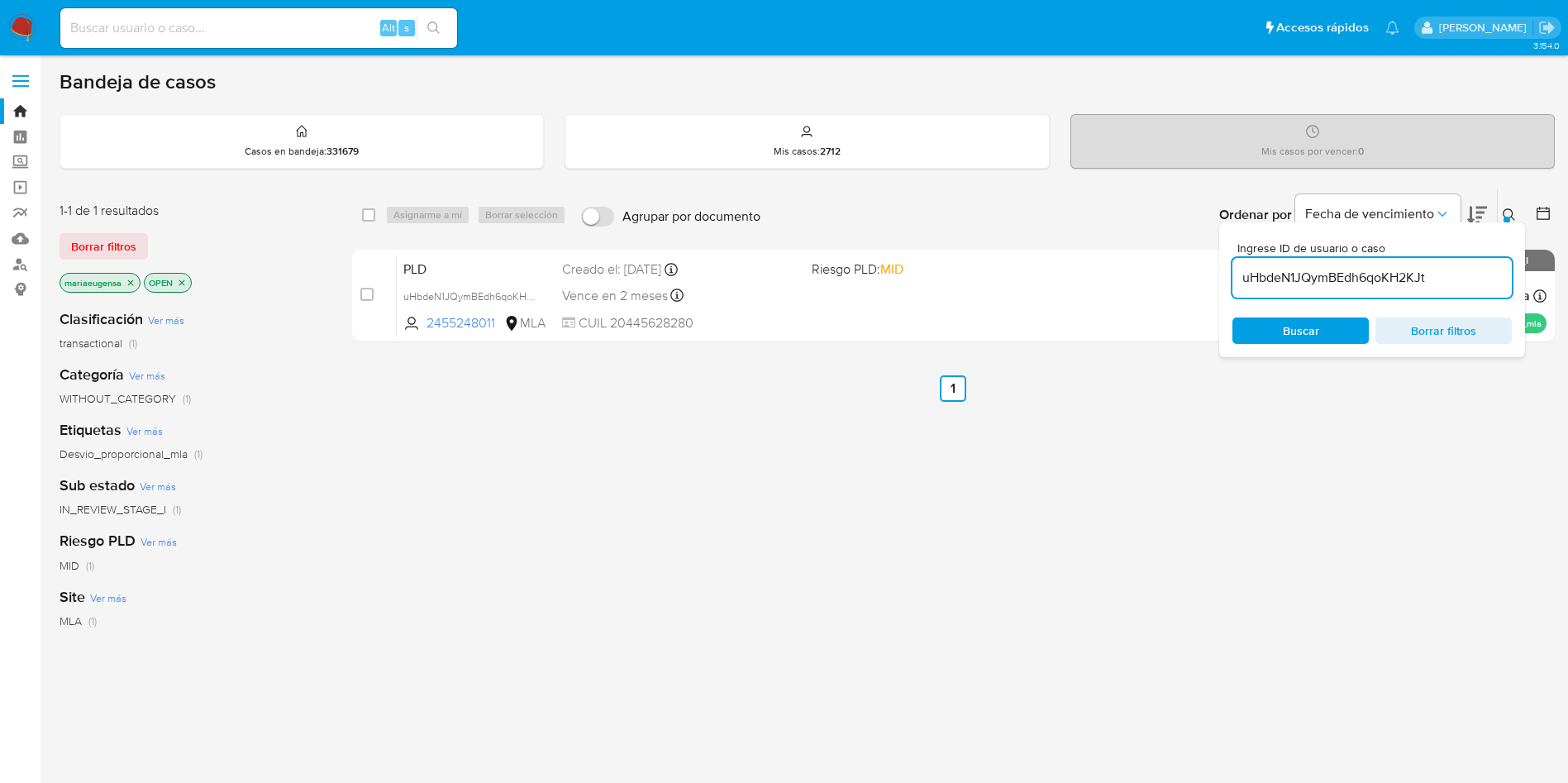
click at [1426, 274] on input "uHbdeN1JQymBEdh6qoKH2KJt" at bounding box center [1372, 277] width 279 height 22
click at [1512, 212] on icon at bounding box center [1508, 214] width 13 height 13
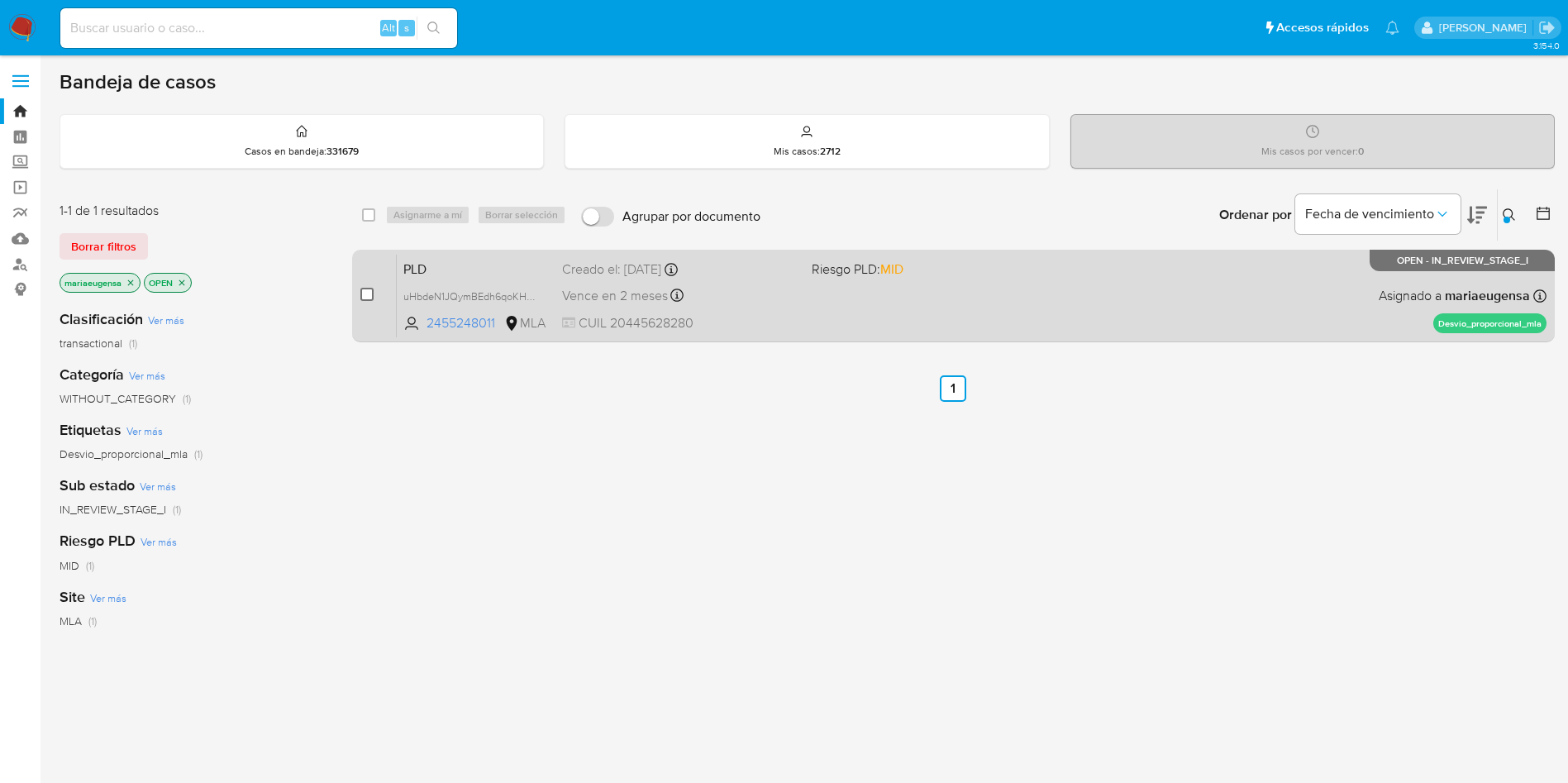
click at [366, 293] on input "checkbox" at bounding box center [366, 293] width 13 height 13
checkbox input "true"
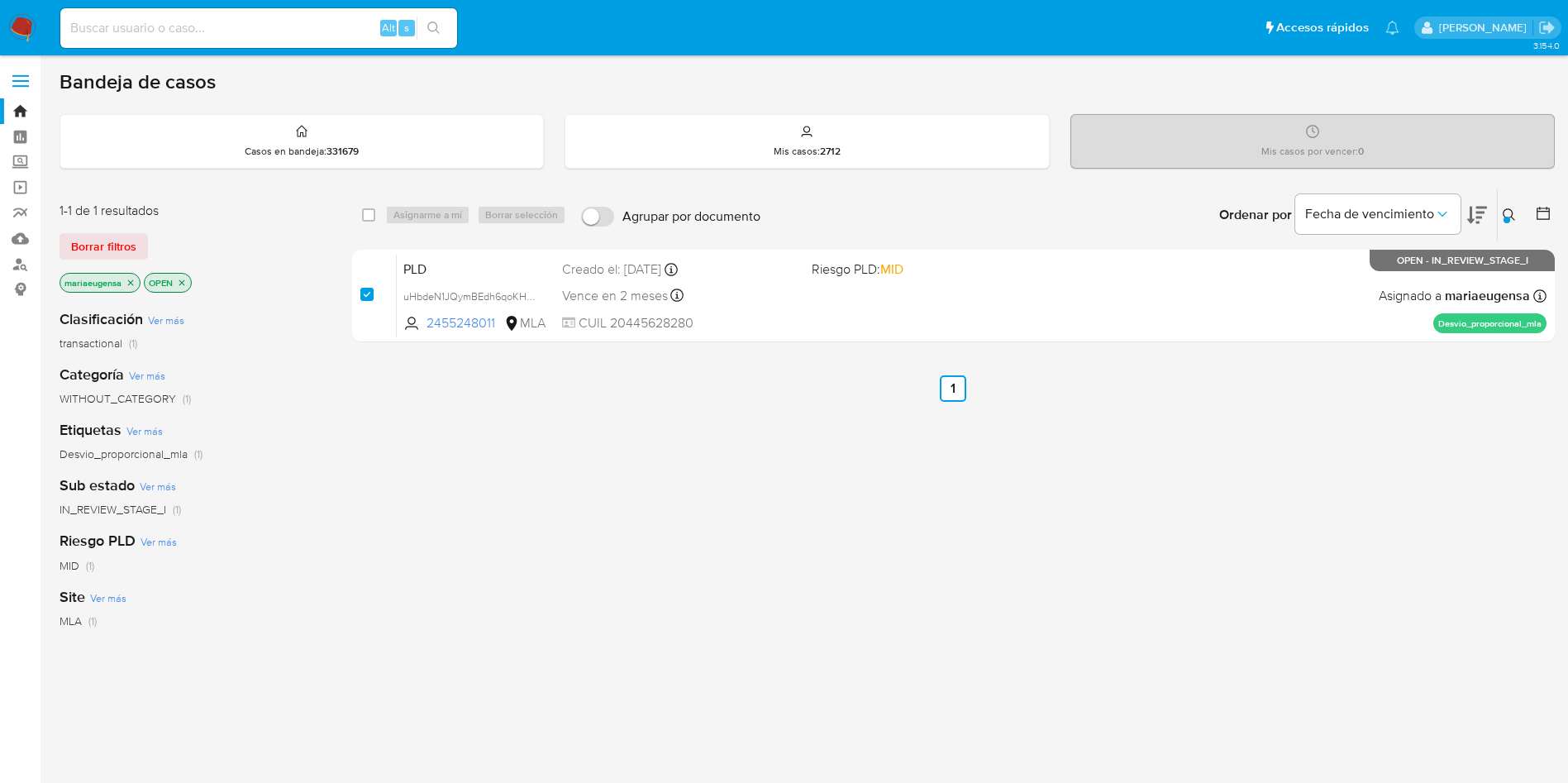
checkbox input "true"
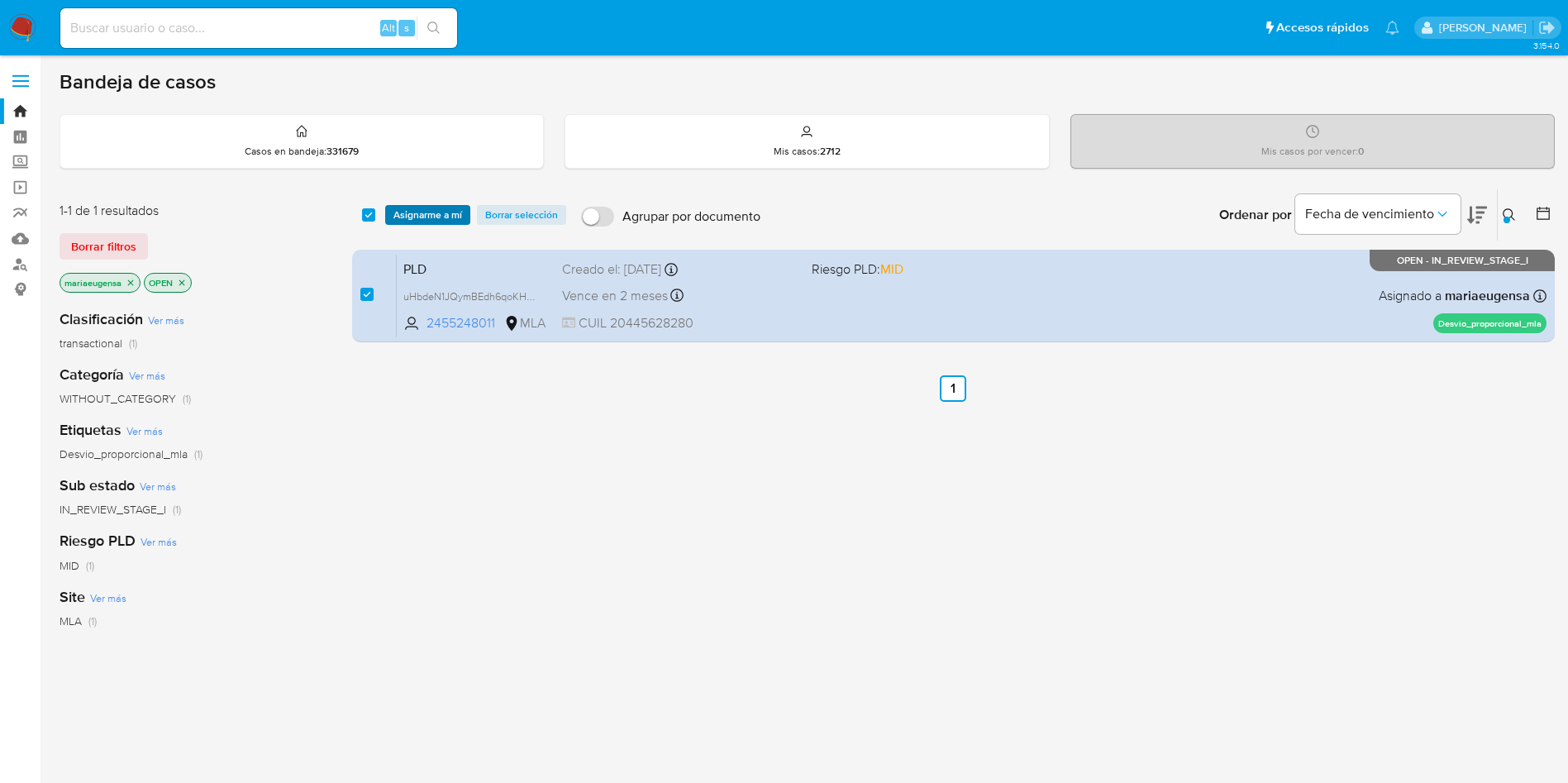
click at [421, 215] on span "Asignarme a mí" at bounding box center [428, 214] width 69 height 17
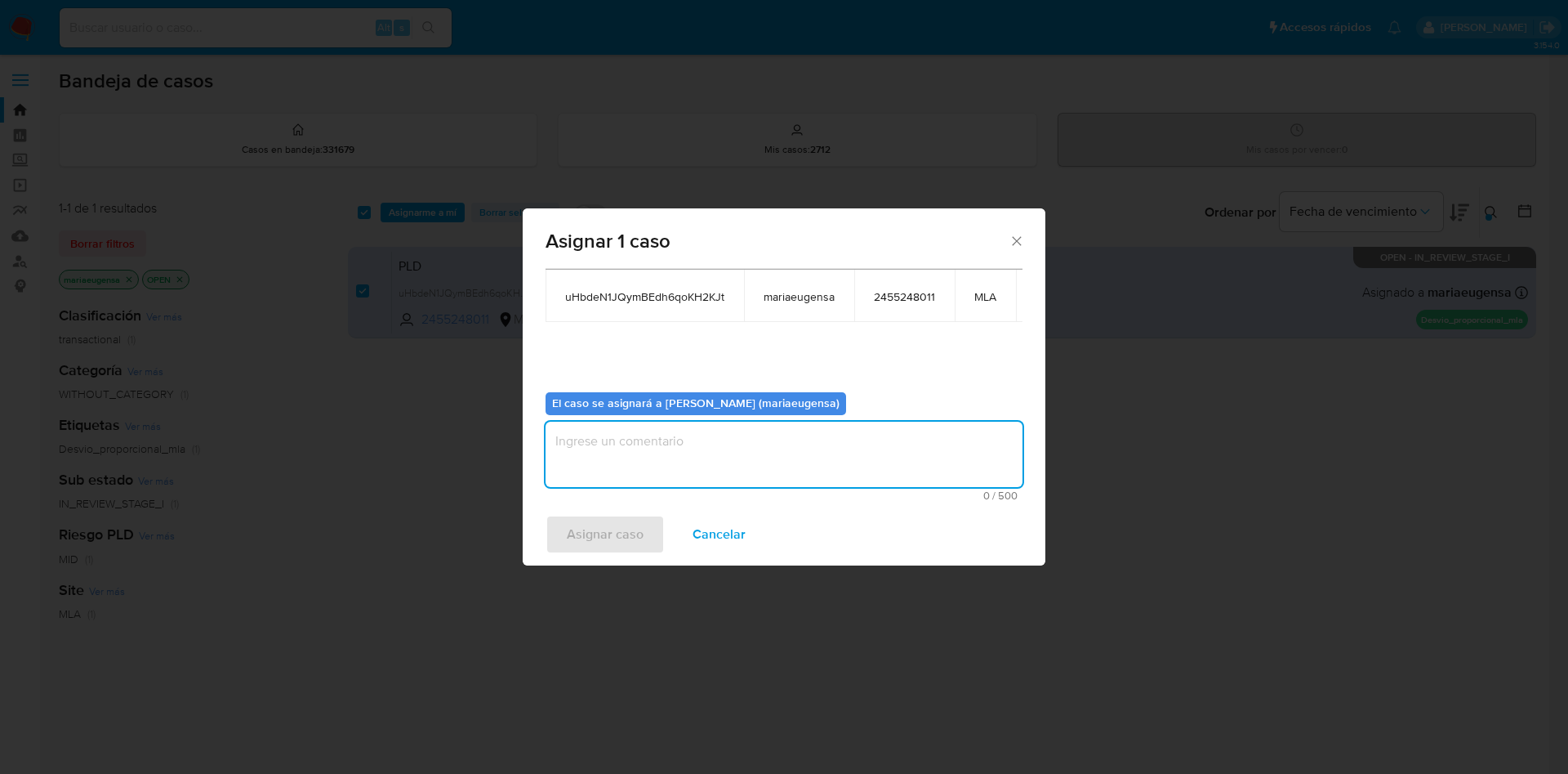
click at [574, 432] on textarea "assign-modal" at bounding box center [784, 454] width 477 height 65
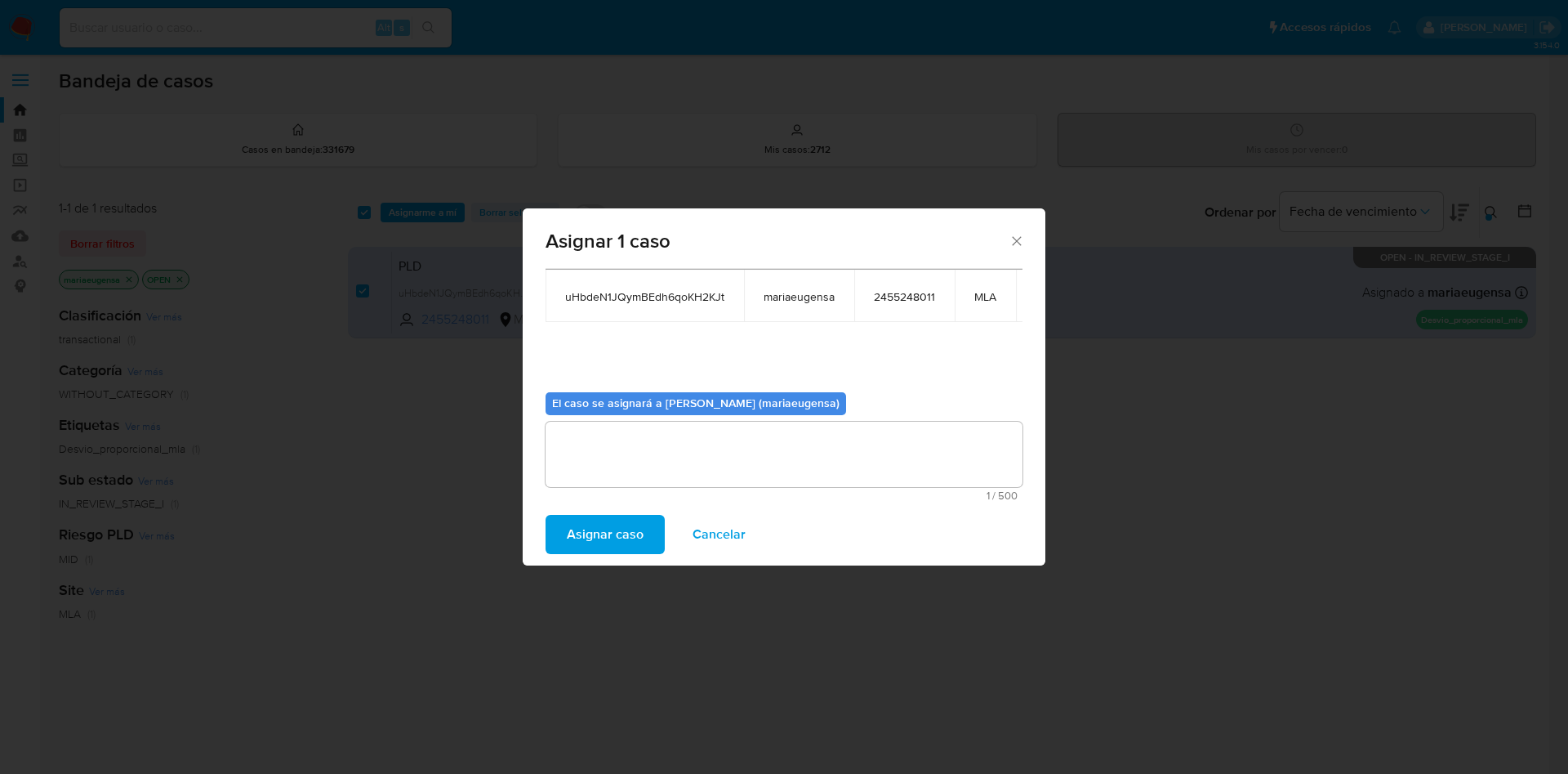
click at [568, 544] on span "Asignar caso" at bounding box center [605, 534] width 77 height 36
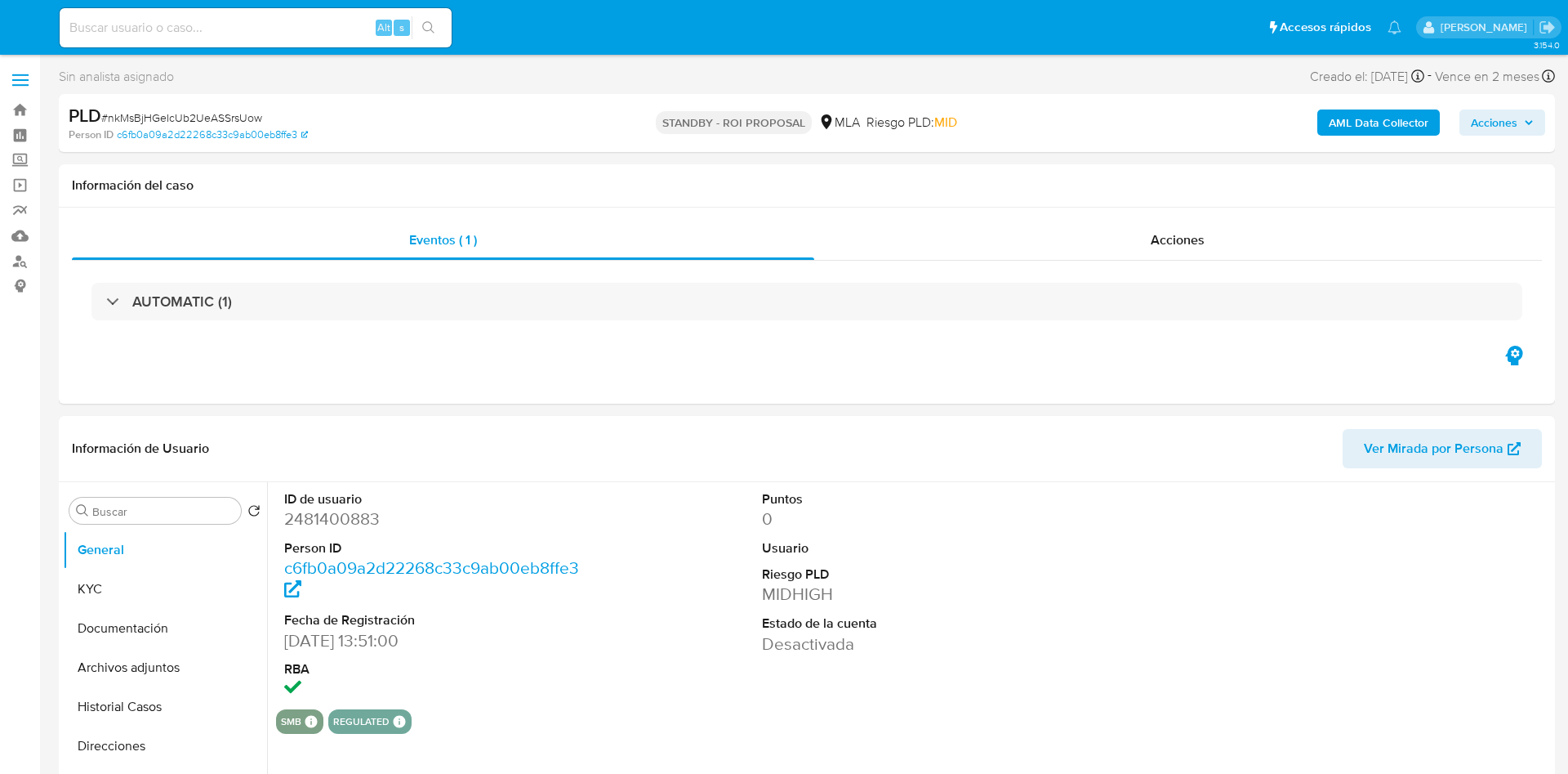
select select "10"
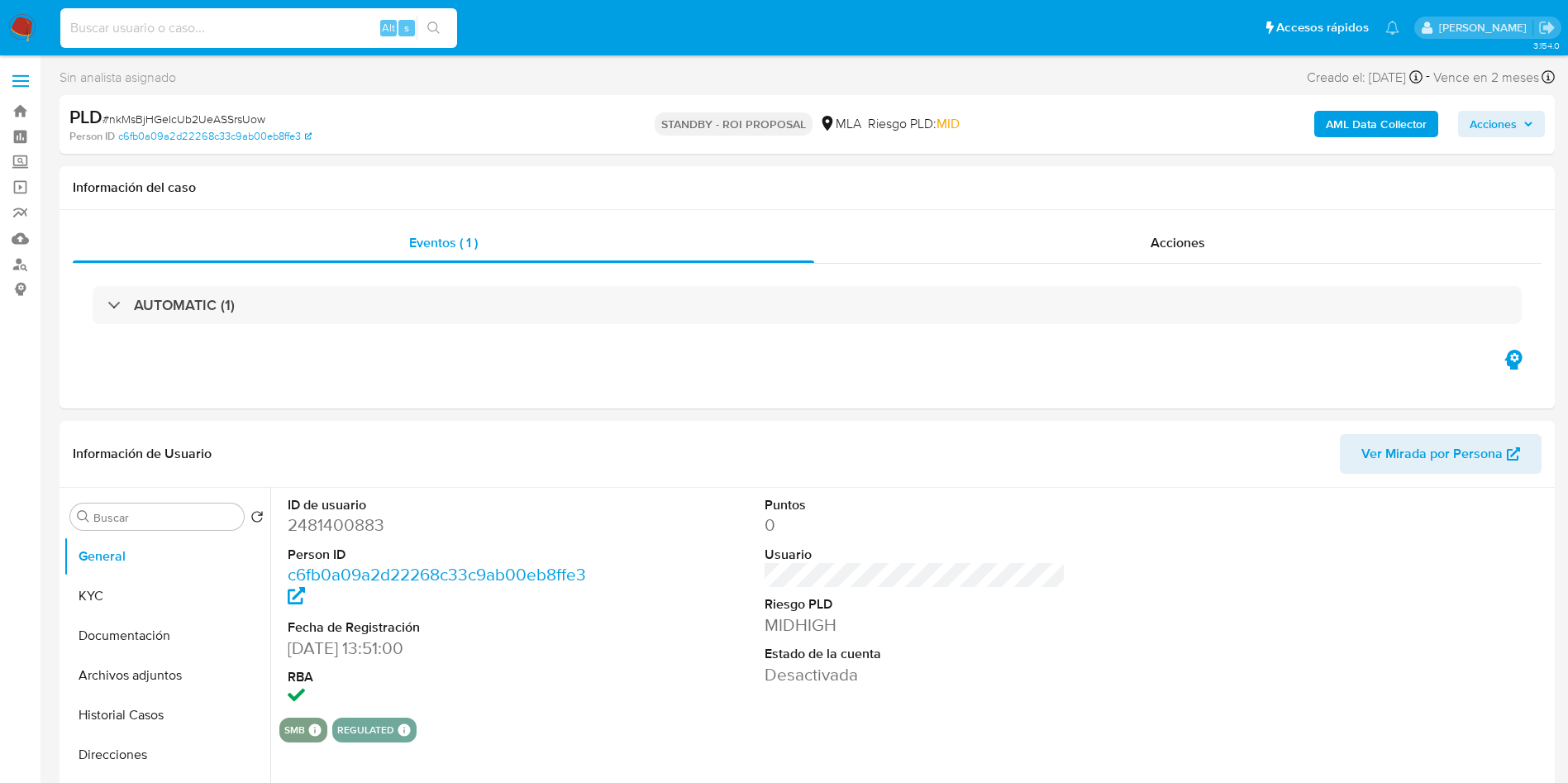
drag, startPoint x: 334, startPoint y: 38, endPoint x: 329, endPoint y: 31, distance: 8.6
click at [334, 37] on input at bounding box center [258, 29] width 396 height 22
click at [326, 28] on input at bounding box center [258, 29] width 396 height 22
paste input "ldrCrgv7cvkyJZf527iGkKl0"
type input "ldrCrgv7cvkyJZf527iGkKl0"
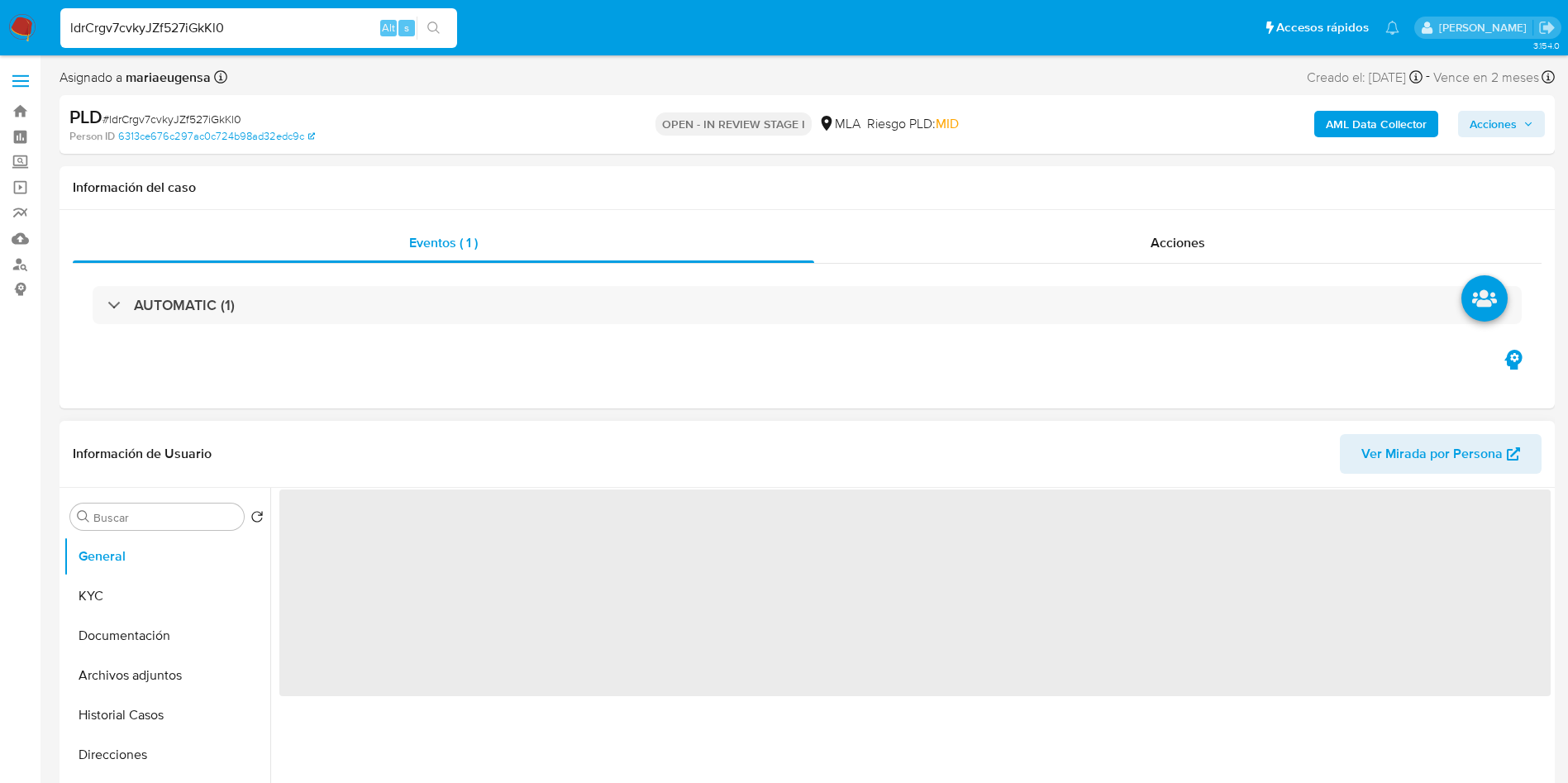
select select "10"
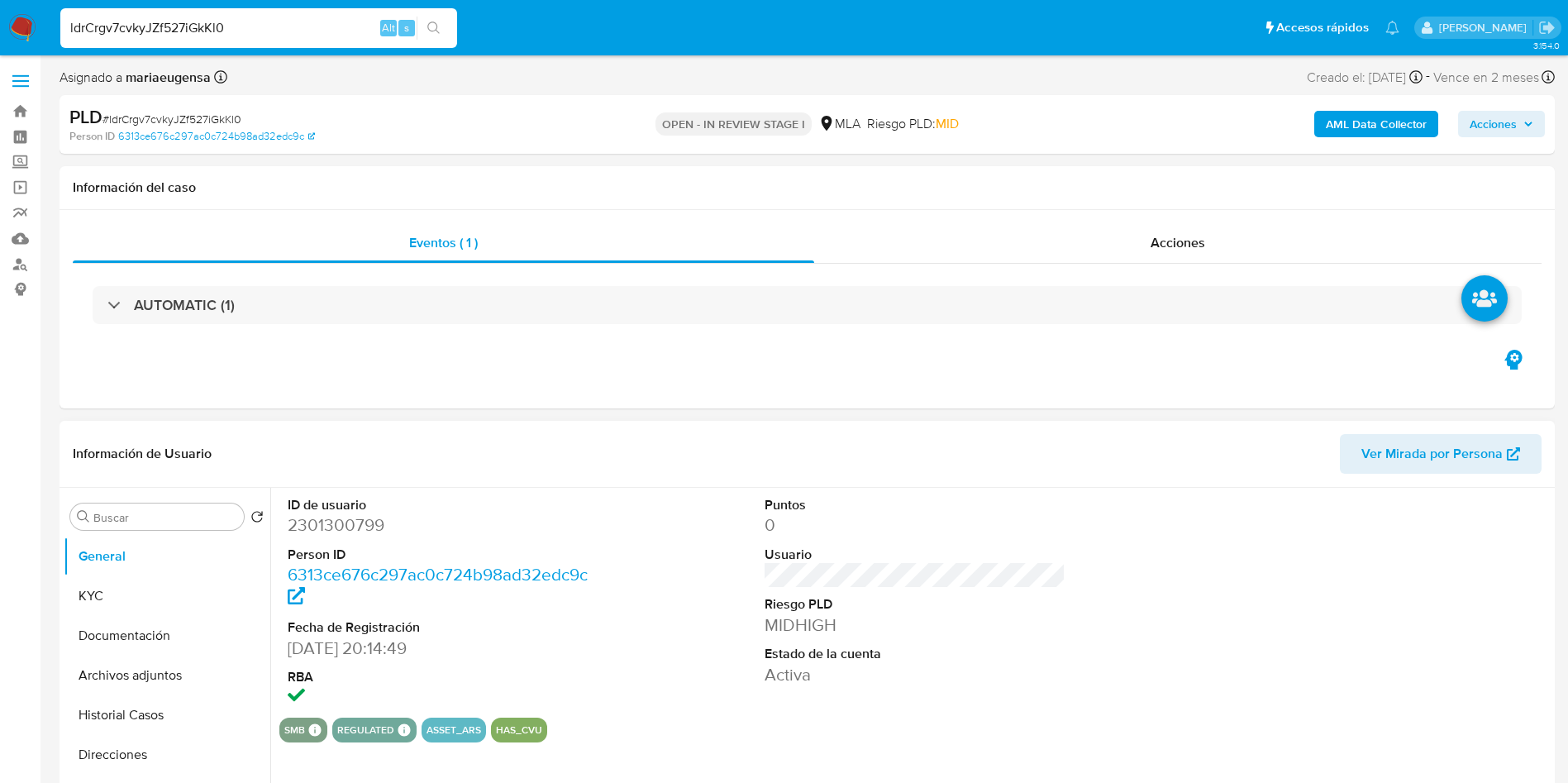
click at [185, 118] on span "# ldrCrgv7cvkyJZf527iGkKl0" at bounding box center [171, 119] width 139 height 17
copy span "ldrCrgv7cvkyJZf527iGkKl0"
click at [185, 117] on span "# ldrCrgv7cvkyJZf527iGkKl0" at bounding box center [171, 119] width 139 height 17
click at [302, 531] on dd "2301300799" at bounding box center [438, 525] width 302 height 24
copy dd "2301300799"
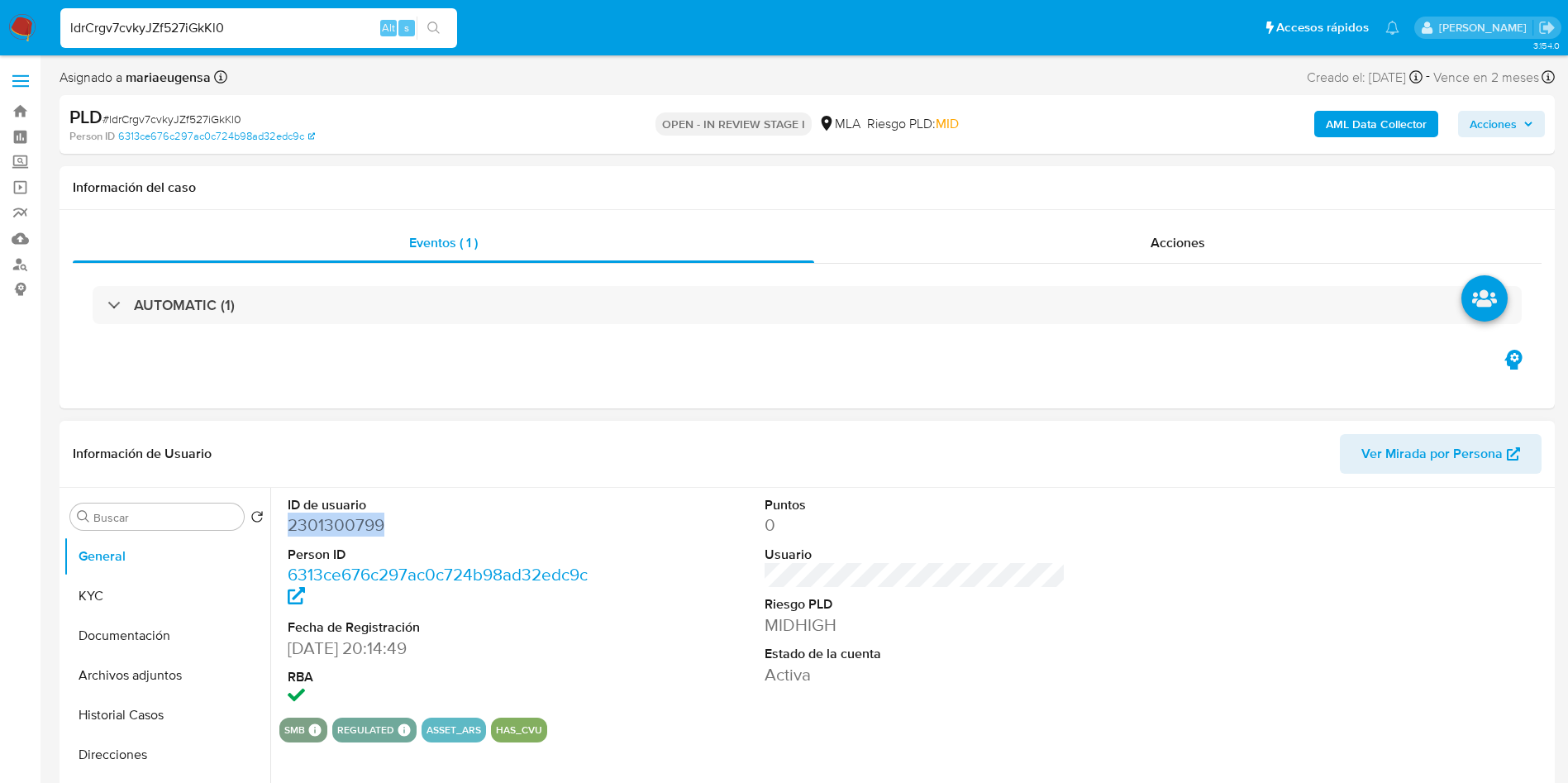
click at [302, 531] on dd "2301300799" at bounding box center [438, 525] width 302 height 24
click at [359, 535] on dd "2301300799" at bounding box center [438, 525] width 302 height 24
click at [104, 604] on button "KYC" at bounding box center [160, 596] width 194 height 39
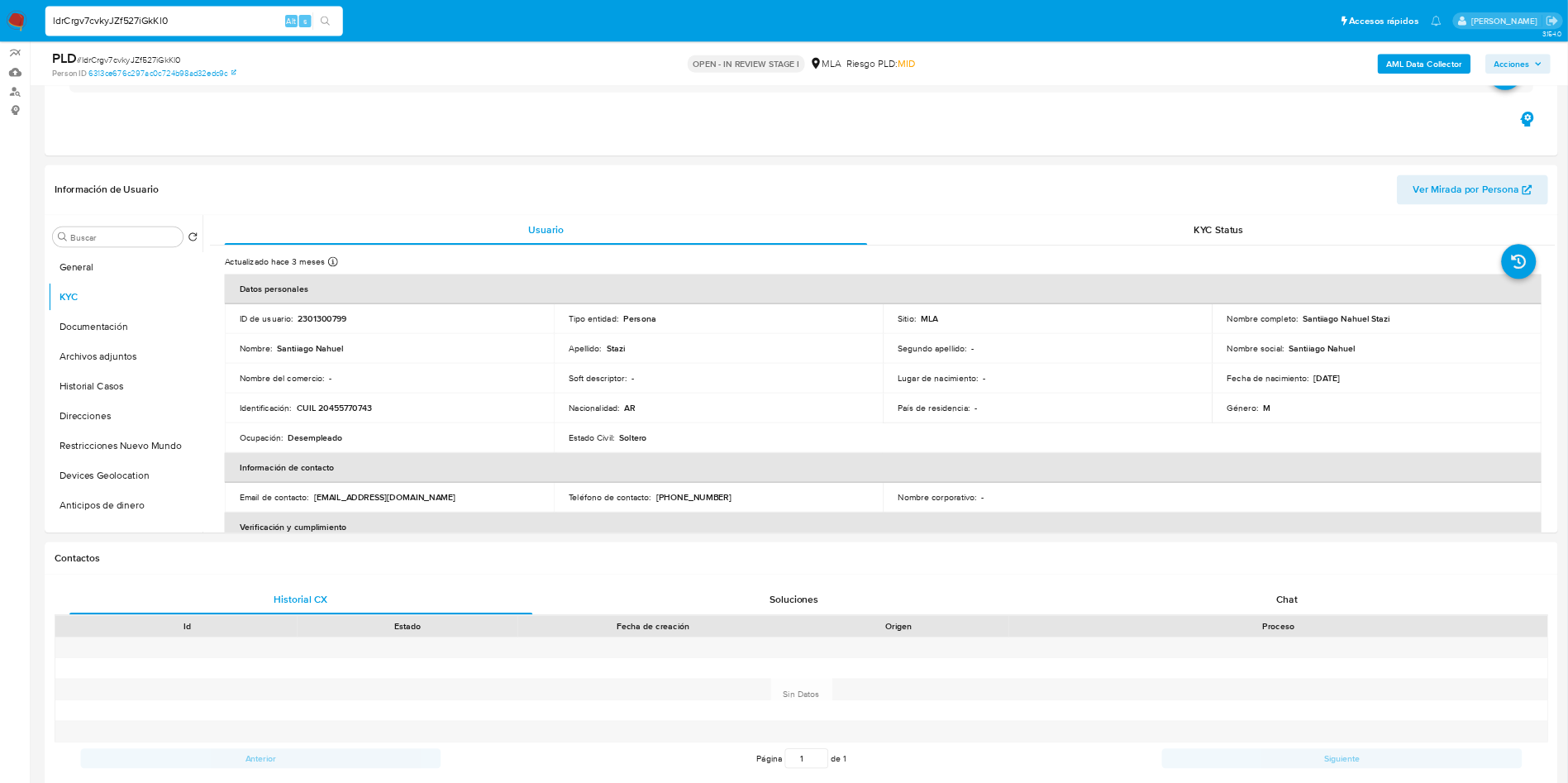
scroll to position [199, 0]
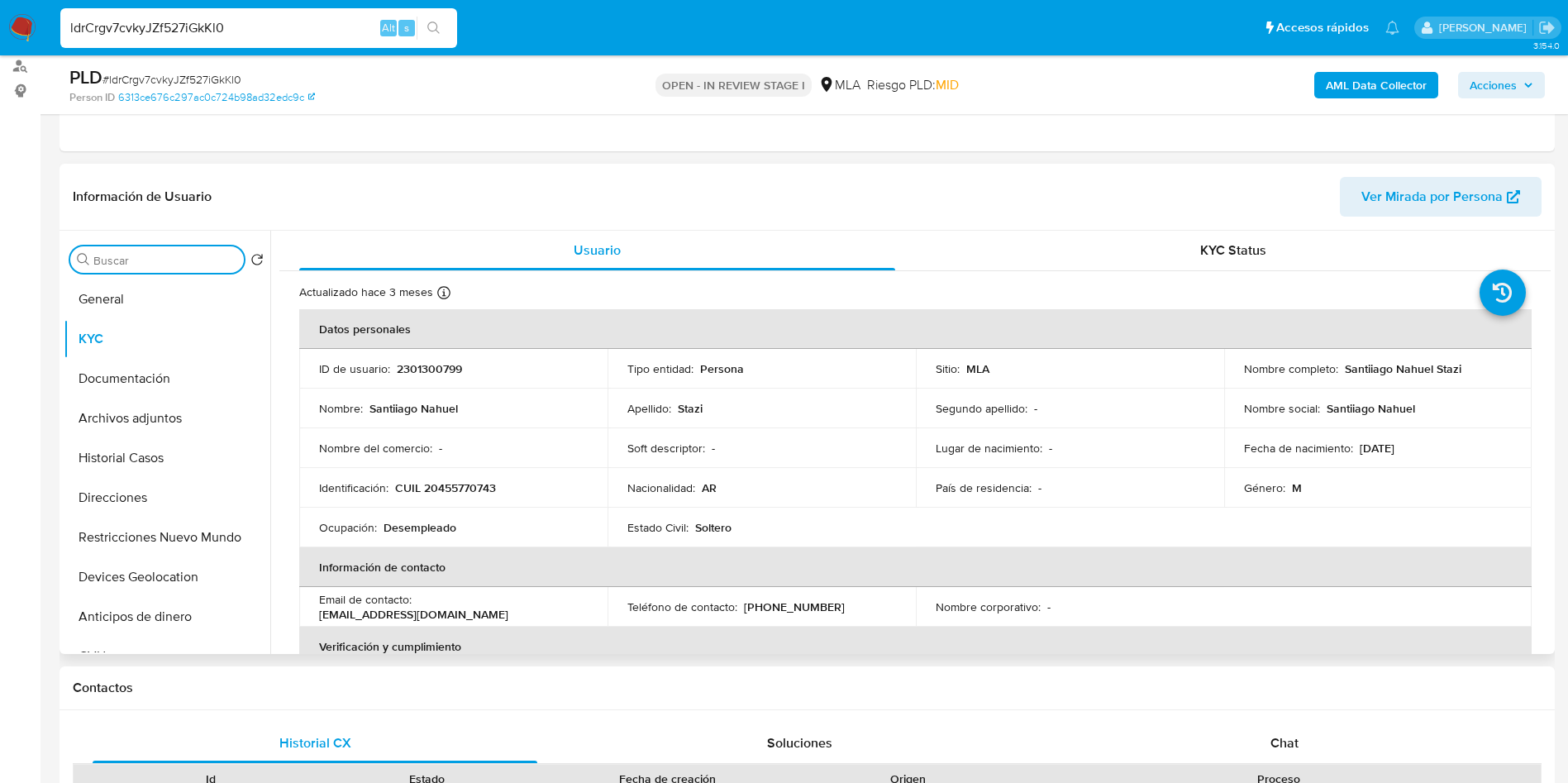
click at [169, 256] on input "Buscar" at bounding box center [165, 260] width 144 height 15
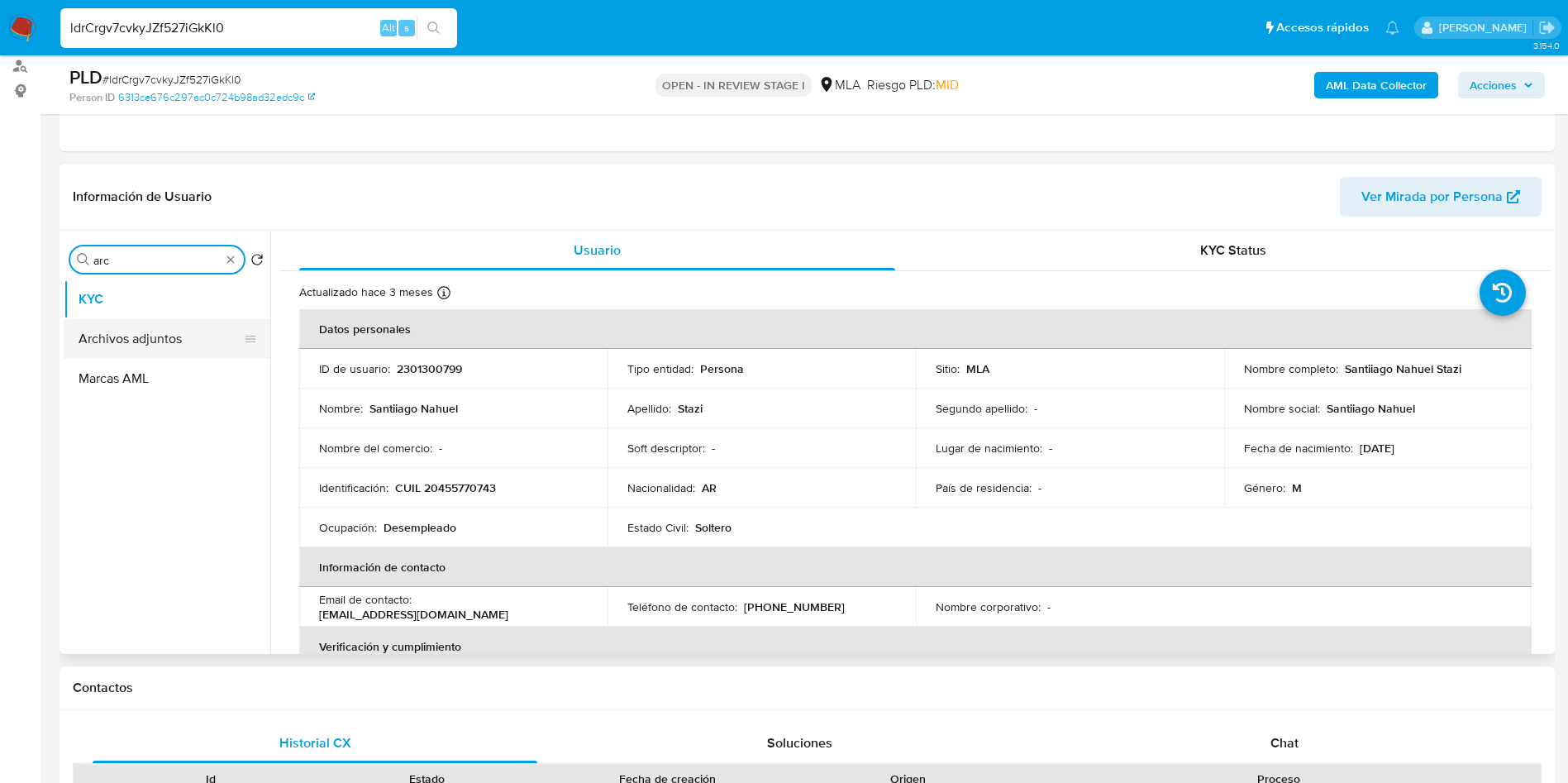
type input "arc"
drag, startPoint x: 159, startPoint y: 333, endPoint x: 1461, endPoint y: 111, distance: 1320.8
click at [244, 301] on ul "KYC Archivos adjuntos Marcas AML" at bounding box center [167, 465] width 207 height 373
click at [173, 330] on button "Archivos adjuntos" at bounding box center [160, 338] width 194 height 39
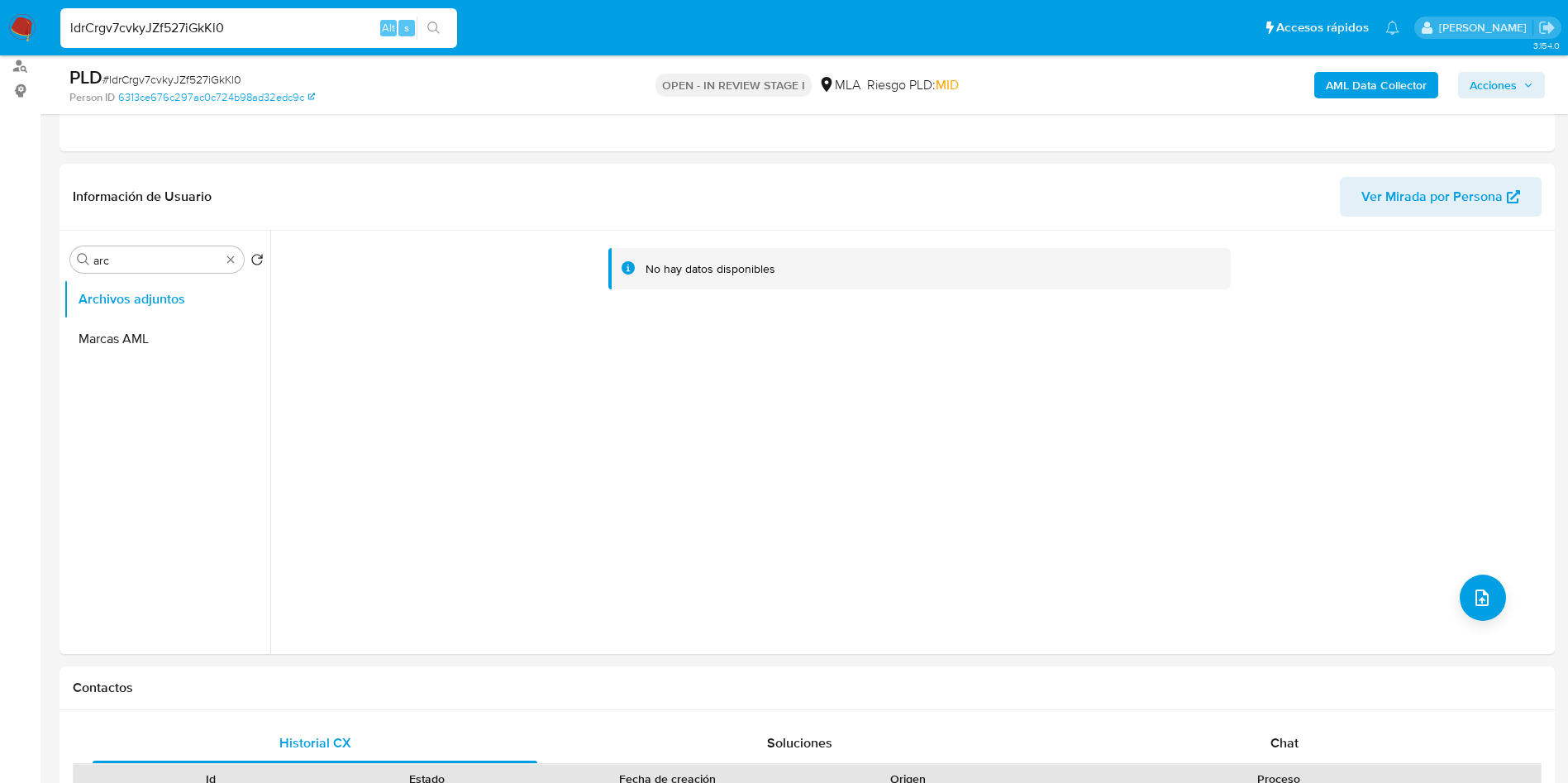
click at [1337, 90] on b "AML Data Collector" at bounding box center [1376, 85] width 101 height 27
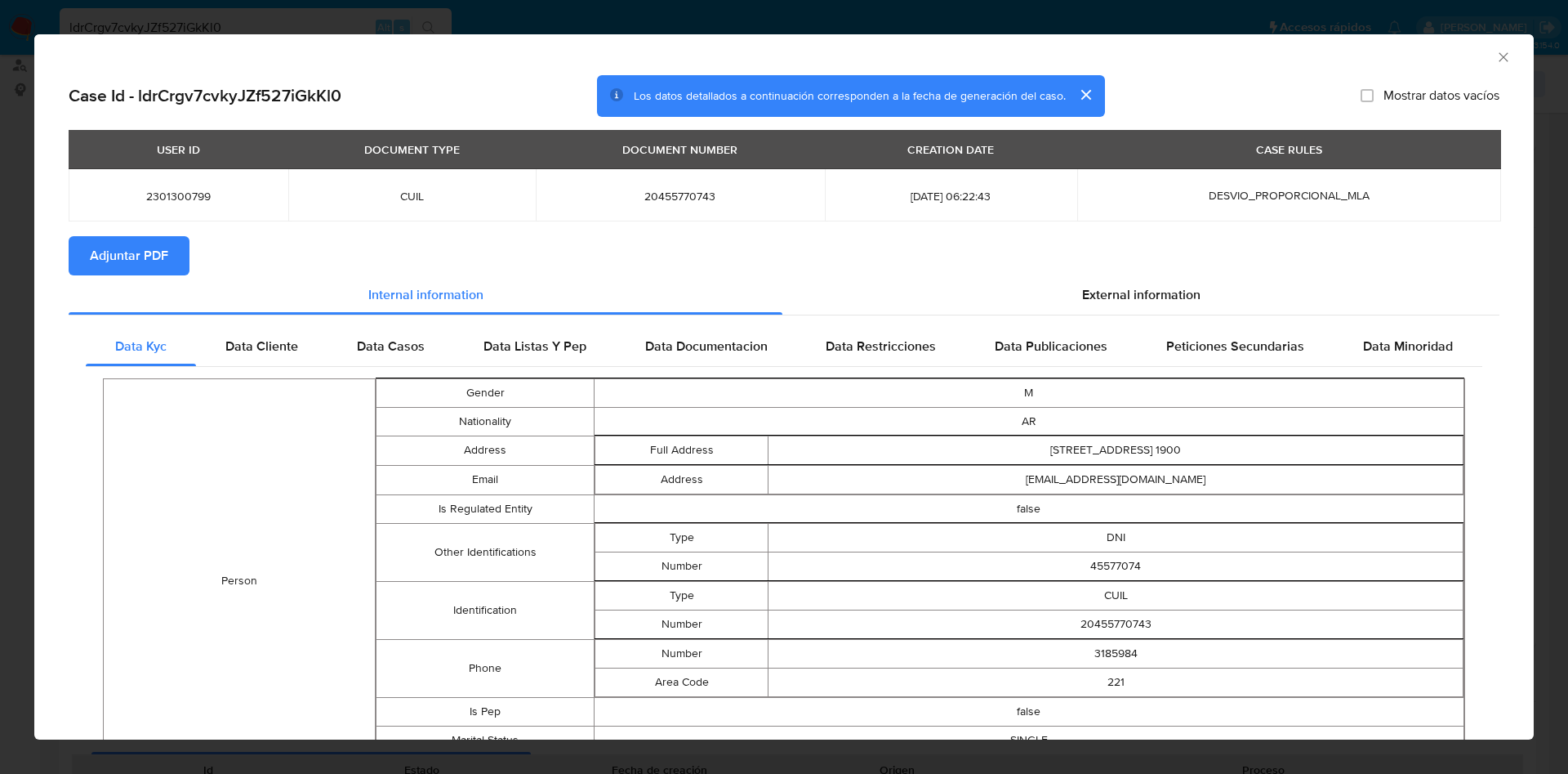
click at [136, 251] on span "Adjuntar PDF" at bounding box center [128, 256] width 79 height 36
click at [1495, 58] on icon "Cerrar ventana" at bounding box center [1503, 56] width 17 height 17
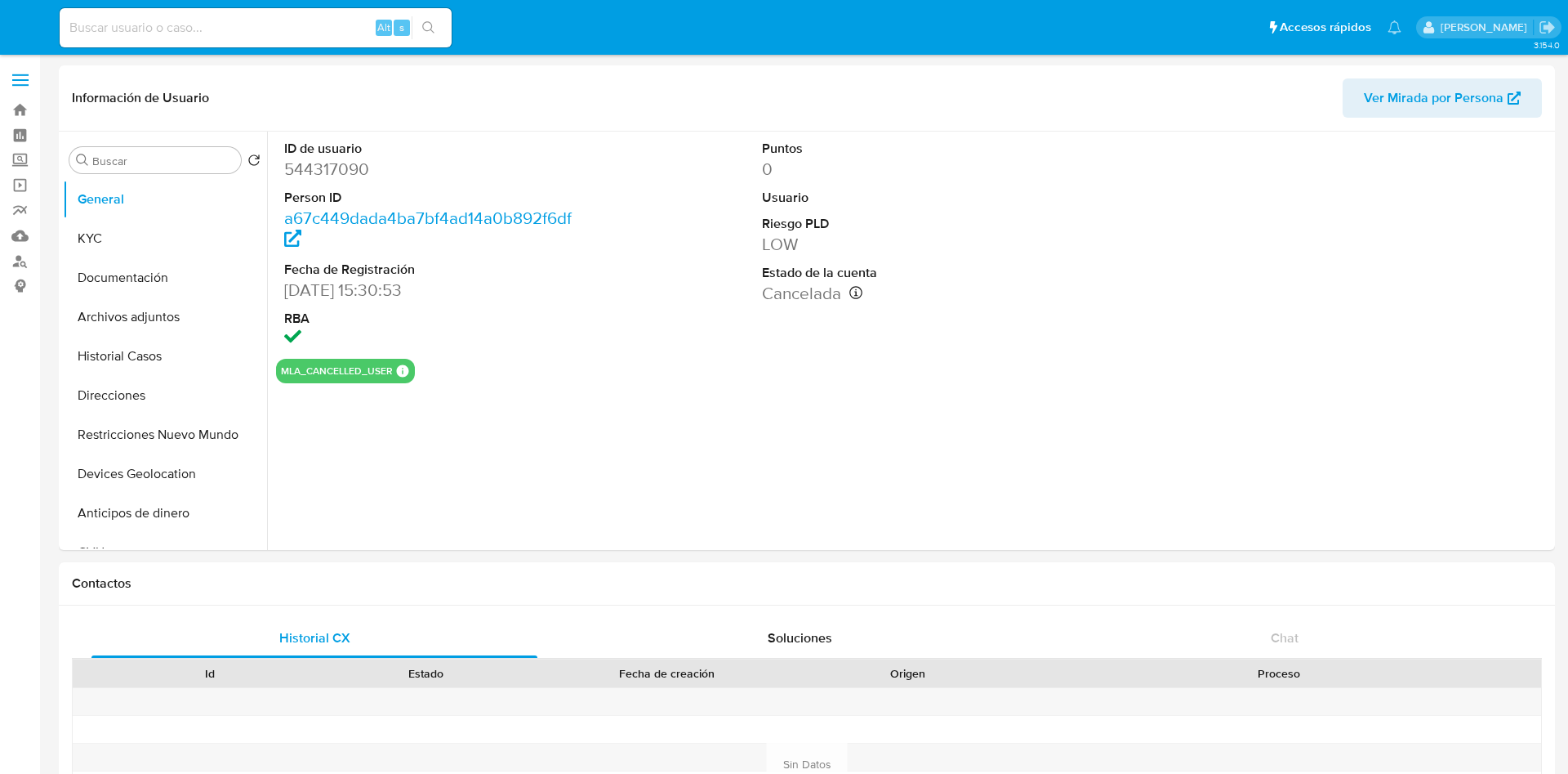
select select "10"
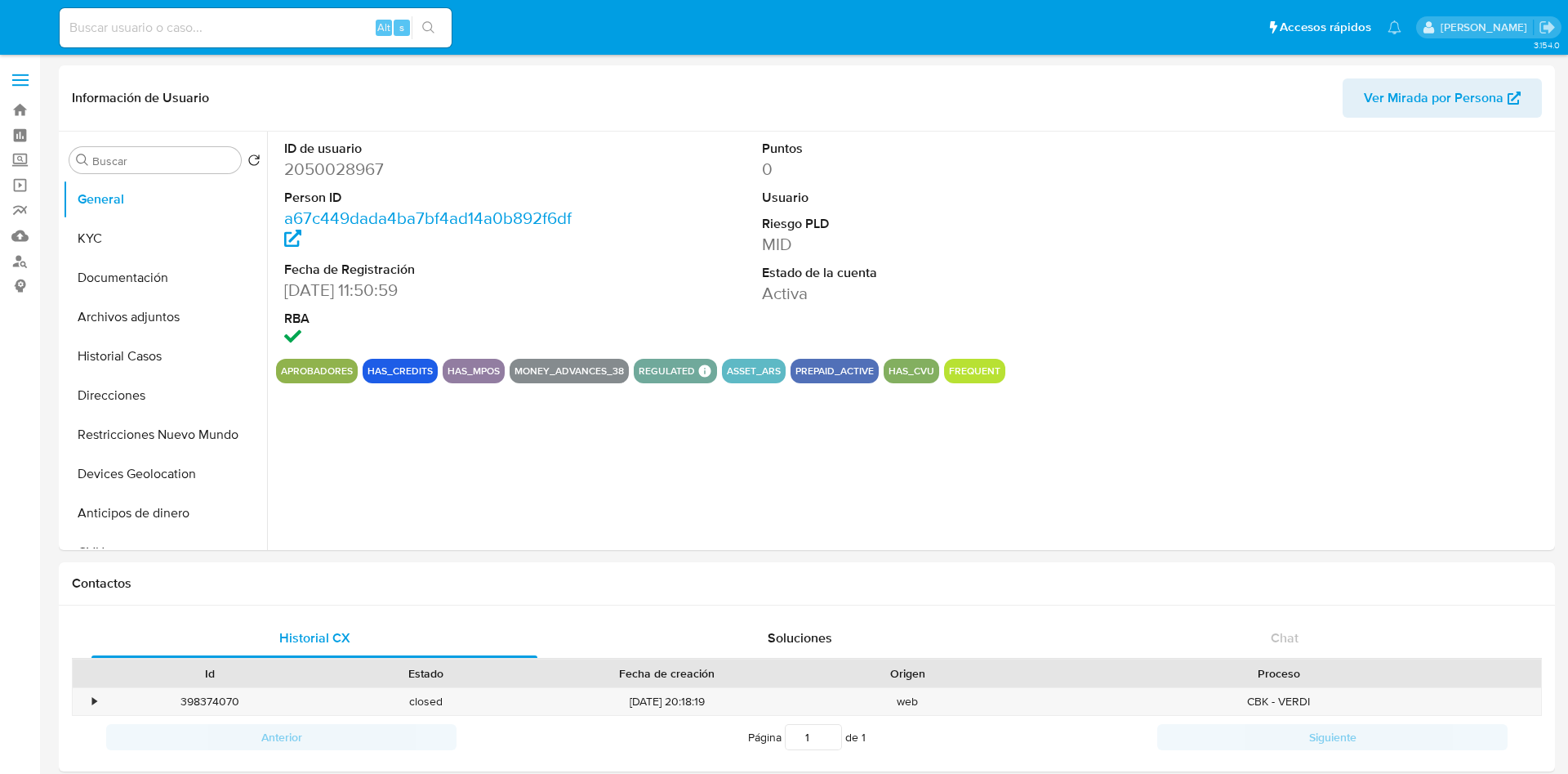
select select "10"
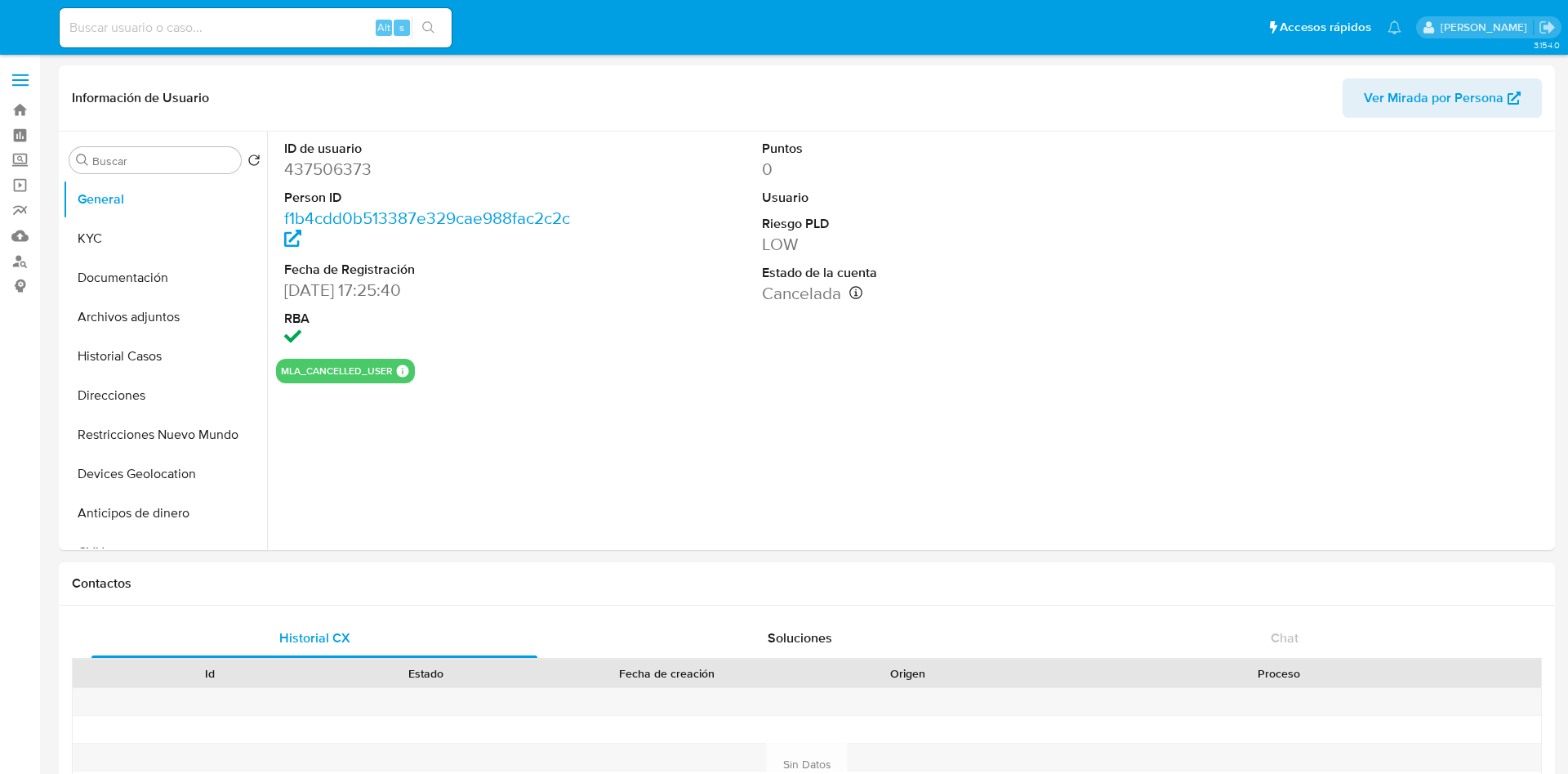
select select "10"
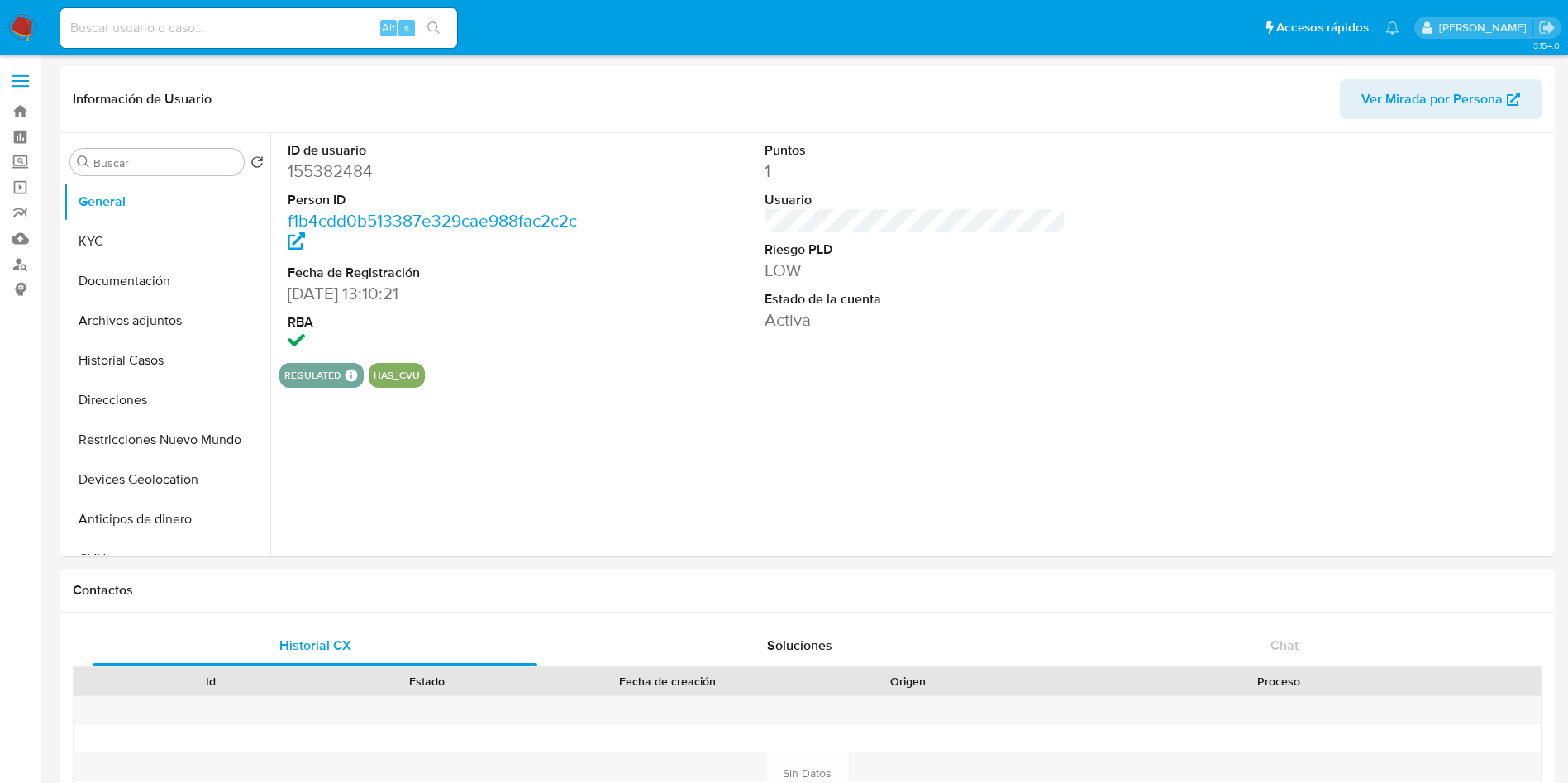
select select "10"
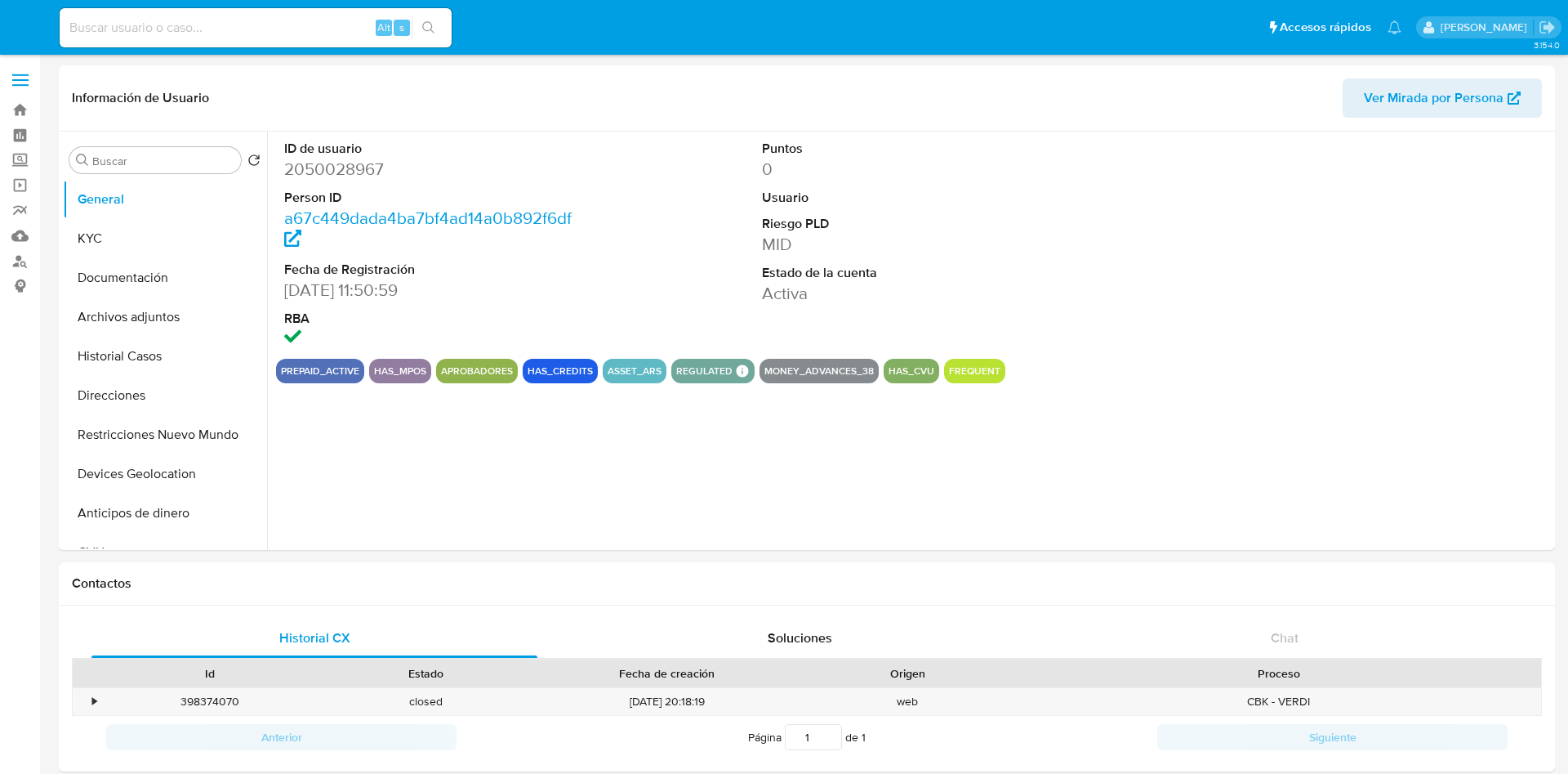
select select "10"
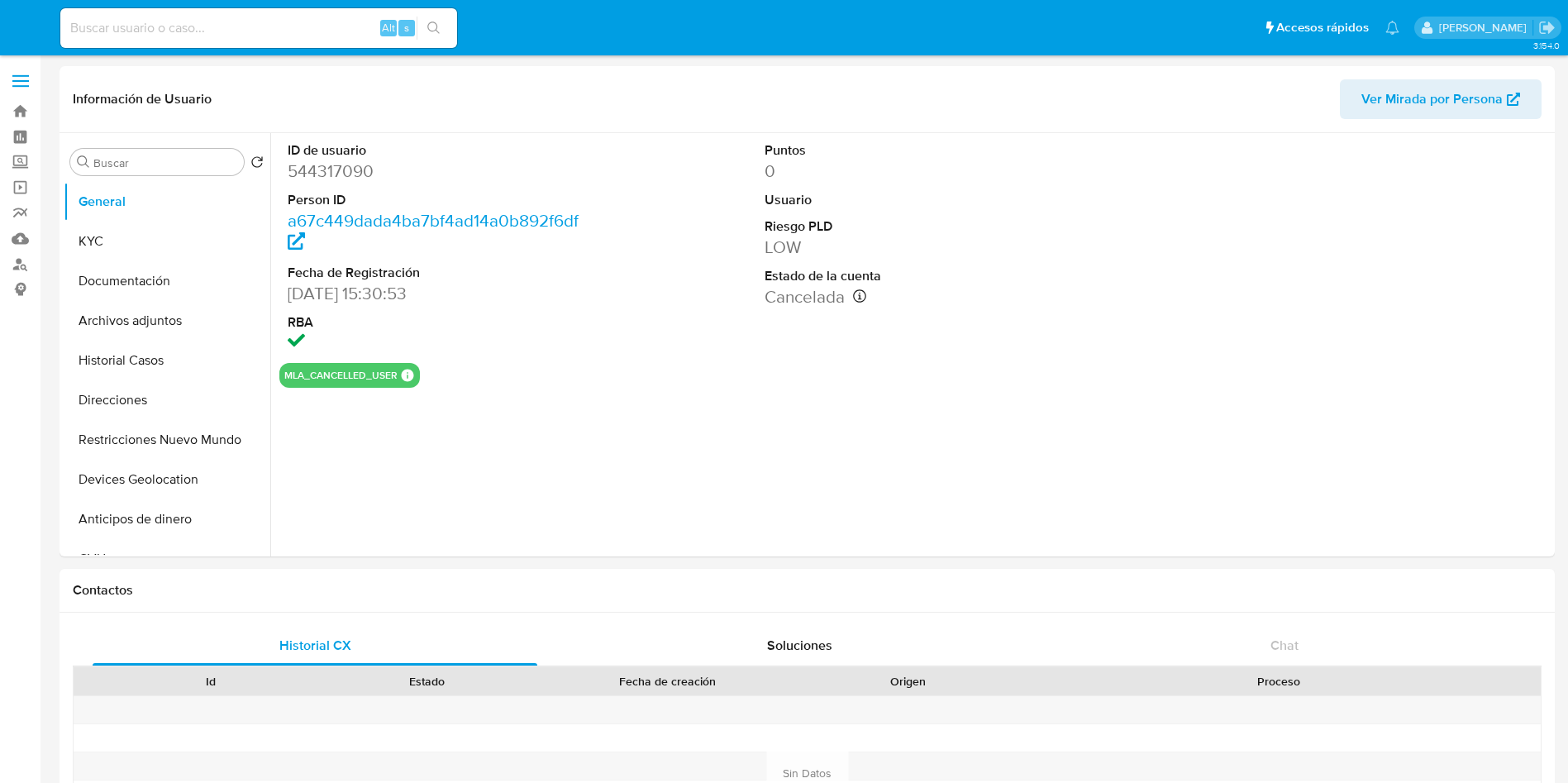
select select "10"
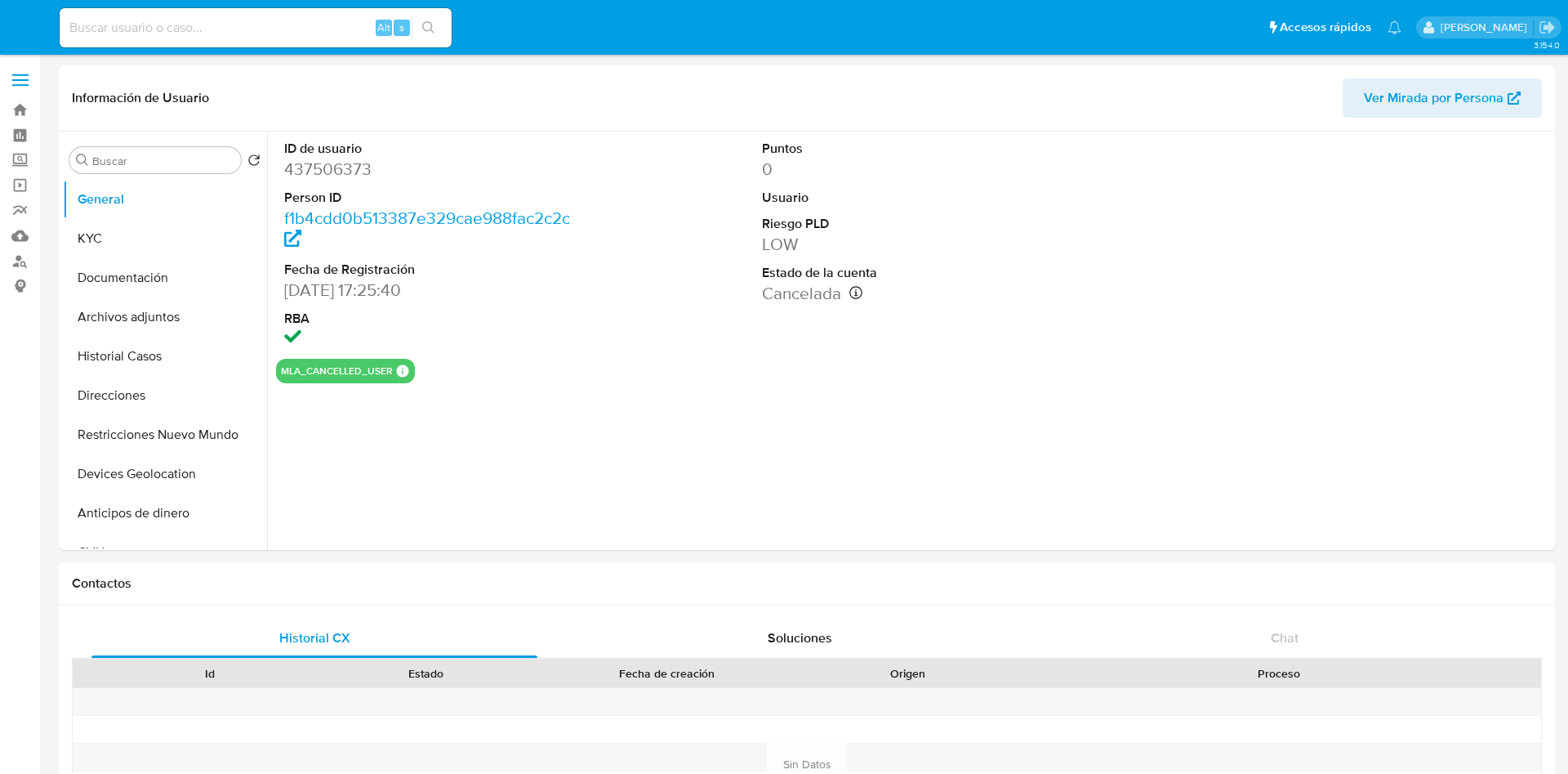
select select "10"
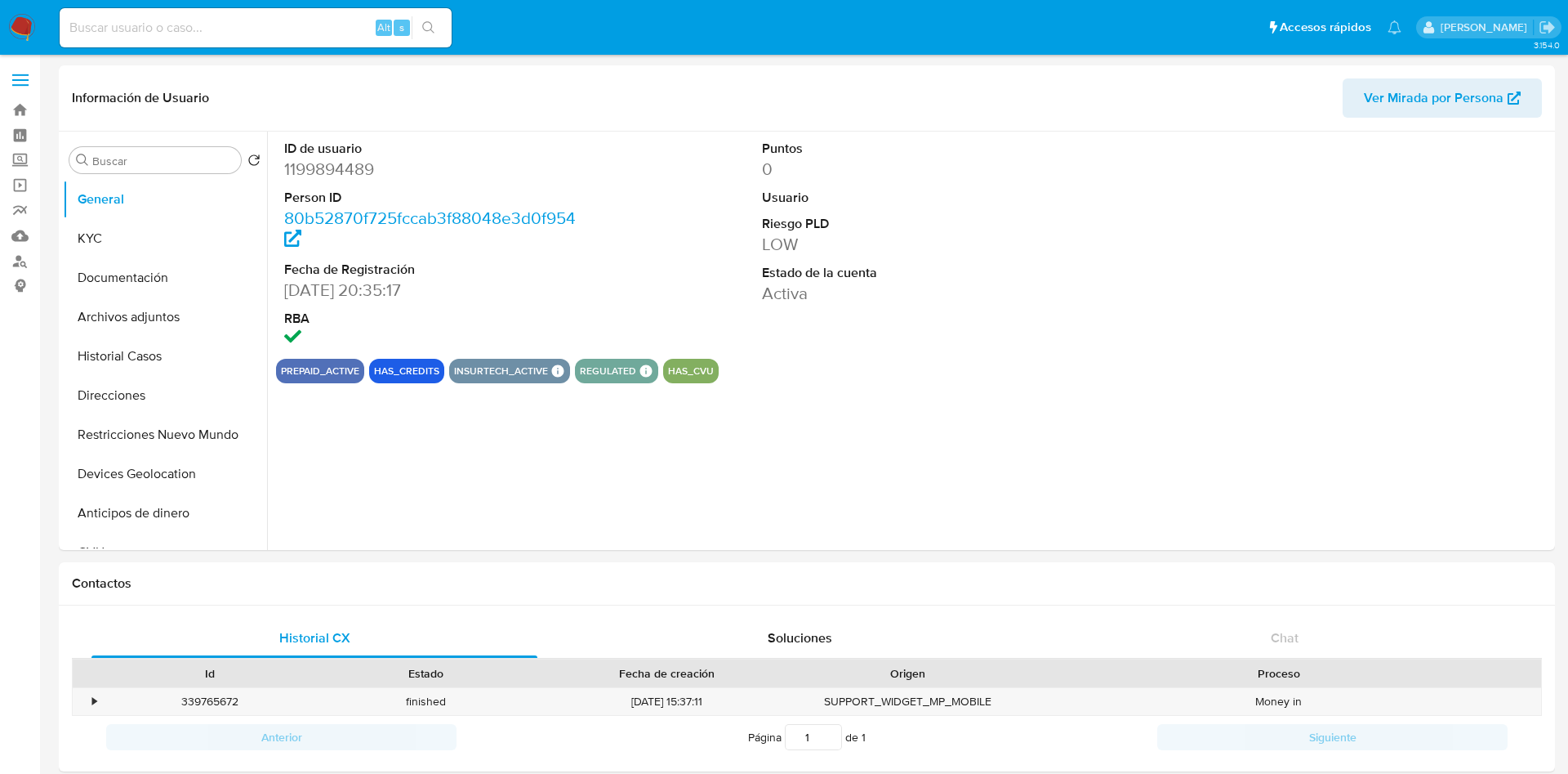
select select "10"
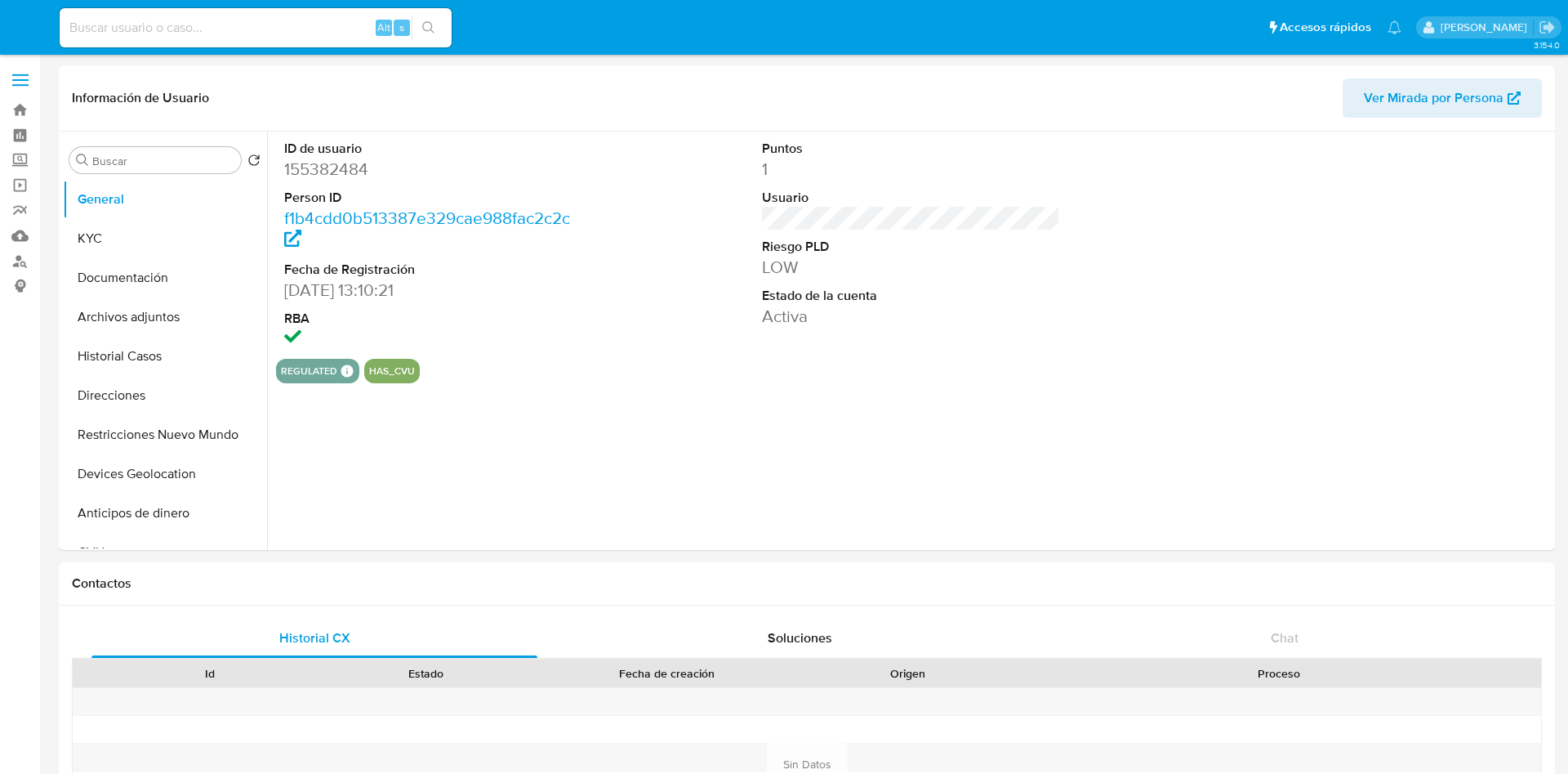
select select "10"
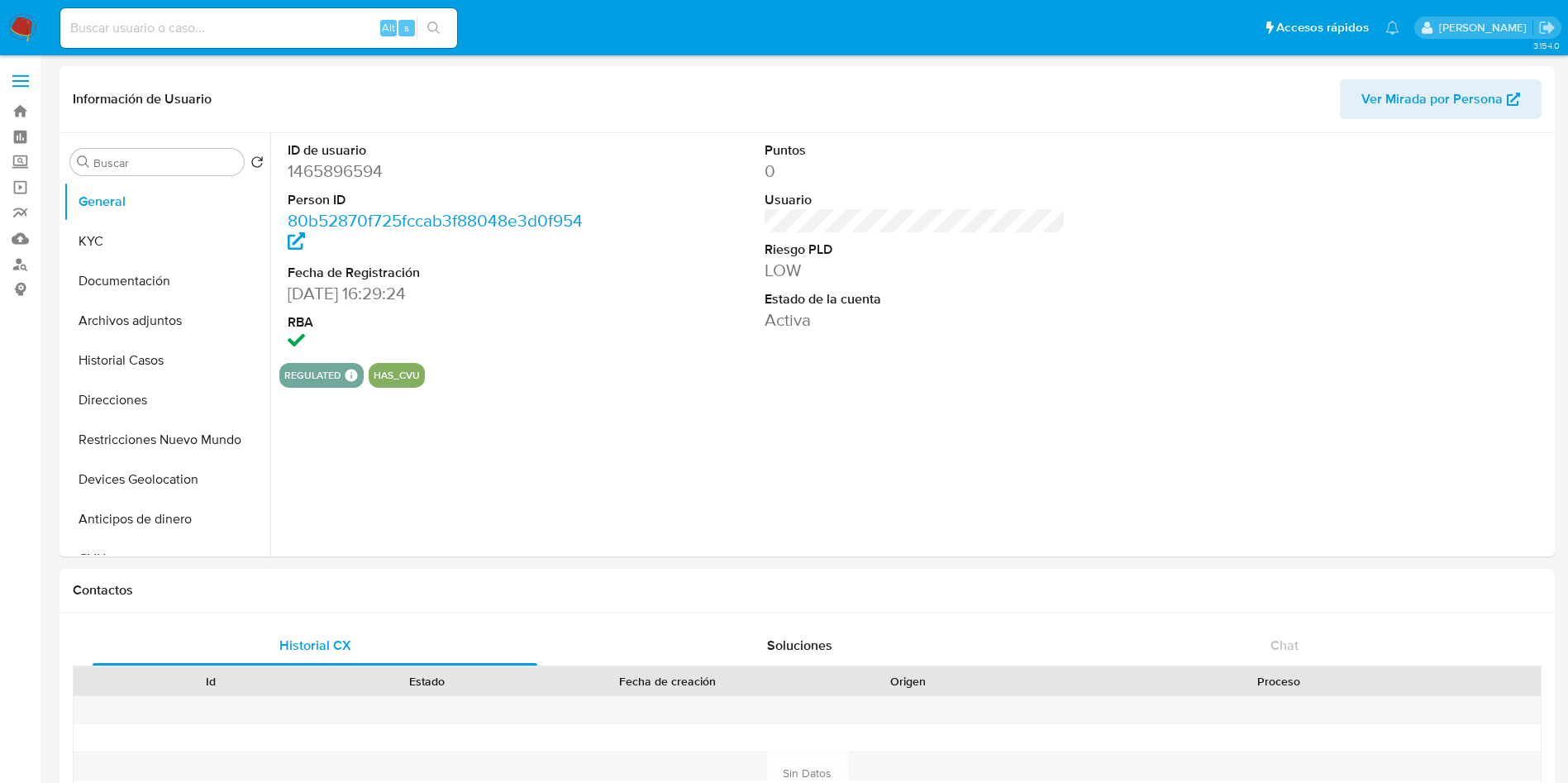
select select "10"
drag, startPoint x: 94, startPoint y: 235, endPoint x: 80, endPoint y: 268, distance: 35.8
click at [94, 236] on button "KYC" at bounding box center [167, 241] width 207 height 39
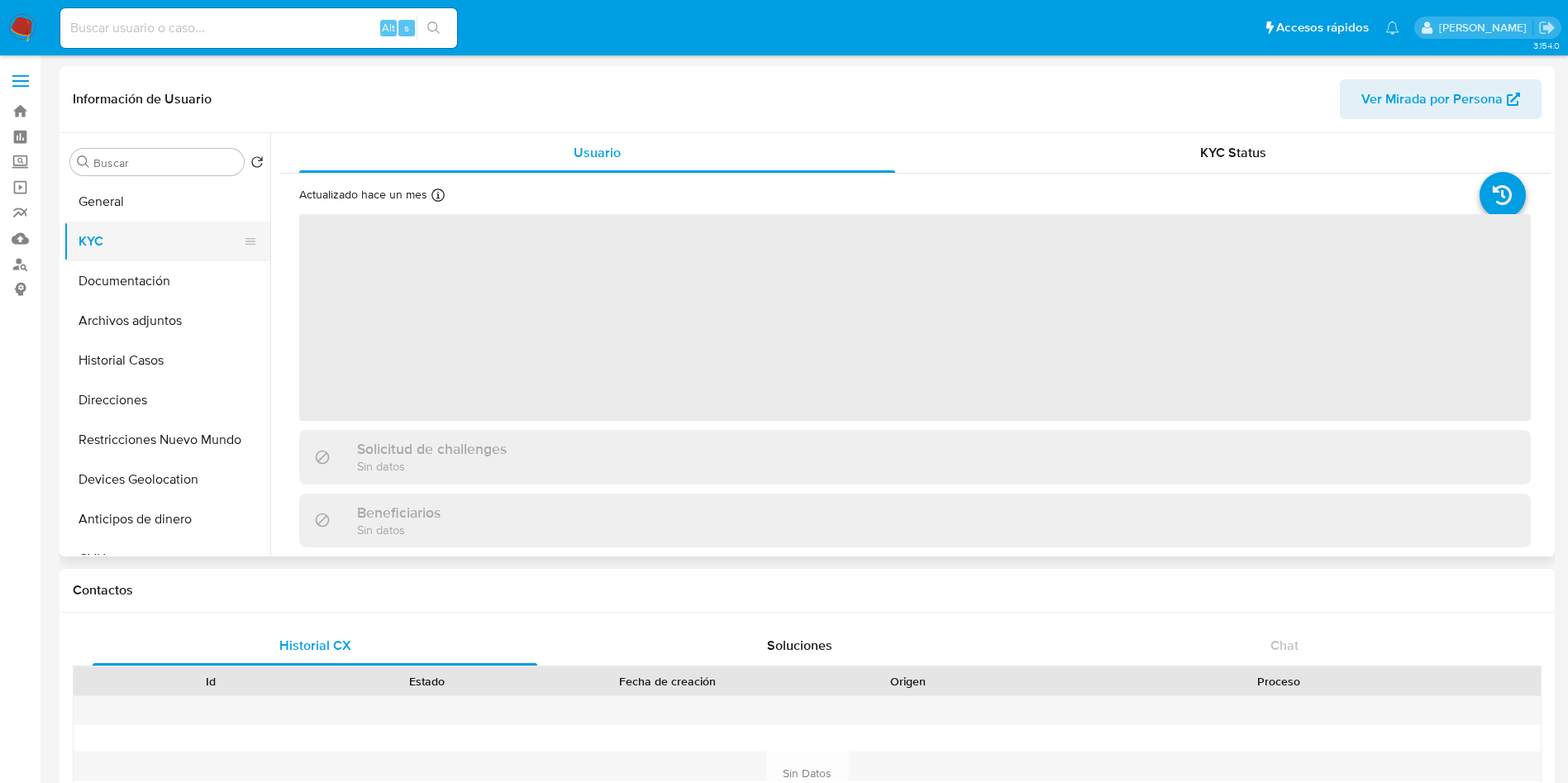
select select "10"
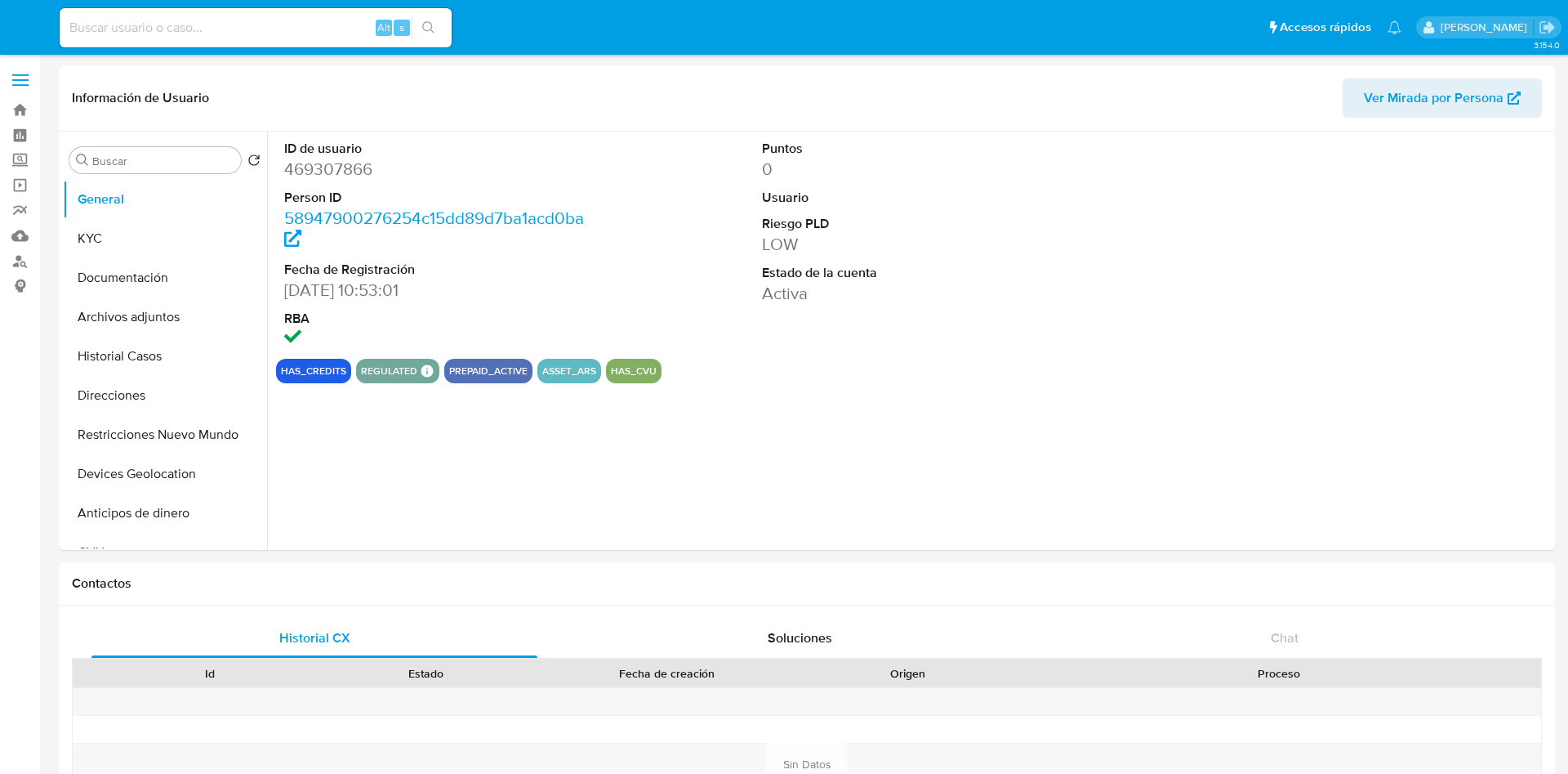
select select "10"
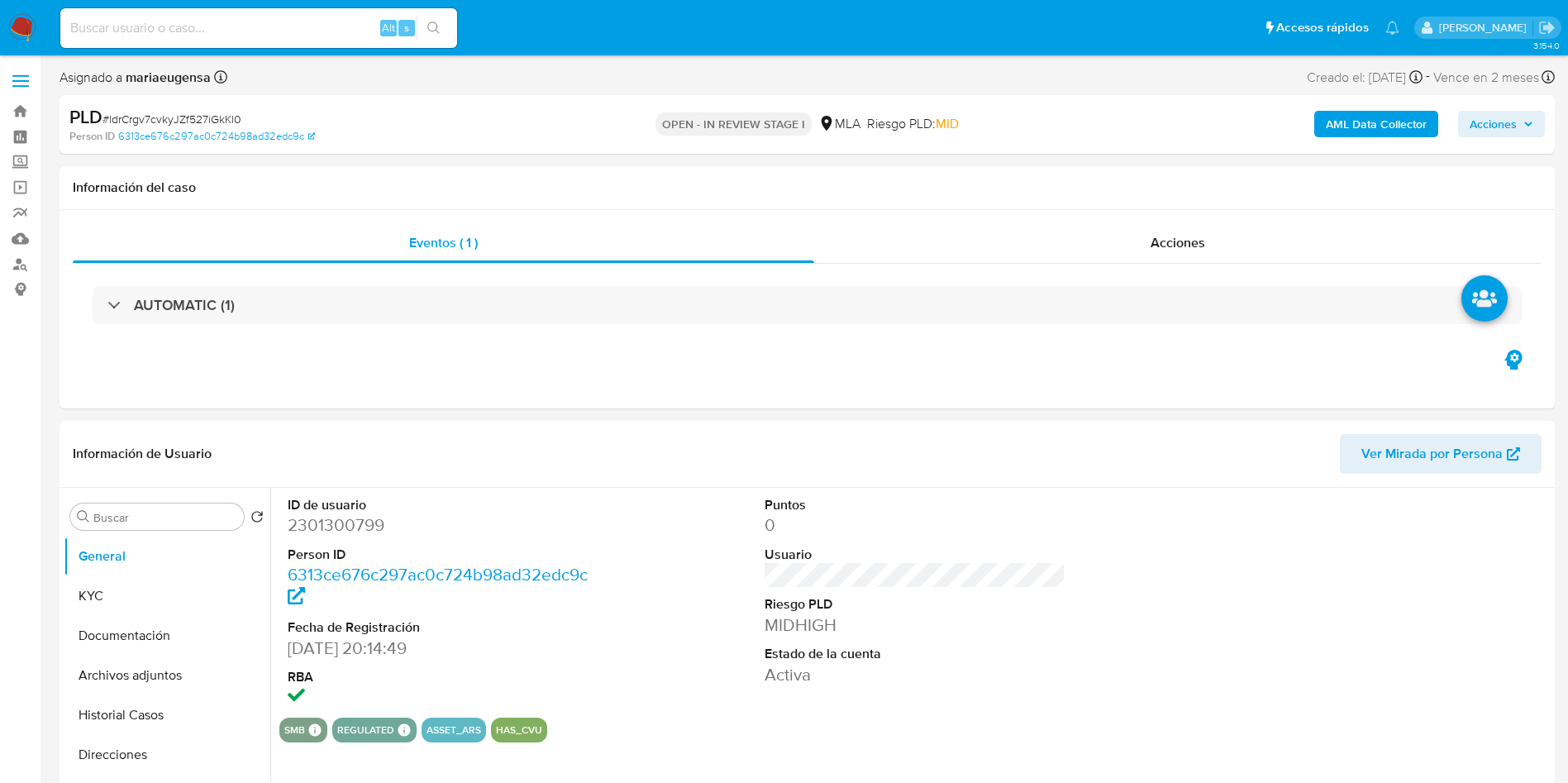
select select "10"
click at [168, 526] on div "Buscar" at bounding box center [156, 516] width 173 height 27
click at [173, 514] on input "Buscar" at bounding box center [165, 516] width 144 height 15
type input "arc"
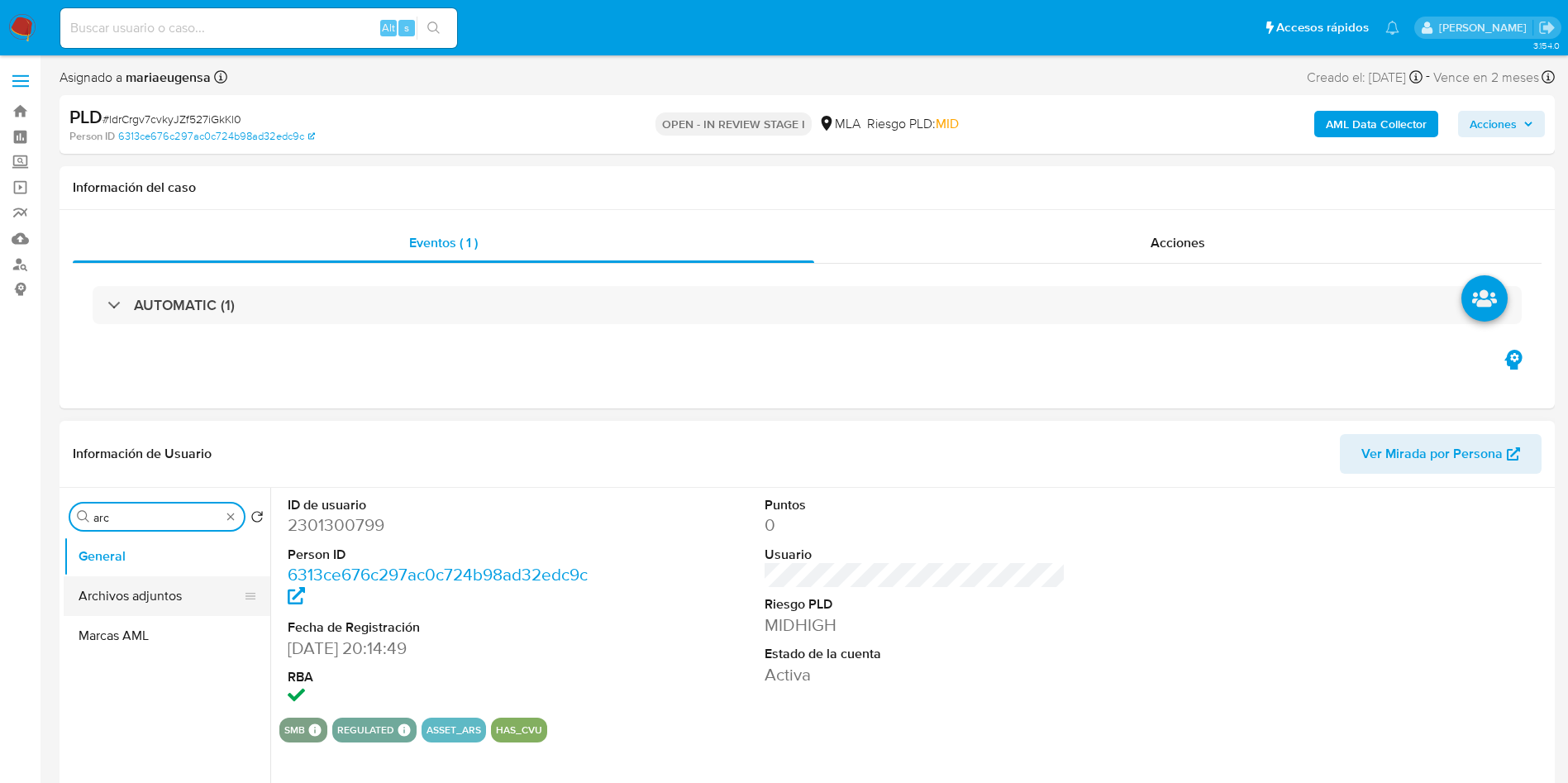
click at [153, 591] on button "Archivos adjuntos" at bounding box center [160, 596] width 194 height 39
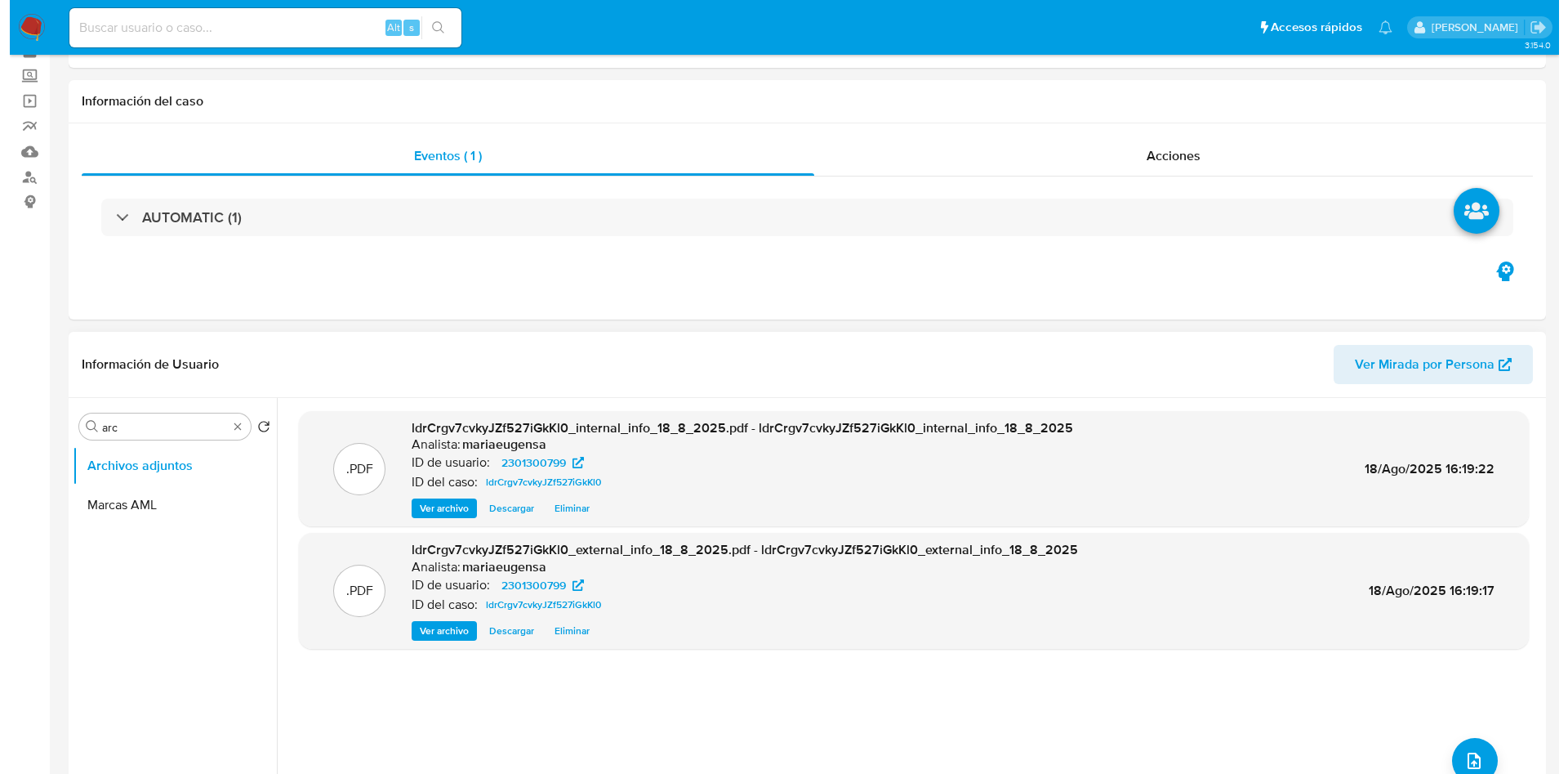
scroll to position [123, 0]
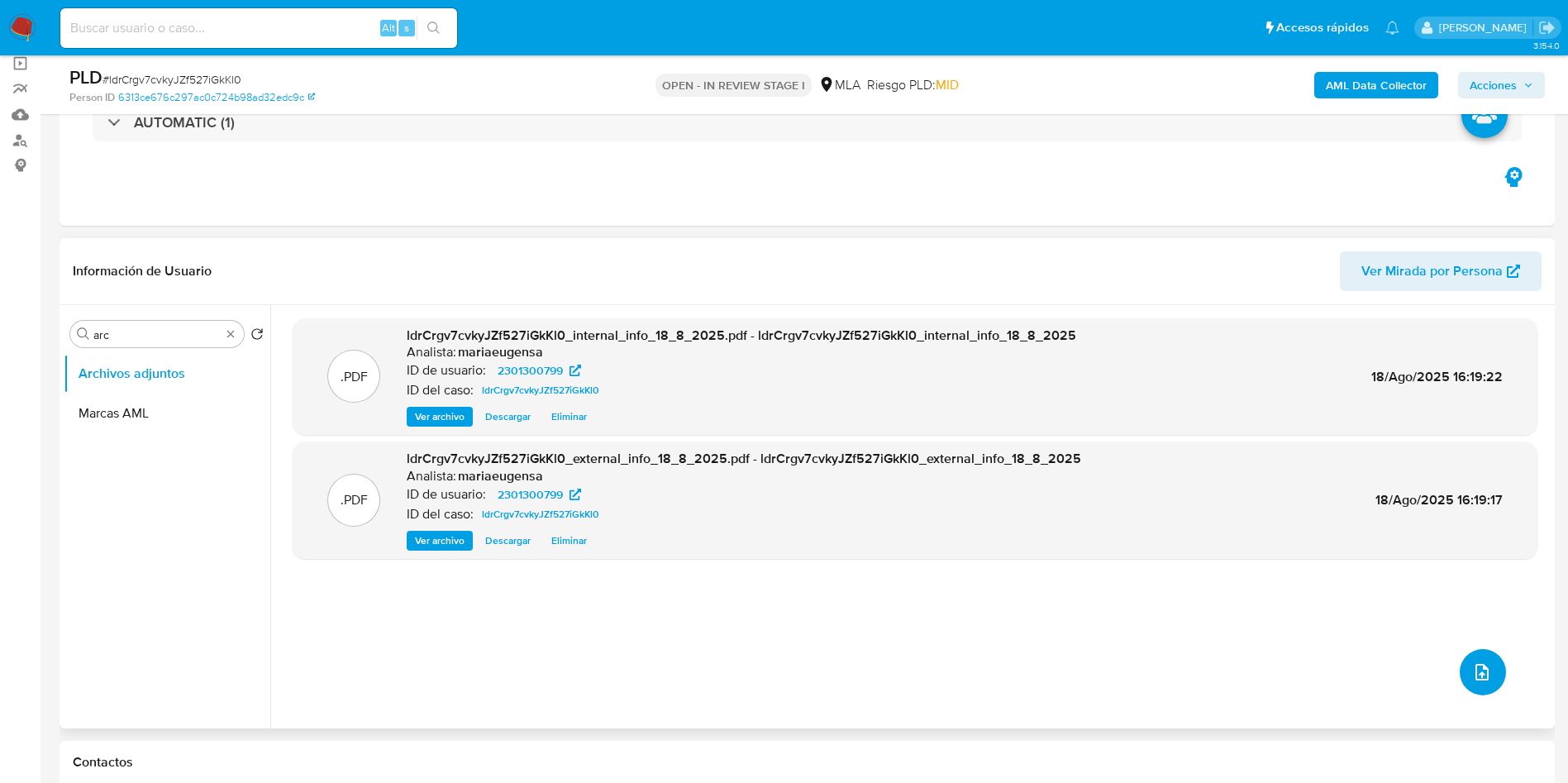
click at [1484, 673] on icon "upload-file" at bounding box center [1481, 672] width 20 height 20
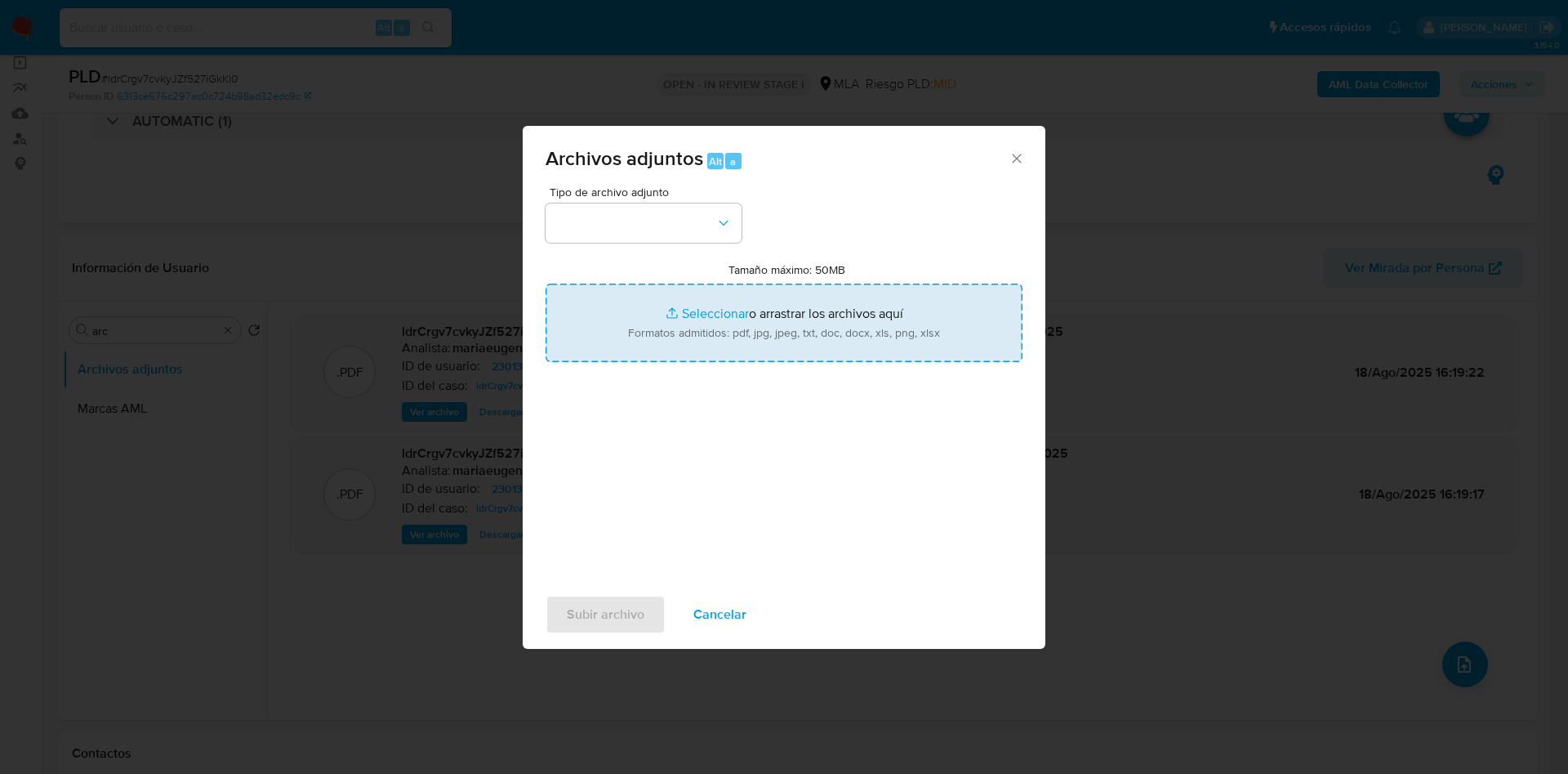
click at [616, 306] on input "Tamaño máximo: 50MB Seleccionar archivos" at bounding box center [784, 323] width 477 height 79
type input "C:\fakepath\Caselog ldrCrgv7cvkyJZf527iGkKl0_2025_07_17_22_49_06.docx"
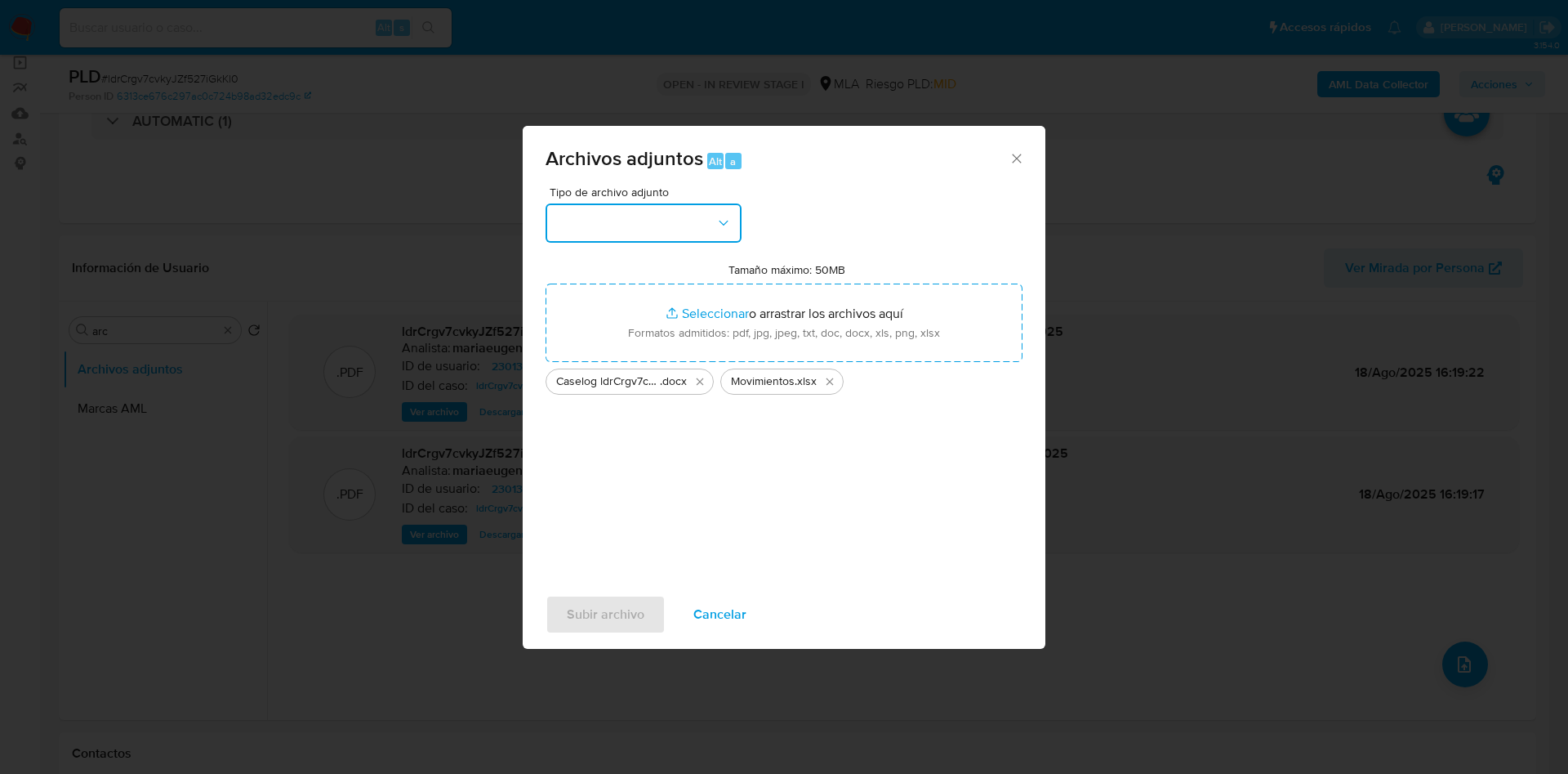
click at [660, 217] on button "button" at bounding box center [644, 223] width 196 height 39
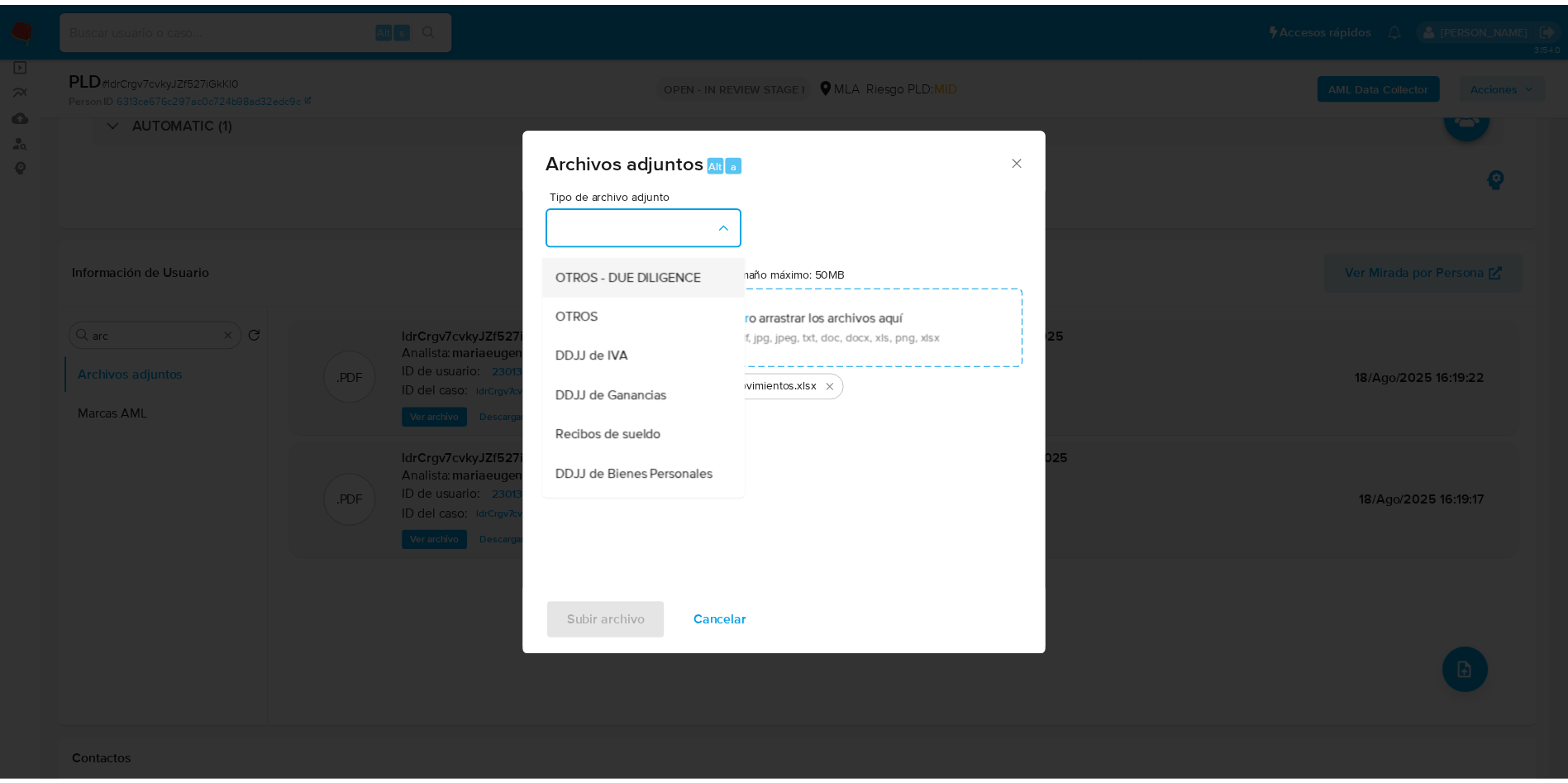
scroll to position [248, 0]
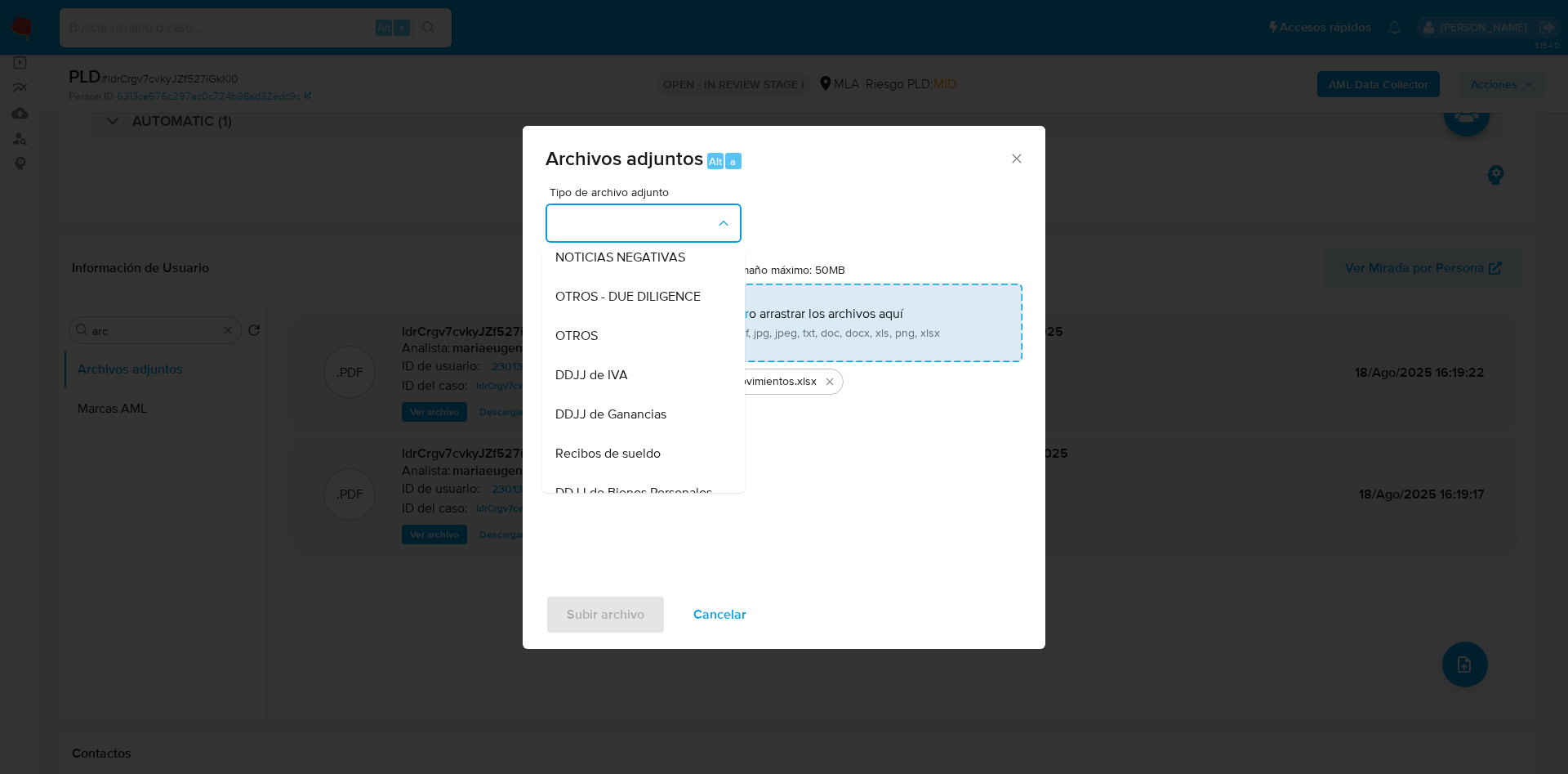
click at [601, 345] on div "OTROS" at bounding box center [638, 335] width 166 height 39
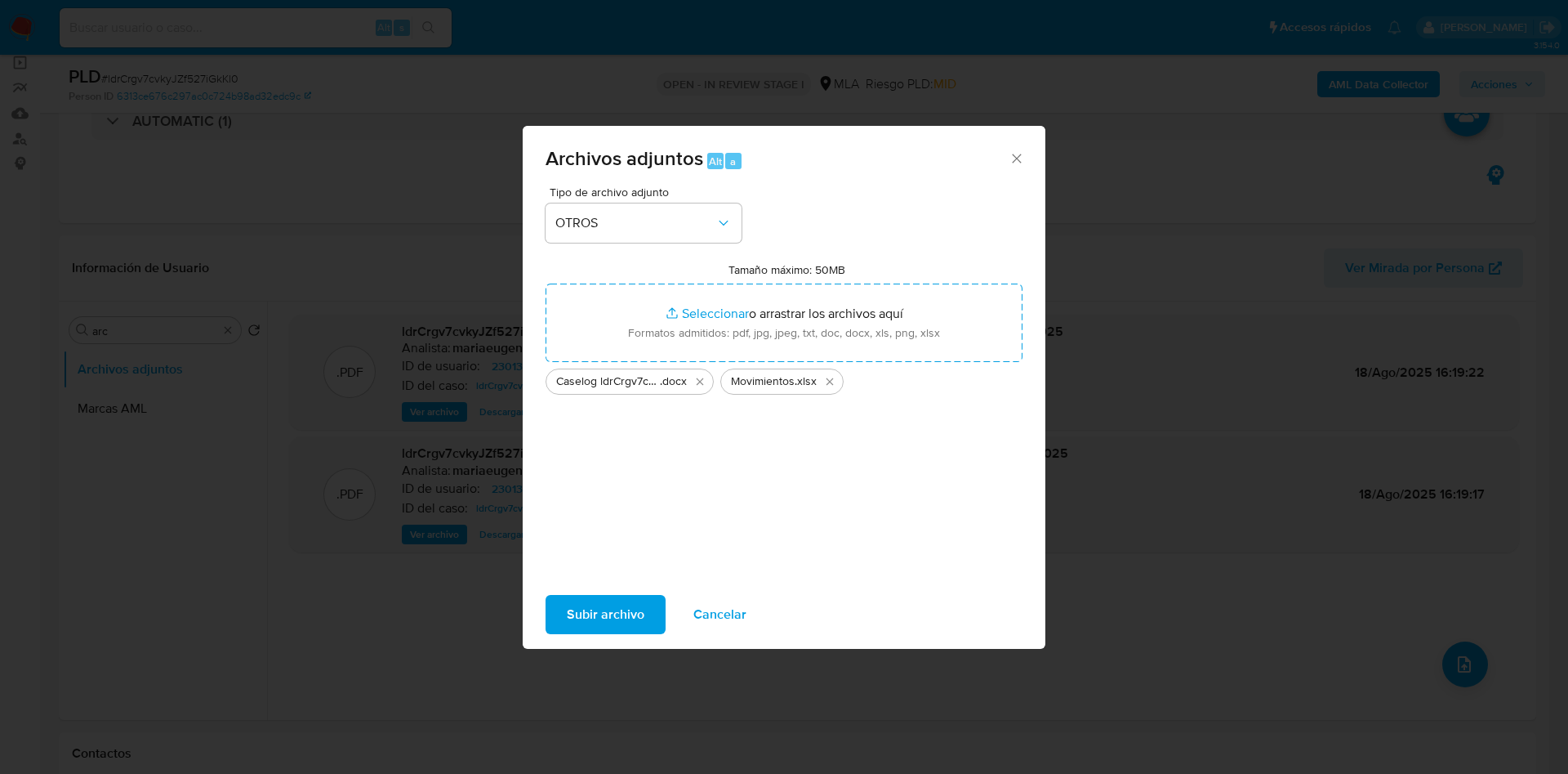
click at [594, 611] on span "Subir archivo" at bounding box center [606, 614] width 78 height 36
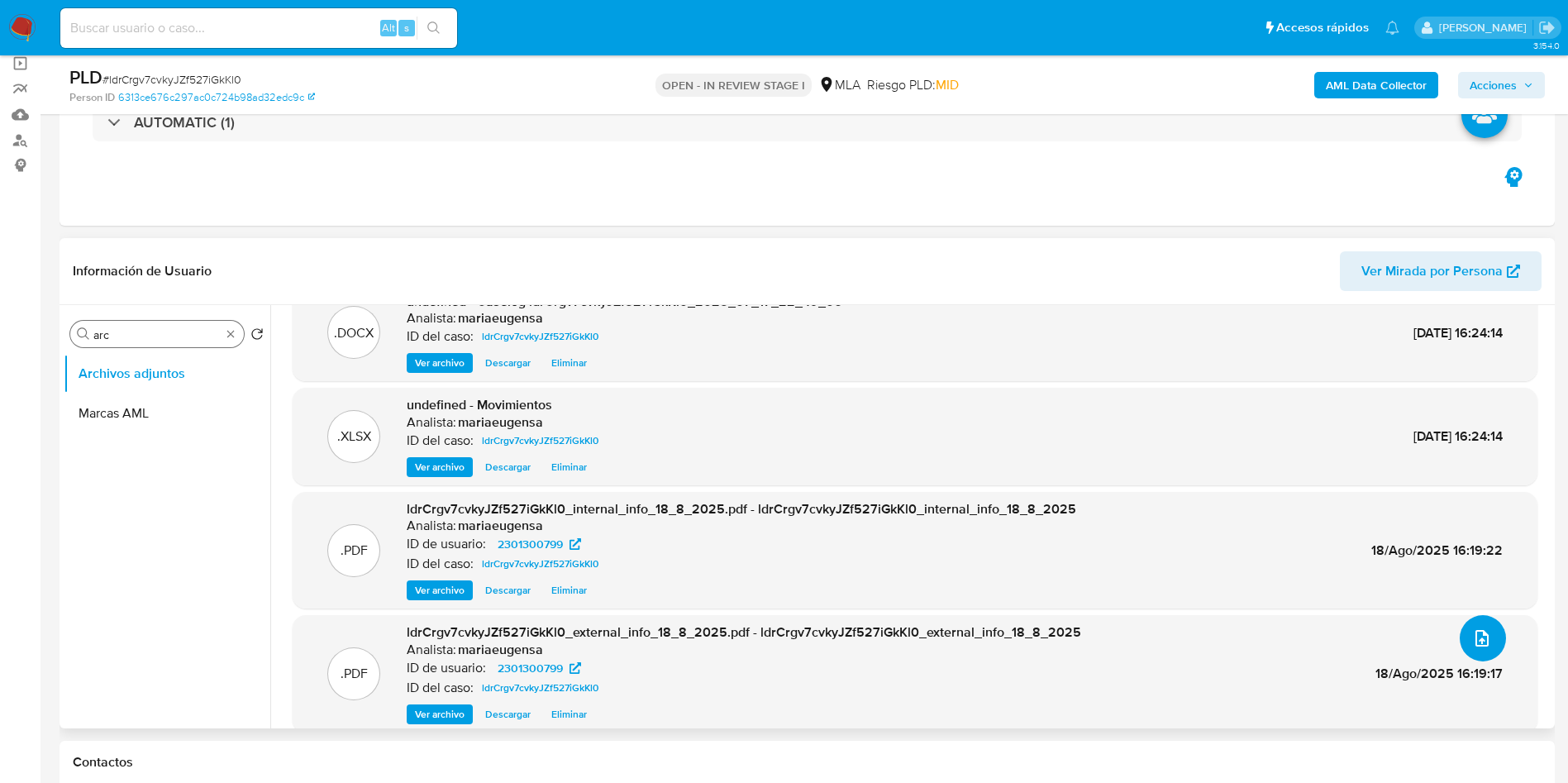
scroll to position [53, 0]
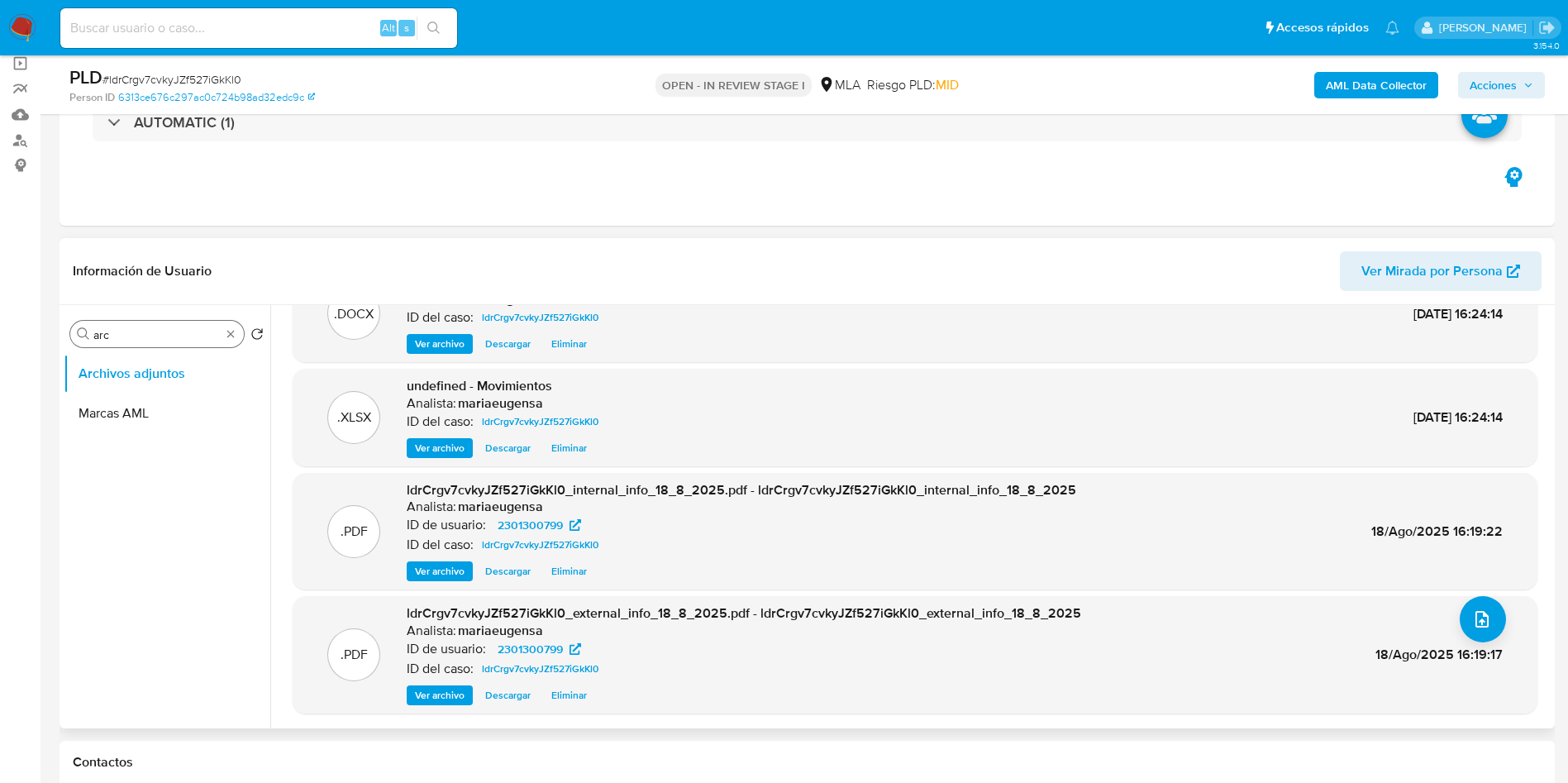
click at [138, 338] on input "arc" at bounding box center [156, 334] width 127 height 15
click at [126, 422] on button "Restricciones Nuevo Mundo" at bounding box center [160, 413] width 194 height 39
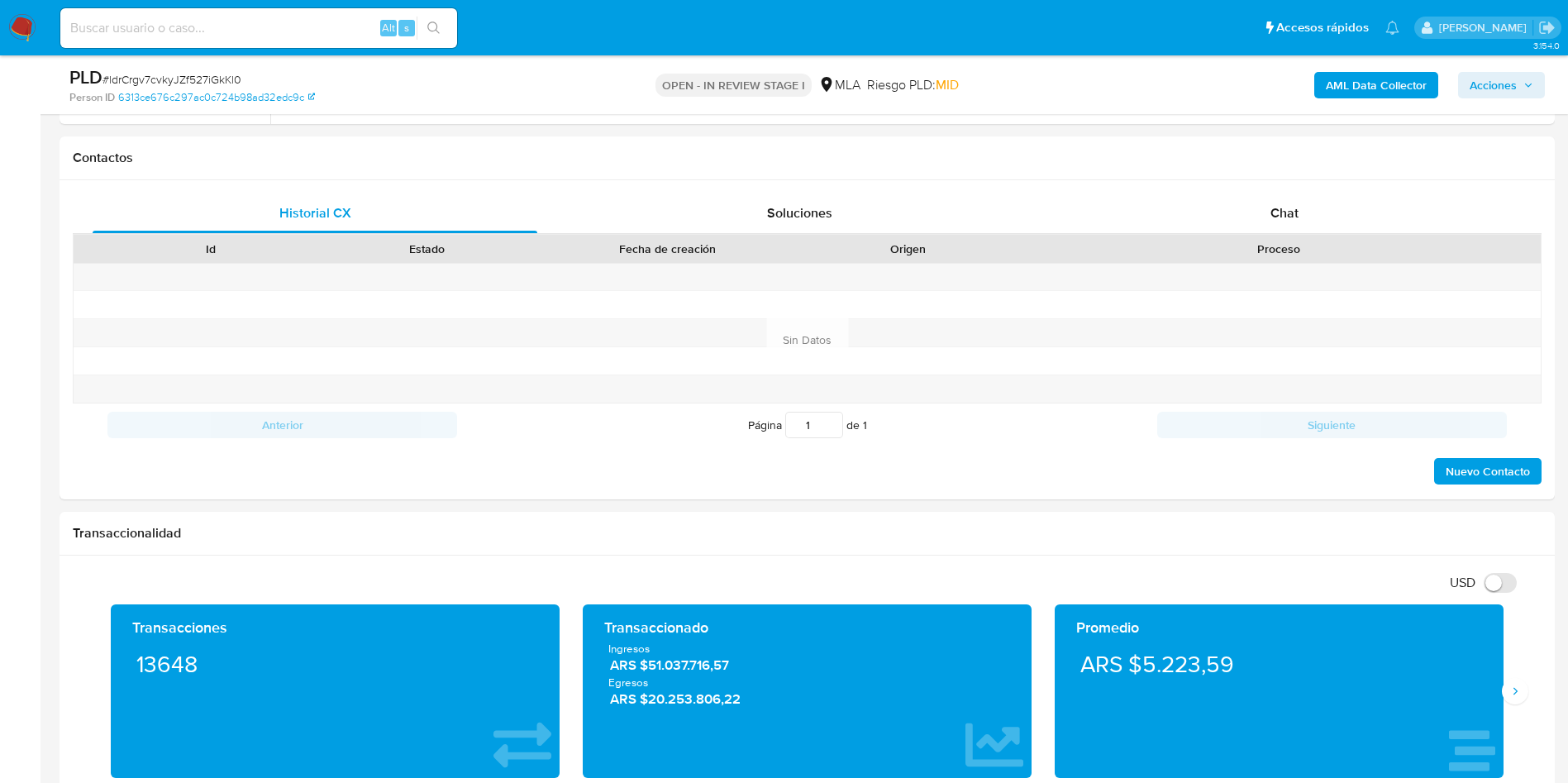
scroll to position [791, 0]
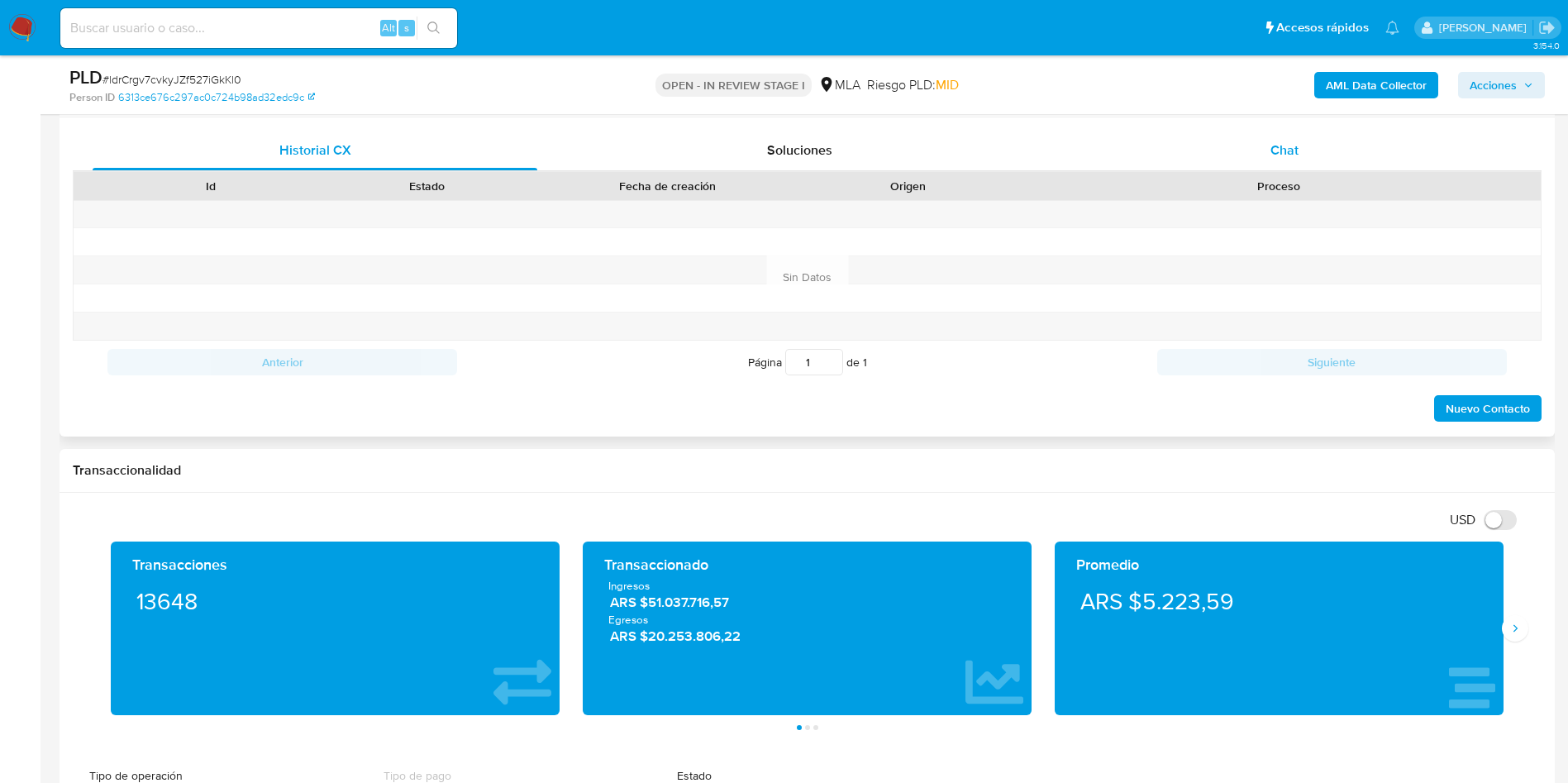
click at [1325, 160] on div "Chat" at bounding box center [1285, 151] width 445 height 39
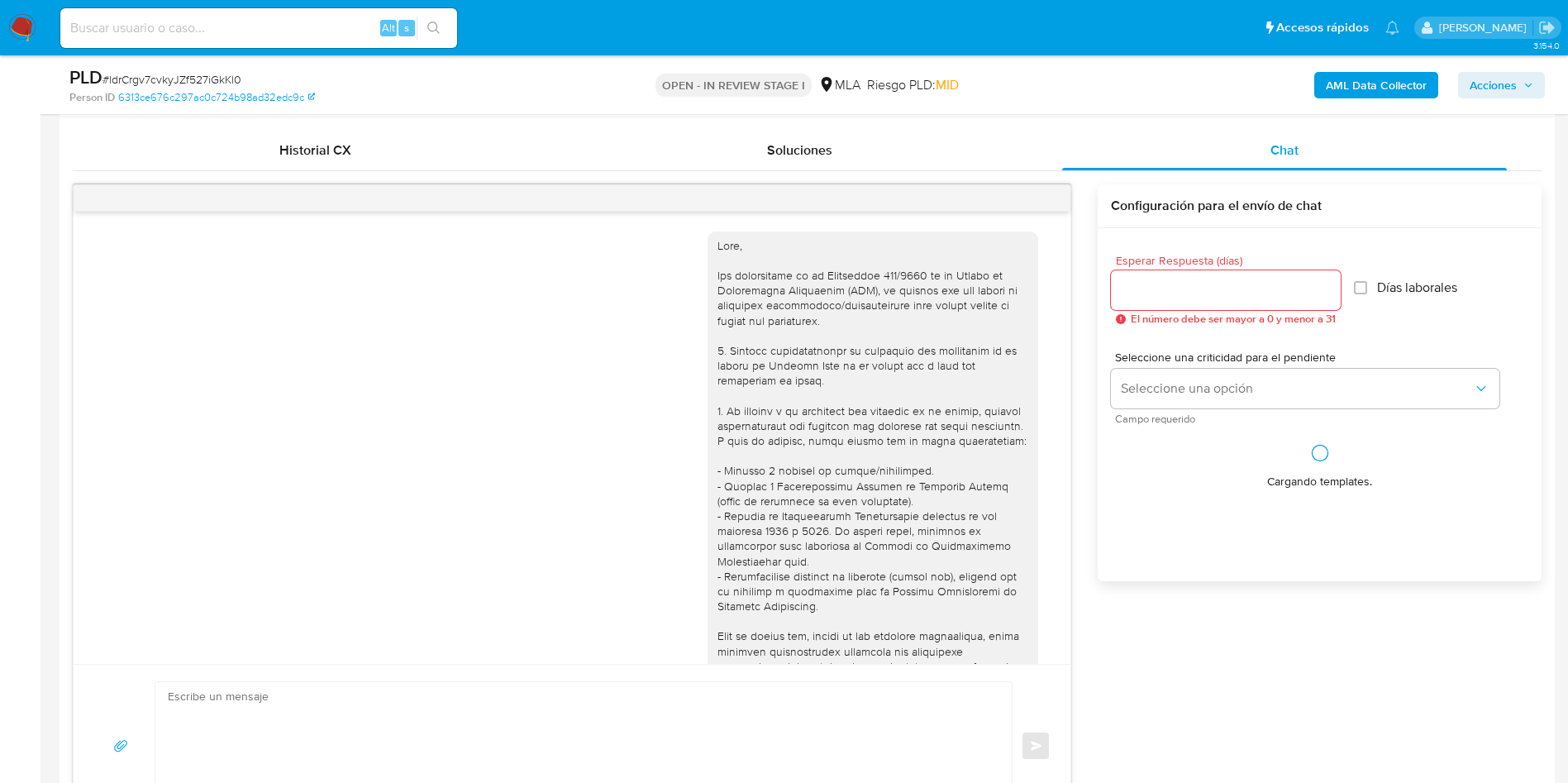
scroll to position [848, 0]
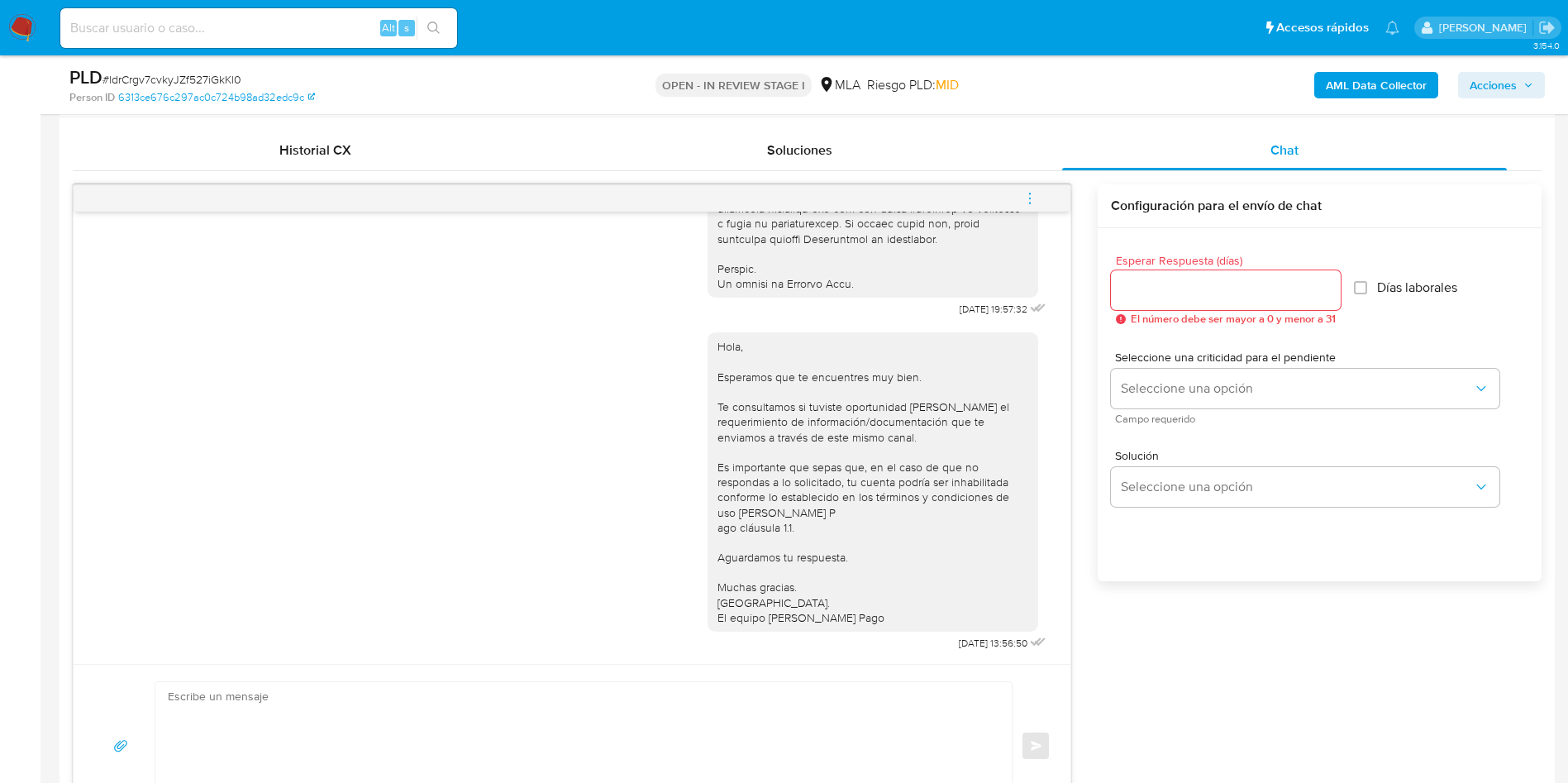
click at [1026, 193] on icon "menu-action" at bounding box center [1029, 198] width 15 height 15
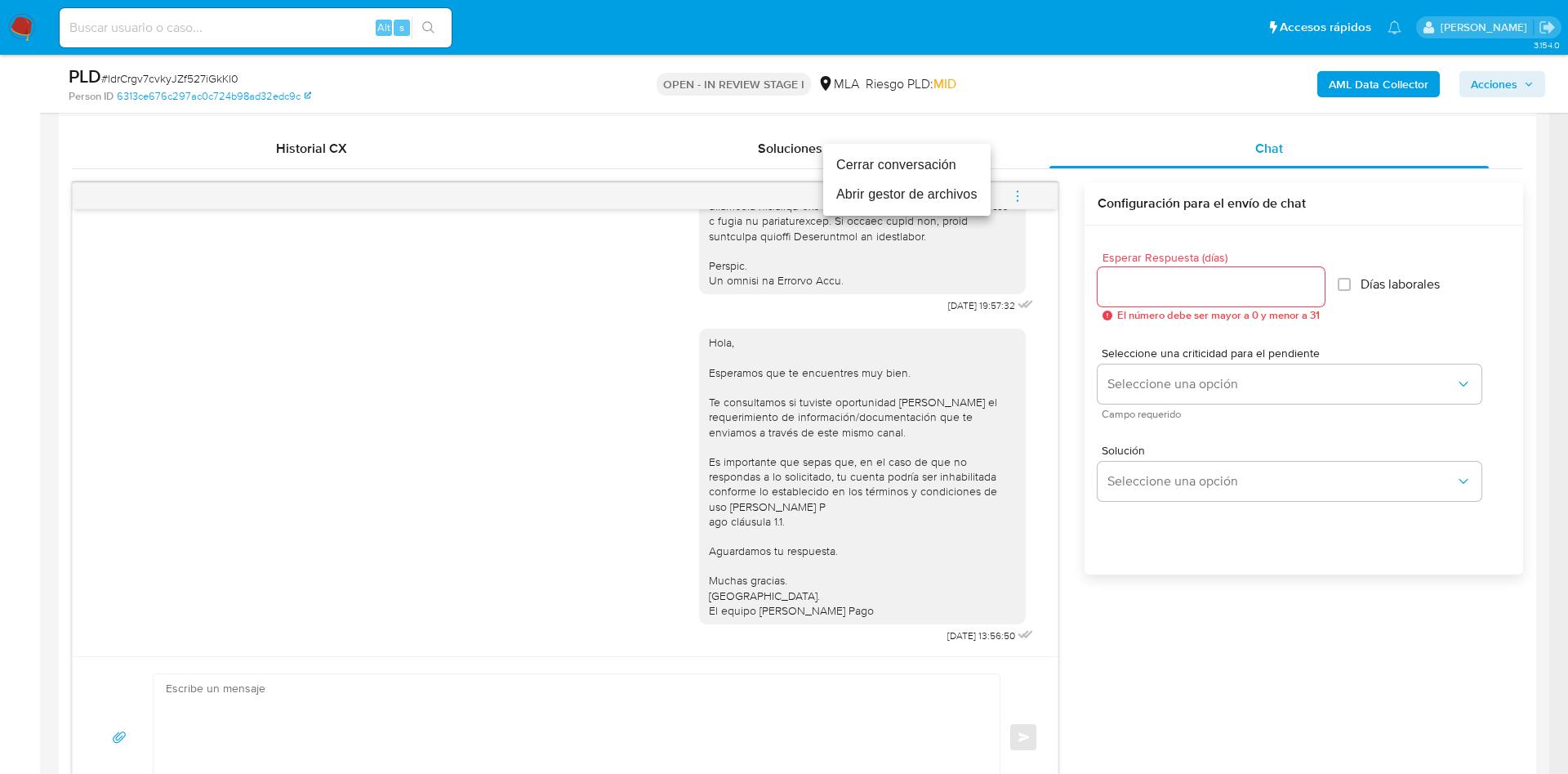
click at [961, 166] on li "Cerrar conversación" at bounding box center [907, 165] width 167 height 29
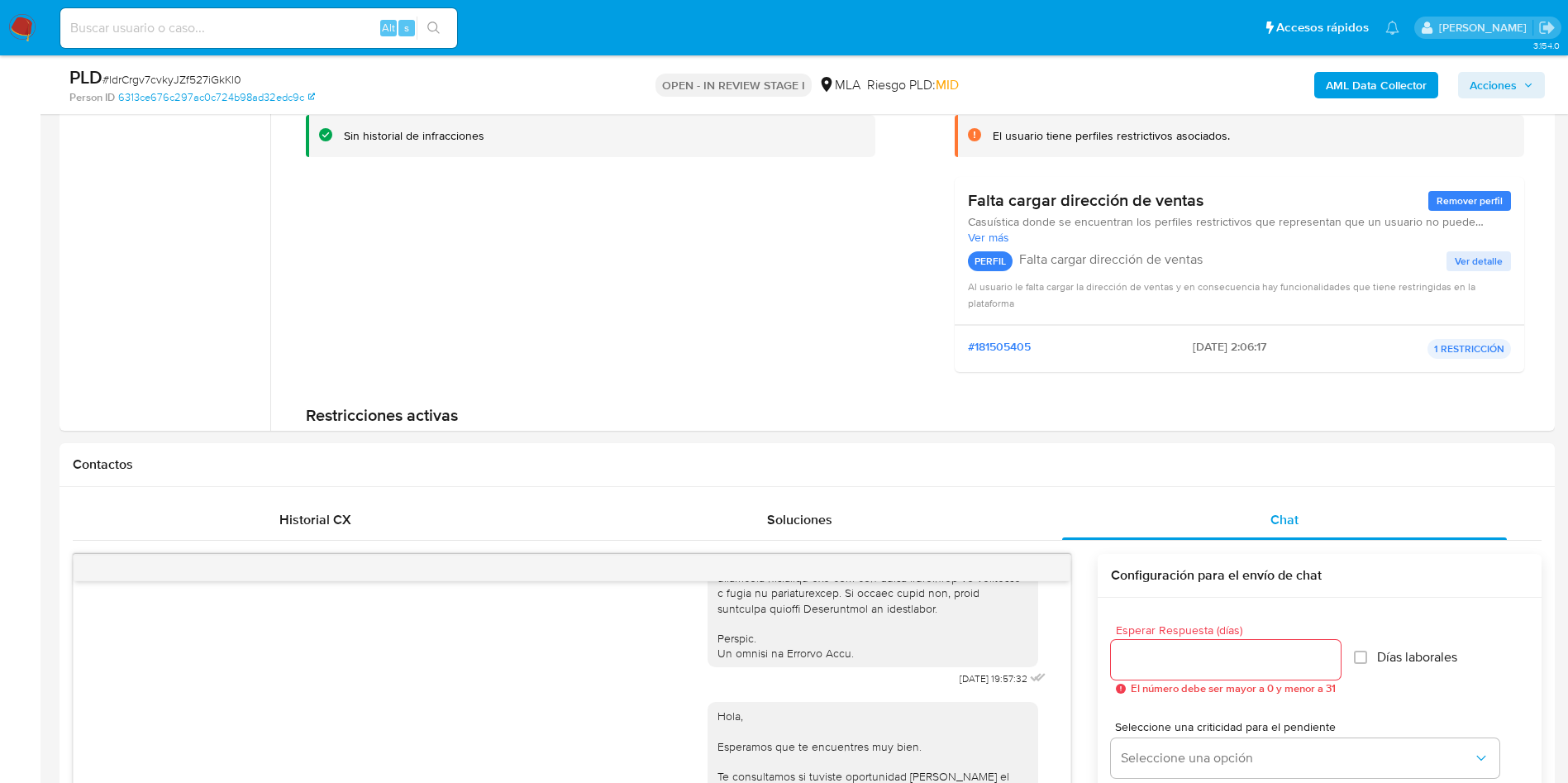
scroll to position [171, 0]
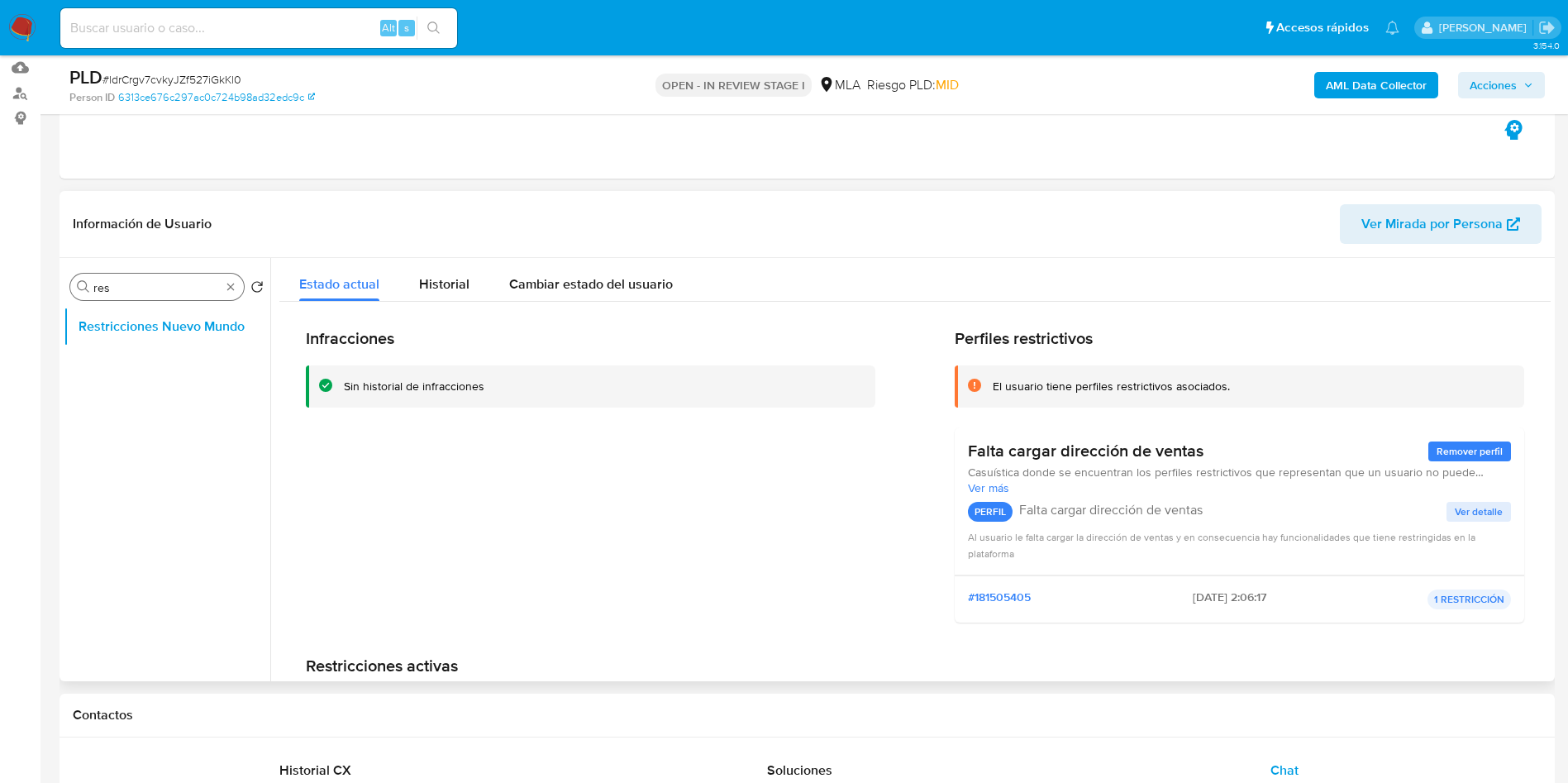
click at [121, 286] on input "res" at bounding box center [156, 287] width 127 height 15
click at [121, 286] on input "a" at bounding box center [156, 287] width 127 height 15
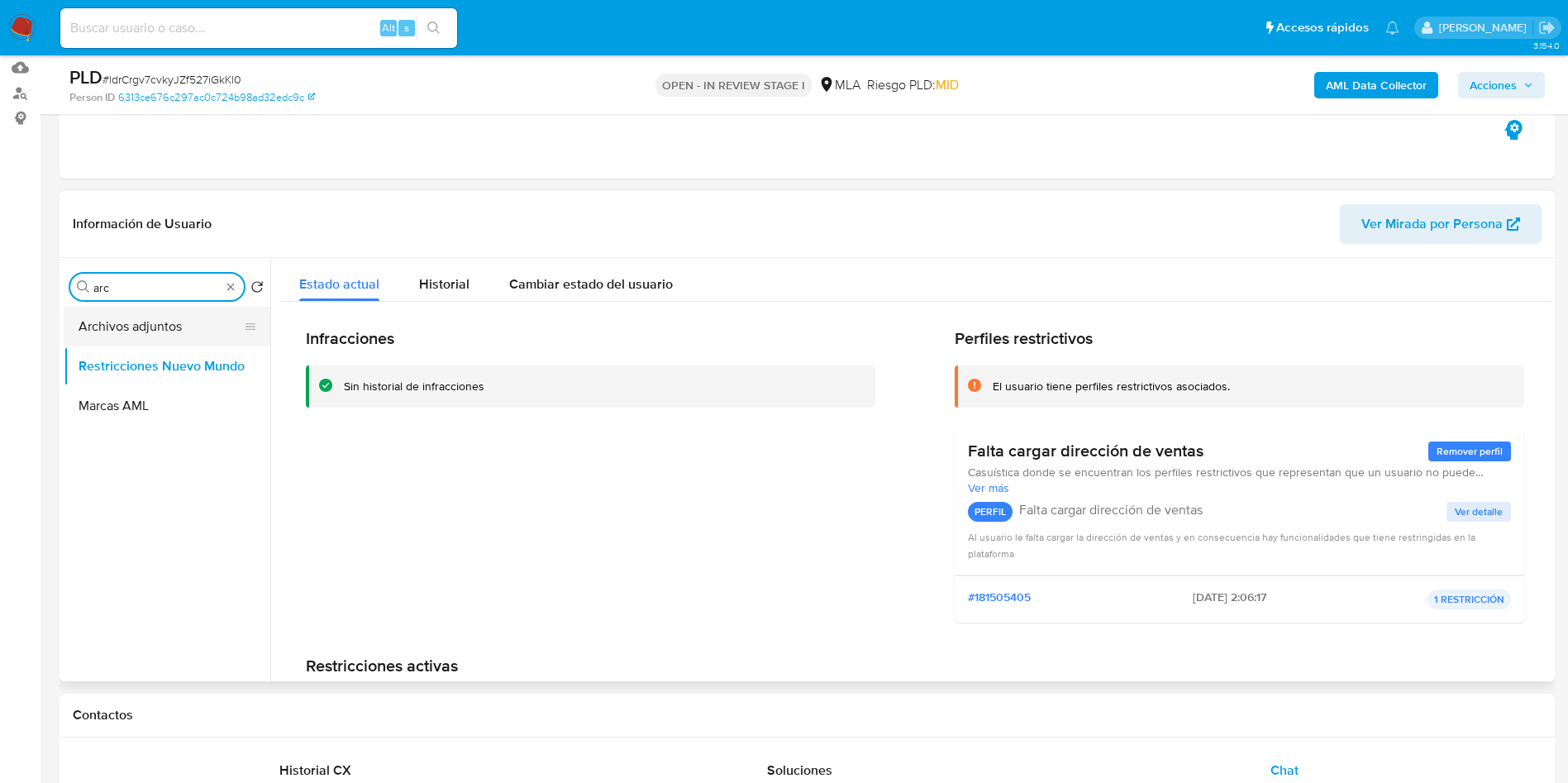
click at [117, 329] on button "Archivos adjuntos" at bounding box center [160, 327] width 194 height 39
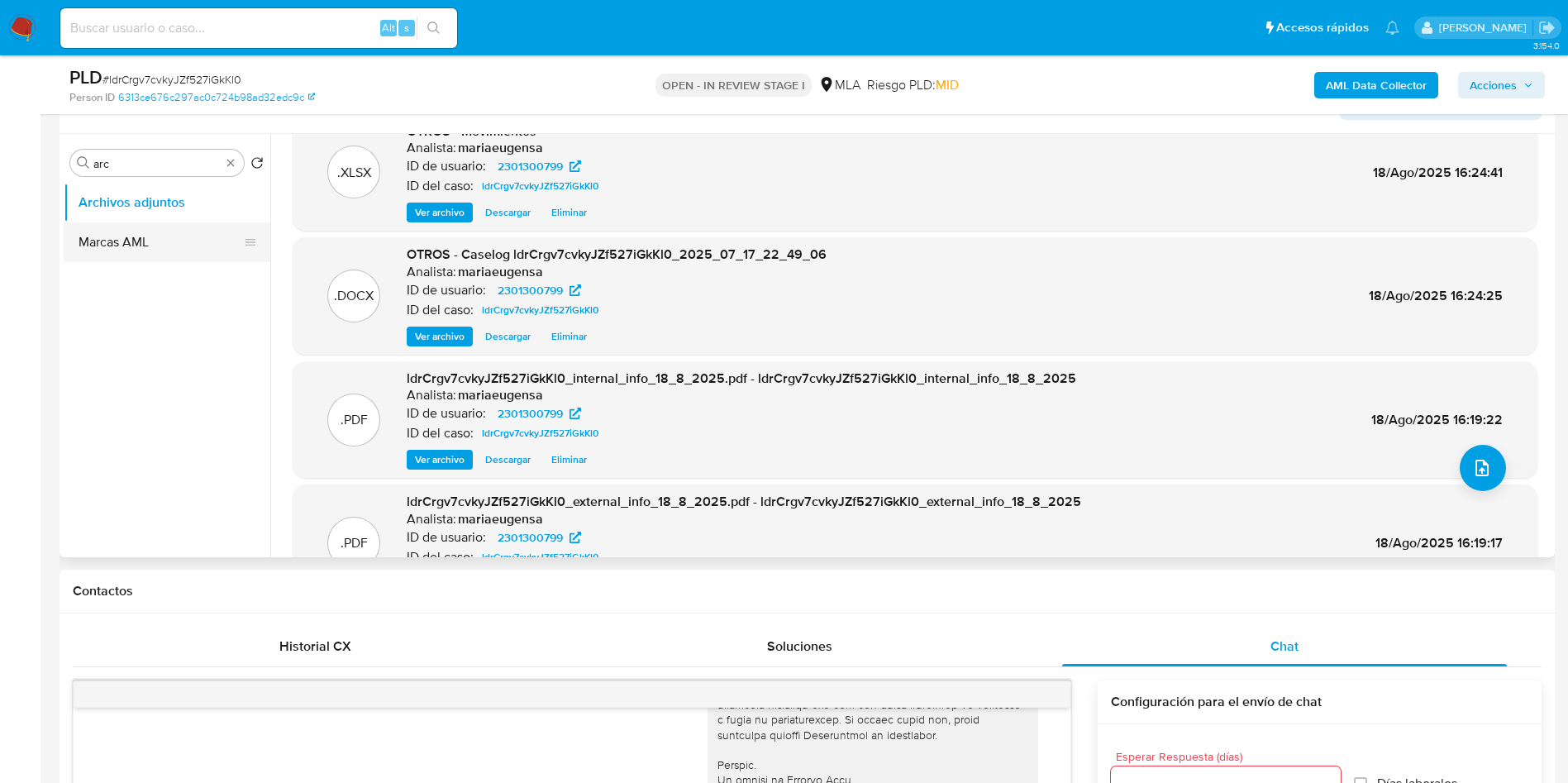
scroll to position [0, 0]
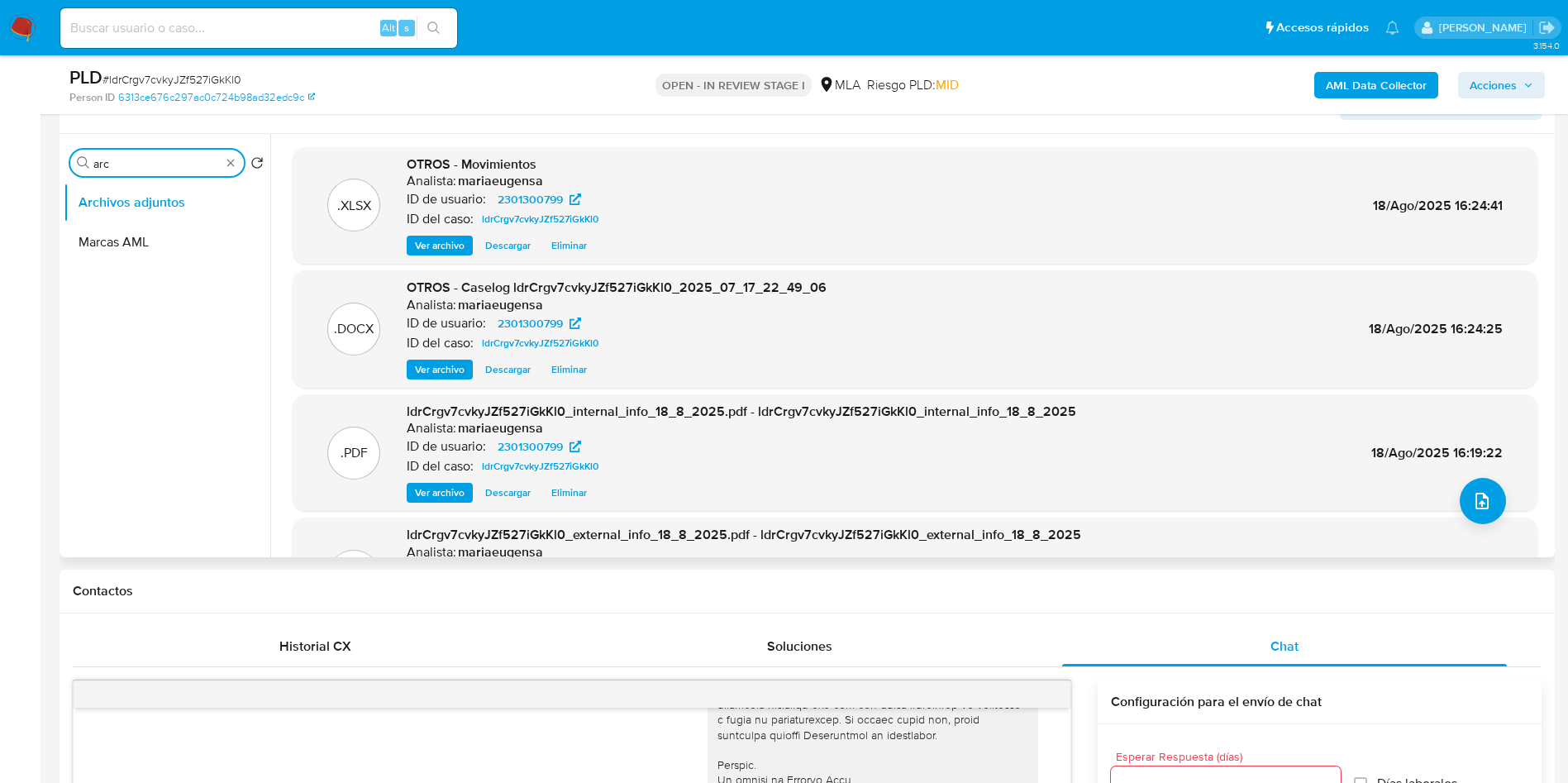
drag, startPoint x: 117, startPoint y: 163, endPoint x: 71, endPoint y: 164, distance: 46.0
click at [71, 164] on div "Buscar arc" at bounding box center [156, 162] width 173 height 27
type input "res"
click at [122, 231] on button "Restricciones Nuevo Mundo" at bounding box center [160, 242] width 194 height 39
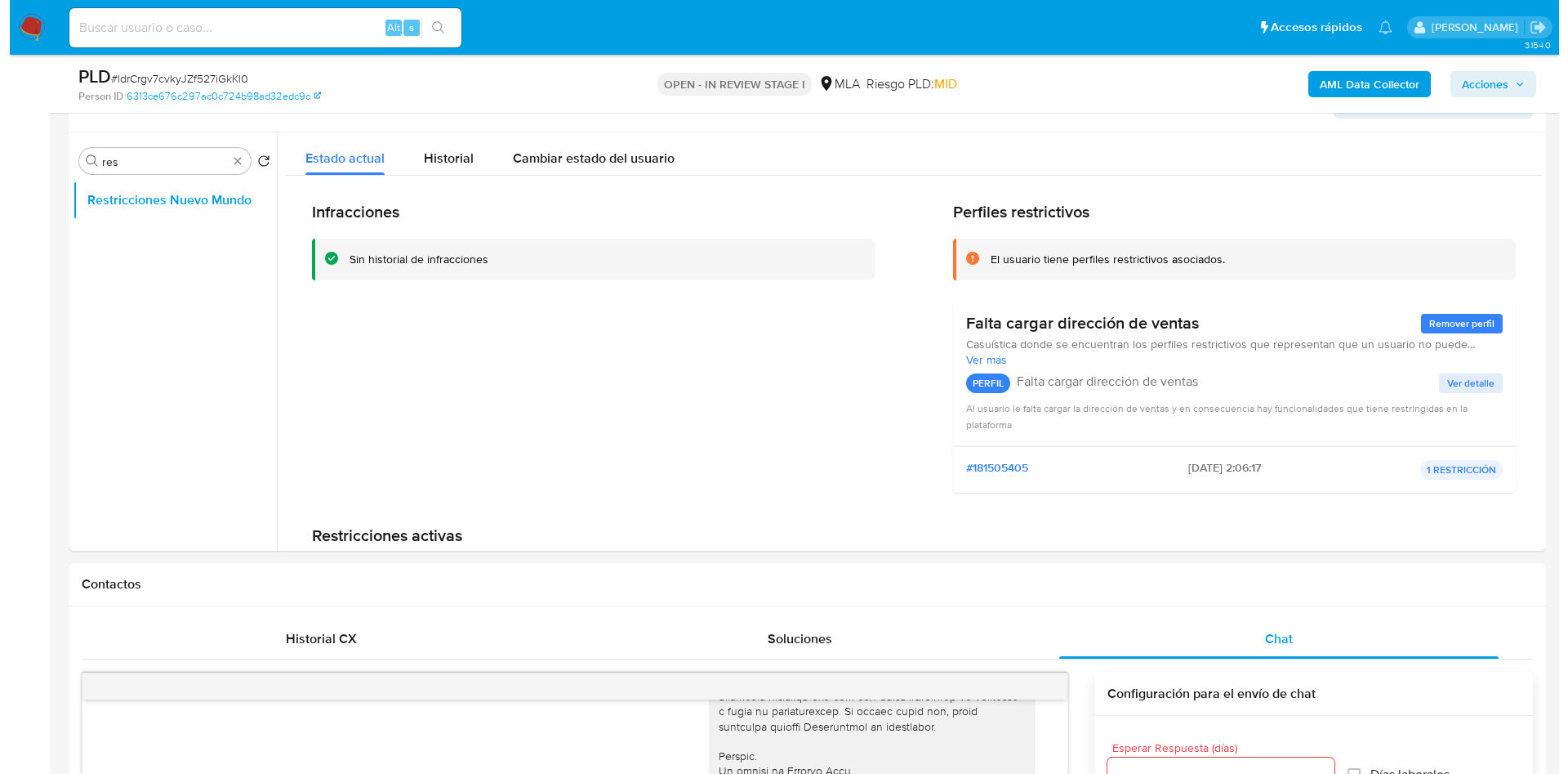
scroll to position [2927, 0]
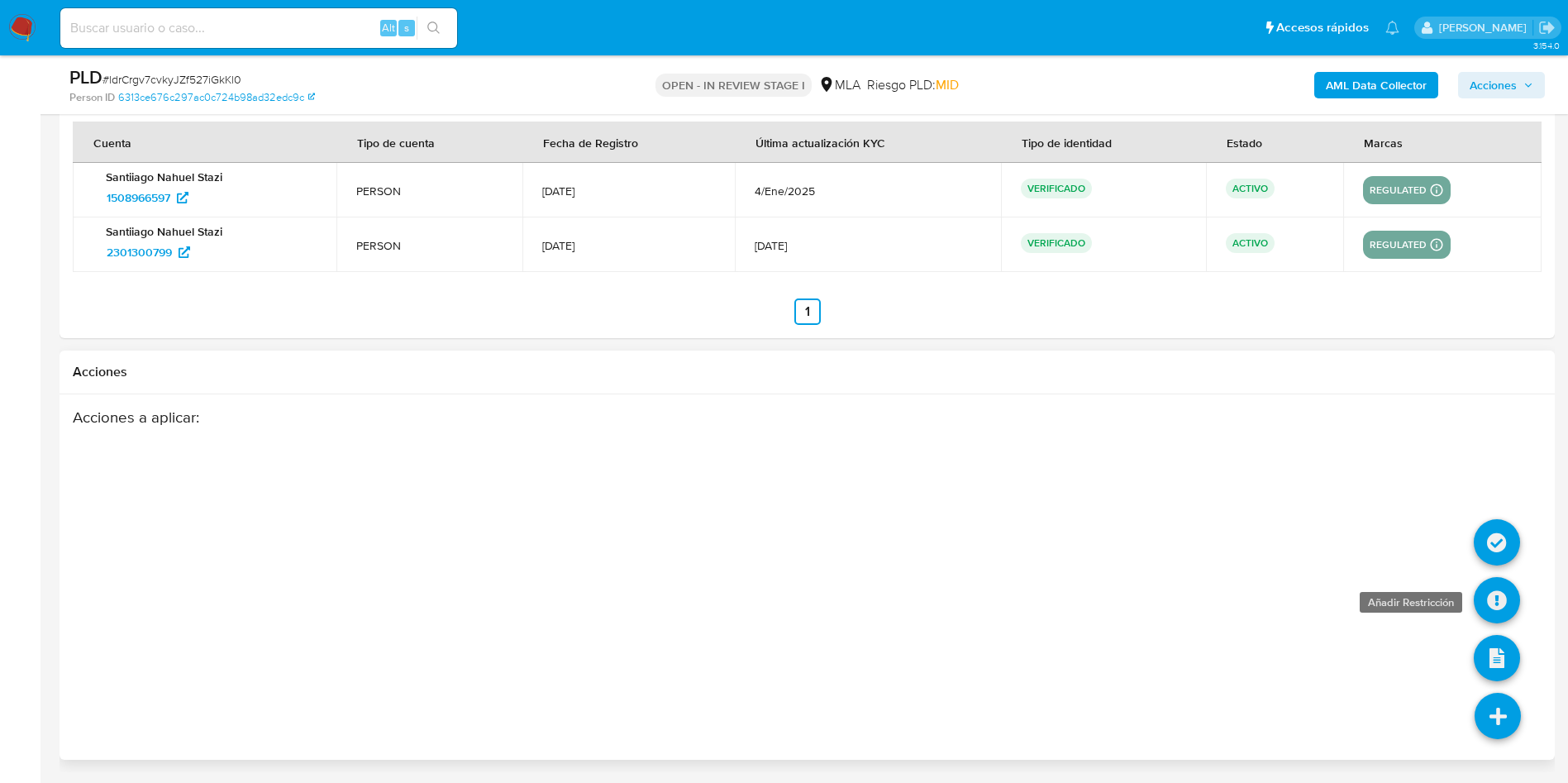
click at [1494, 607] on icon at bounding box center [1496, 599] width 46 height 46
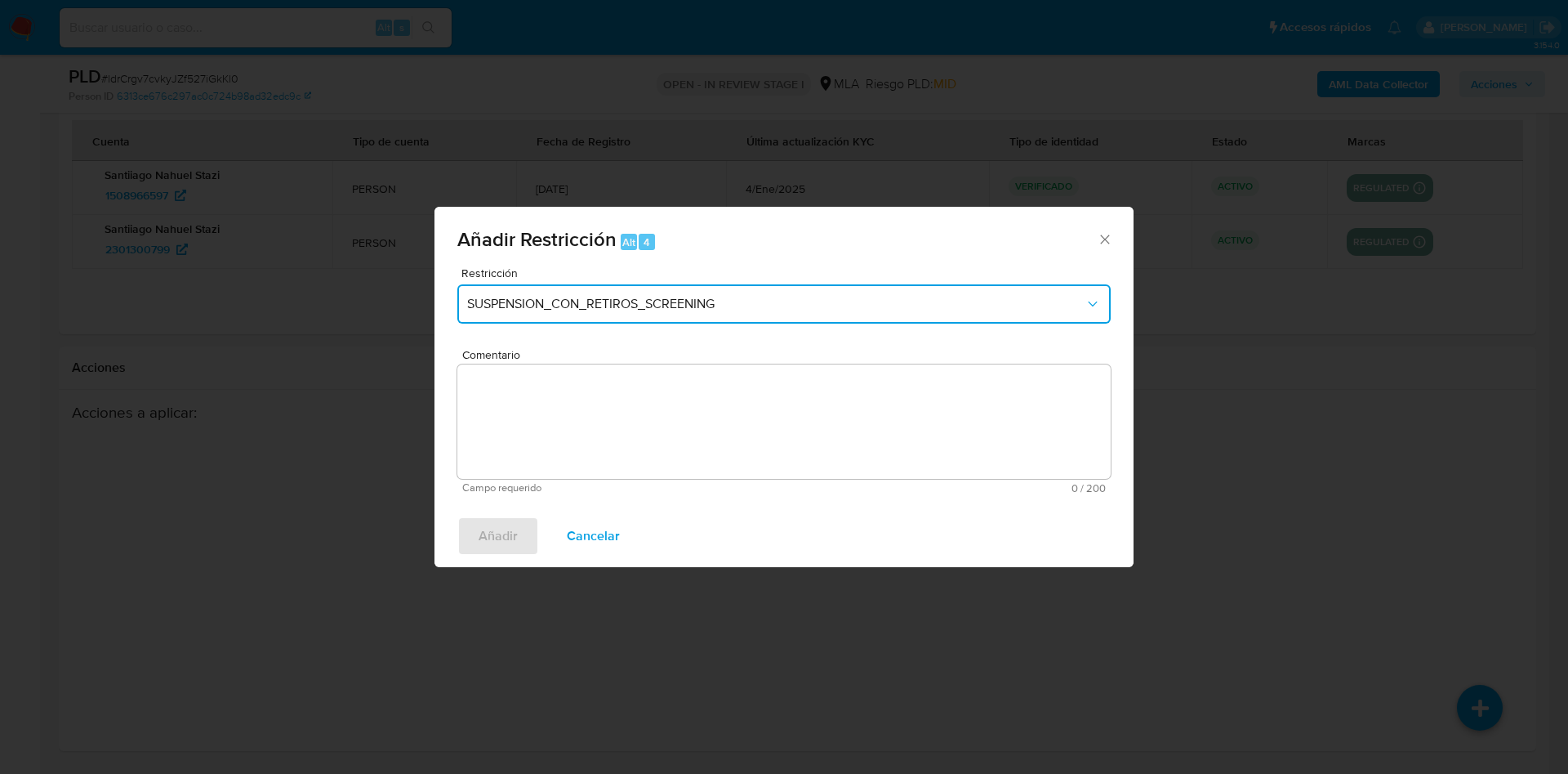
click at [491, 286] on button "SUSPENSION_CON_RETIROS_SCREENING" at bounding box center [784, 303] width 653 height 39
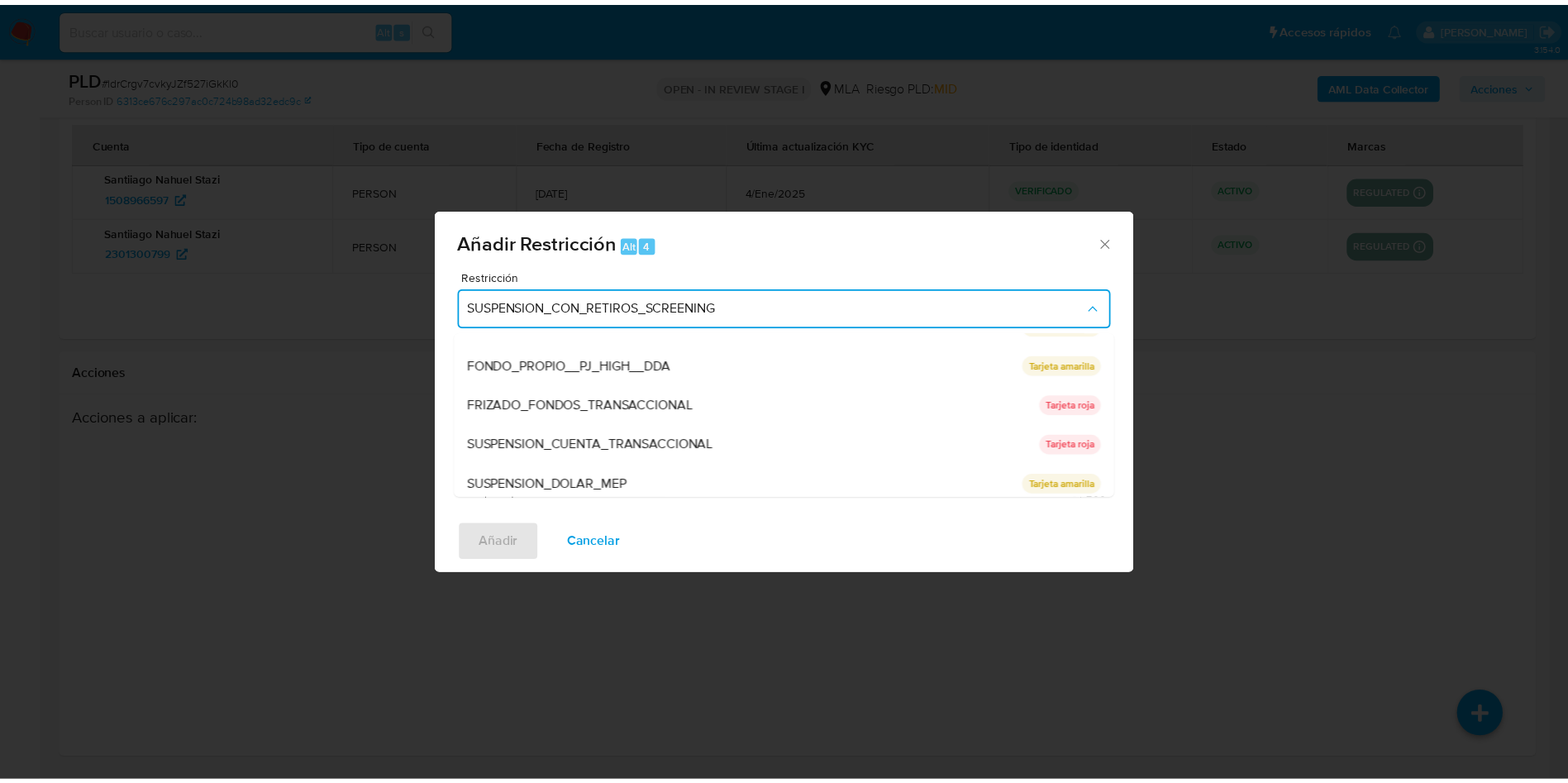
scroll to position [271, 0]
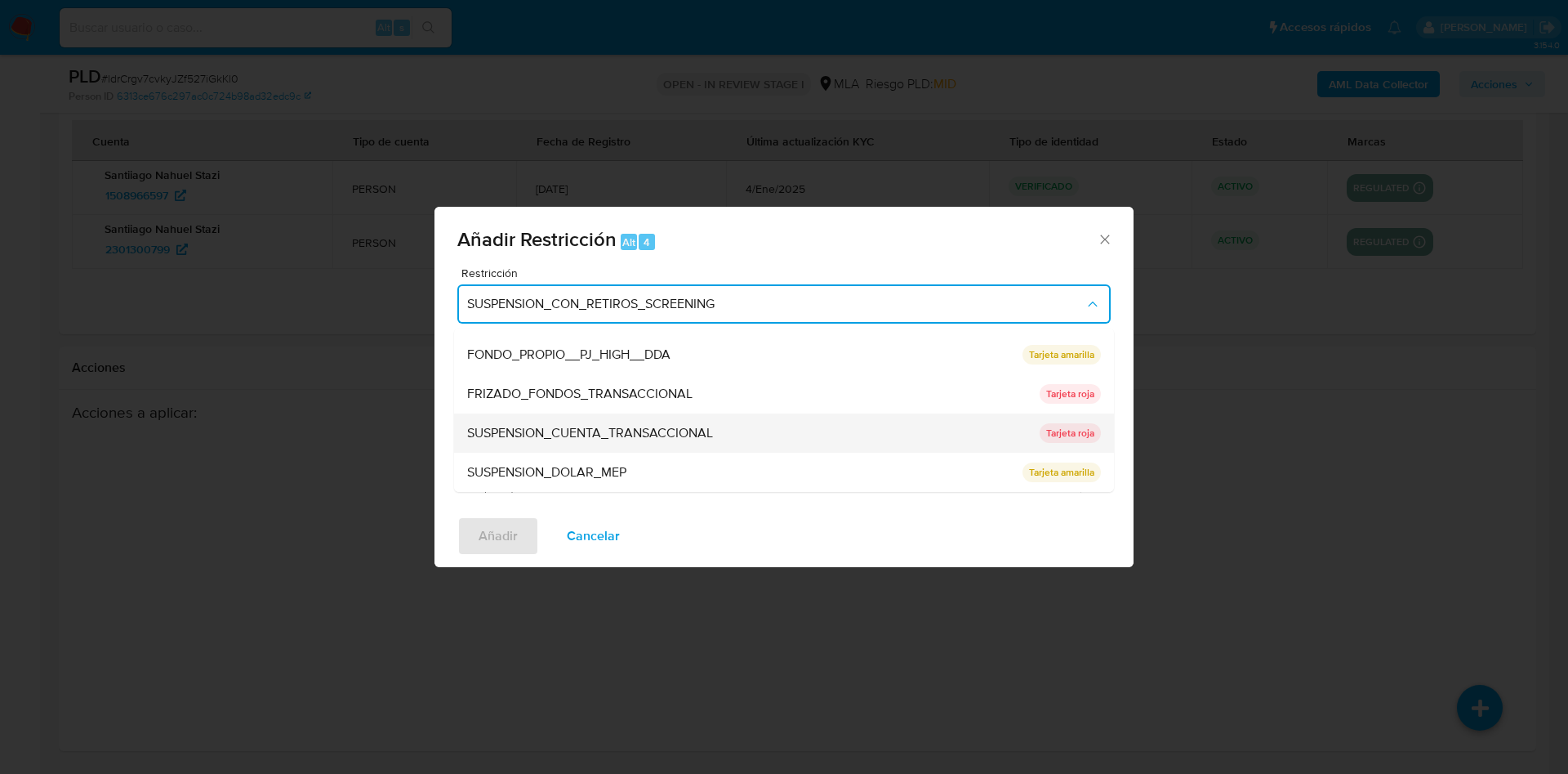
click at [555, 426] on span "SUSPENSION_CUENTA_TRANSACCIONAL" at bounding box center [590, 433] width 246 height 17
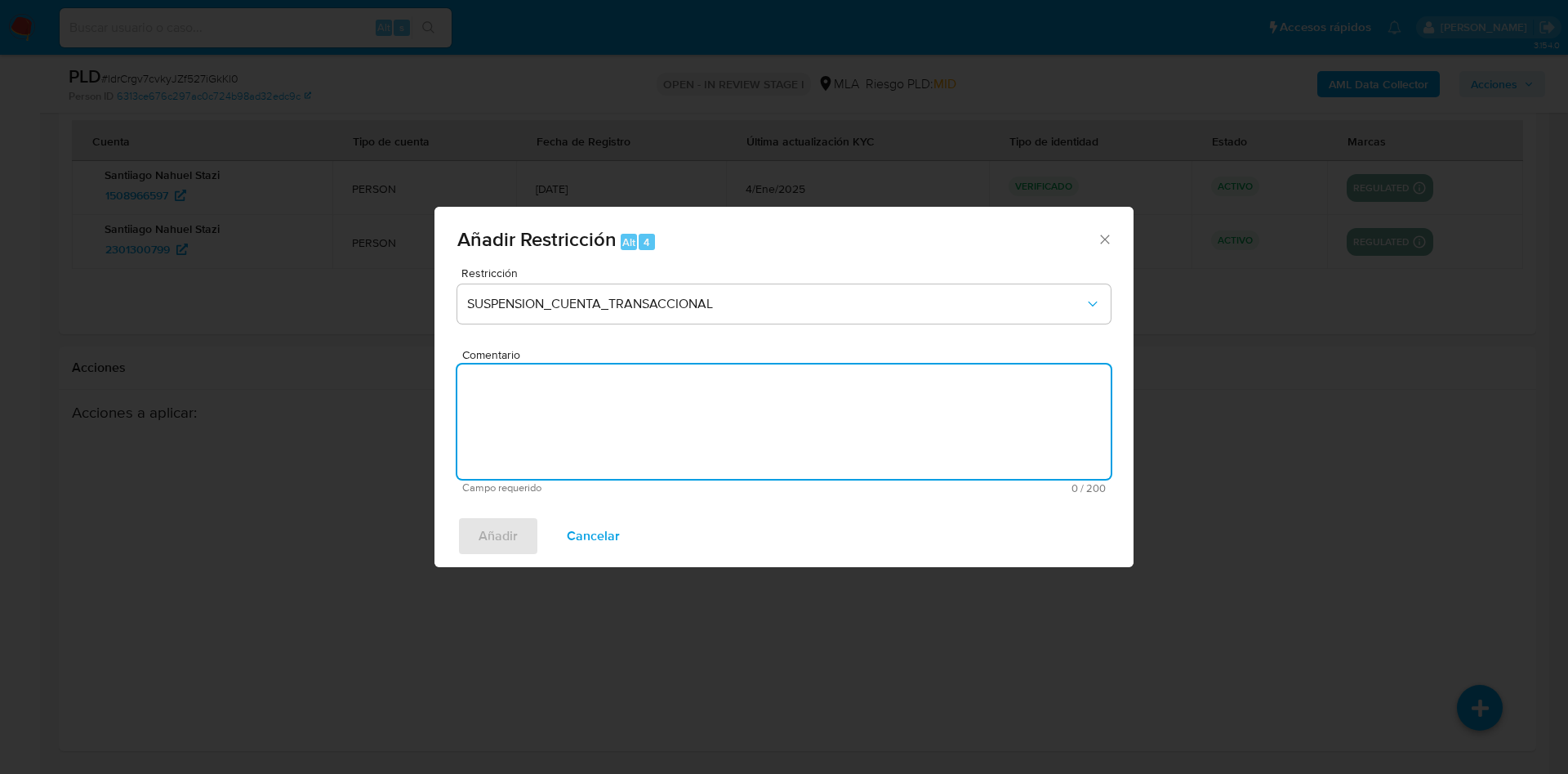
click at [557, 427] on textarea "Comentario" at bounding box center [784, 422] width 653 height 115
type textarea "AML"
drag, startPoint x: 504, startPoint y: 526, endPoint x: 517, endPoint y: 531, distance: 13.9
click at [504, 524] on span "Añadir" at bounding box center [498, 536] width 39 height 36
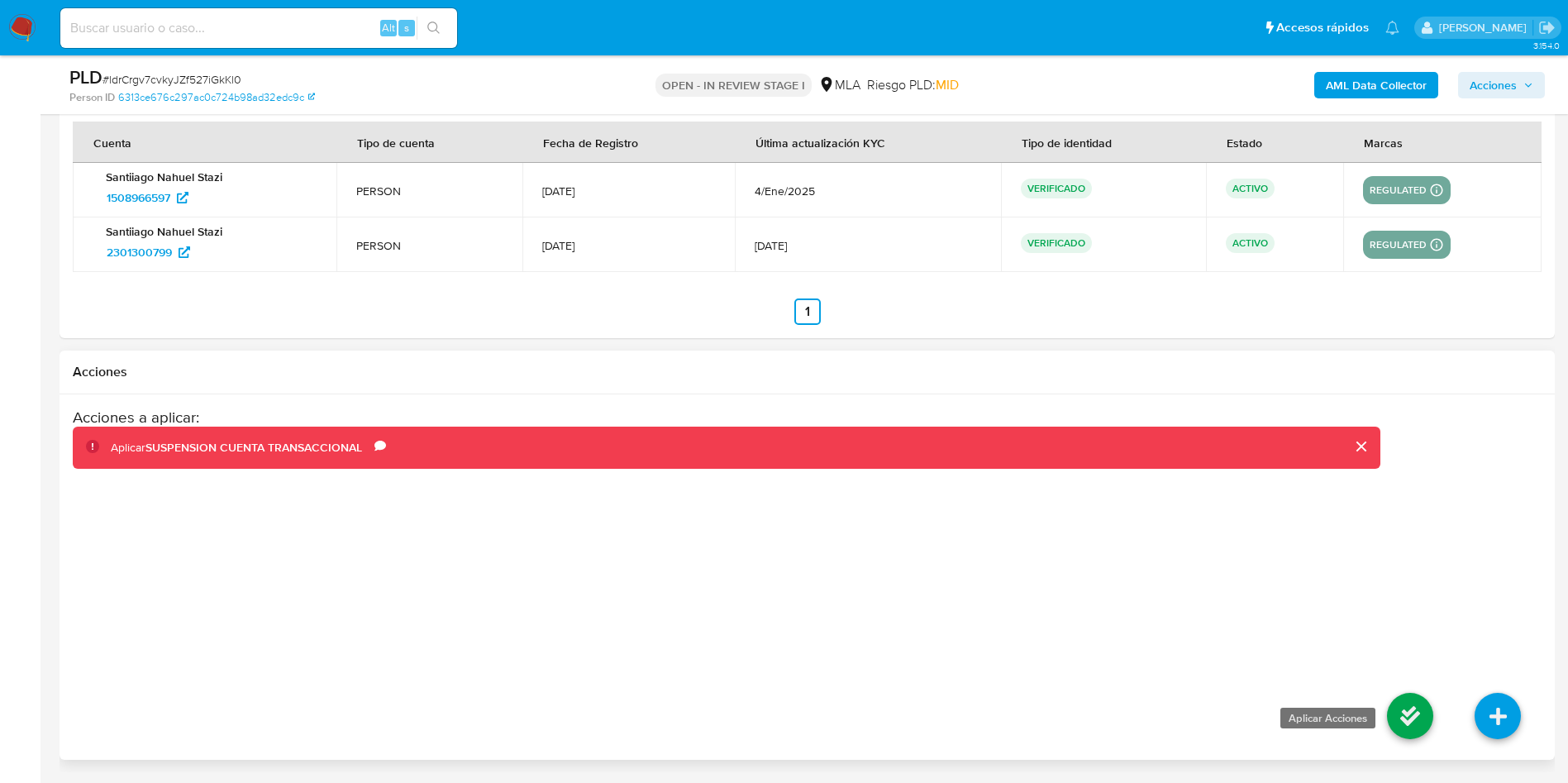
click at [1405, 714] on icon at bounding box center [1410, 715] width 46 height 46
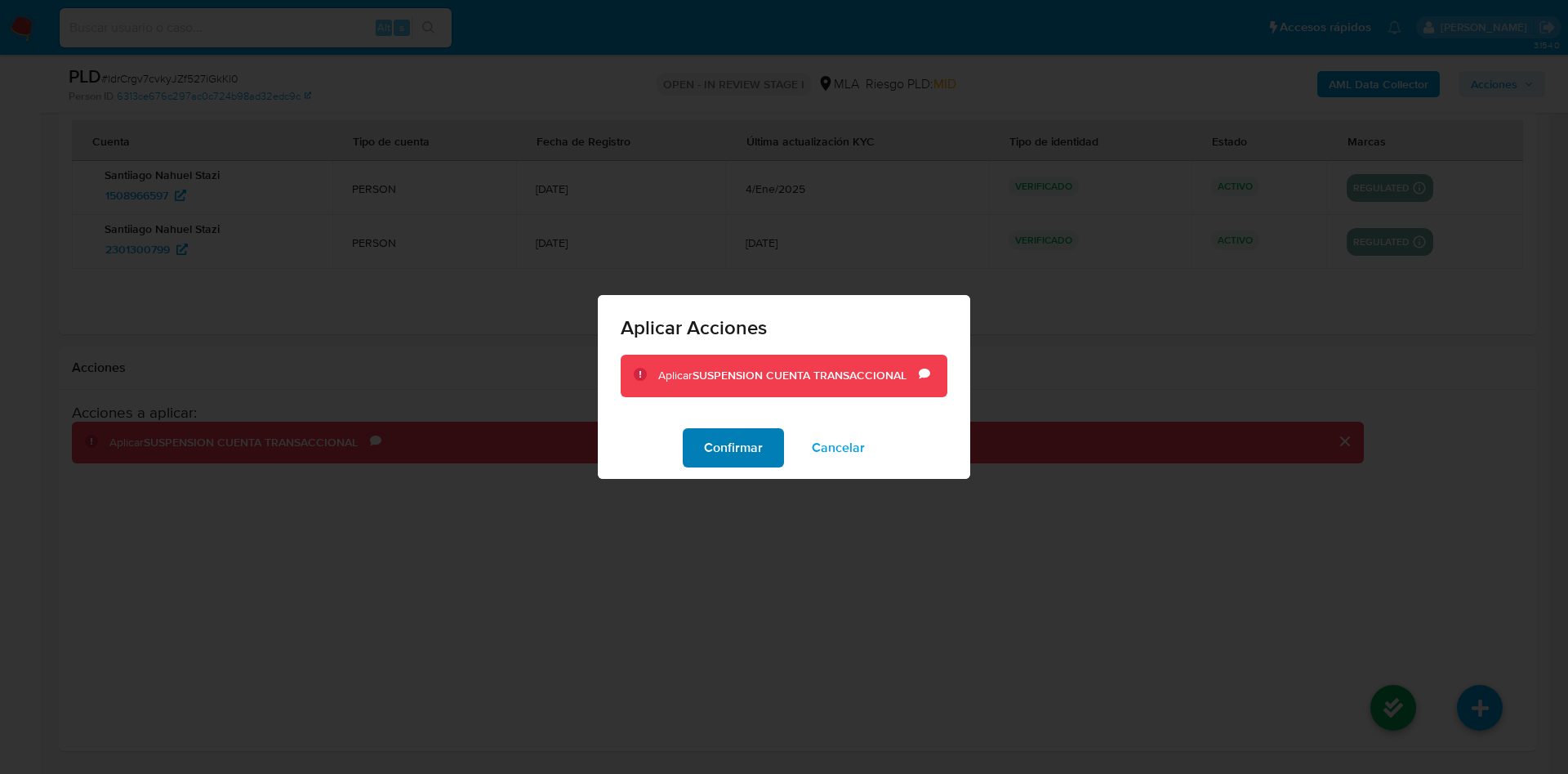
click at [734, 447] on span "Confirmar" at bounding box center [733, 447] width 58 height 36
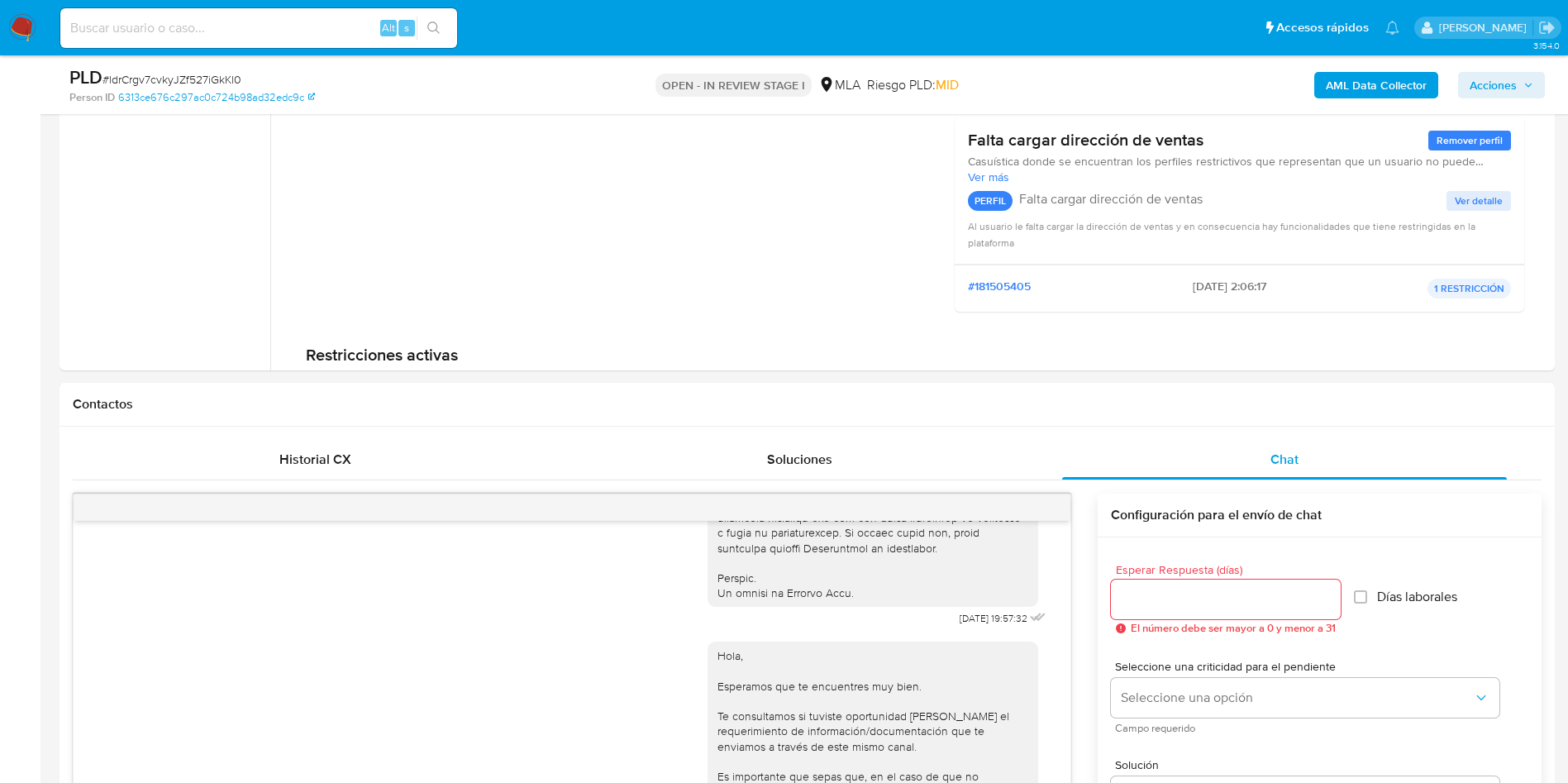
scroll to position [0, 0]
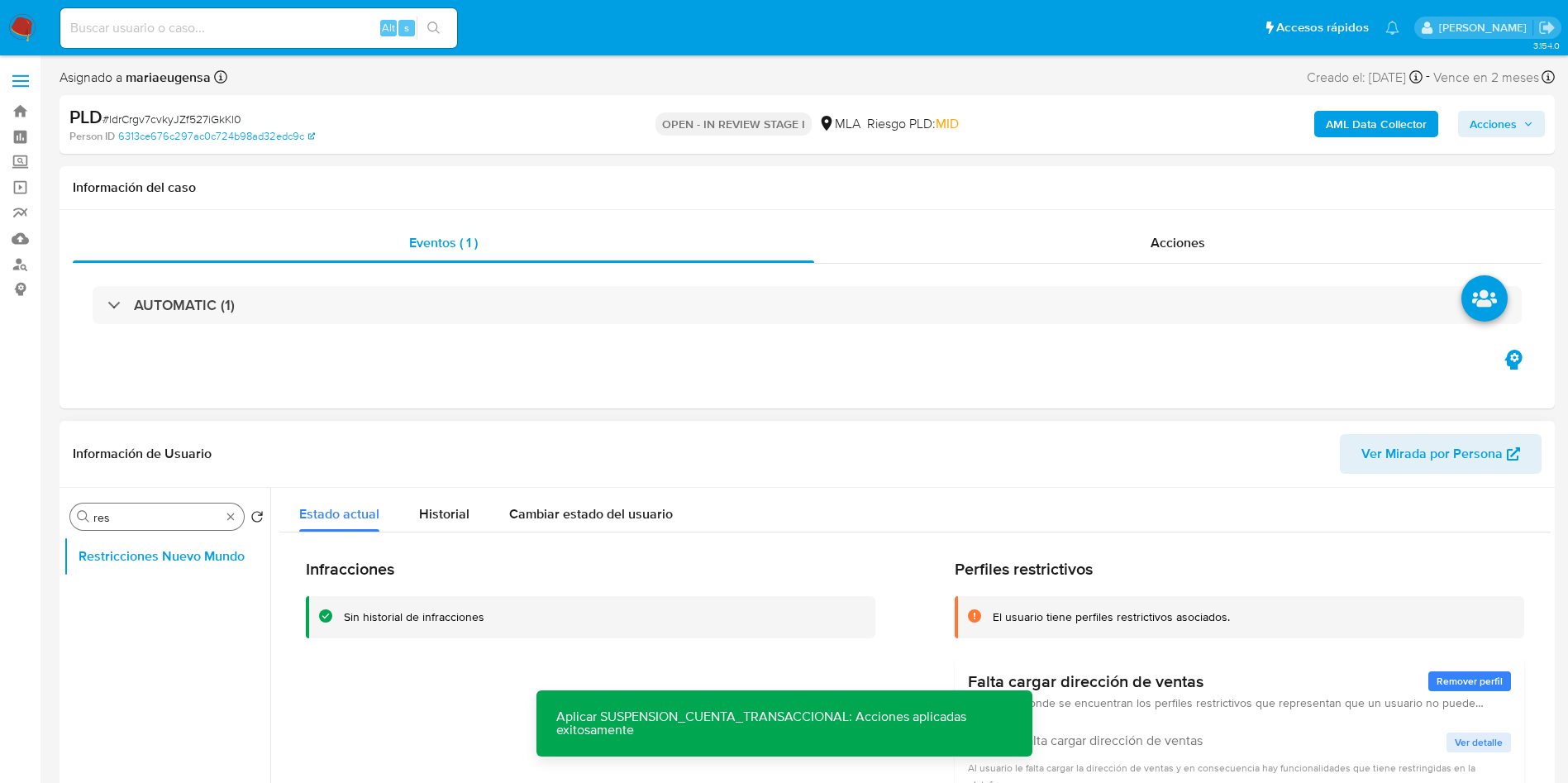
click at [115, 506] on div "Buscar res" at bounding box center [156, 516] width 173 height 27
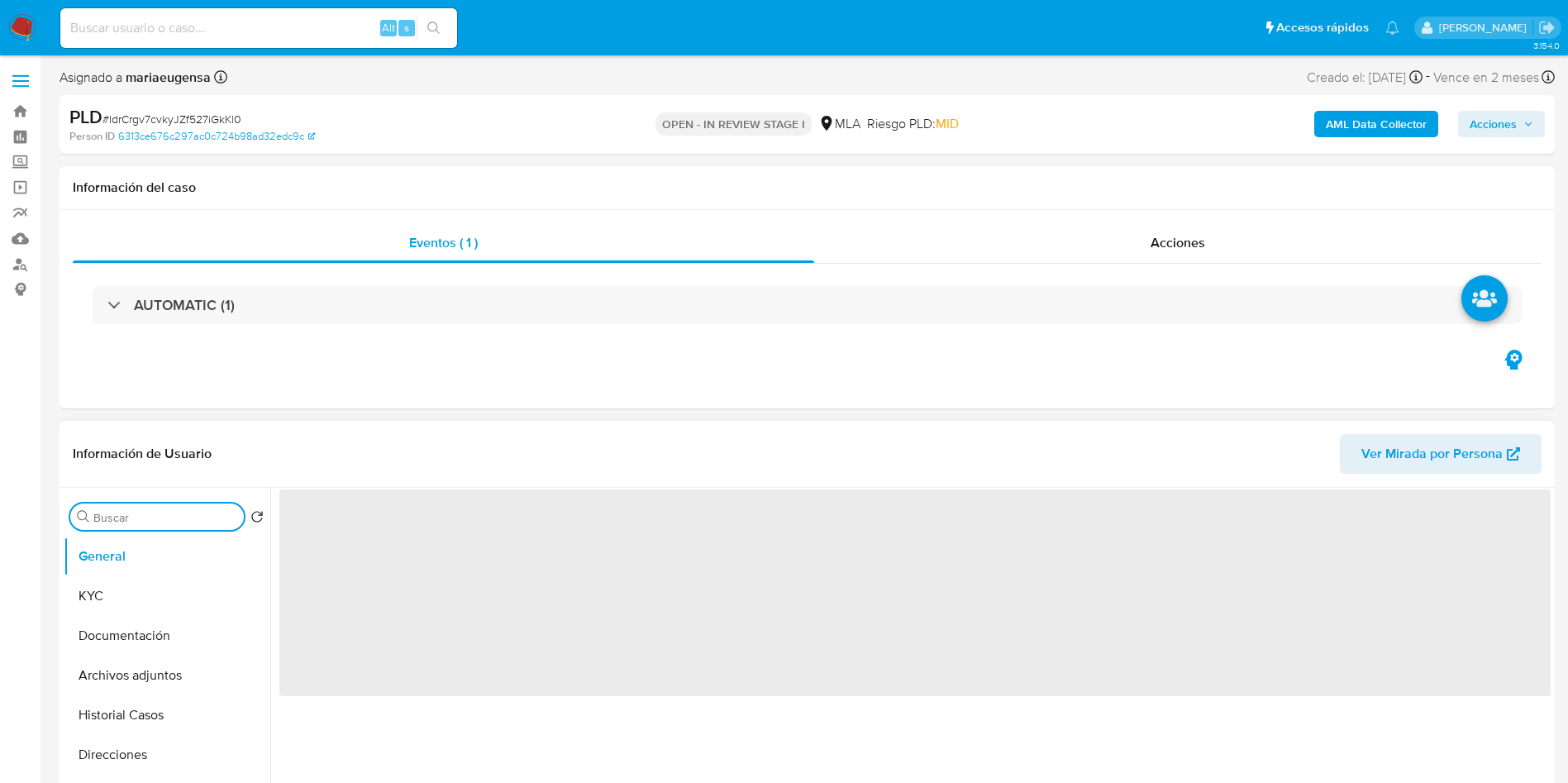
click at [122, 517] on input "Buscar" at bounding box center [165, 516] width 144 height 15
type input "FD"
select select "10"
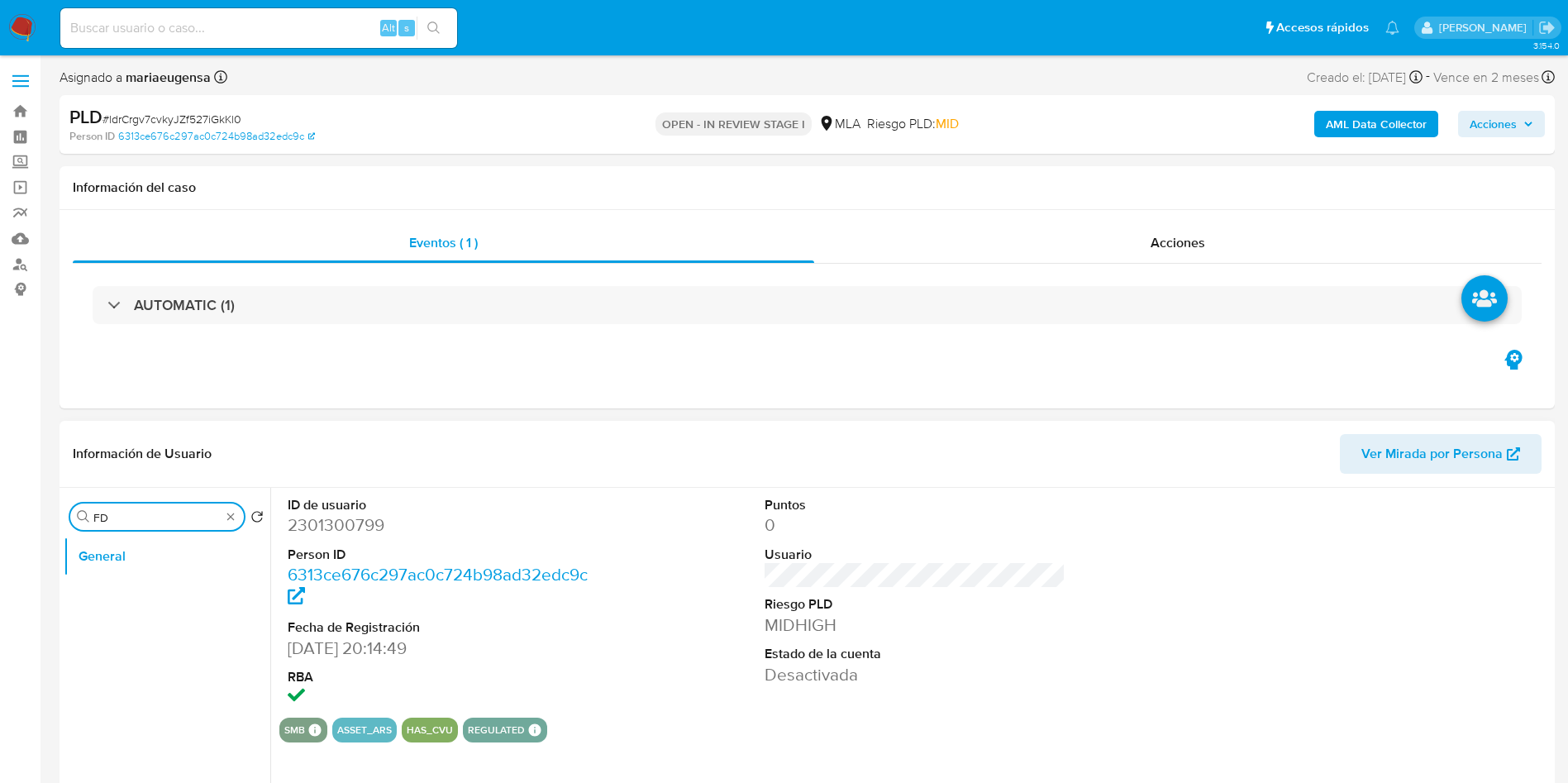
click at [120, 524] on input "FD" at bounding box center [156, 516] width 127 height 15
drag, startPoint x: 119, startPoint y: 525, endPoint x: 92, endPoint y: 525, distance: 27.0
click at [92, 525] on div "Buscar FD" at bounding box center [156, 516] width 173 height 27
type input "RES"
click at [107, 574] on button "General" at bounding box center [160, 556] width 194 height 39
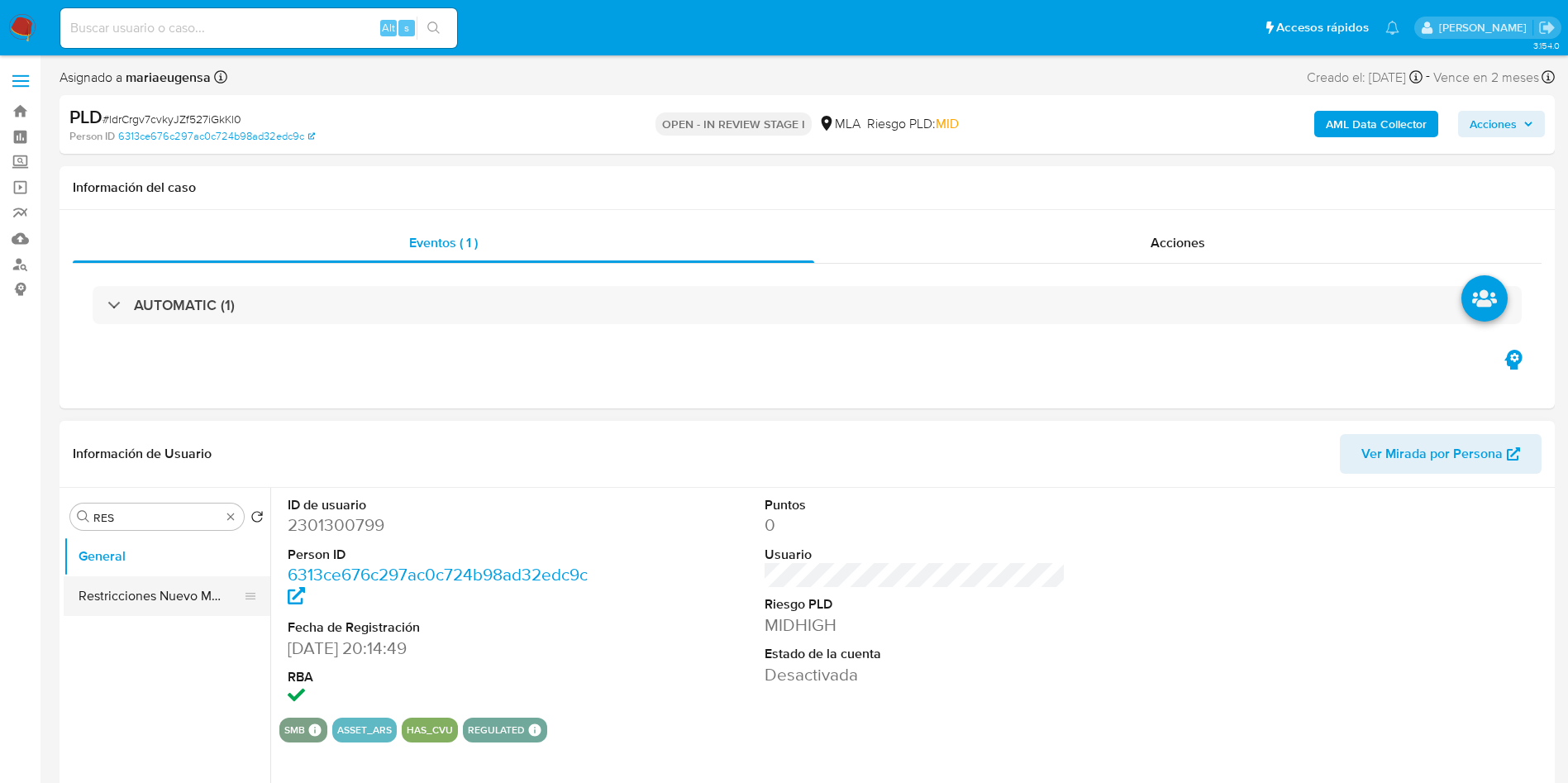
click at [107, 582] on button "Restricciones Nuevo Mundo" at bounding box center [160, 596] width 194 height 39
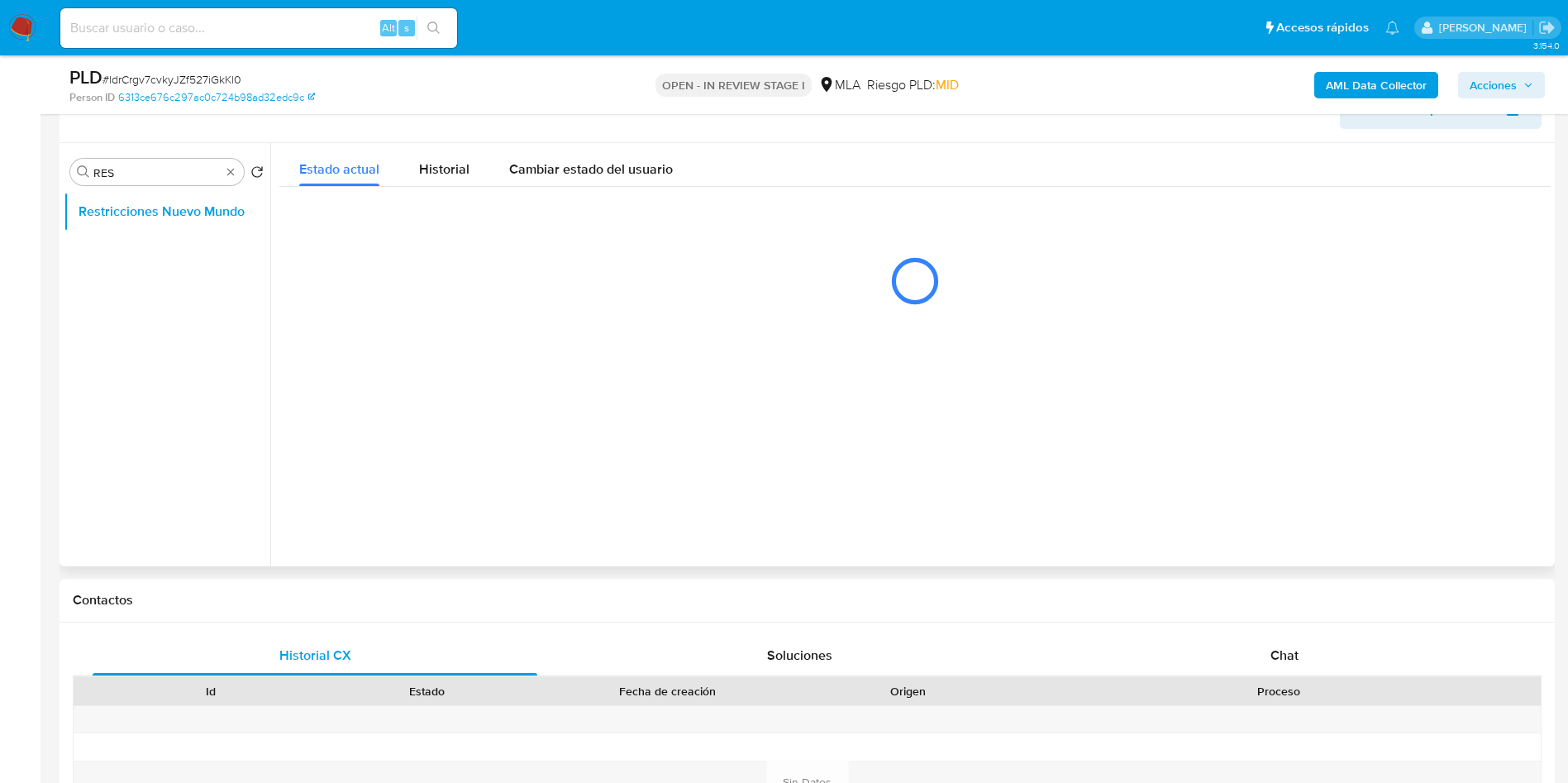
scroll to position [496, 0]
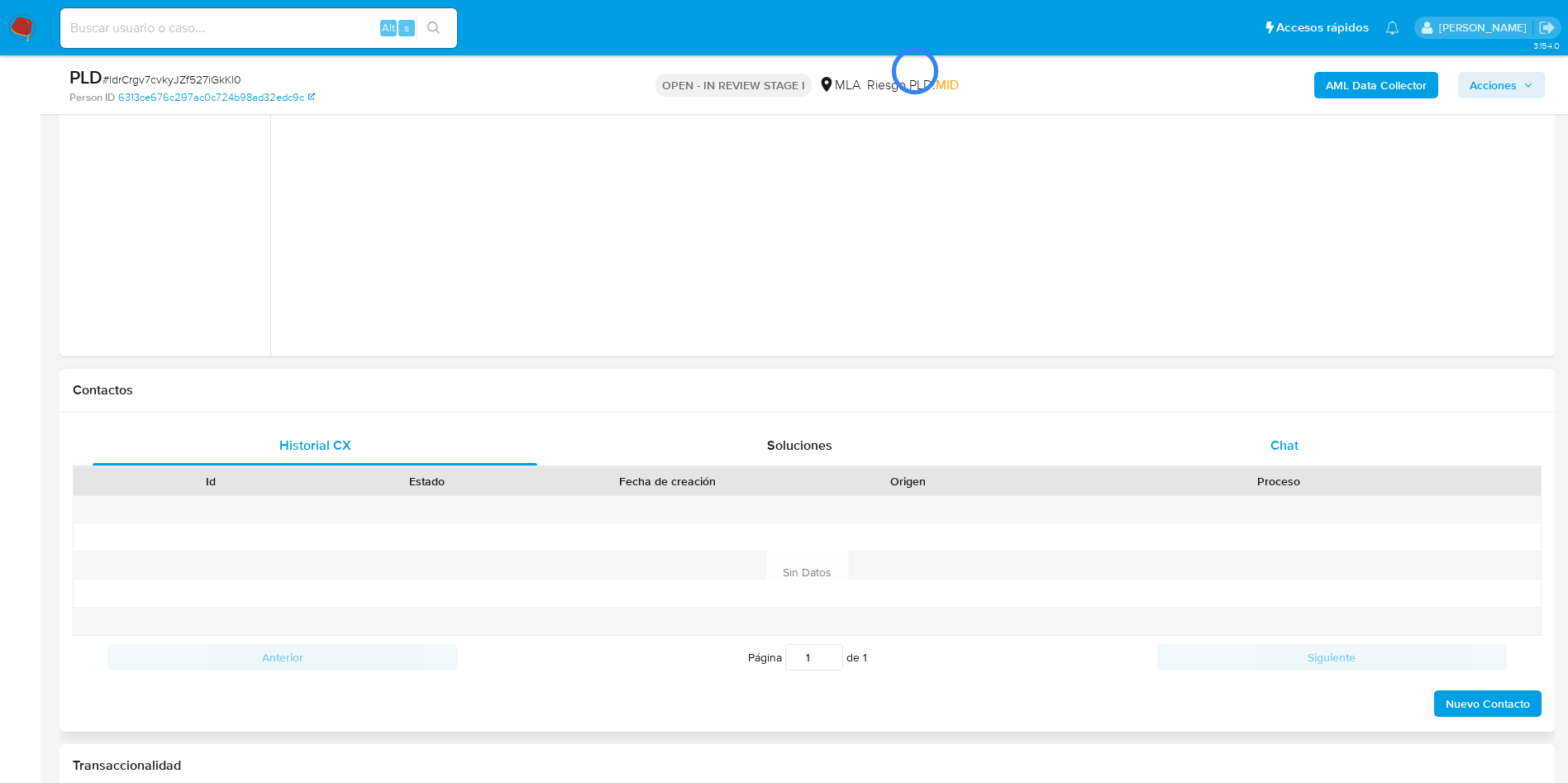
click at [1252, 443] on div "Chat" at bounding box center [1285, 446] width 445 height 39
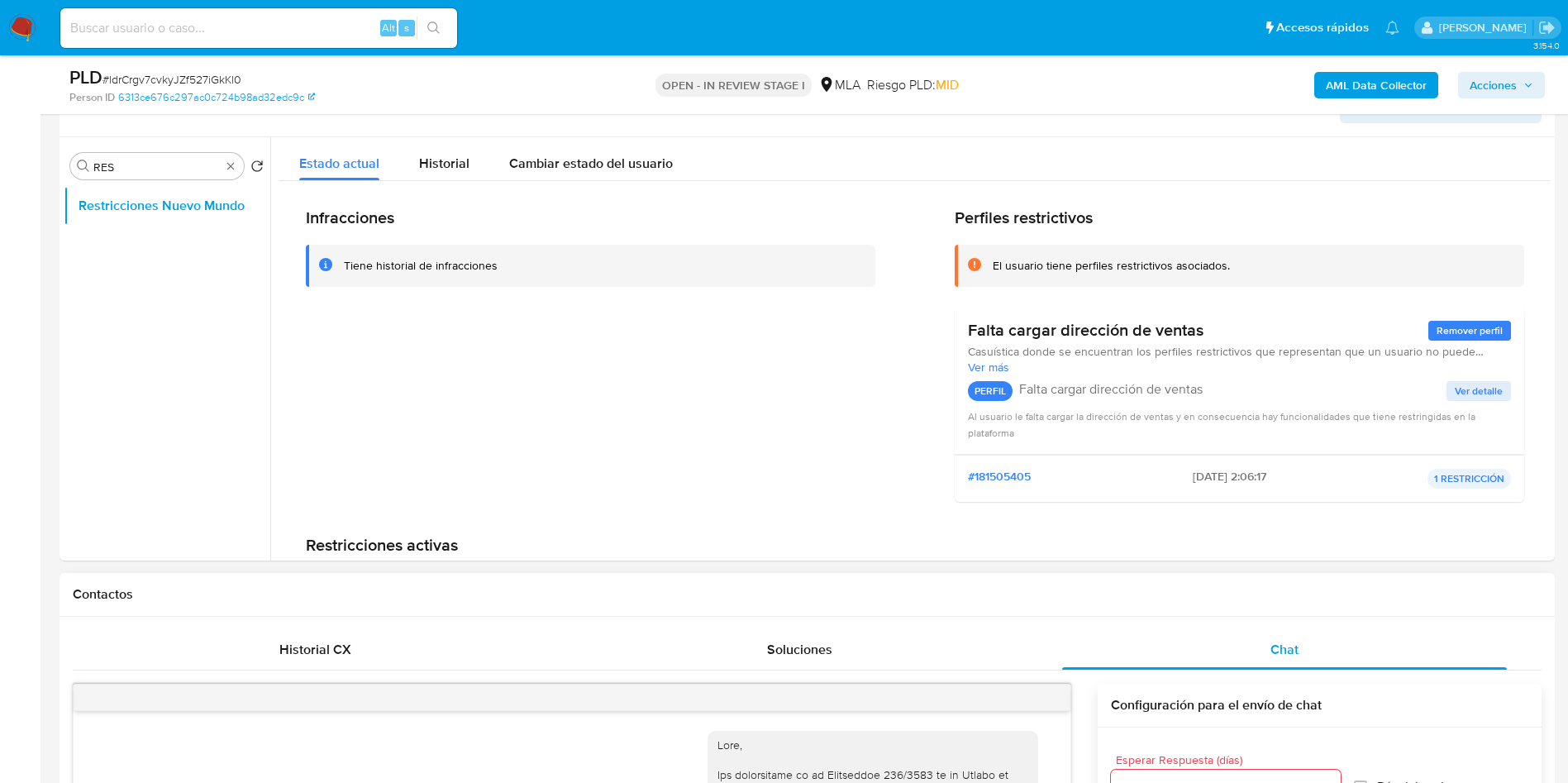
scroll to position [0, 0]
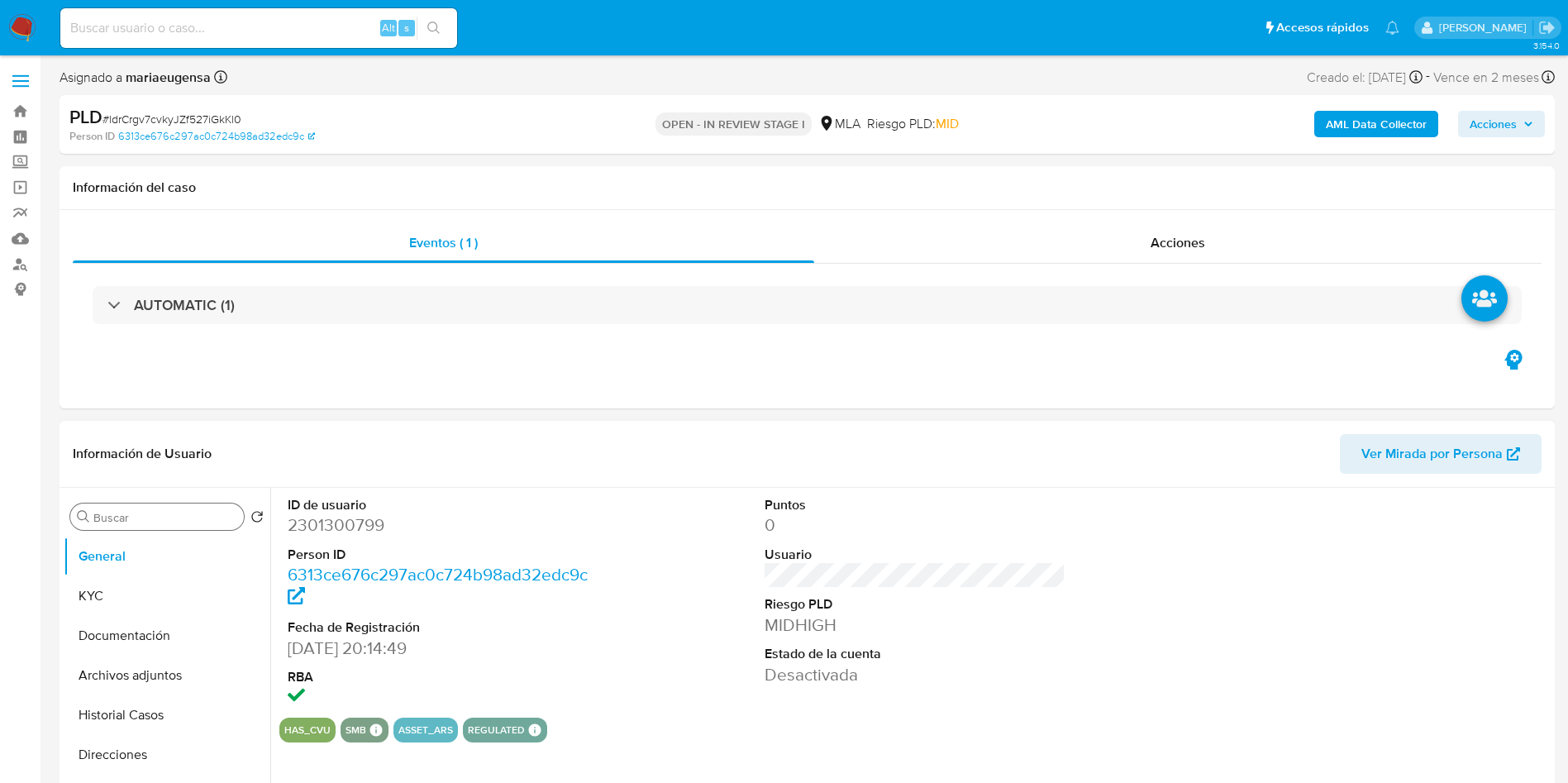
drag, startPoint x: 167, startPoint y: 525, endPoint x: 164, endPoint y: 513, distance: 12.4
click at [165, 523] on div "Buscar" at bounding box center [156, 516] width 173 height 27
click at [164, 512] on input "Buscar" at bounding box center [165, 516] width 144 height 15
type input "R"
select select "10"
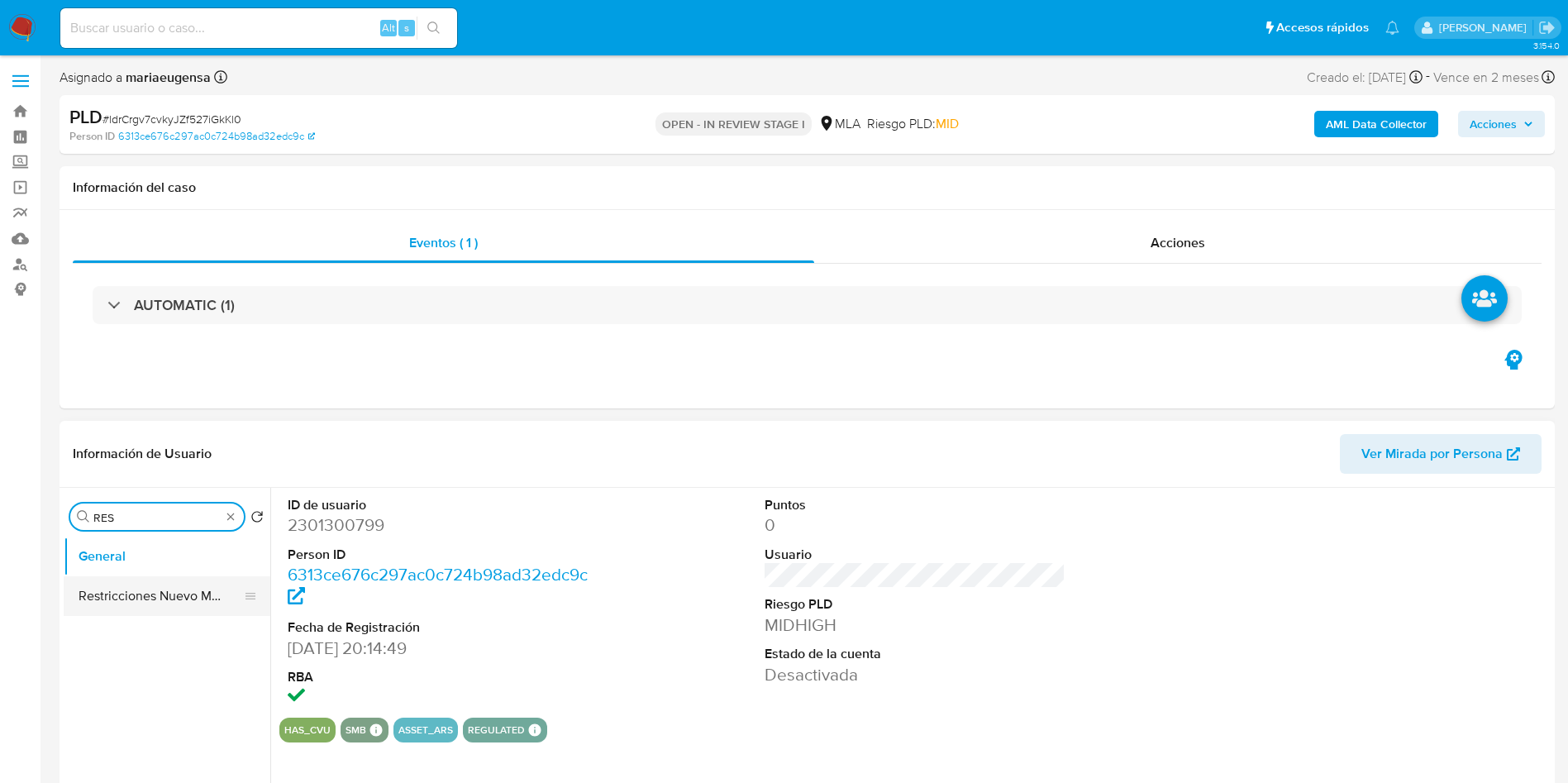
type input "RES"
click at [148, 596] on button "Restricciones Nuevo Mundo" at bounding box center [160, 596] width 194 height 39
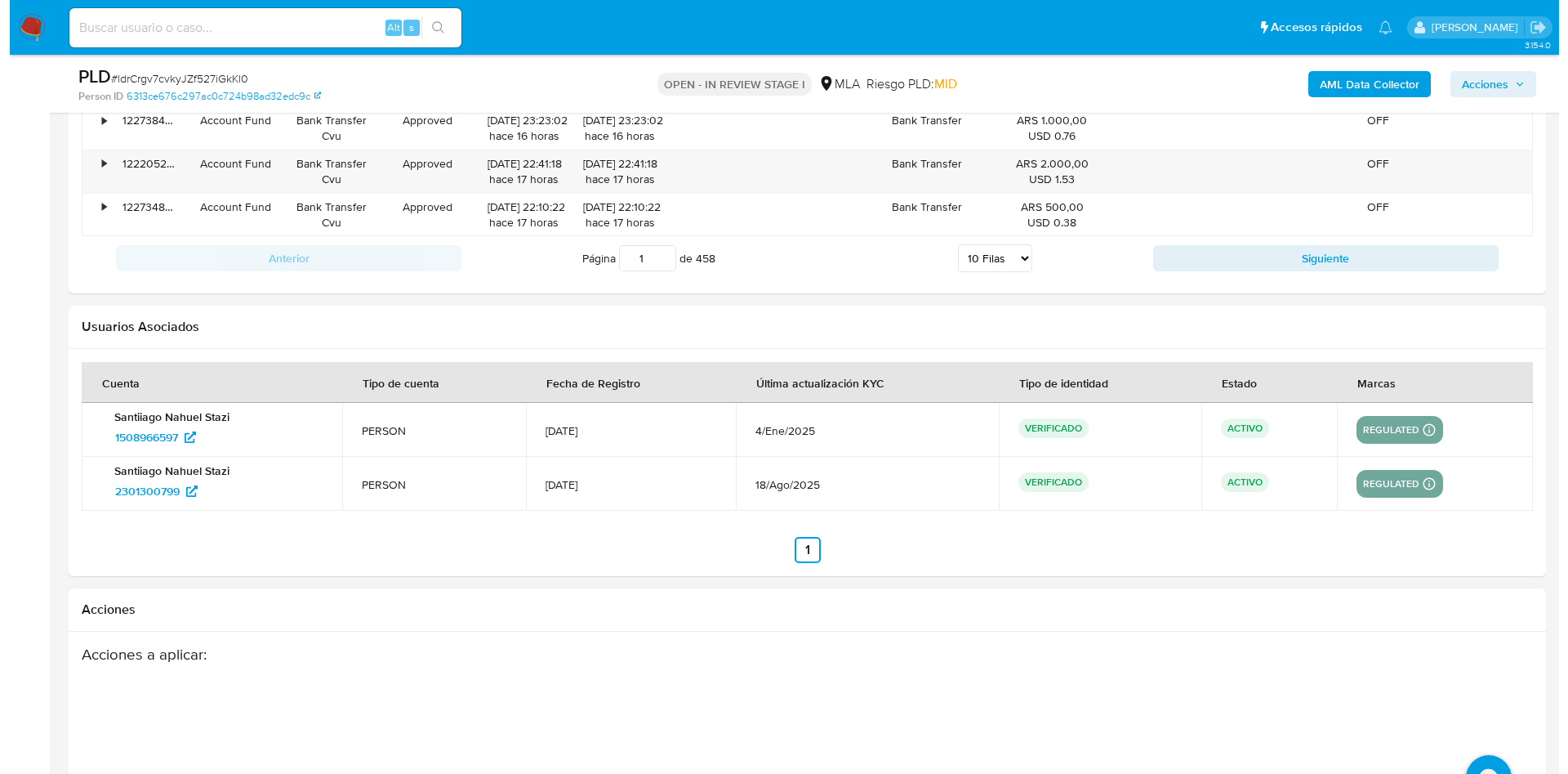
scroll to position [2528, 0]
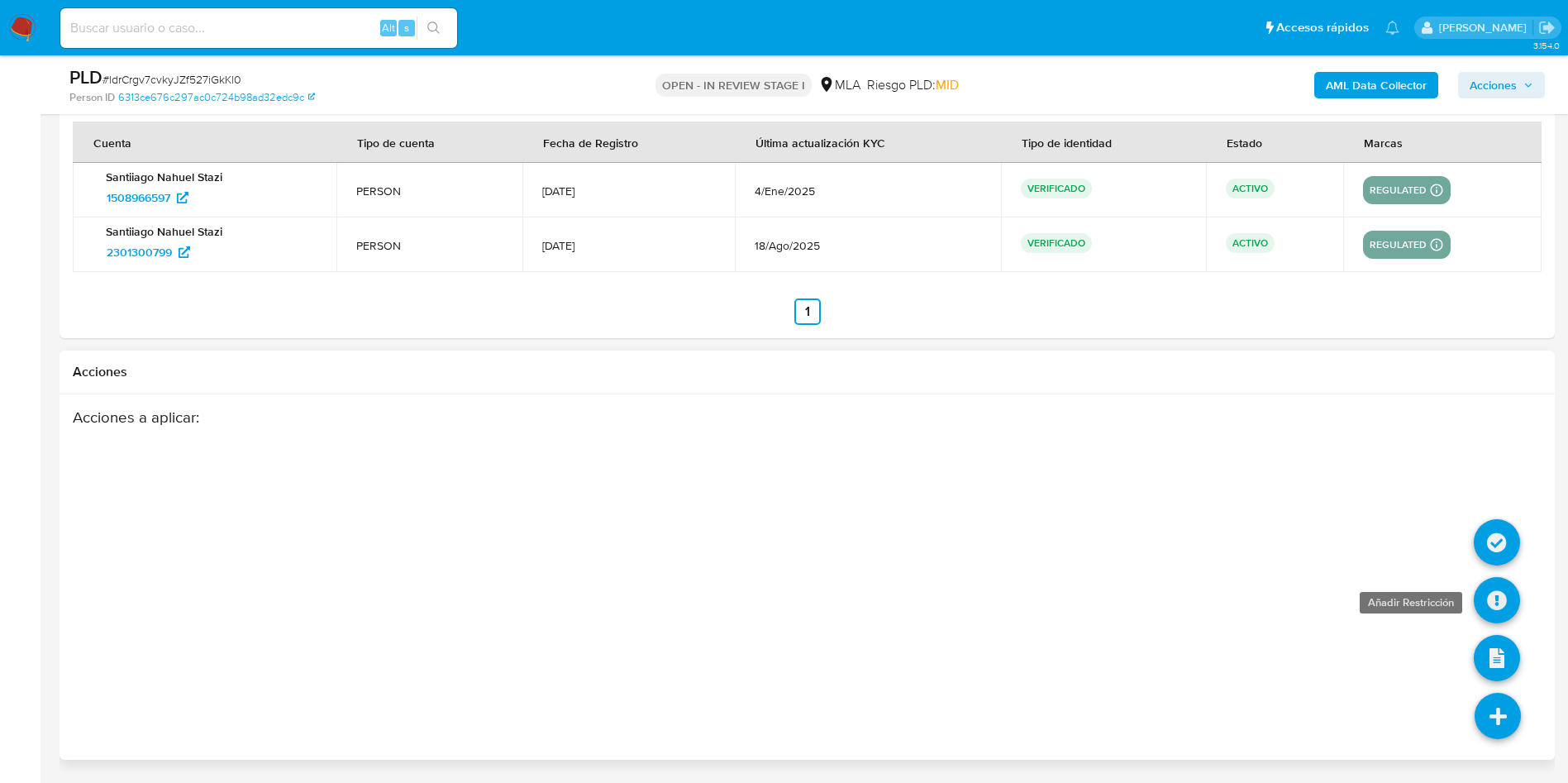
click at [1499, 596] on icon at bounding box center [1496, 599] width 46 height 46
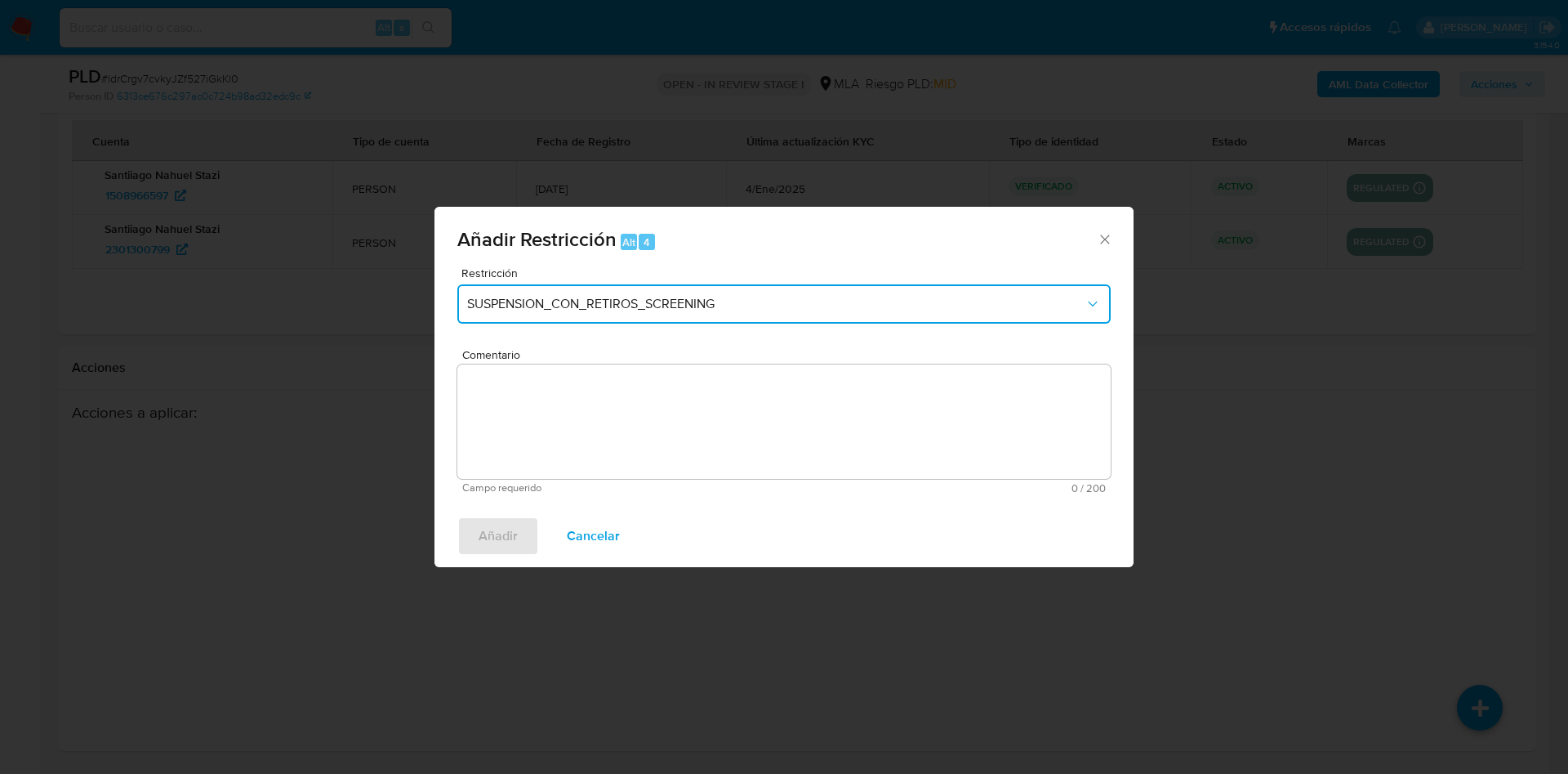
click at [530, 292] on button "SUSPENSION_CON_RETIROS_SCREENING" at bounding box center [784, 303] width 653 height 39
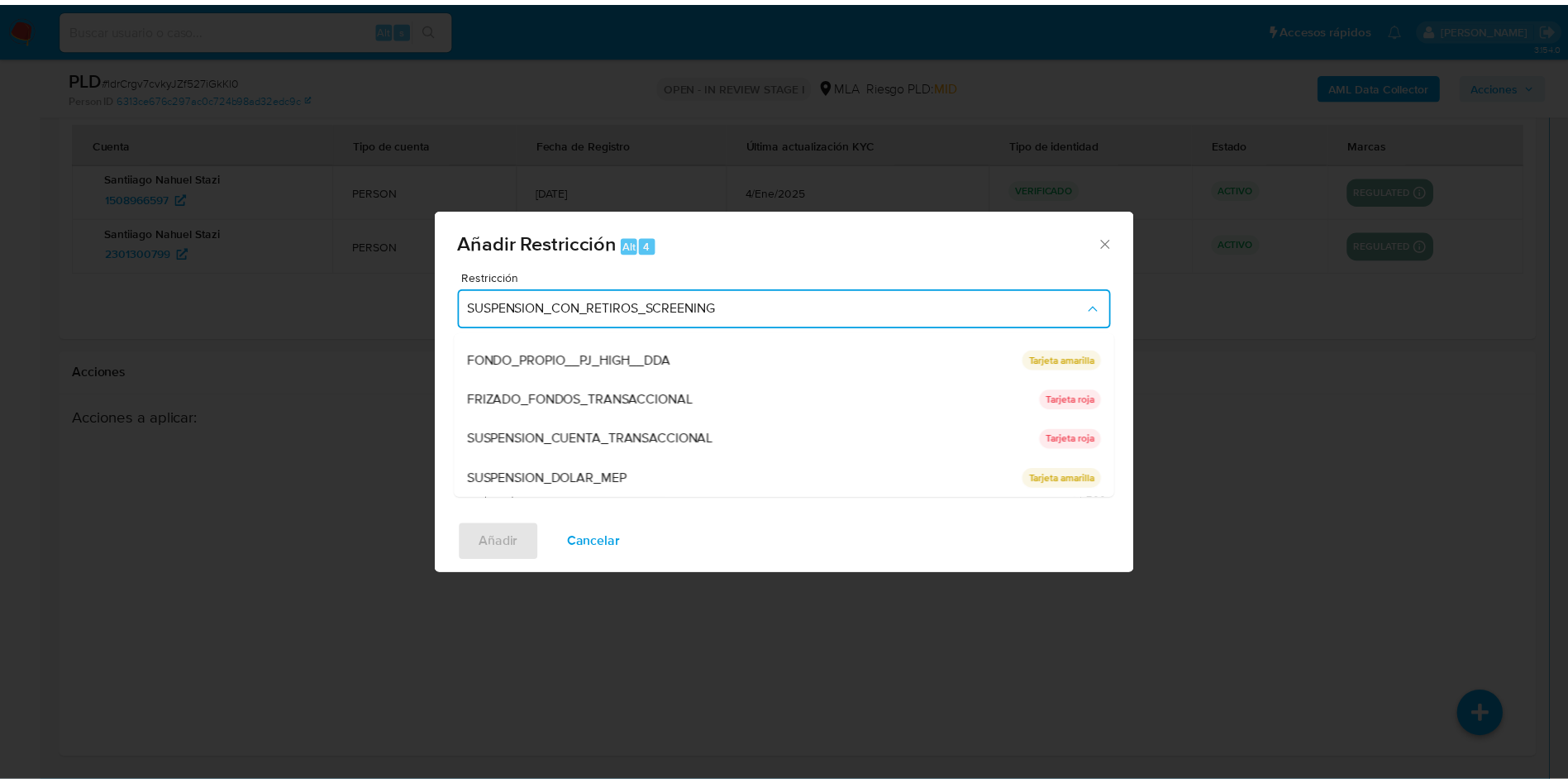
scroll to position [271, 0]
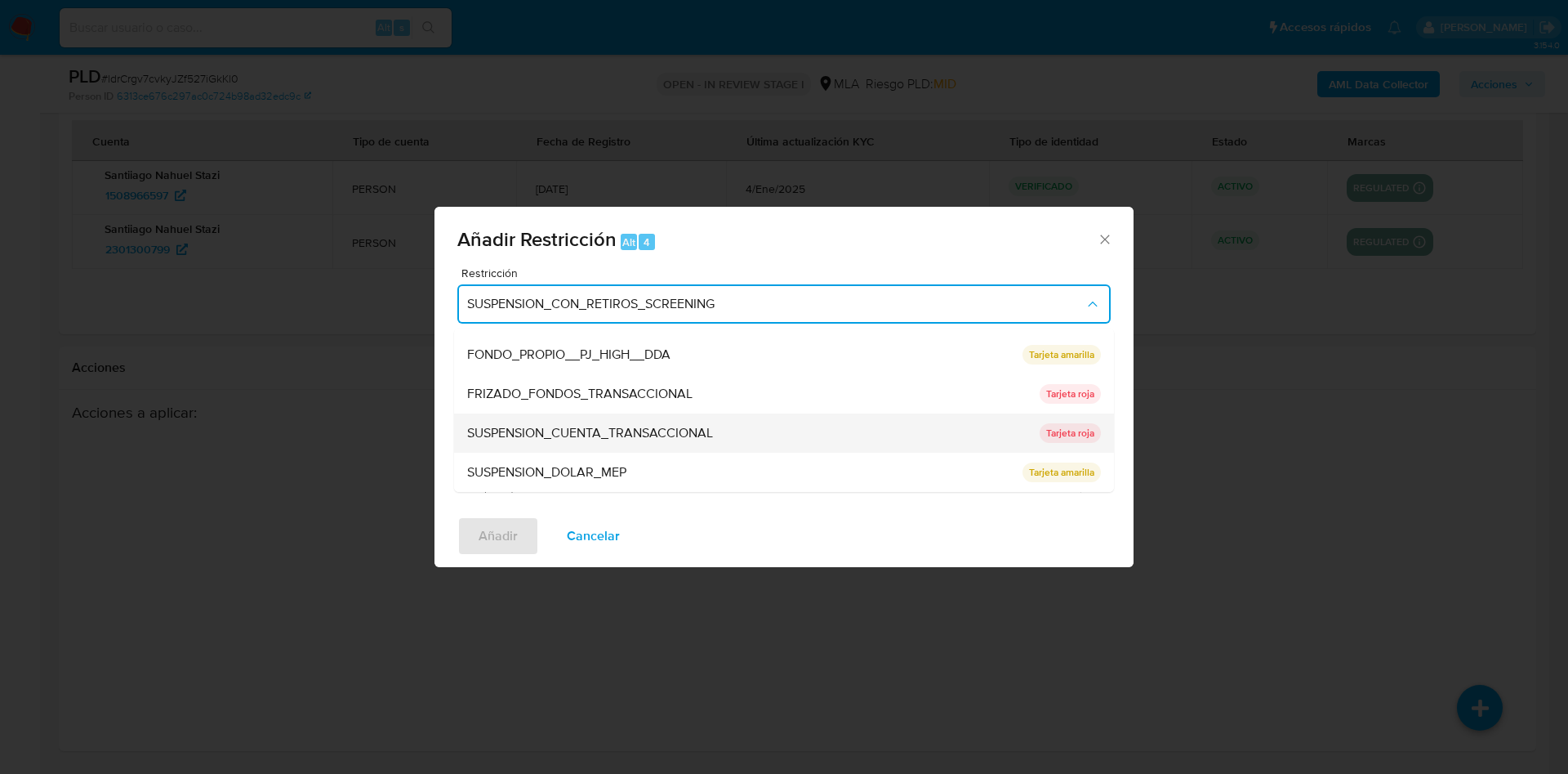
click at [519, 426] on span "SUSPENSION_CUENTA_TRANSACCIONAL" at bounding box center [590, 433] width 246 height 17
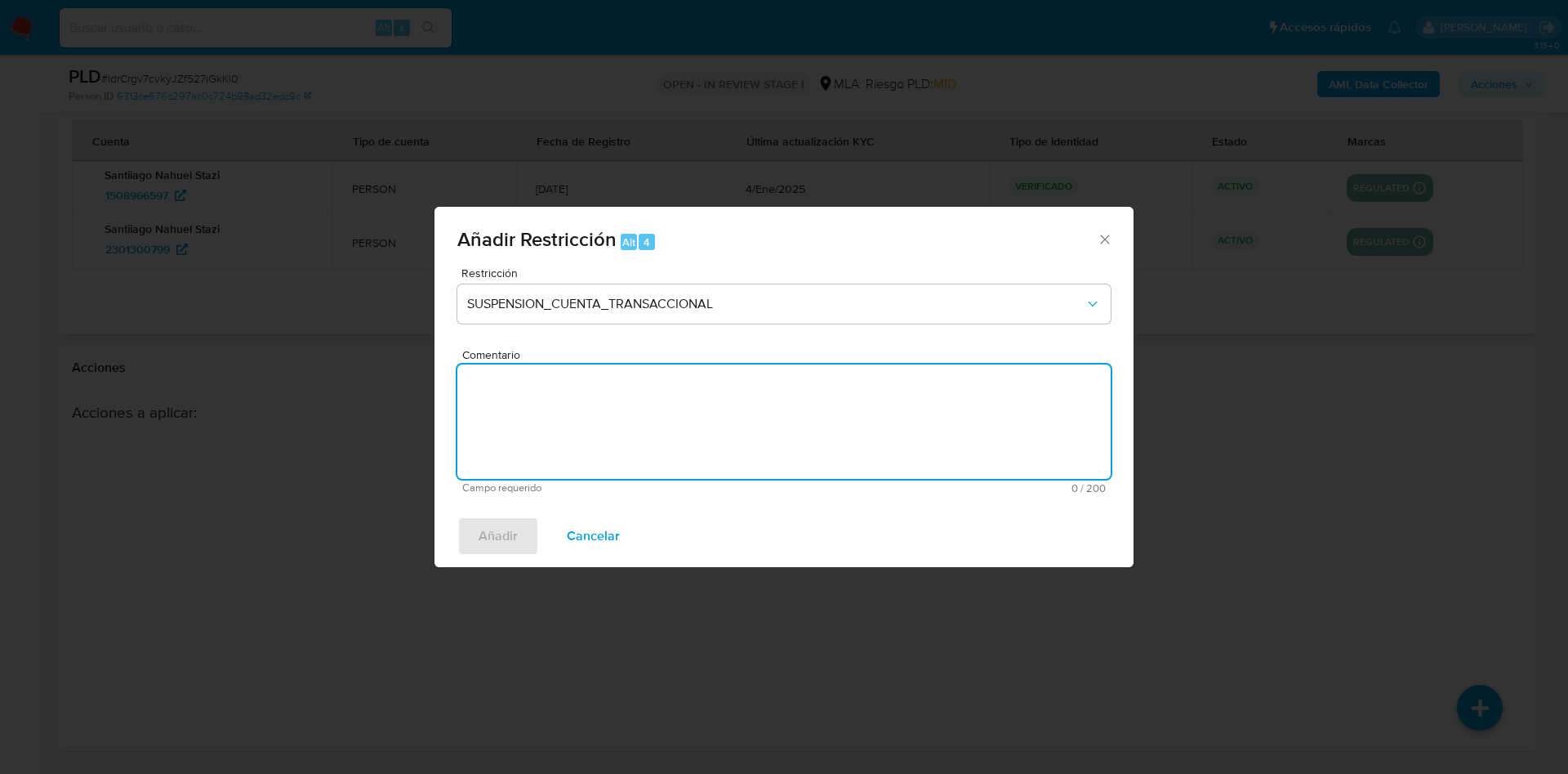
click at [519, 426] on textarea "Comentario" at bounding box center [784, 422] width 653 height 115
type textarea "AML"
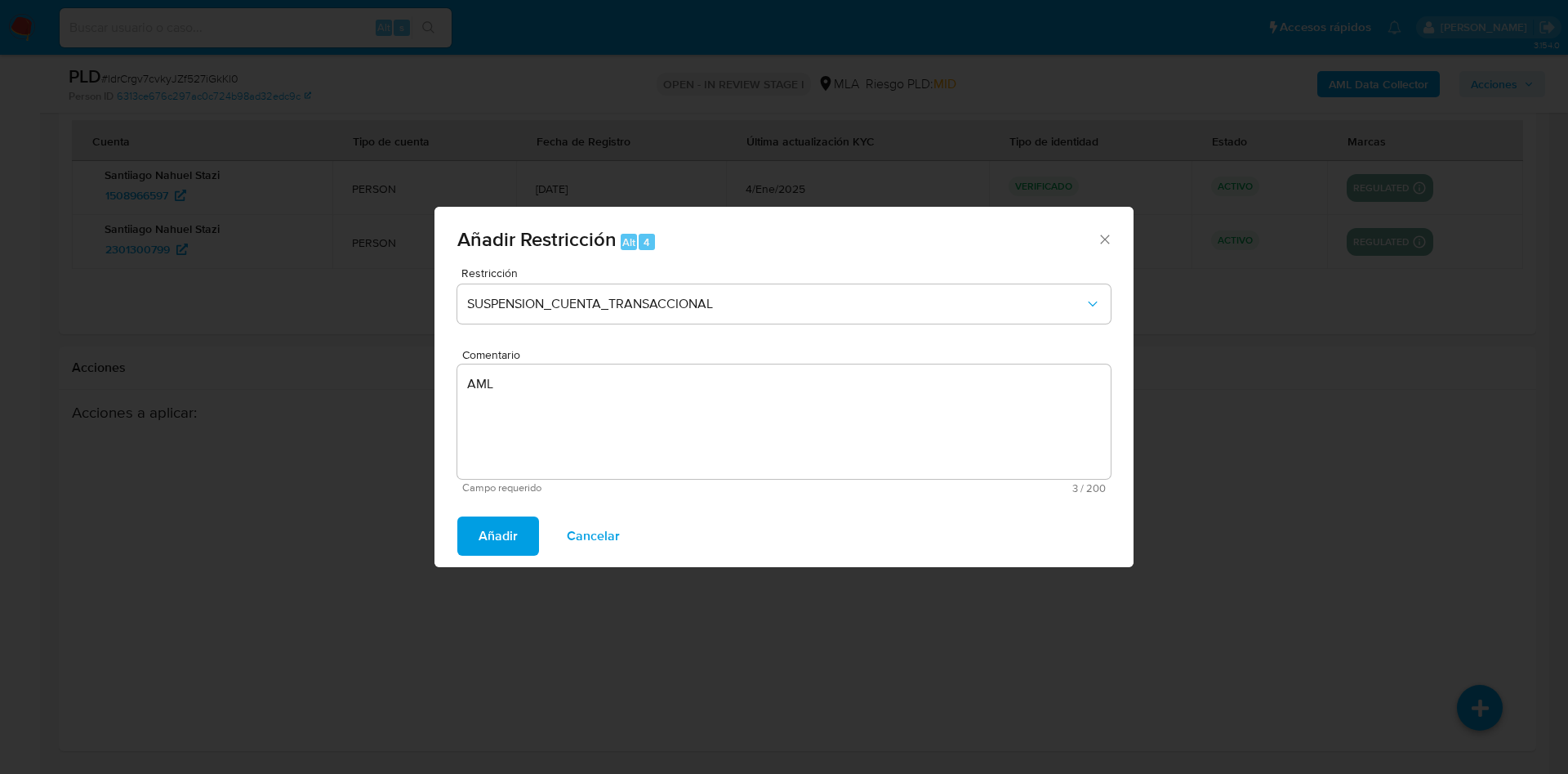
click at [525, 525] on button "Añadir" at bounding box center [499, 536] width 82 height 39
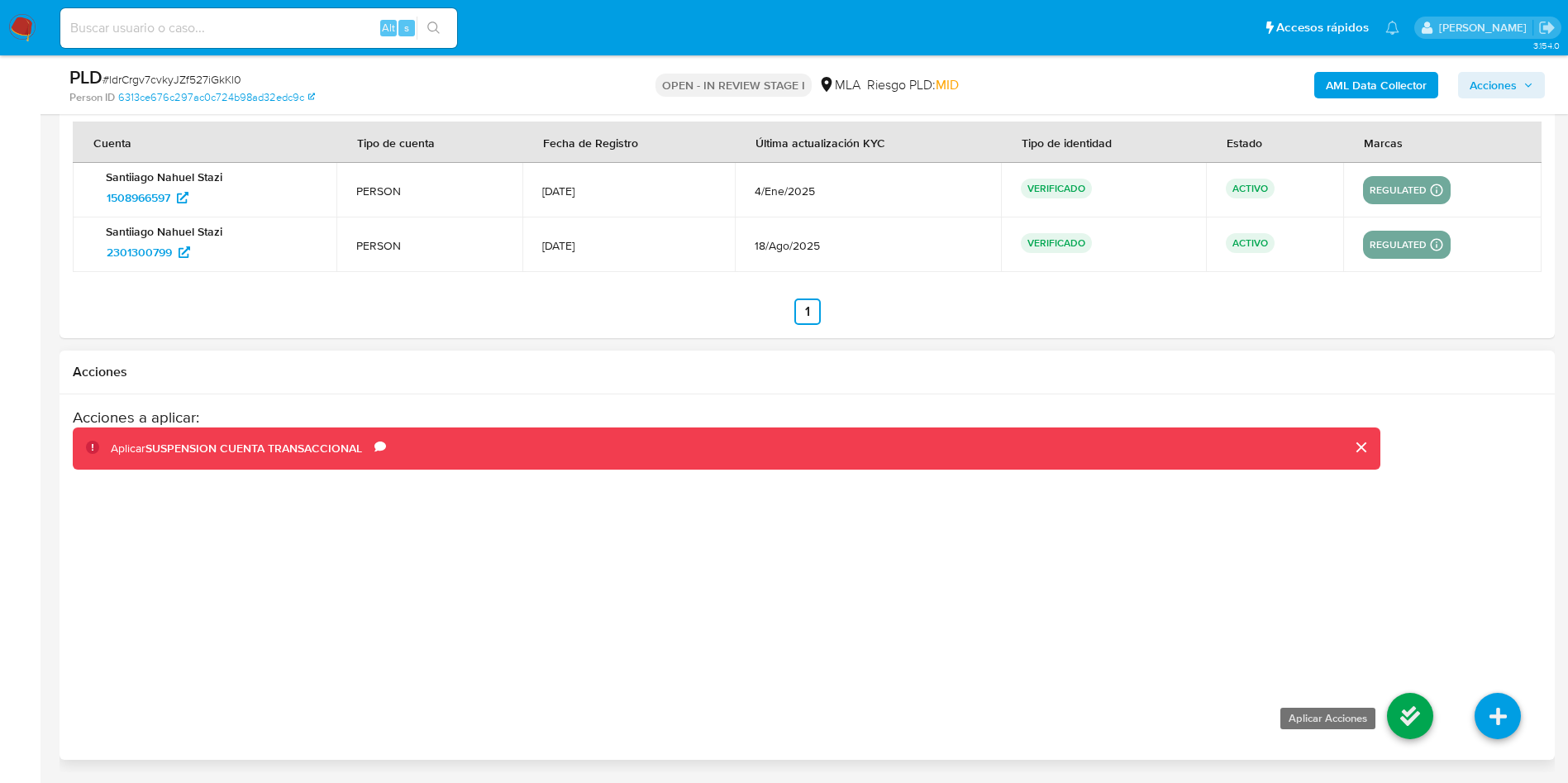
click at [1425, 708] on icon at bounding box center [1410, 715] width 46 height 46
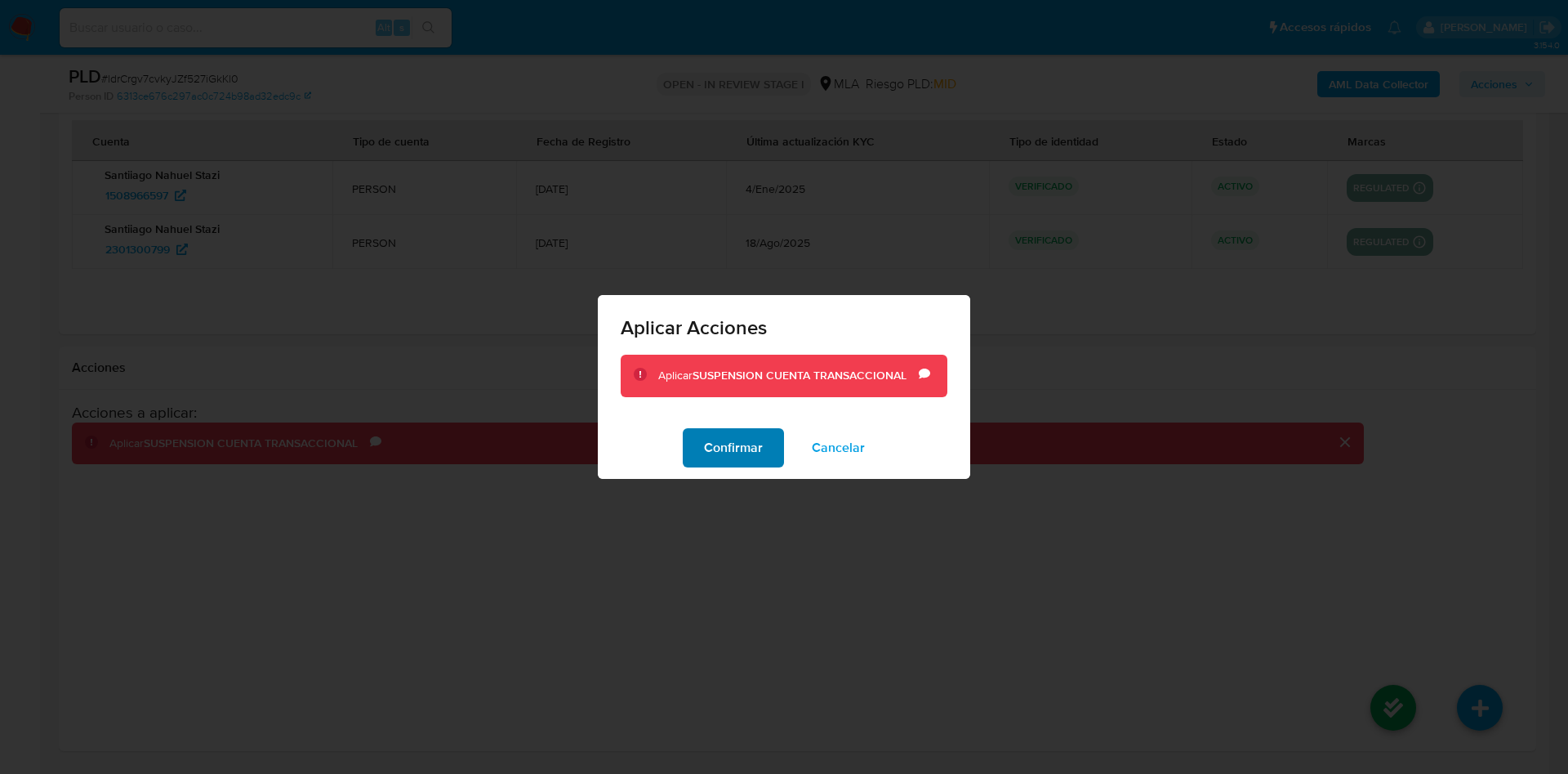
click at [772, 431] on button "Confirmar" at bounding box center [733, 447] width 101 height 39
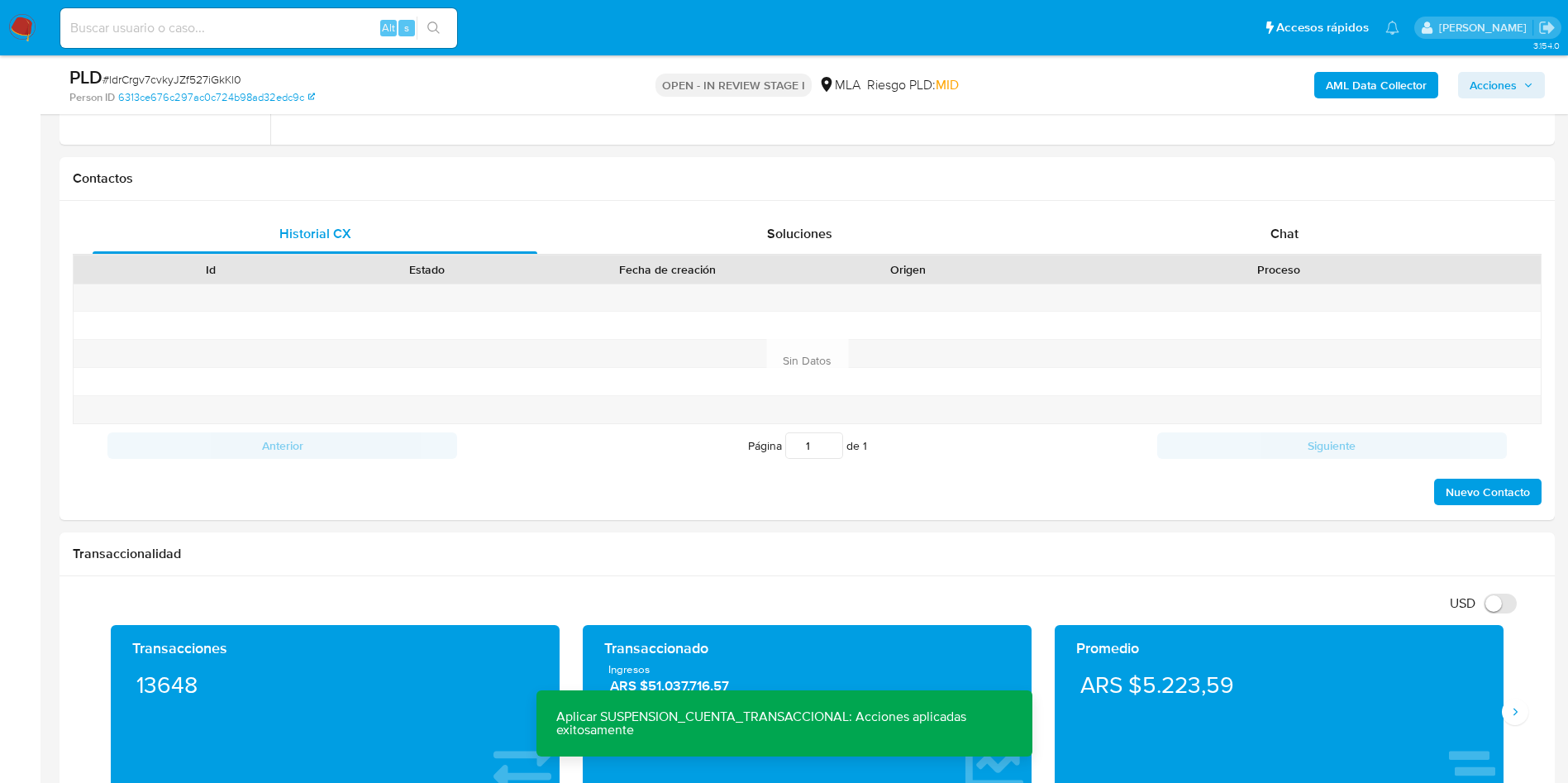
scroll to position [697, 0]
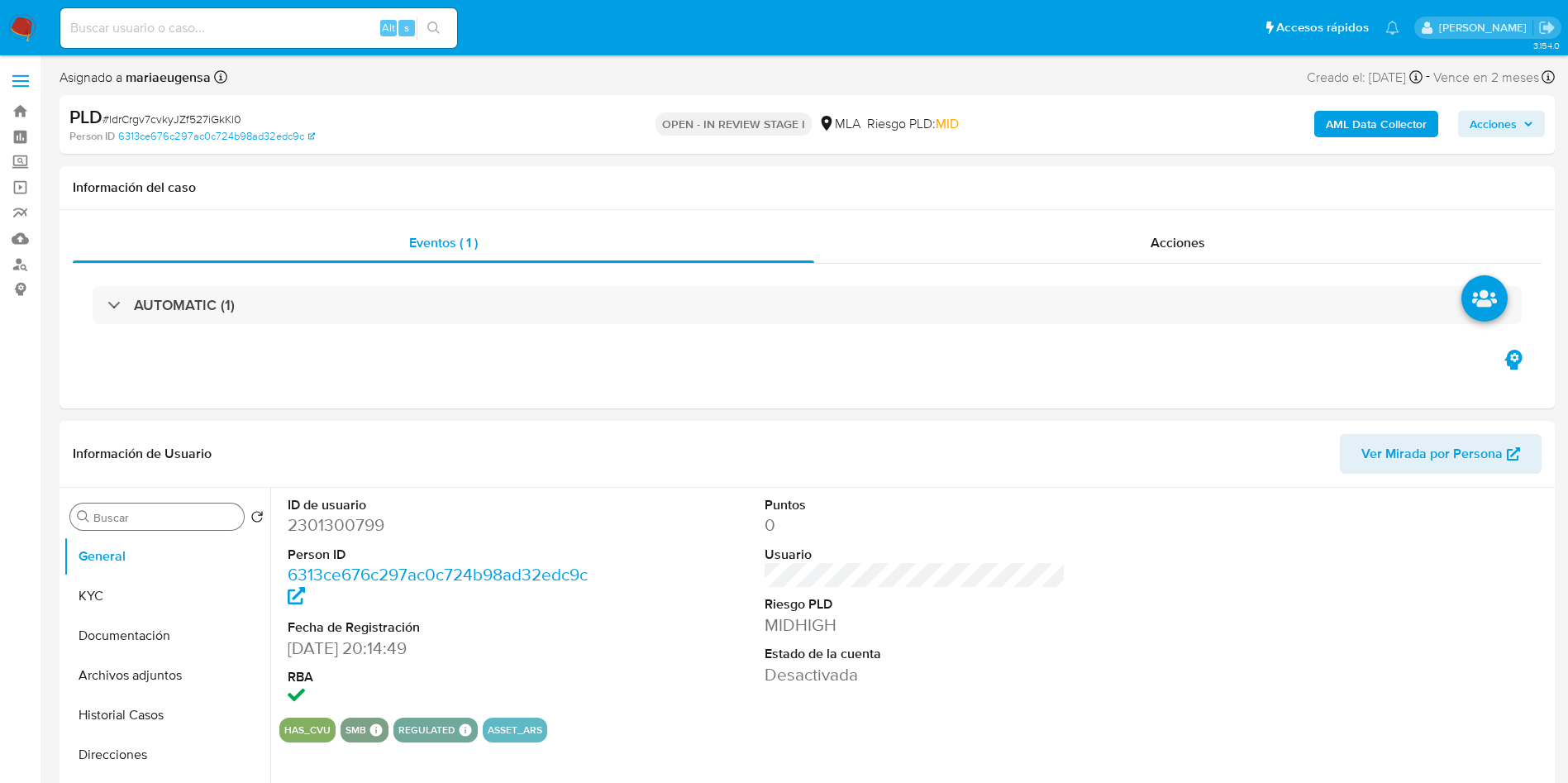
click at [134, 508] on div "Buscar" at bounding box center [156, 516] width 173 height 27
click at [143, 514] on input "Buscar" at bounding box center [165, 516] width 144 height 15
type input "RES"
select select "10"
click at [148, 603] on button "Restricciones Nuevo Mundo" at bounding box center [160, 596] width 194 height 39
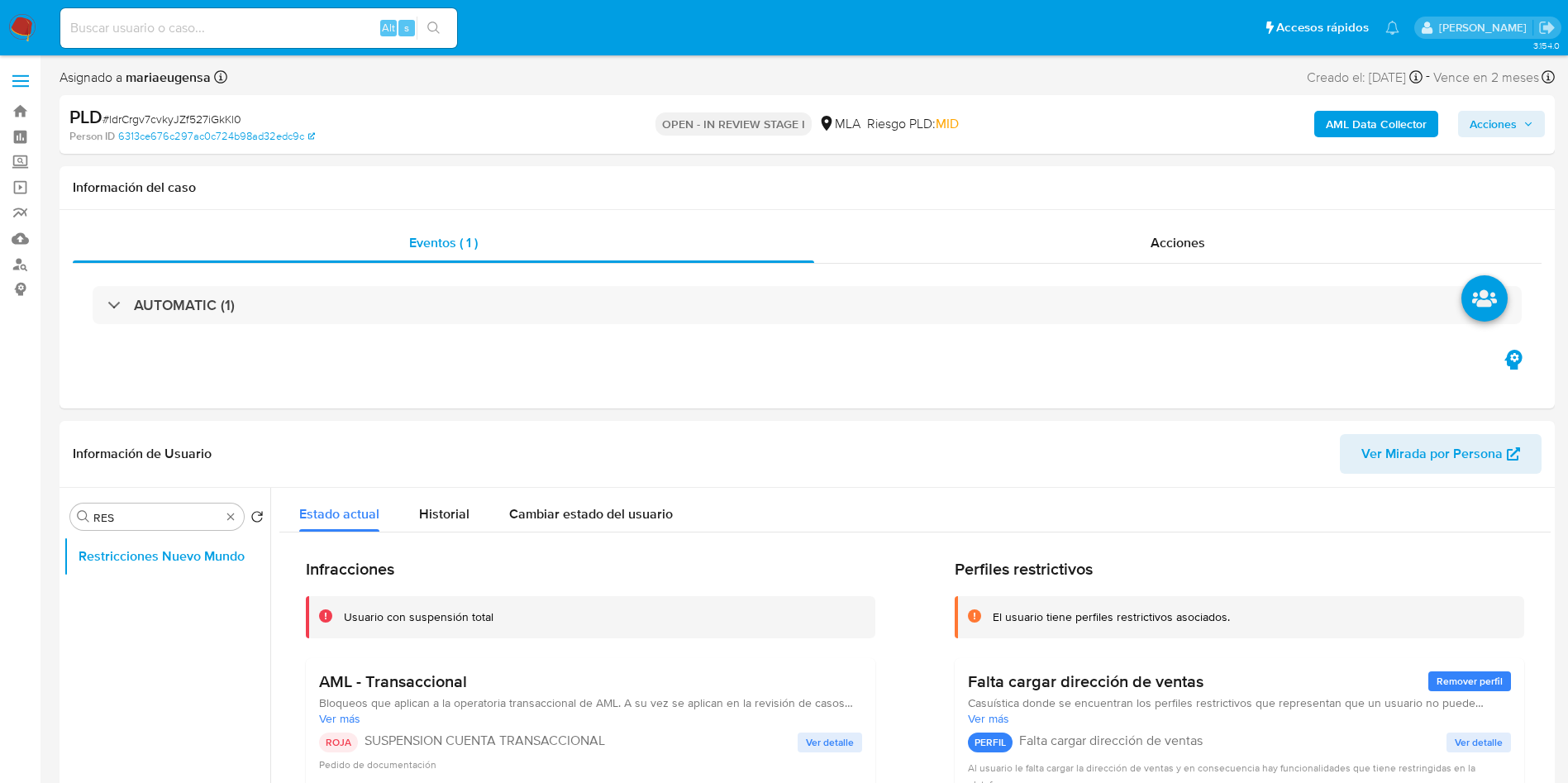
drag, startPoint x: 1539, startPoint y: 125, endPoint x: 1518, endPoint y: 133, distance: 22.5
click at [1538, 126] on button "Acciones" at bounding box center [1501, 124] width 87 height 27
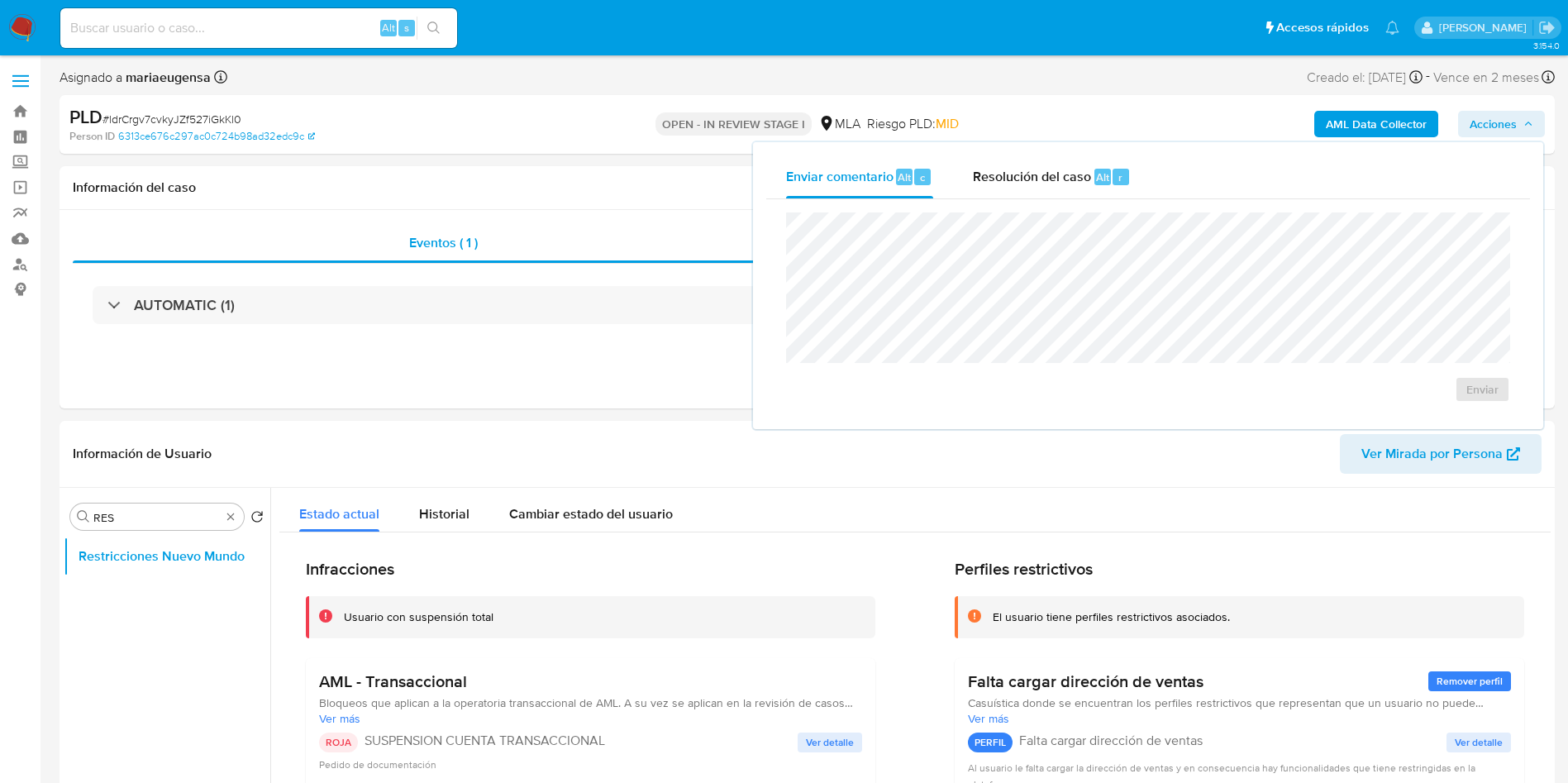
click at [1010, 199] on div "Enviar" at bounding box center [1148, 307] width 763 height 216
drag, startPoint x: 1043, startPoint y: 183, endPoint x: 1037, endPoint y: 205, distance: 22.8
click at [1042, 184] on span "Resolución del caso" at bounding box center [1032, 176] width 118 height 19
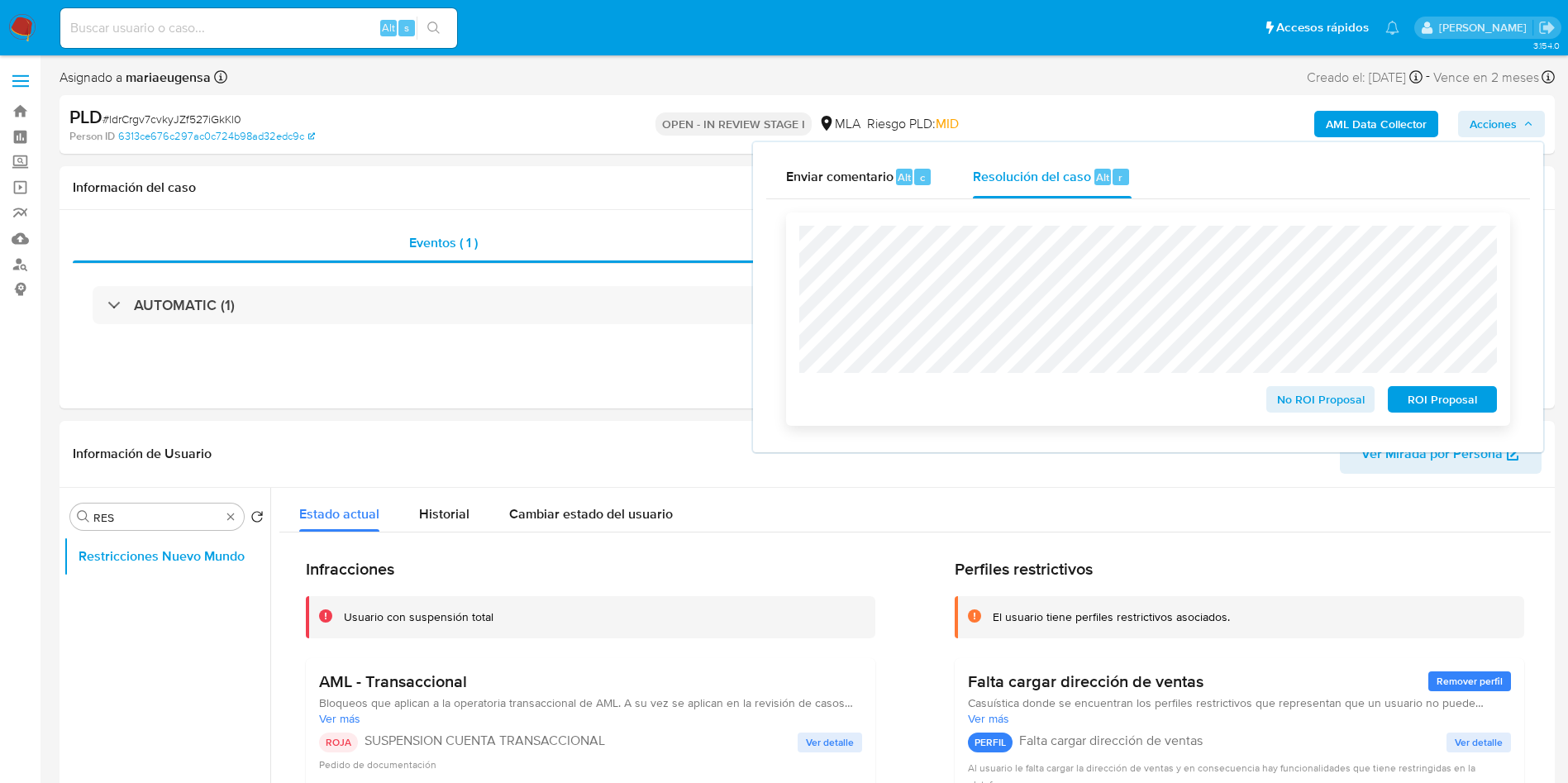
click at [1036, 337] on div "No ROI Proposal ROI Proposal" at bounding box center [1147, 319] width 697 height 187
click at [168, 507] on div "Buscar RES" at bounding box center [156, 516] width 173 height 27
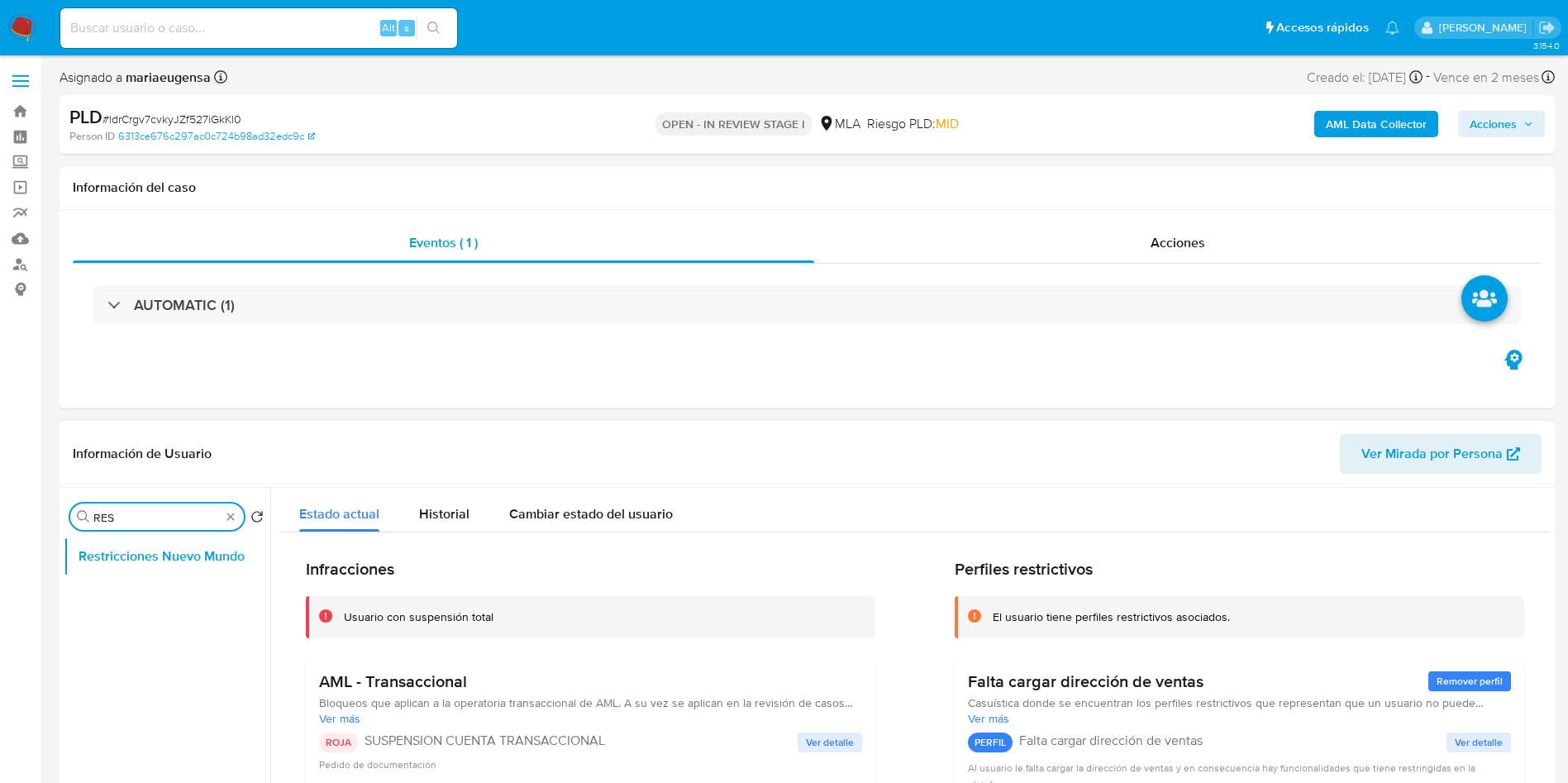
click at [165, 510] on input "RES" at bounding box center [156, 516] width 127 height 15
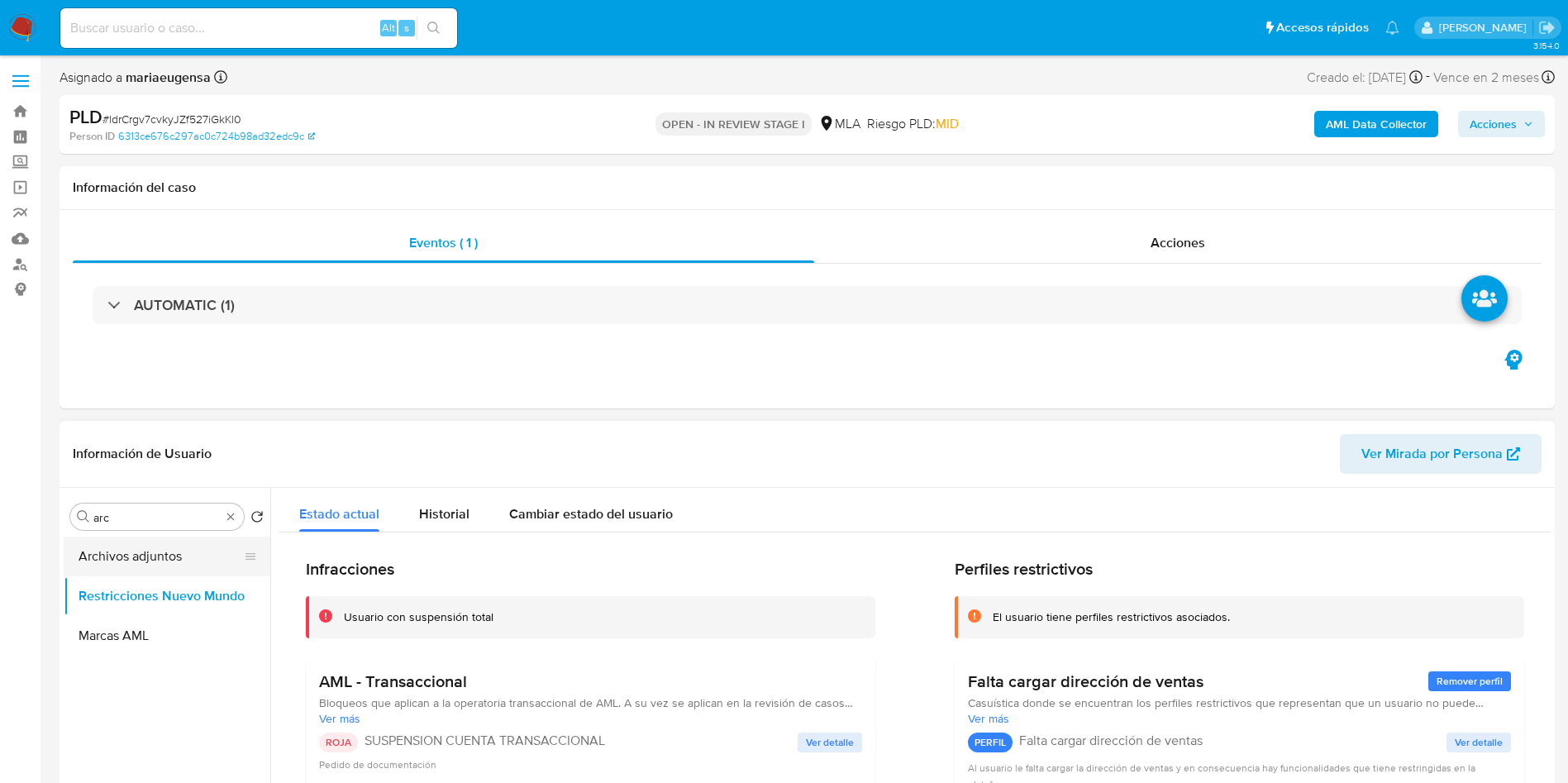
click at [169, 557] on button "Archivos adjuntos" at bounding box center [160, 556] width 194 height 39
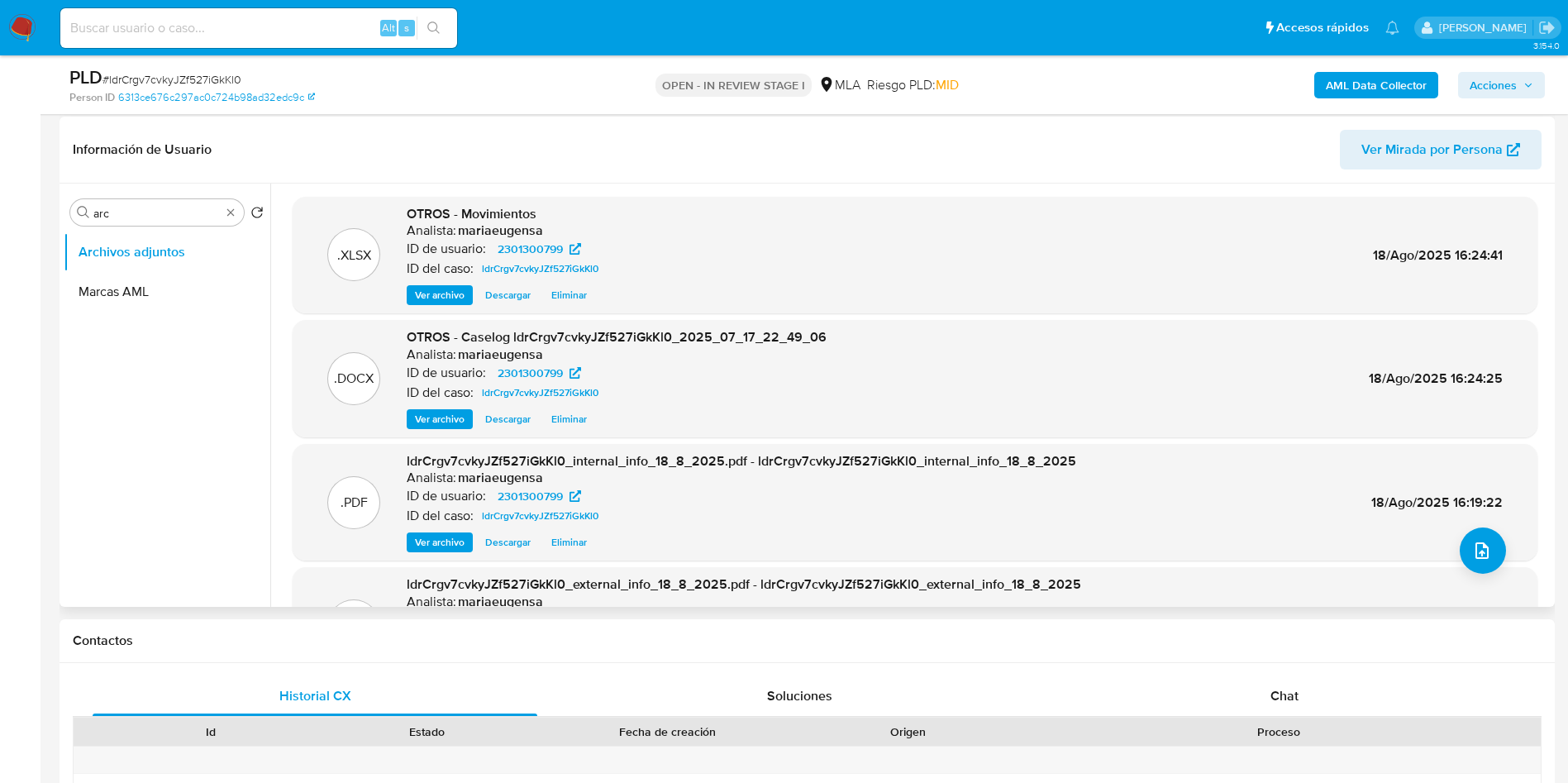
scroll to position [248, 0]
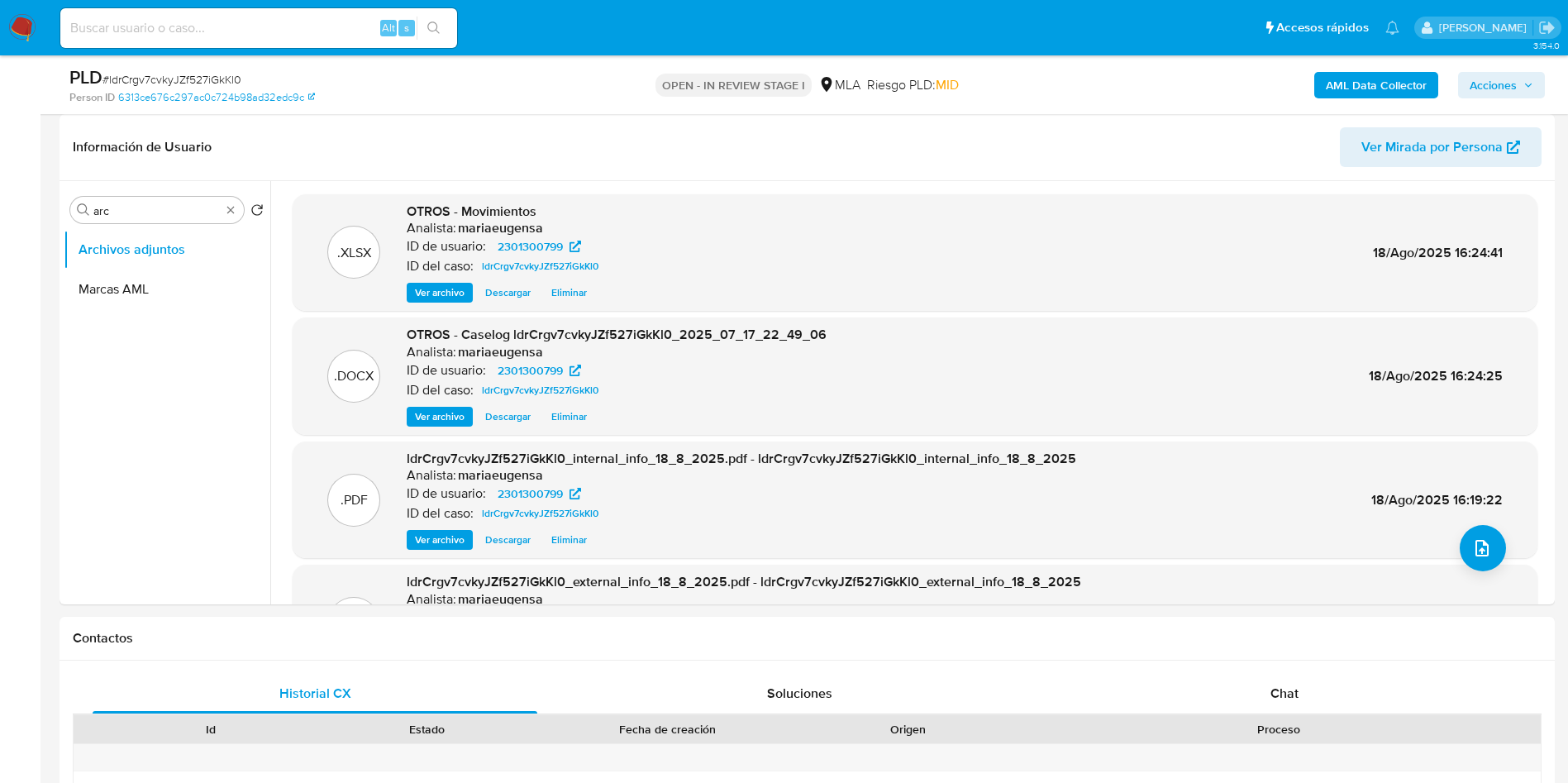
drag, startPoint x: 1522, startPoint y: 77, endPoint x: 1468, endPoint y: 93, distance: 56.3
click at [1516, 79] on span "Acciones" at bounding box center [1501, 86] width 64 height 24
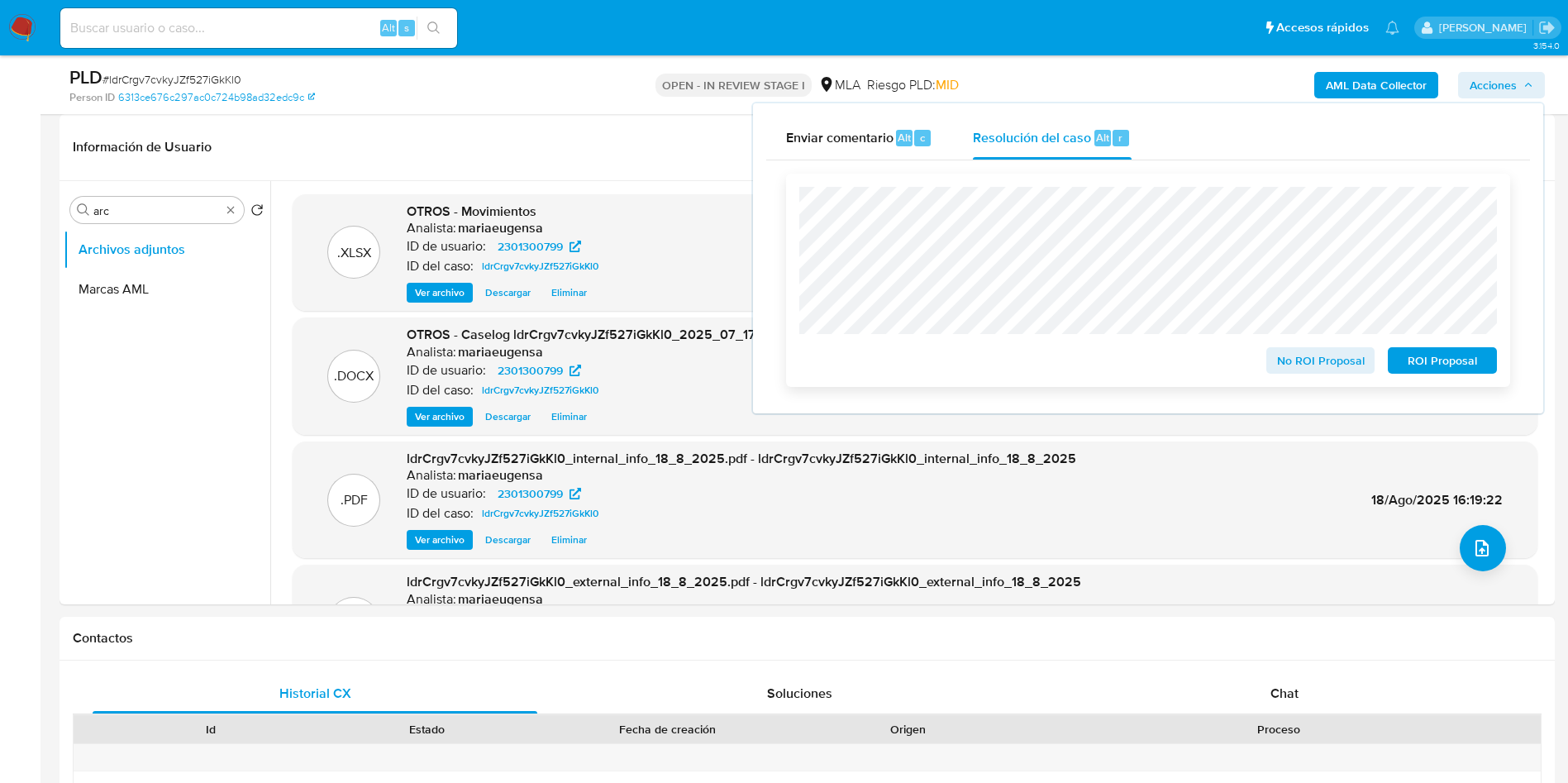
click at [1422, 356] on span "ROI Proposal" at bounding box center [1441, 361] width 86 height 24
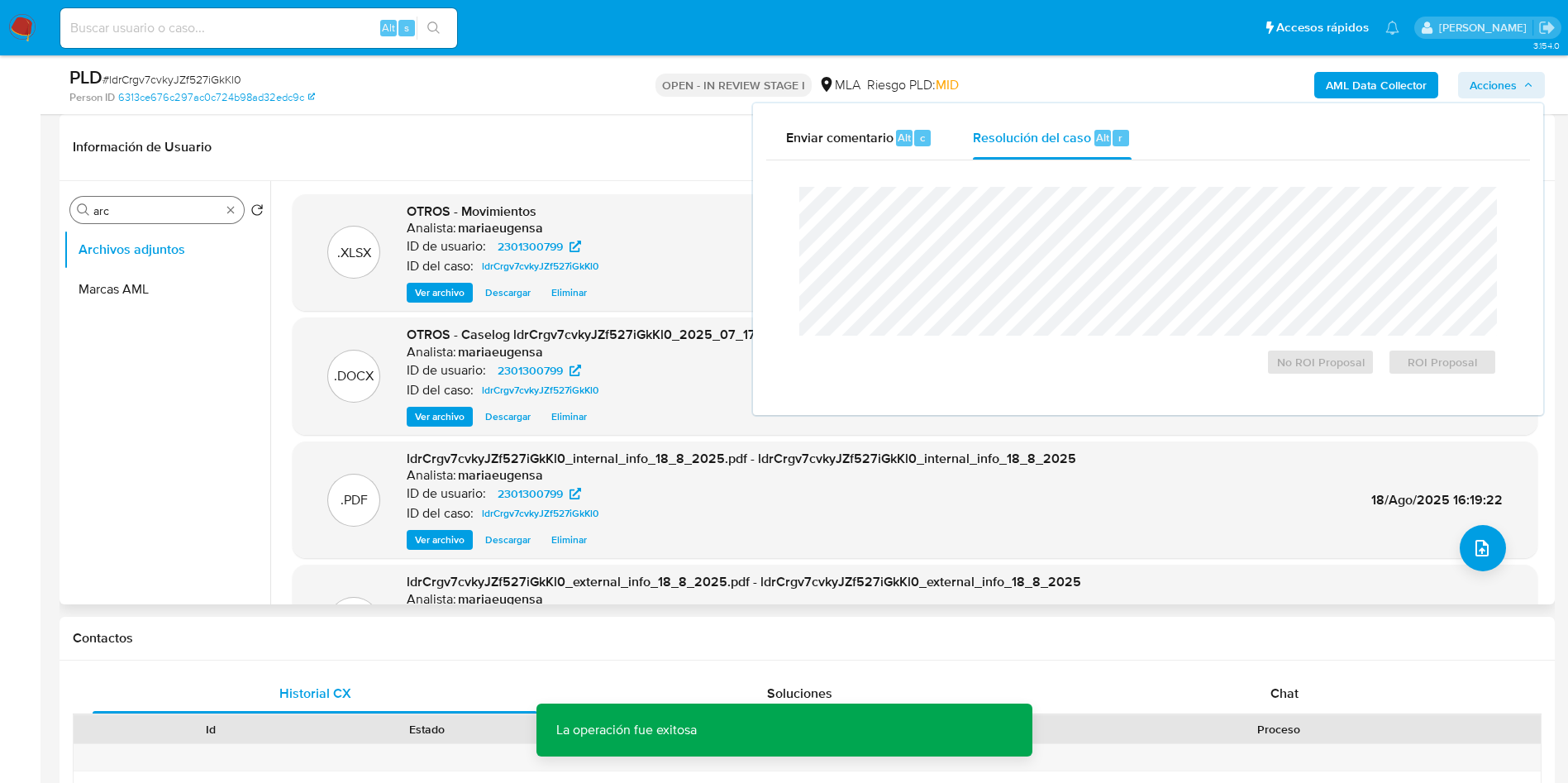
click at [122, 216] on input "arc" at bounding box center [156, 211] width 127 height 15
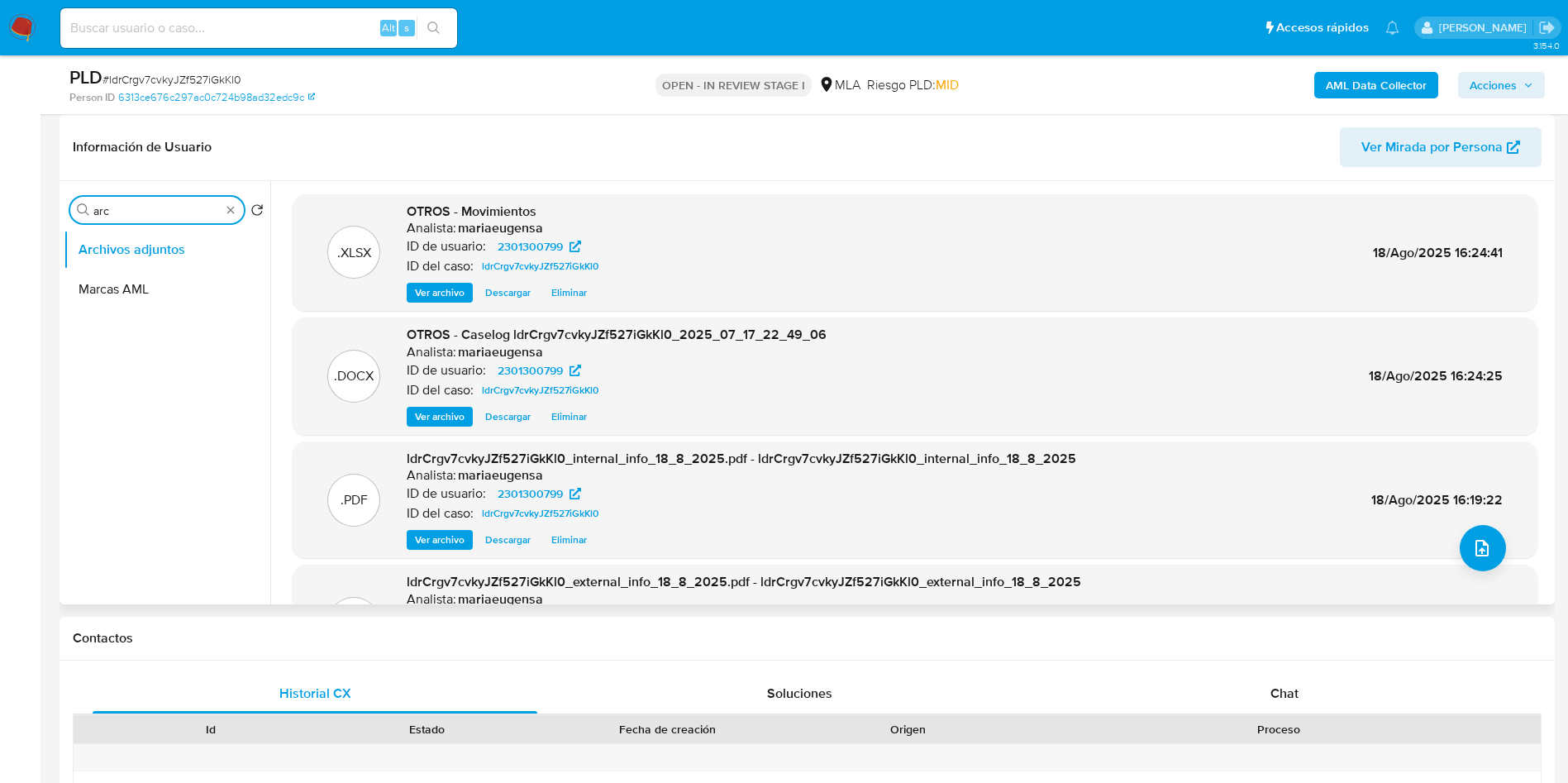
click at [122, 216] on input "arc" at bounding box center [156, 211] width 127 height 15
type input "his"
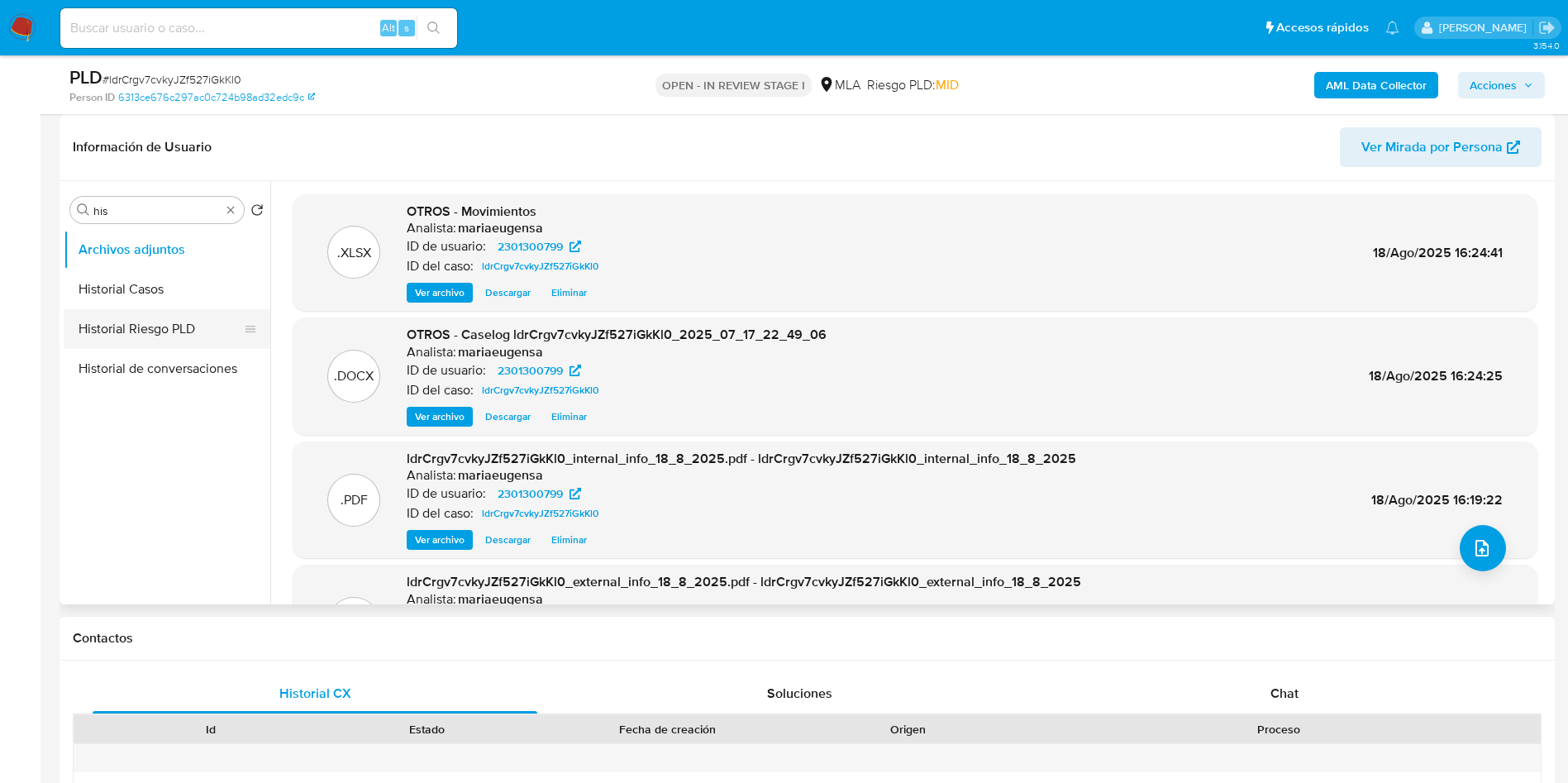
click at [150, 296] on button "Historial Casos" at bounding box center [167, 289] width 207 height 39
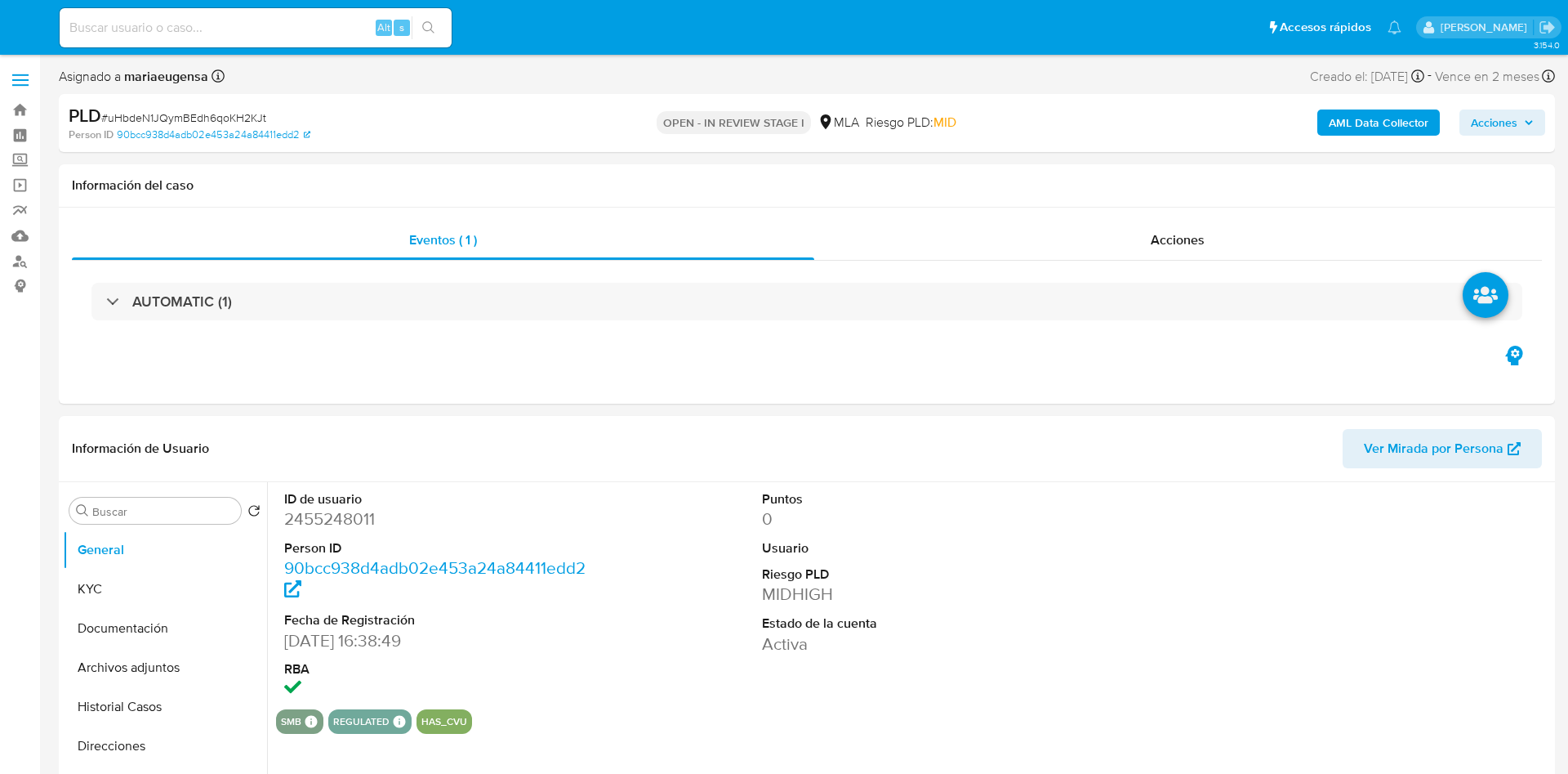
select select "10"
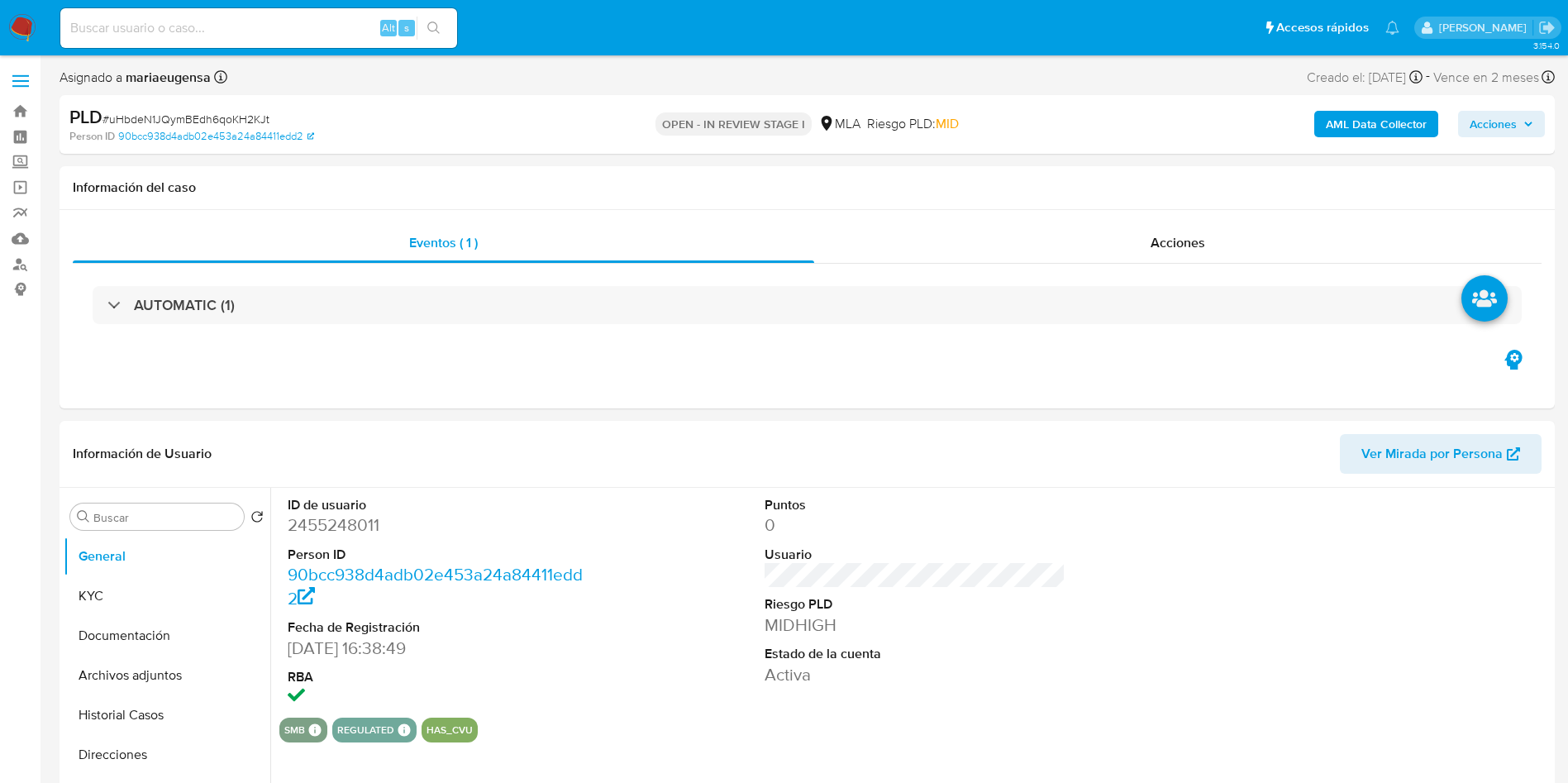
click at [273, 1] on nav "Pausado Ver notificaciones Alt s Accesos rápidos Presiona las siguientes teclas…" at bounding box center [784, 28] width 1568 height 55
click at [270, 13] on div "Alt s" at bounding box center [258, 28] width 396 height 39
click at [273, 30] on input at bounding box center [258, 29] width 396 height 22
paste input "uHbdeN1JQymBEdh6qoKH2KJt"
type input "uHbdeN1JQymBEdh6qoKH2KJt"
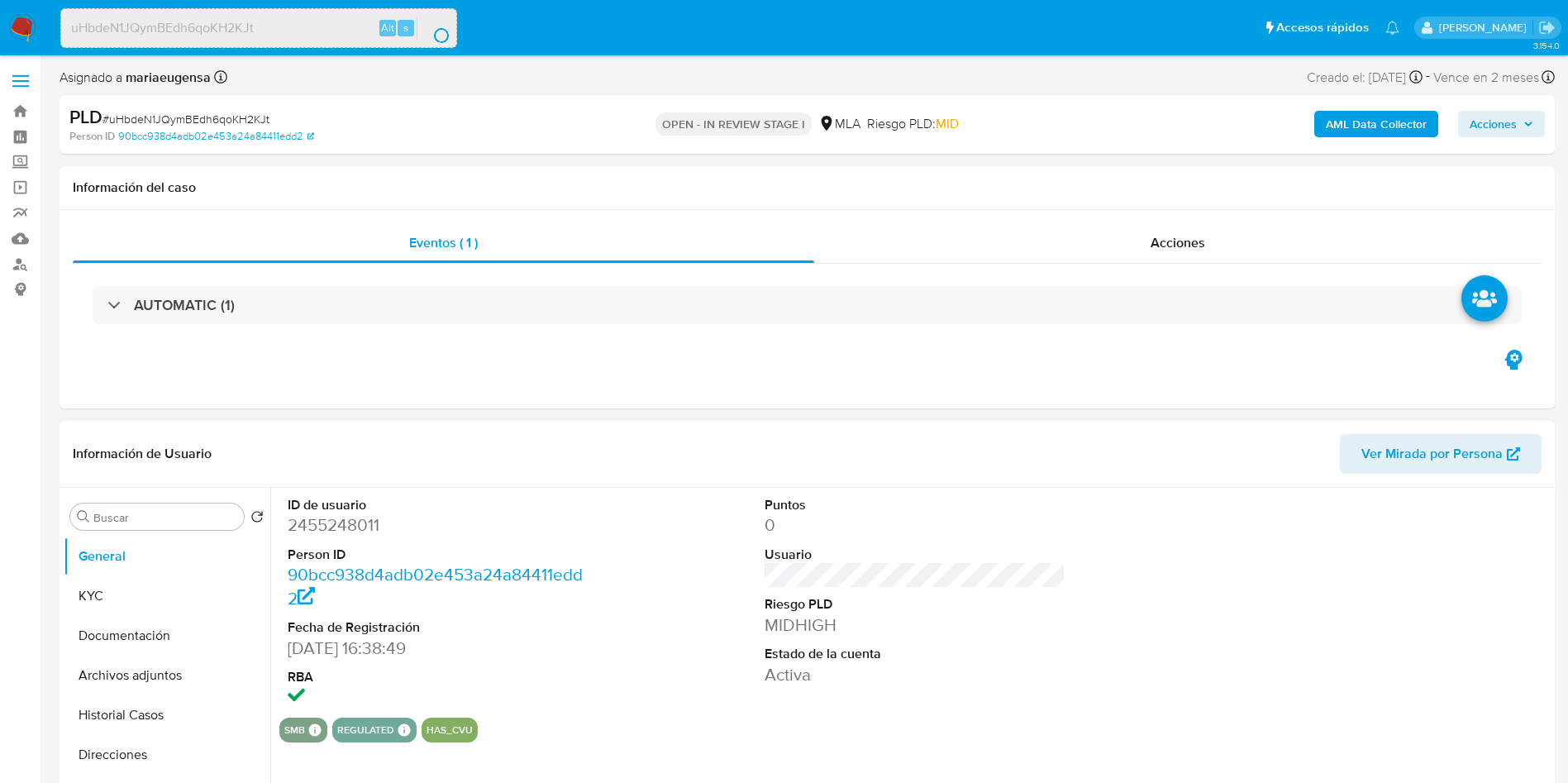
click at [324, 514] on dd "2455248011" at bounding box center [438, 525] width 302 height 24
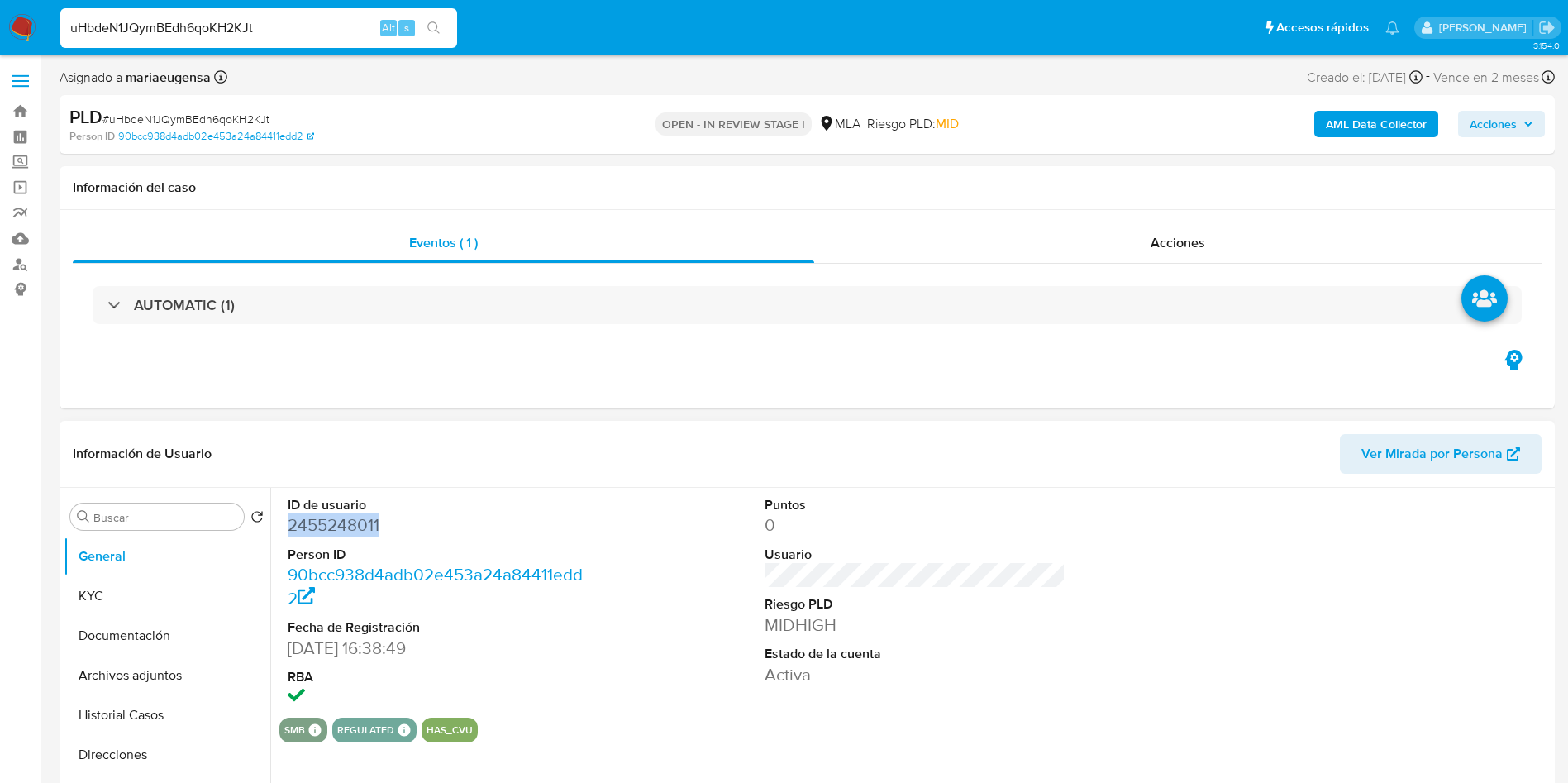
click at [324, 514] on dd "2455248011" at bounding box center [438, 525] width 302 height 24
copy dd "2455248011"
click at [151, 35] on input "uHbdeN1JQymBEdh6qoKH2KJt" at bounding box center [258, 29] width 396 height 22
click at [330, 529] on dd "2455248011" at bounding box center [438, 525] width 302 height 24
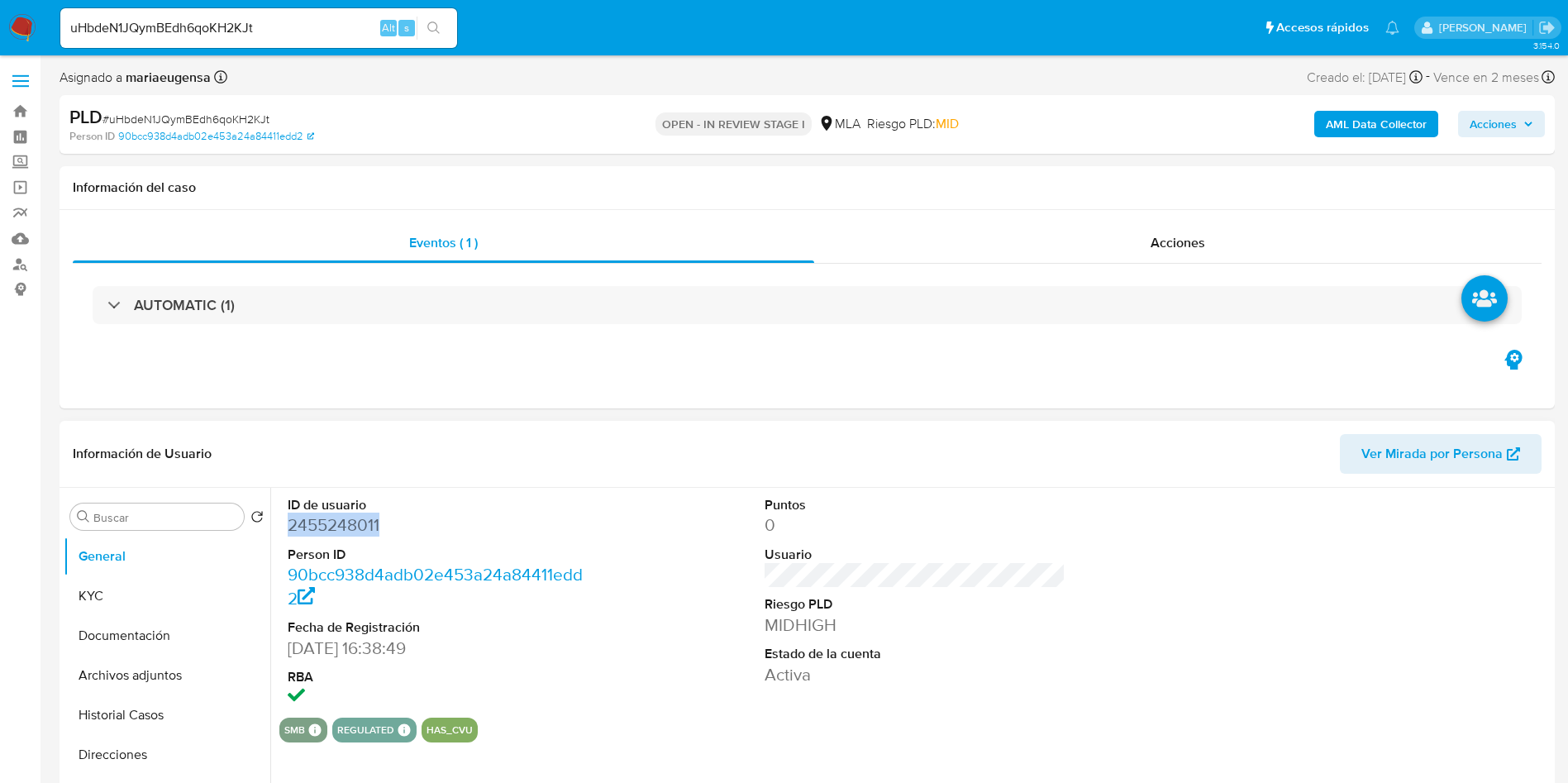
click at [330, 529] on dd "2455248011" at bounding box center [438, 525] width 302 height 24
copy dd "2455248011"
click at [155, 508] on div "Buscar" at bounding box center [156, 516] width 173 height 27
click at [154, 514] on input "Buscar" at bounding box center [165, 516] width 144 height 15
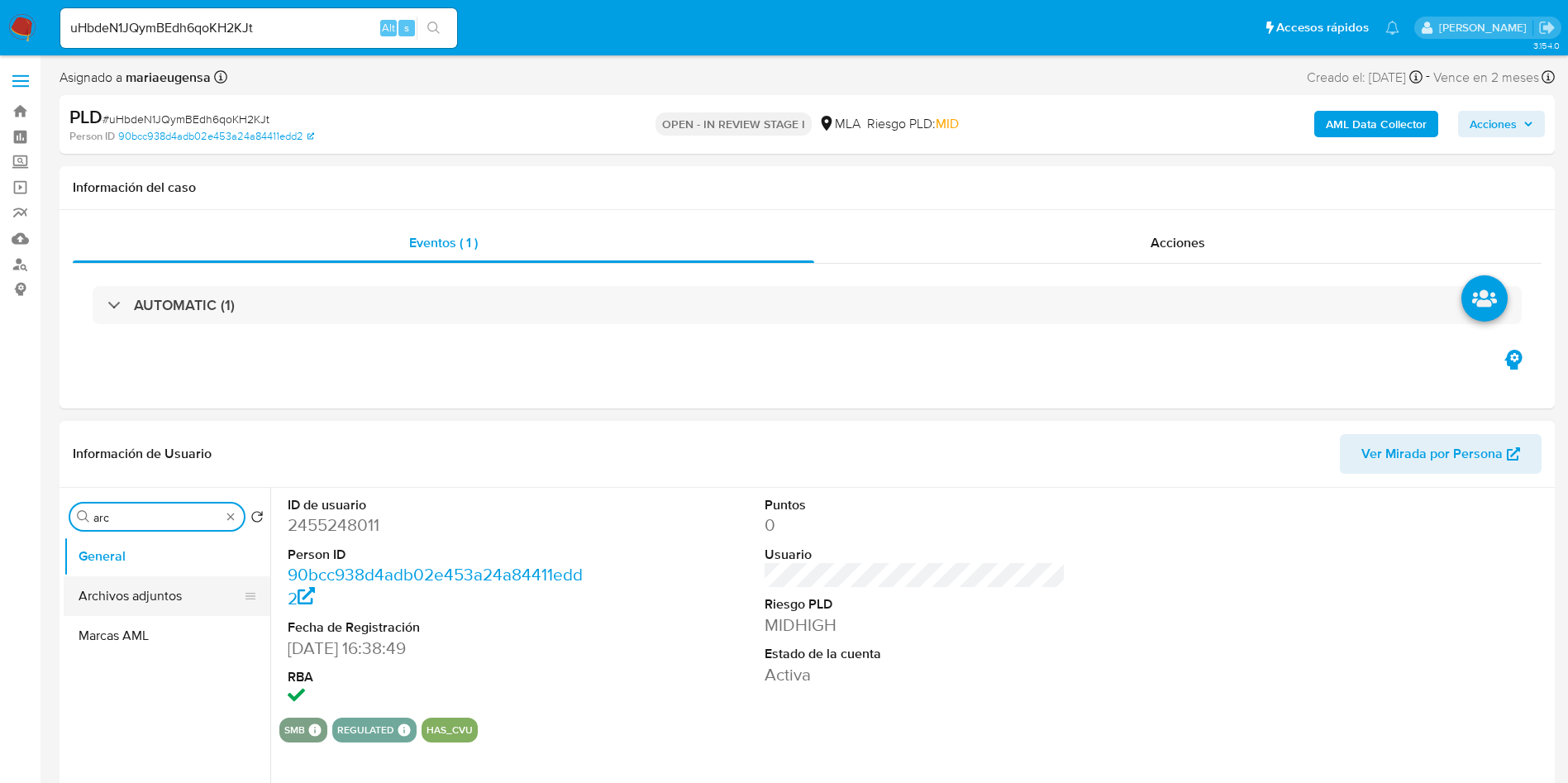
type input "arc"
click at [143, 603] on button "Archivos adjuntos" at bounding box center [167, 596] width 207 height 39
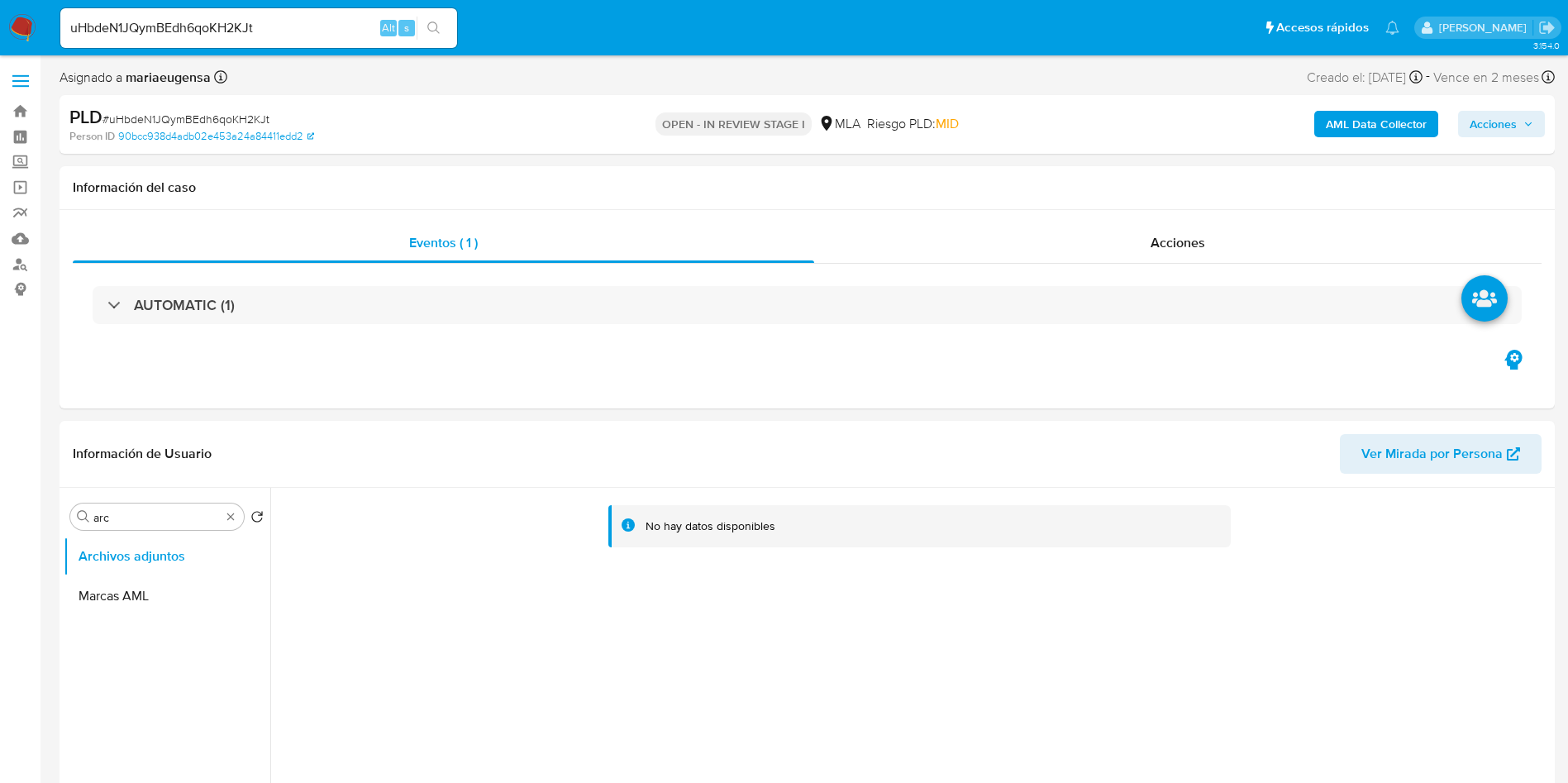
click at [1362, 116] on b "AML Data Collector" at bounding box center [1376, 124] width 101 height 27
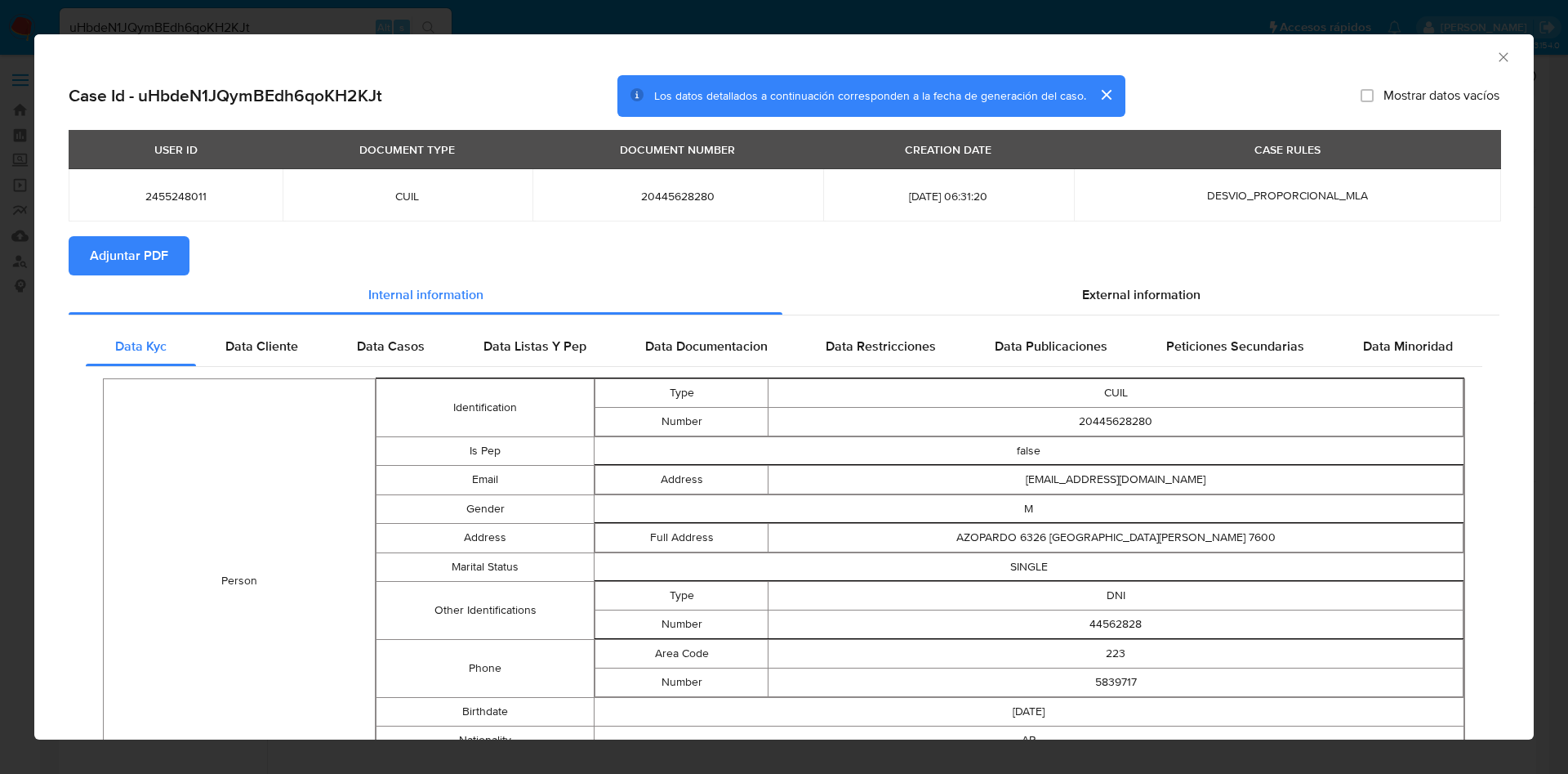
click at [166, 265] on span "Adjuntar PDF" at bounding box center [128, 256] width 79 height 36
drag, startPoint x: 1490, startPoint y: 61, endPoint x: 1444, endPoint y: 58, distance: 46.1
click at [1495, 58] on icon "Cerrar ventana" at bounding box center [1503, 56] width 17 height 17
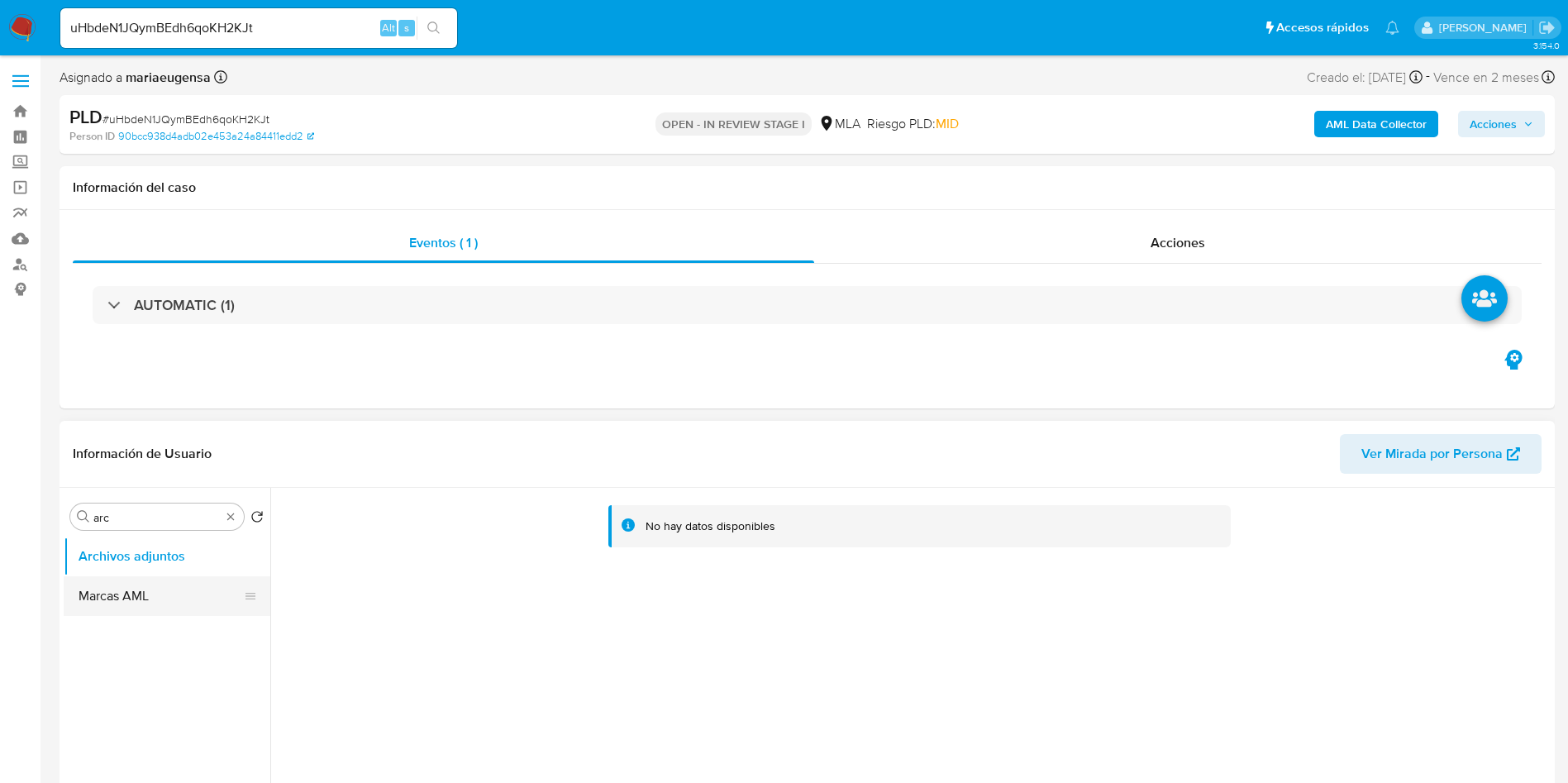
drag, startPoint x: 149, startPoint y: 563, endPoint x: 143, endPoint y: 585, distance: 22.8
click at [144, 580] on ul "Archivos adjuntos Marcas AML" at bounding box center [167, 722] width 207 height 373
drag, startPoint x: 143, startPoint y: 585, endPoint x: 152, endPoint y: 557, distance: 29.4
click at [143, 583] on button "Marcas AML" at bounding box center [167, 596] width 207 height 39
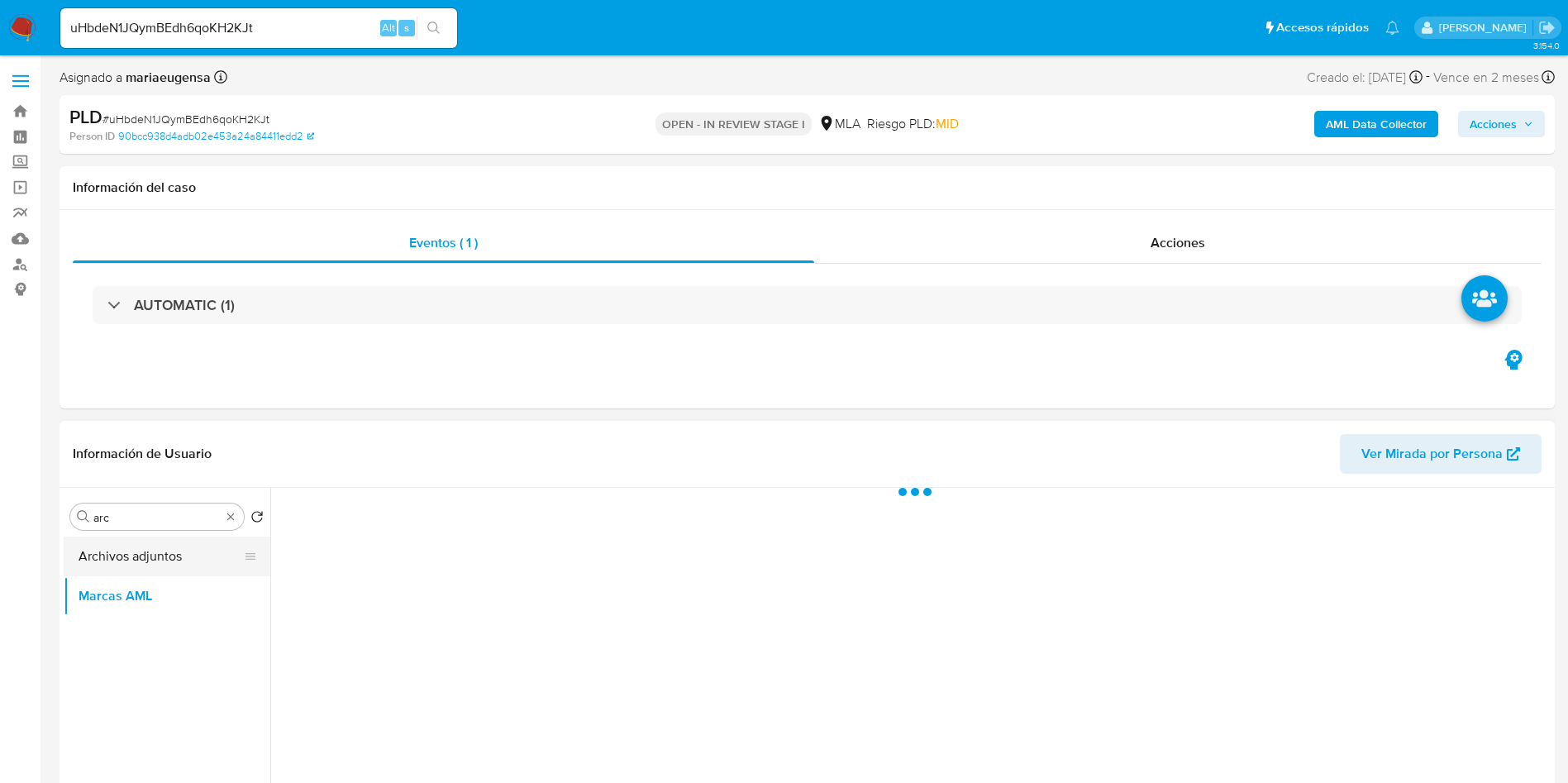
click at [152, 555] on button "Archivos adjuntos" at bounding box center [160, 556] width 194 height 39
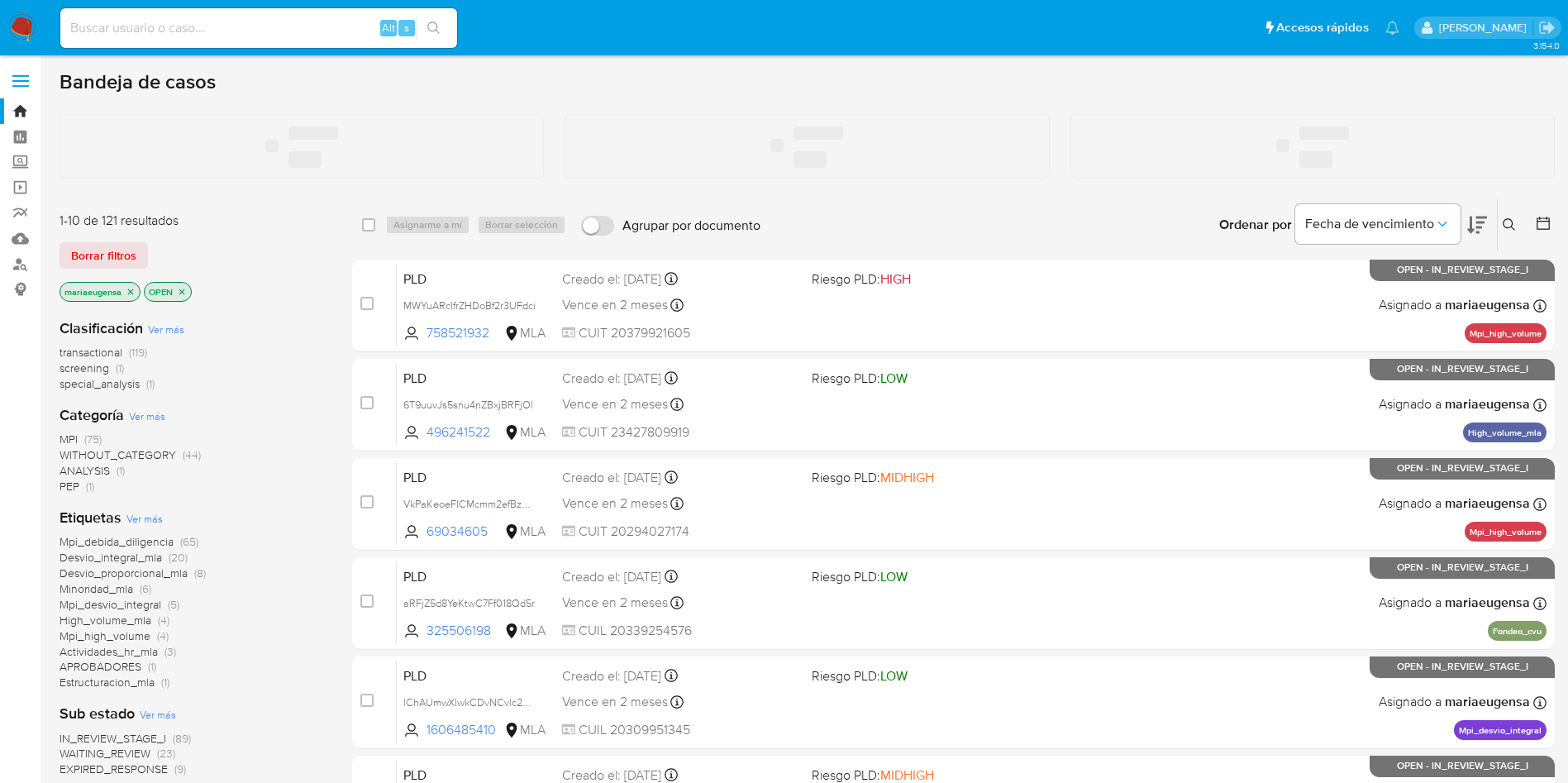
click at [181, 37] on input at bounding box center [258, 29] width 396 height 22
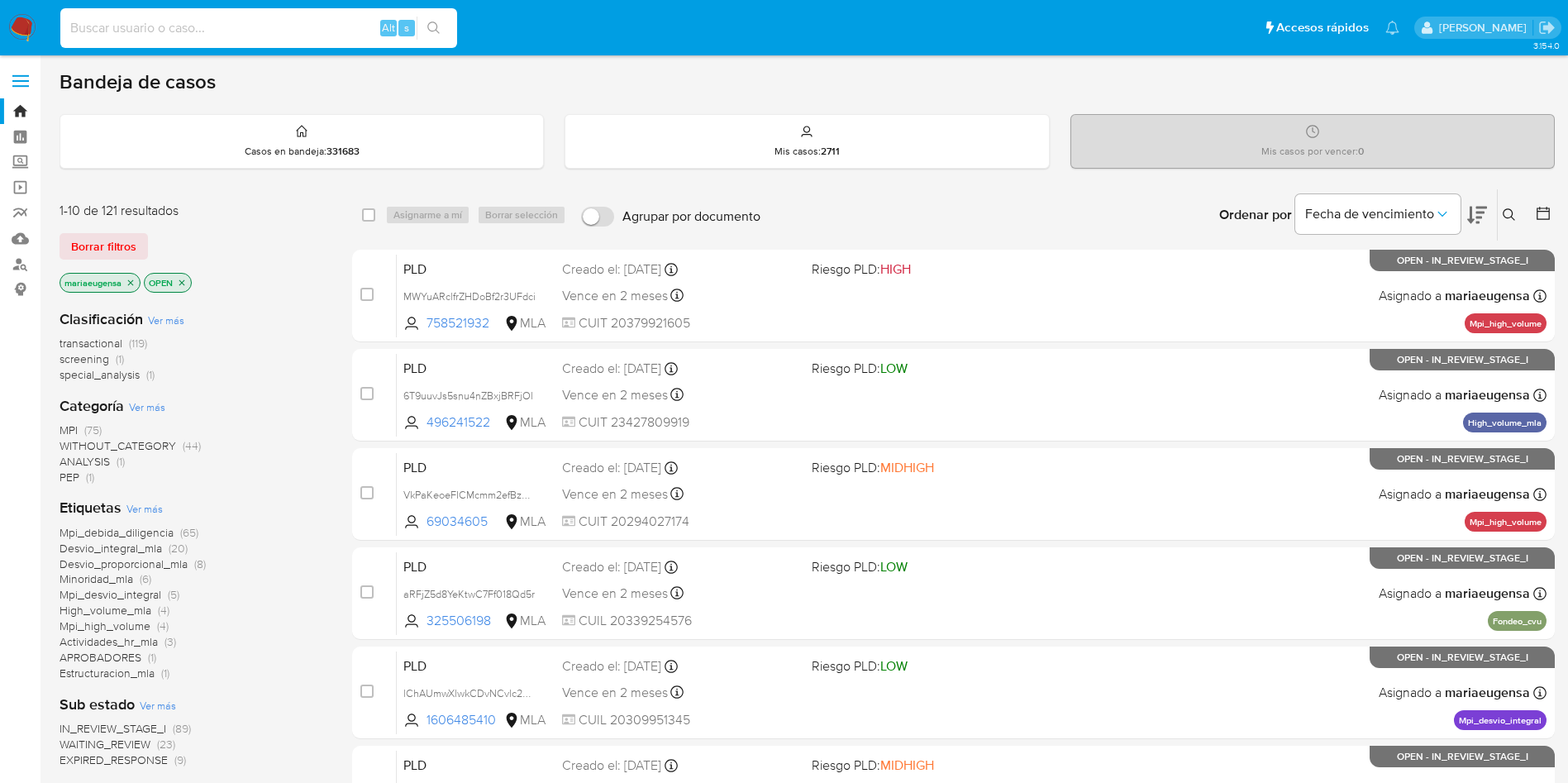
paste input "ldrCrgv7cvkyJZf527iGkKl0"
type input "ldrCrgv7cvkyJZf527iGkKl0"
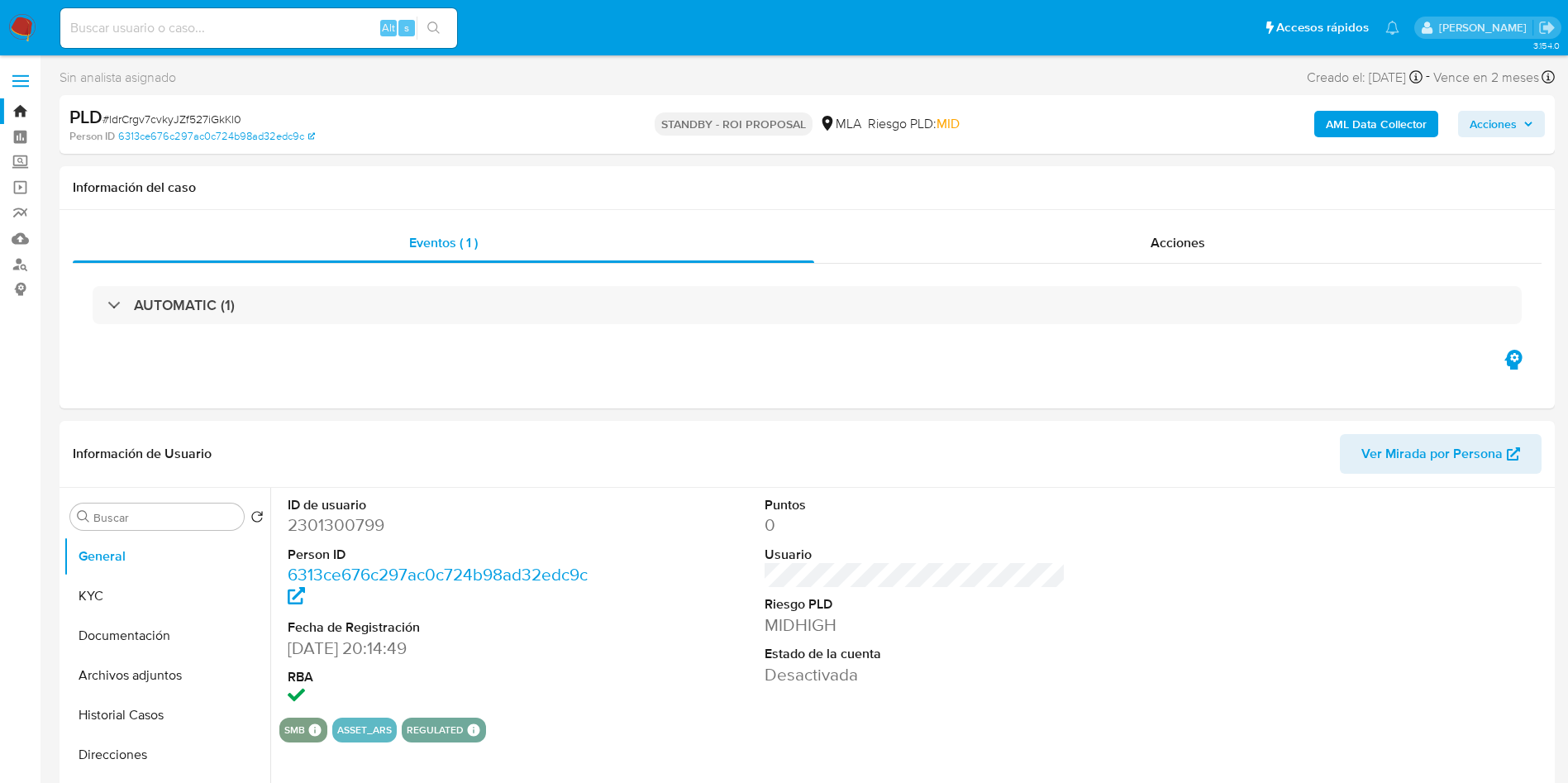
select select "10"
click at [159, 516] on input "Buscar" at bounding box center [165, 516] width 144 height 15
type input "arc"
click at [152, 586] on button "Archivos adjuntos" at bounding box center [160, 596] width 194 height 39
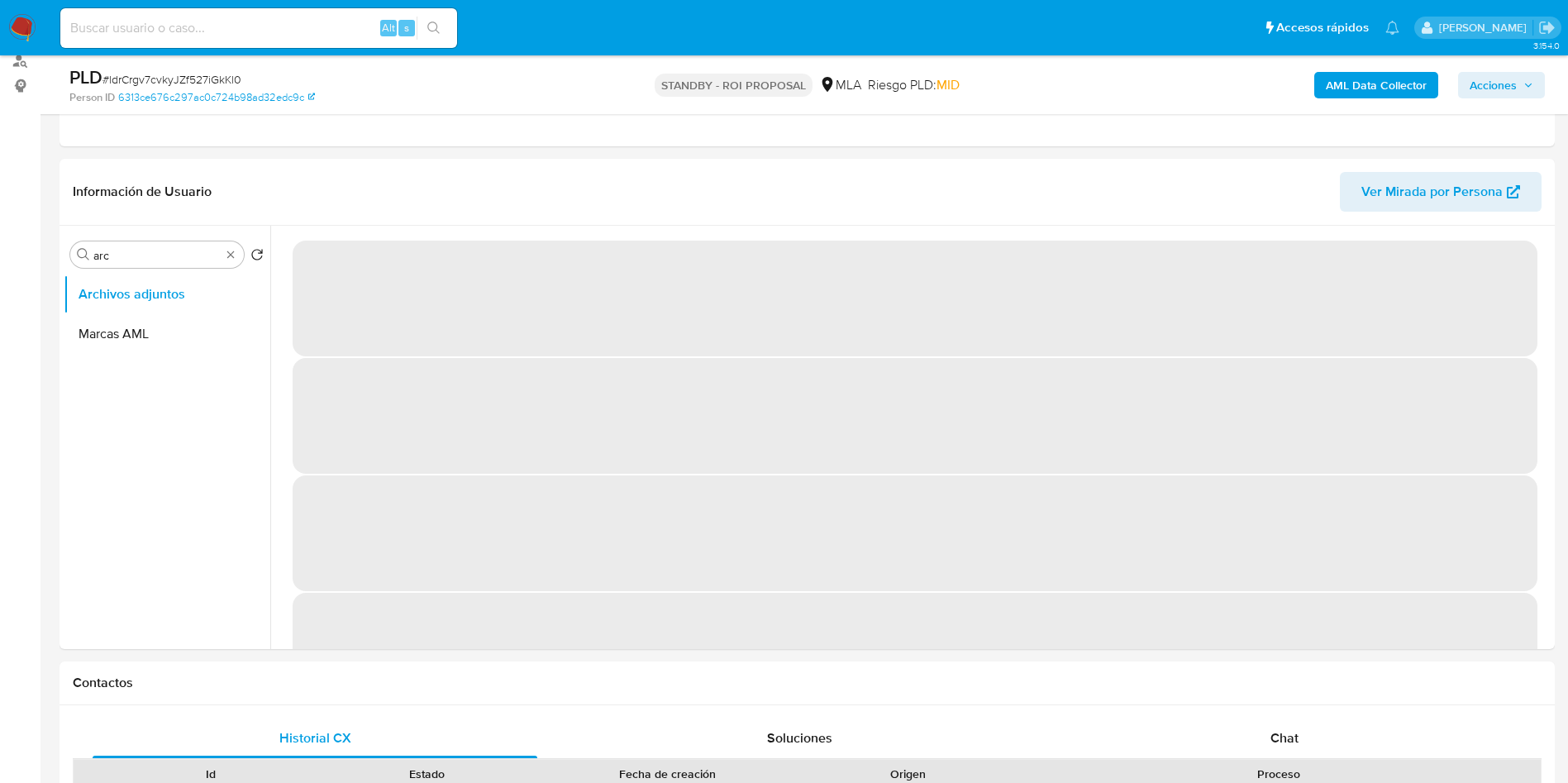
scroll to position [241, 0]
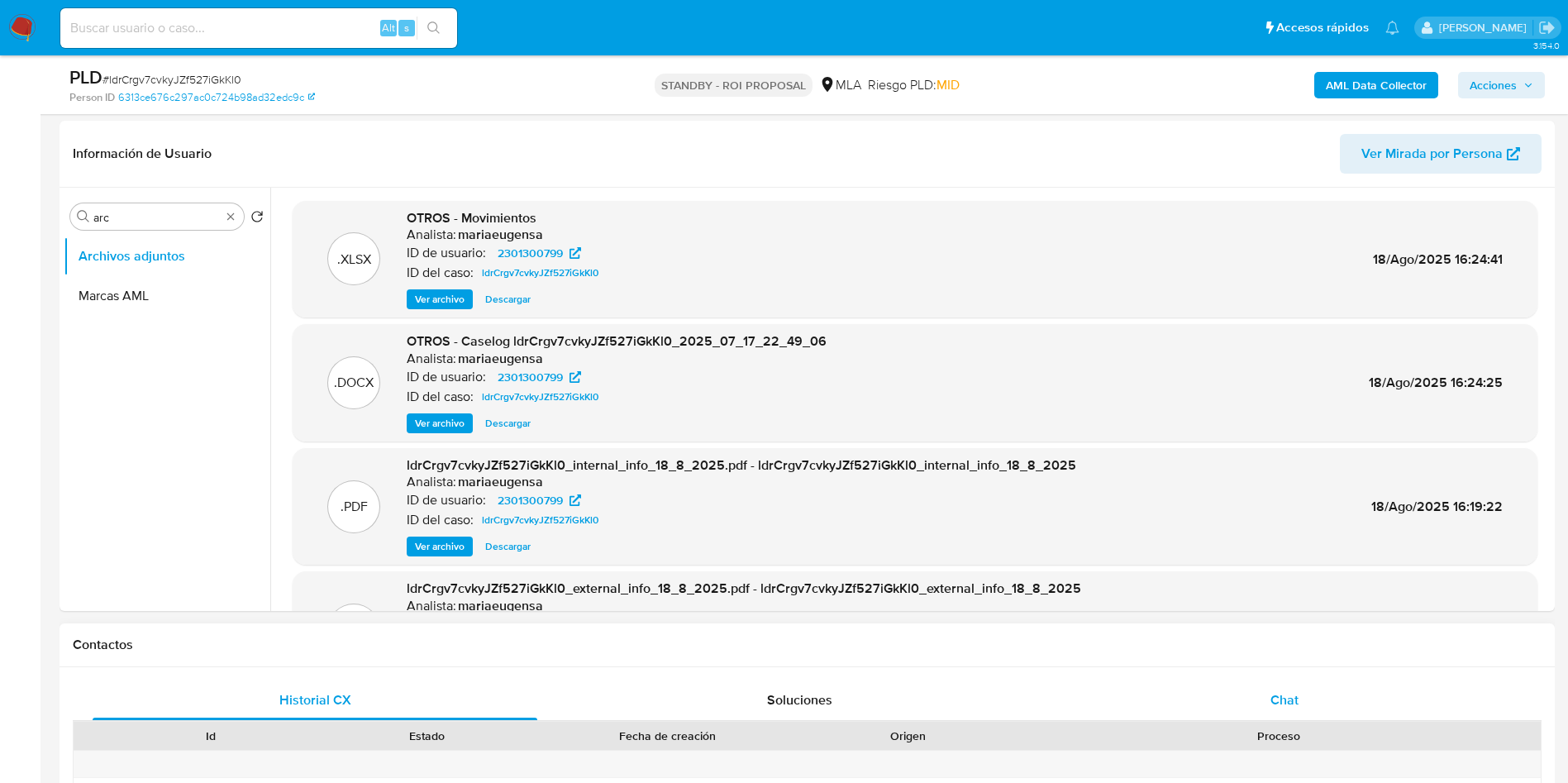
drag, startPoint x: 1301, startPoint y: 703, endPoint x: 1234, endPoint y: 693, distance: 67.7
click at [1301, 701] on div "Chat" at bounding box center [1285, 699] width 445 height 39
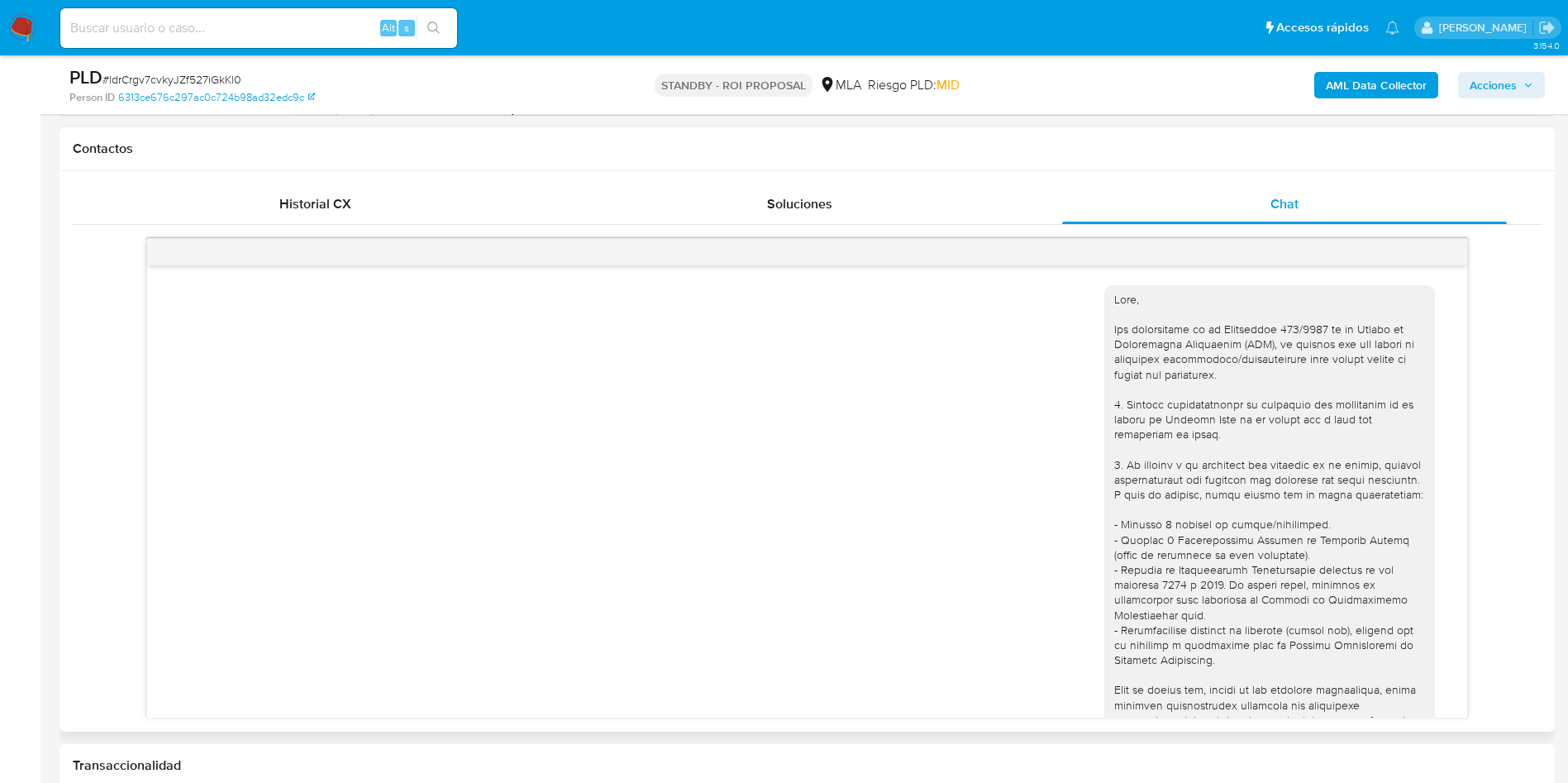
scroll to position [848, 0]
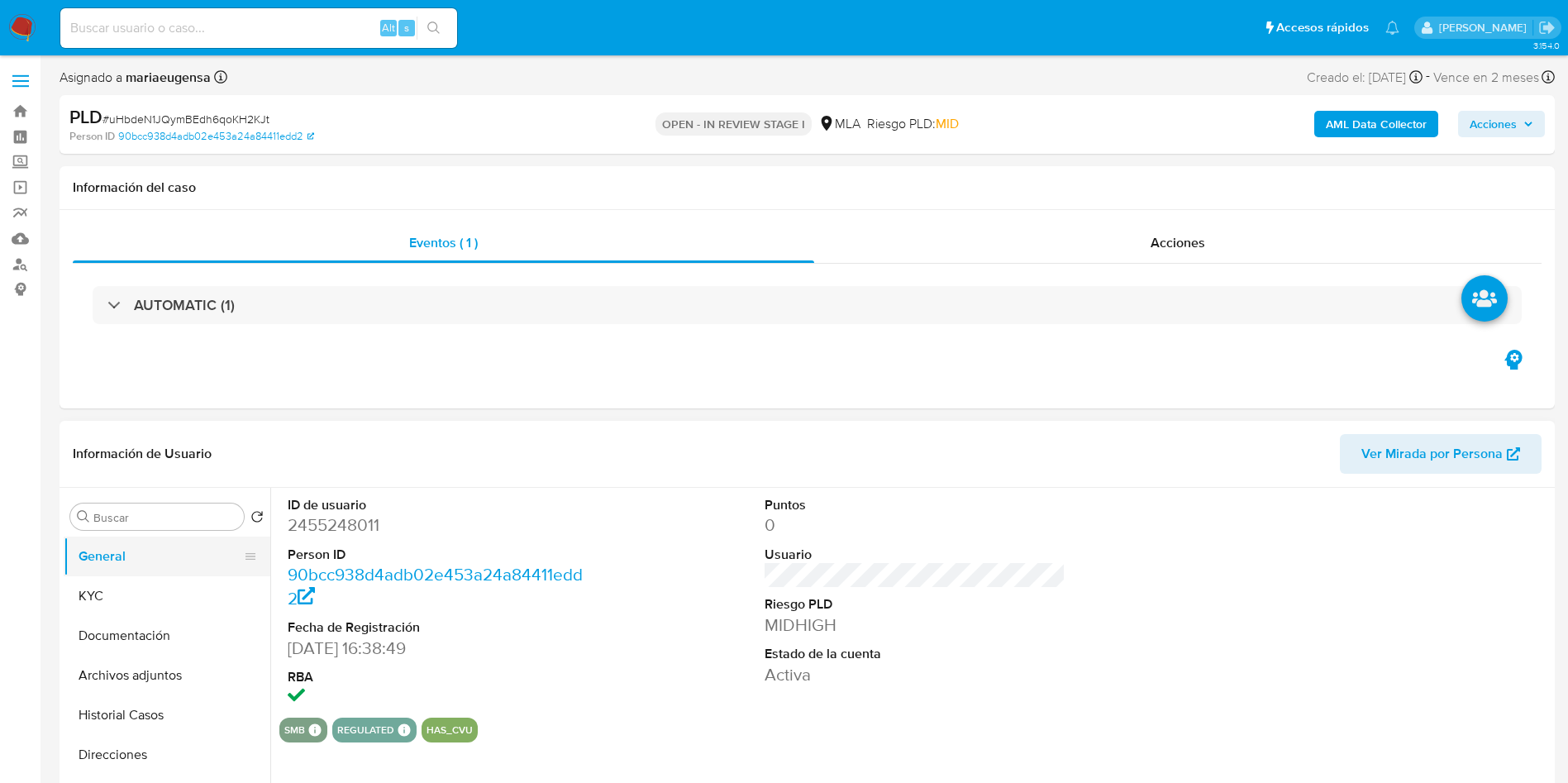
drag, startPoint x: 156, startPoint y: 543, endPoint x: 254, endPoint y: 532, distance: 98.6
click at [159, 543] on button "General" at bounding box center [167, 556] width 207 height 39
click at [321, 519] on dd "2455248011" at bounding box center [438, 525] width 302 height 24
select select "10"
click at [321, 519] on dd "2455248011" at bounding box center [438, 525] width 302 height 24
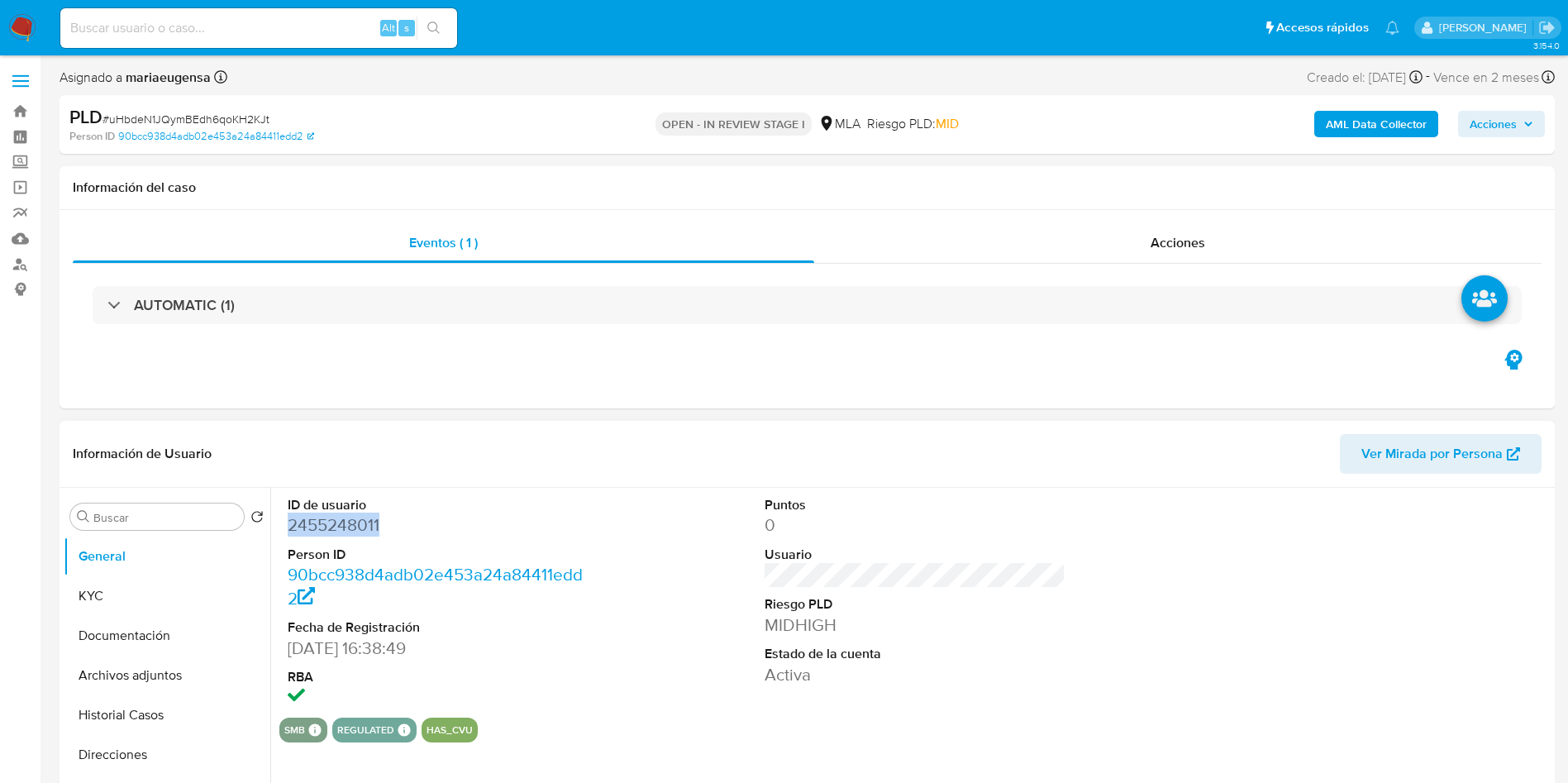
copy dd "2455248011"
